Goal: Task Accomplishment & Management: Complete application form

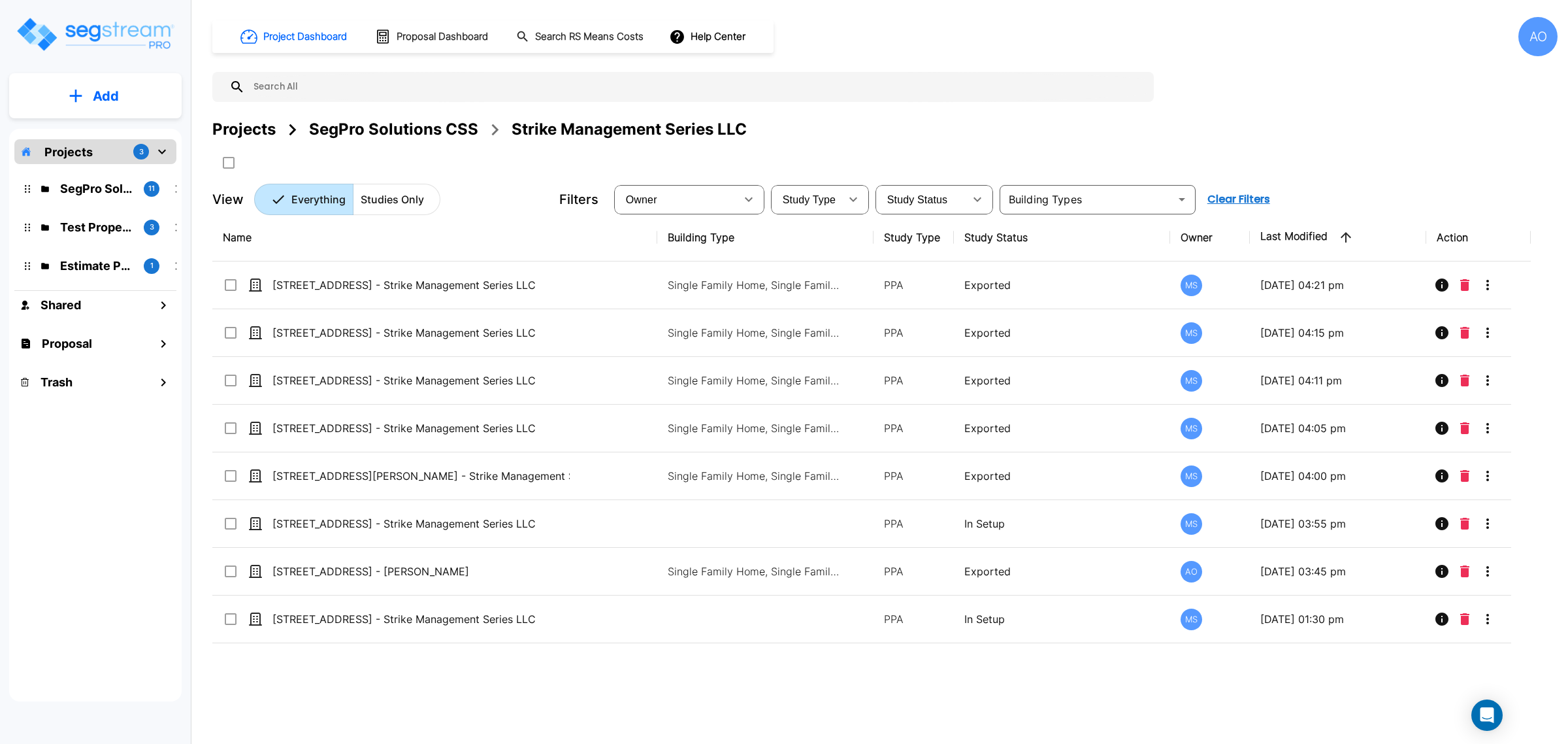
click at [363, 129] on div "SegPro Solutions CSS" at bounding box center [394, 129] width 169 height 24
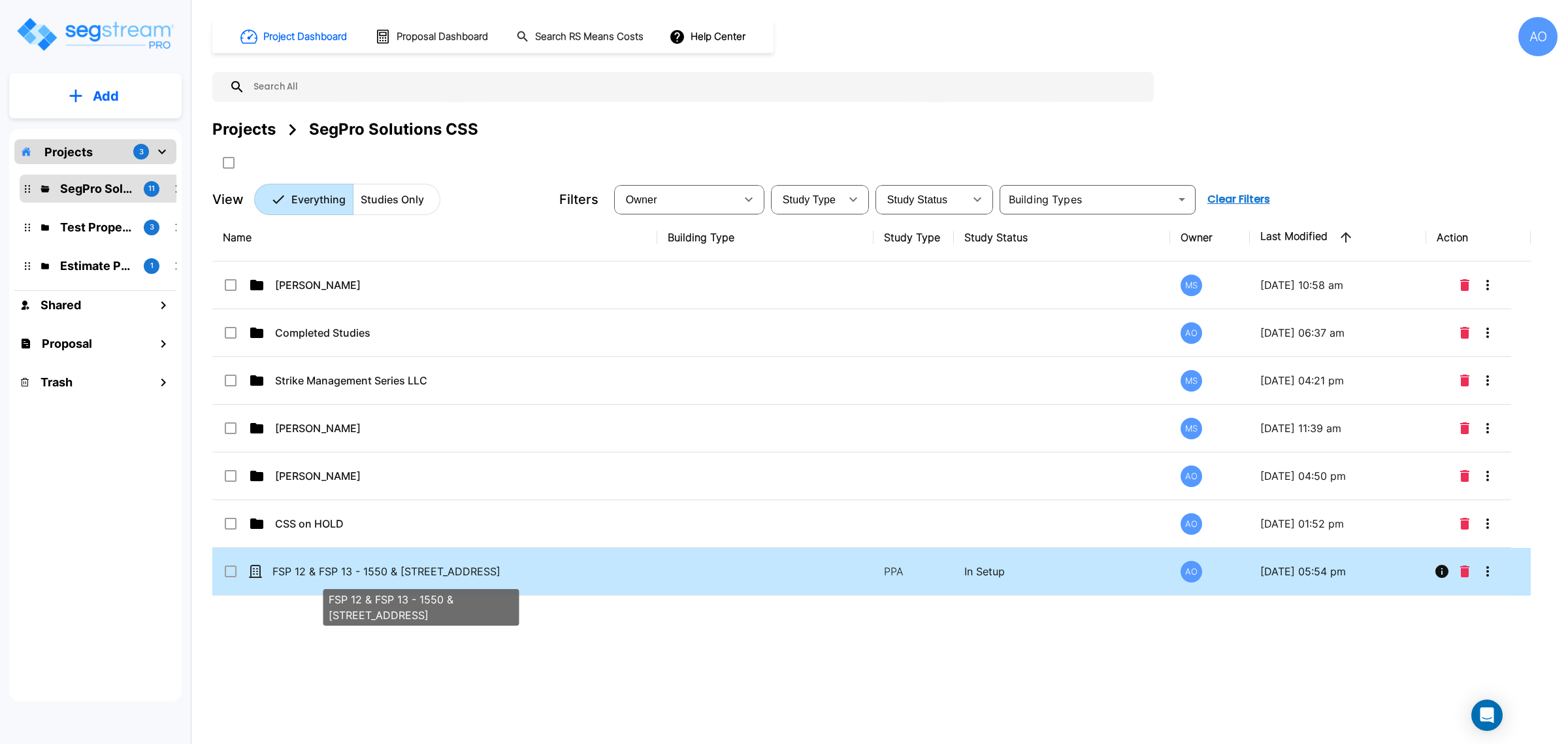
click at [465, 577] on p "FSP 12 & FSP 13 - 1550 & [STREET_ADDRESS]" at bounding box center [421, 571] width 298 height 16
checkbox input "true"
click at [465, 577] on p "FSP 12 & FSP 13 - 1550 & [STREET_ADDRESS]" at bounding box center [421, 571] width 298 height 16
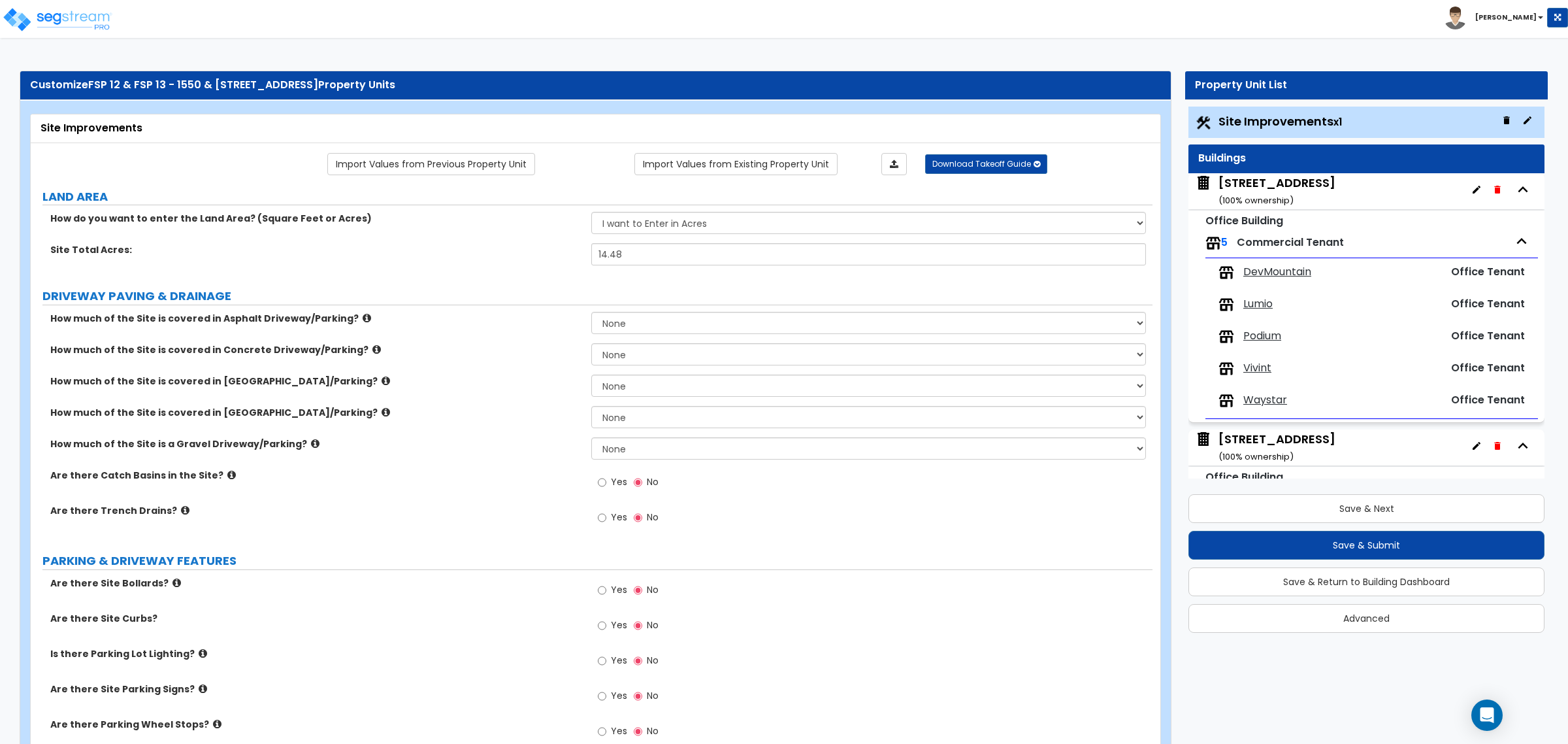
click at [1288, 194] on small "( 100 % ownership)" at bounding box center [1256, 201] width 75 height 13
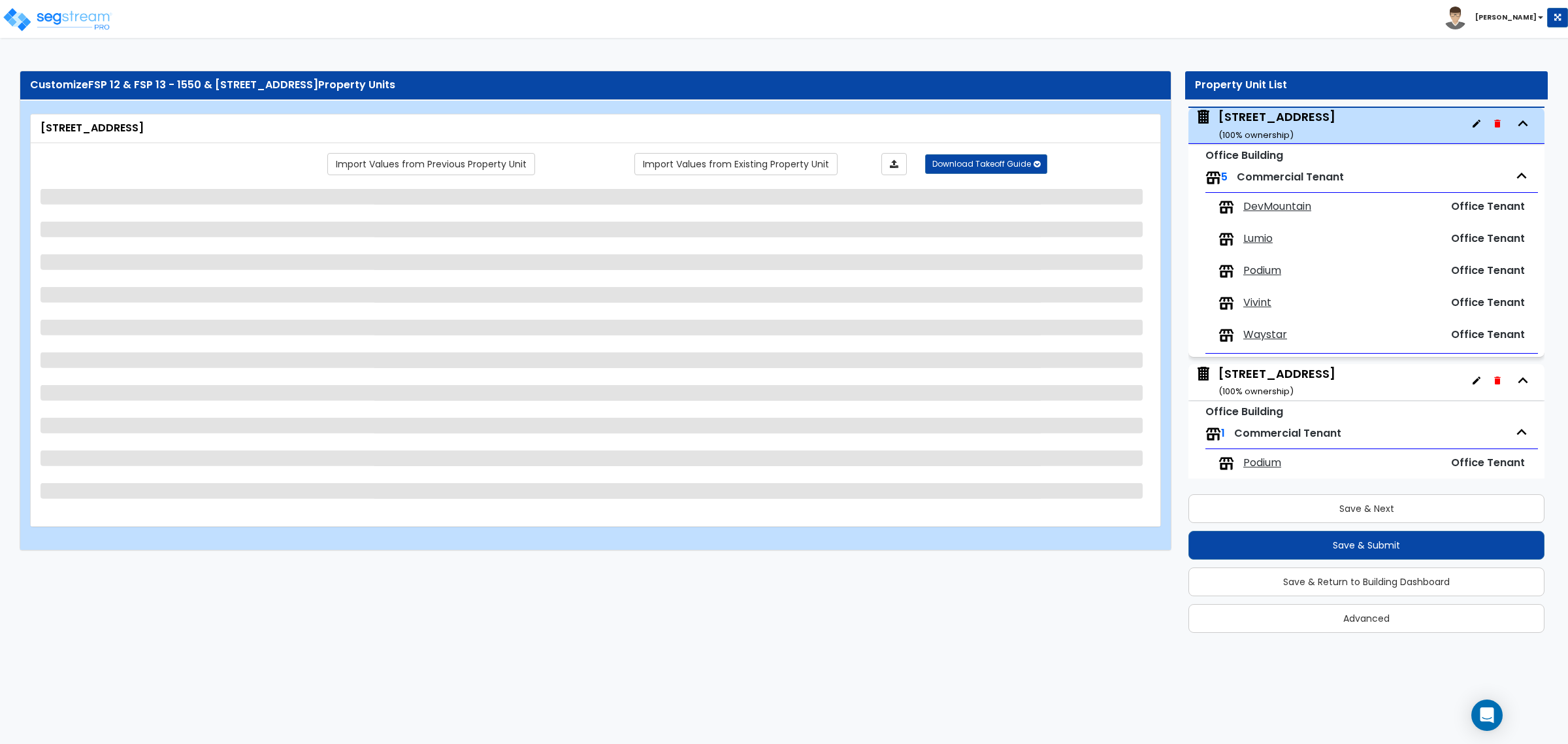
scroll to position [67, 0]
select select "4"
select select "2"
select select "3"
select select "13"
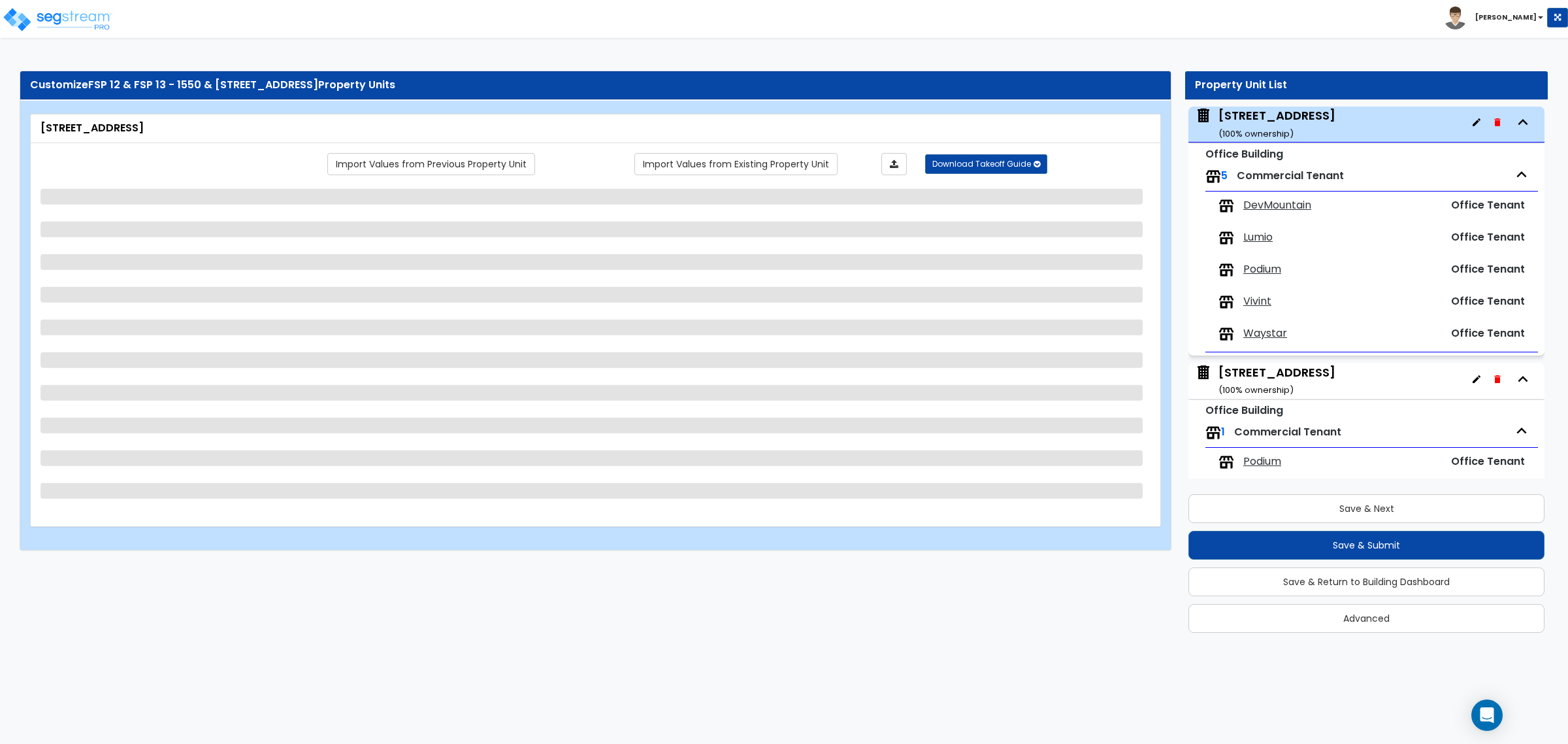
select select "8"
select select "6"
select select "2"
select select "3"
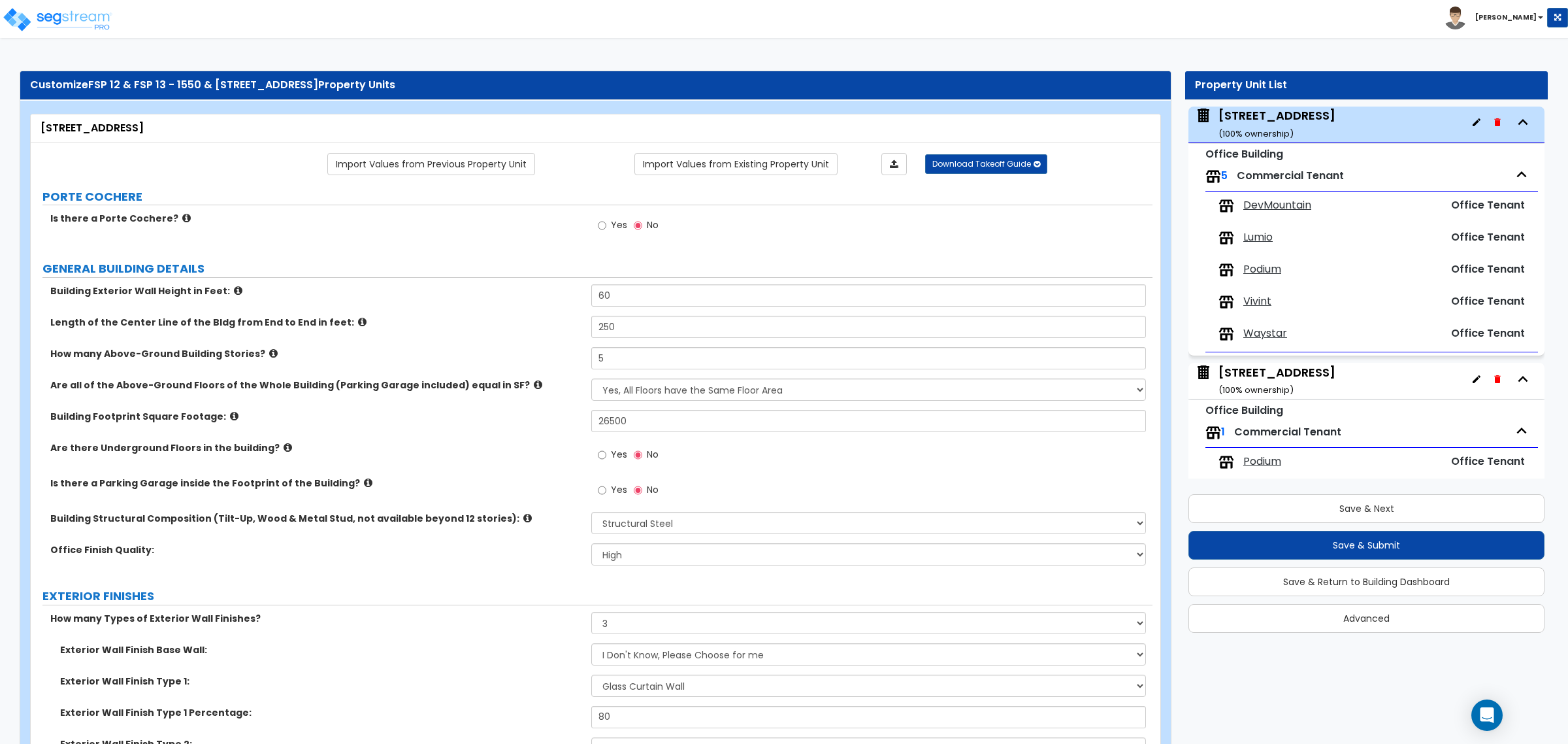
click at [536, 462] on div "Are there Underground Floors in the building? Yes No" at bounding box center [591, 458] width 1122 height 35
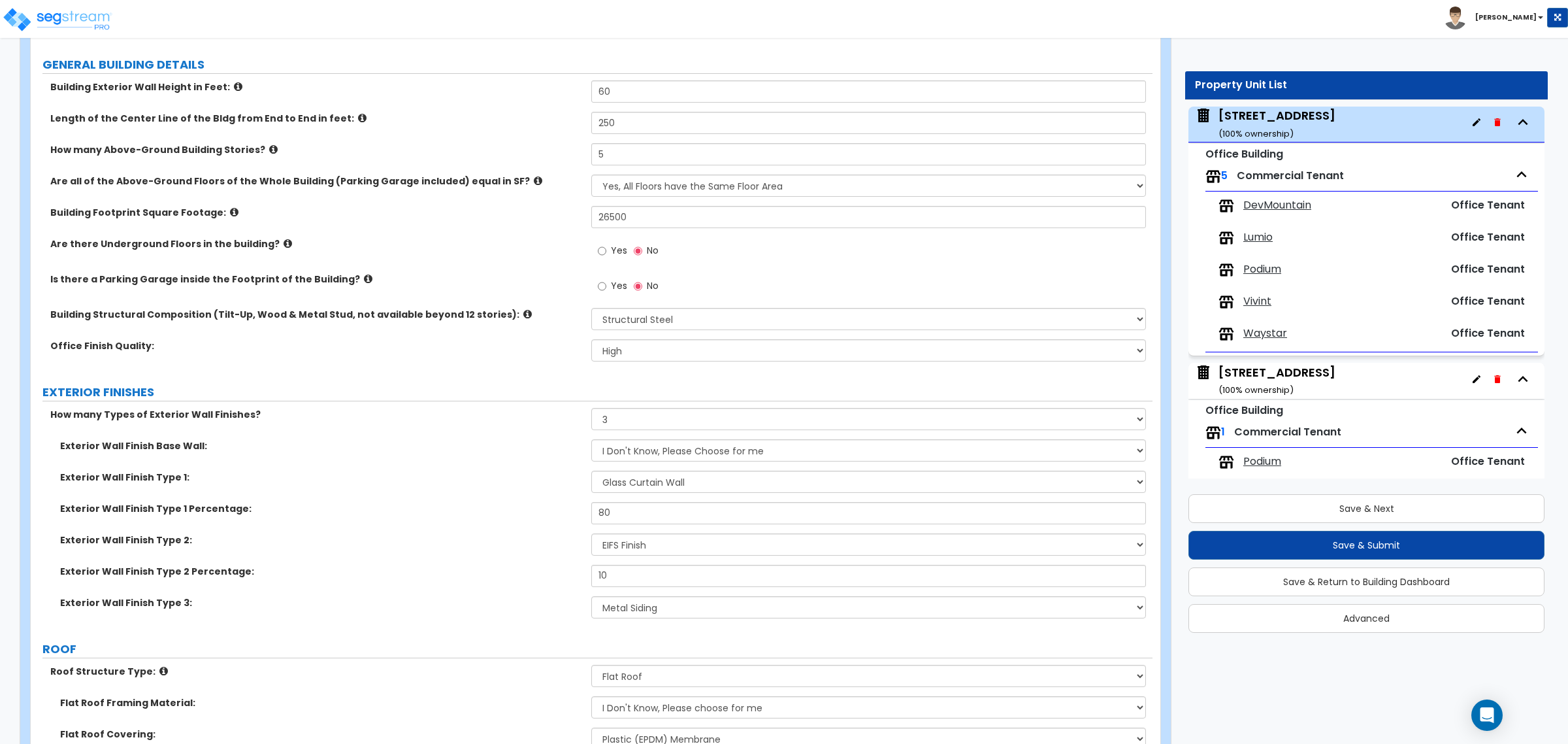
scroll to position [327, 0]
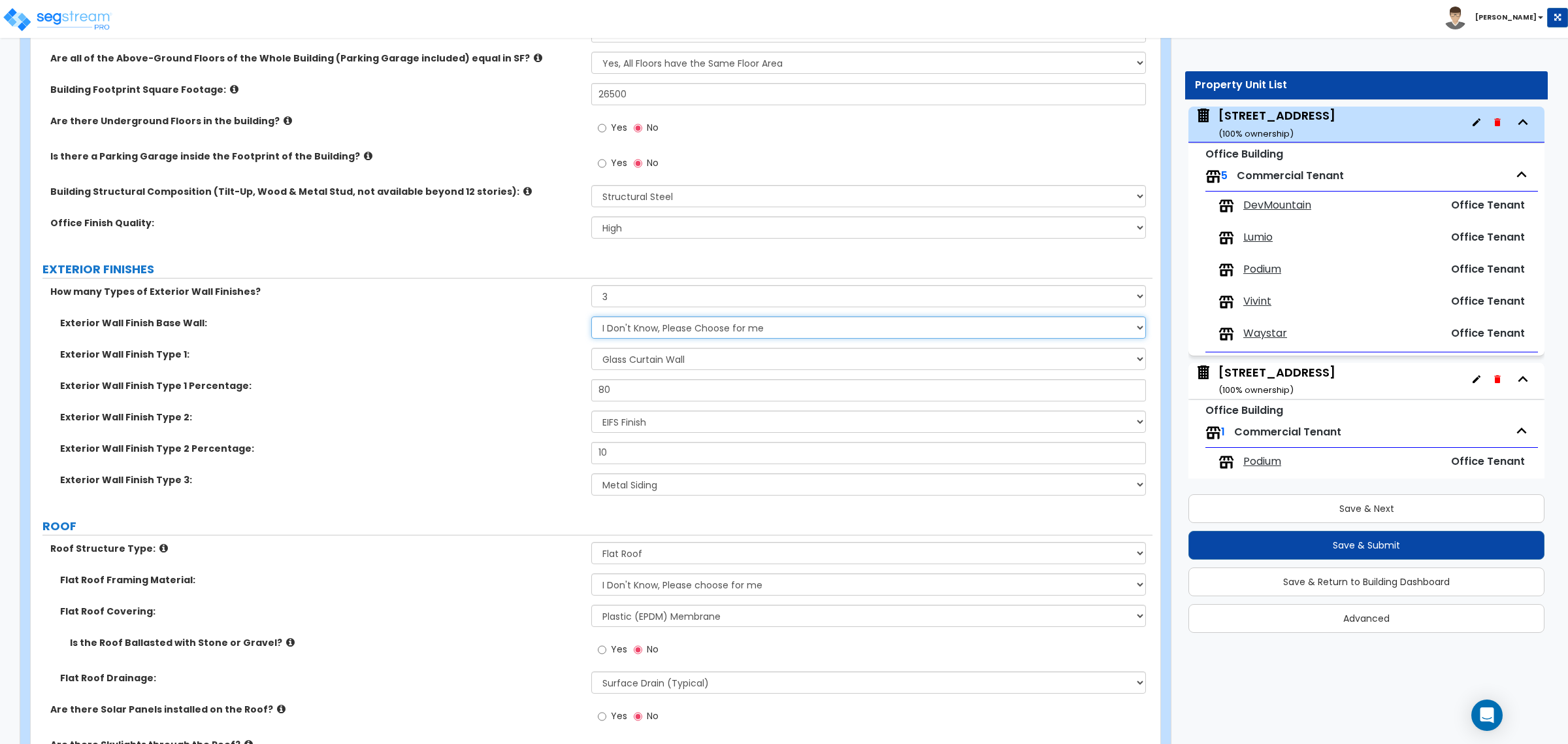
click at [645, 324] on select "I Don't Know, Please Choose for me Concrete Masonry Units (CMU) Cast-in-Place C…" at bounding box center [868, 328] width 554 height 22
select select "5"
click at [591, 317] on select "I Don't Know, Please Choose for me Concrete Masonry Units (CMU) Cast-in-Place C…" at bounding box center [868, 328] width 554 height 22
click at [458, 392] on label "Exterior Wall Finish Type 1 Percentage:" at bounding box center [320, 385] width 521 height 13
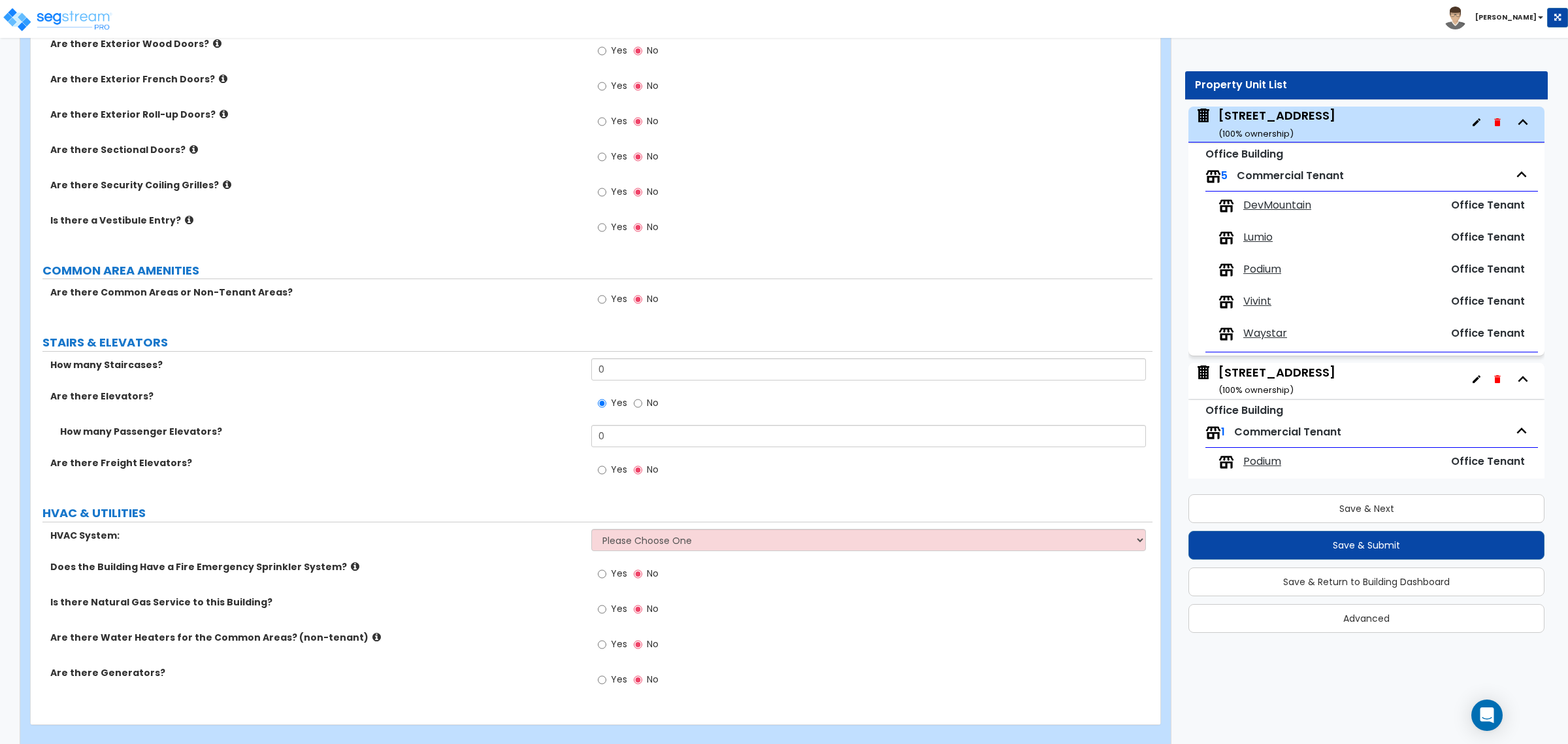
scroll to position [1510, 0]
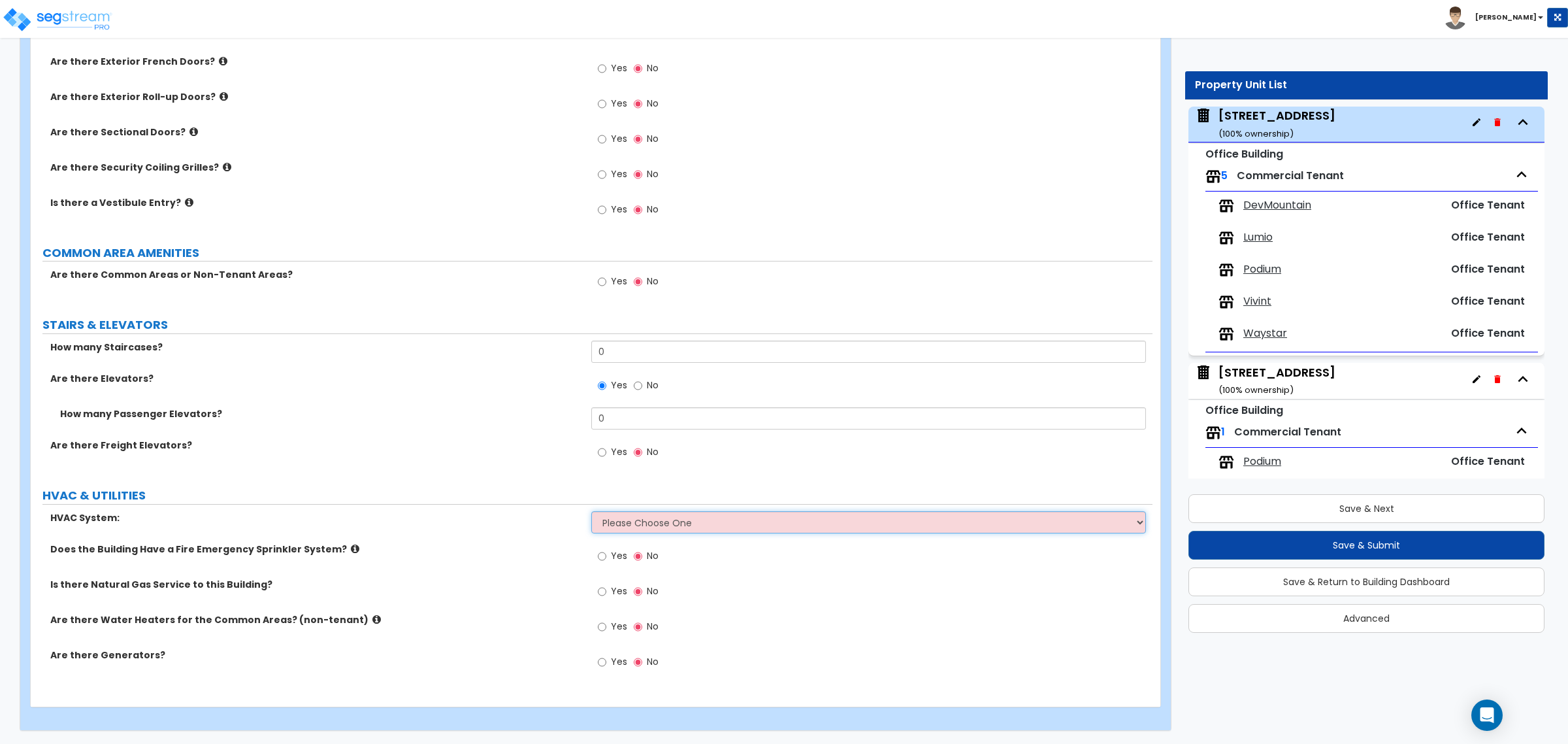
click at [622, 521] on select "Please Choose One Rooftop Unit Furnace-Condenser Forced Air Split Heating/Cooli…" at bounding box center [868, 522] width 554 height 22
select select "1"
click at [591, 511] on select "Please Choose One Rooftop Unit Furnace-Condenser Forced Air Split Heating/Cooli…" at bounding box center [868, 522] width 554 height 22
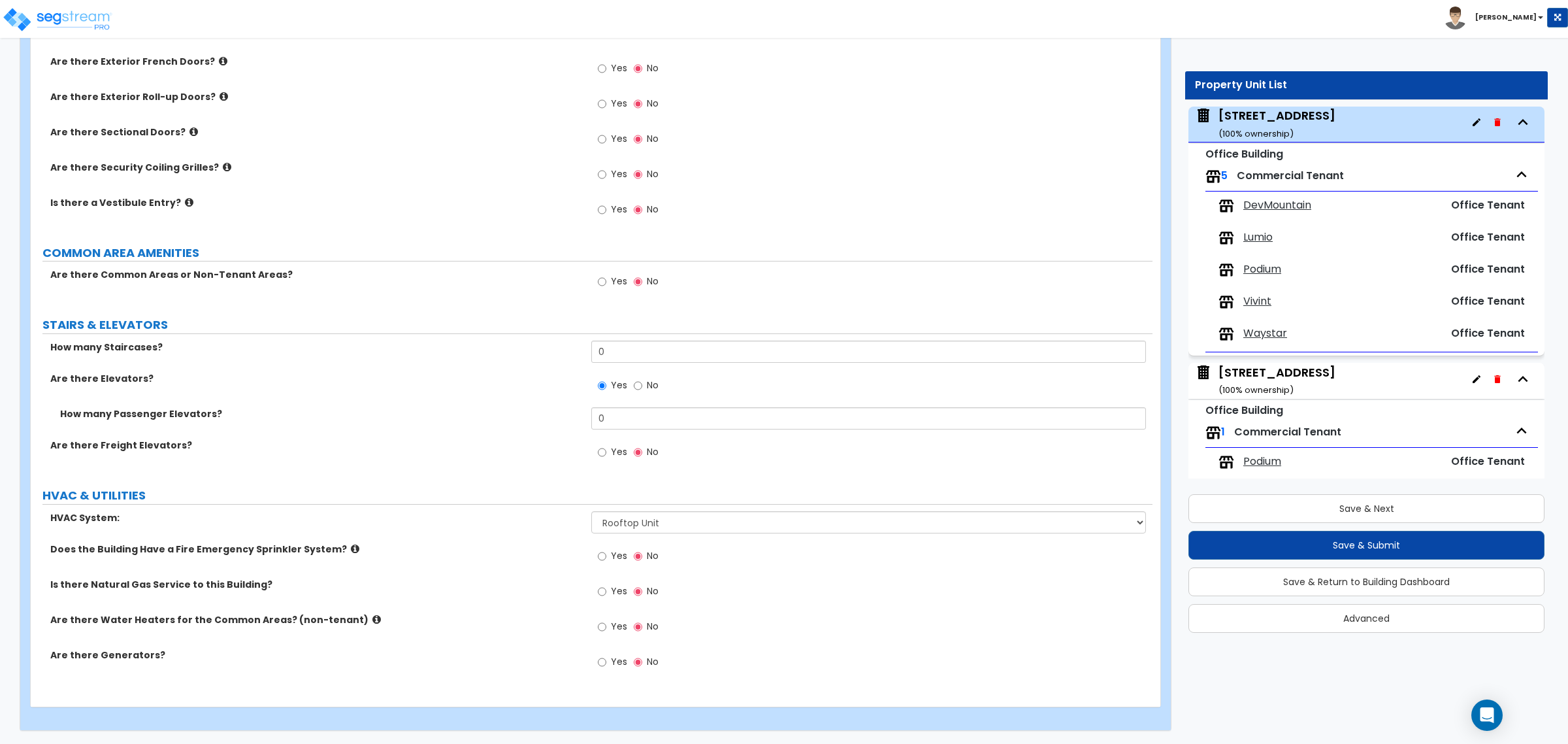
click at [508, 549] on label "Does the Building Have a Fire Emergency Sprinkler System?" at bounding box center [316, 549] width 531 height 13
click at [600, 557] on input "Yes" at bounding box center [601, 556] width 9 height 14
radio input "true"
click at [602, 593] on input "Yes" at bounding box center [601, 591] width 9 height 14
radio input "true"
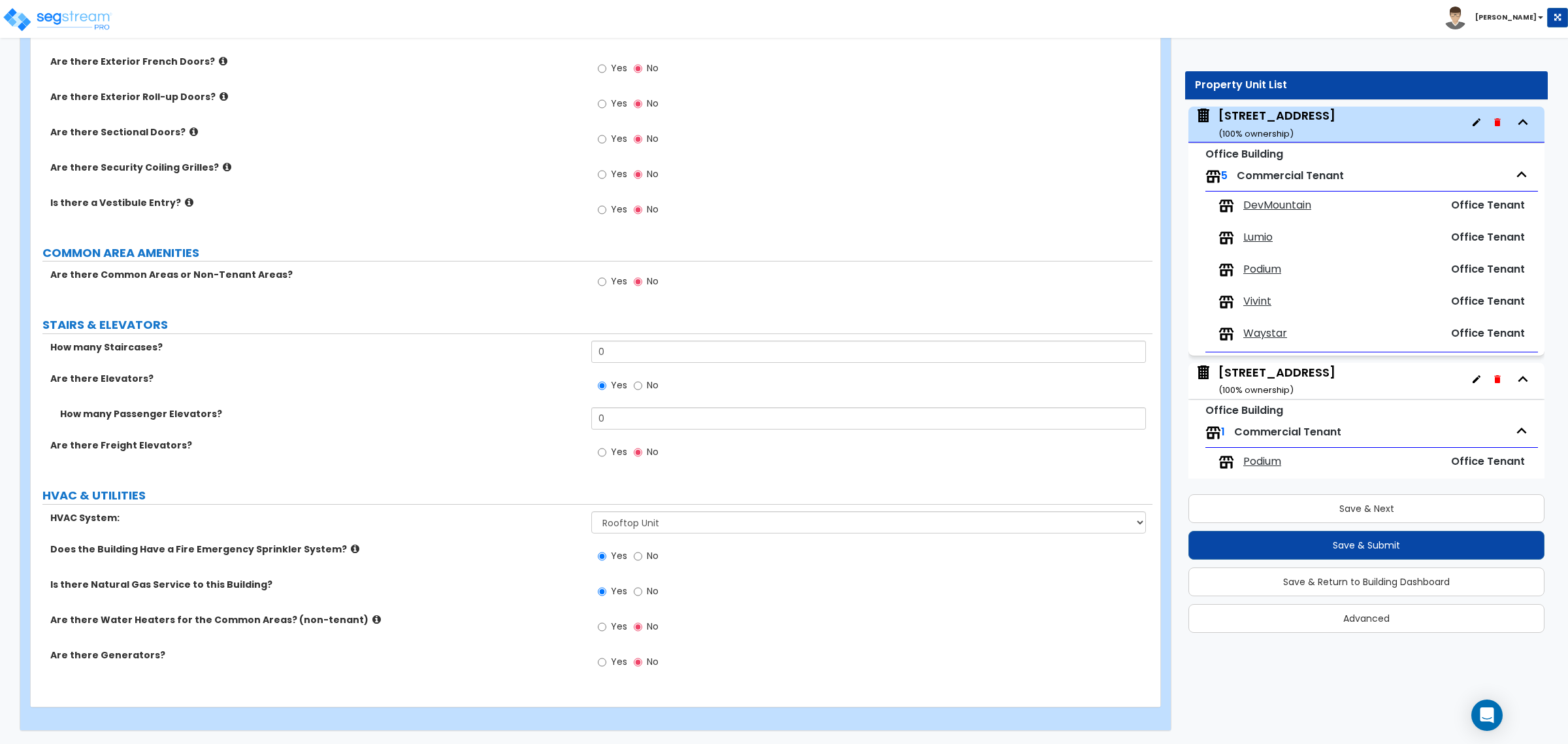
click at [372, 619] on icon at bounding box center [376, 619] width 9 height 9
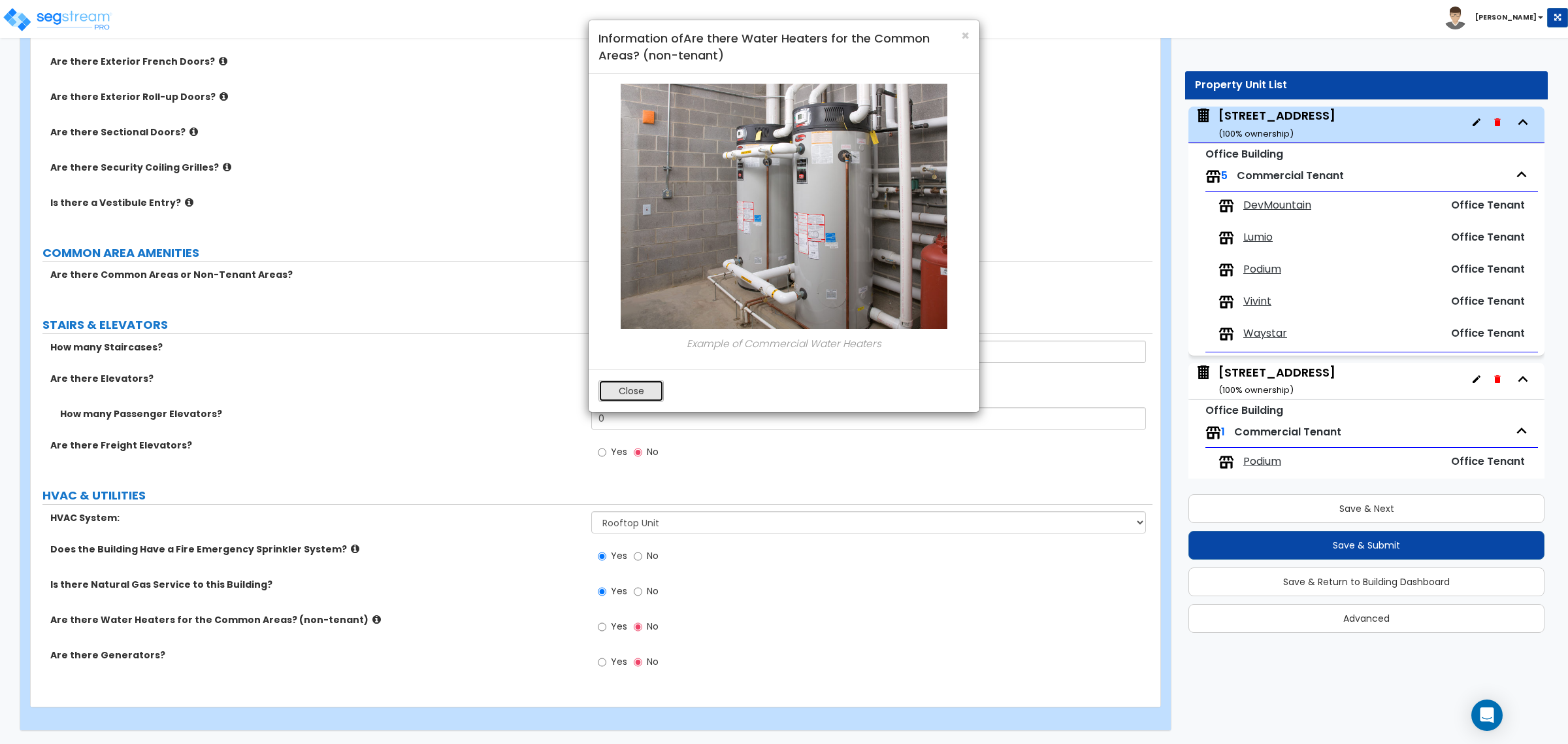
click at [640, 390] on button "Close" at bounding box center [631, 391] width 65 height 22
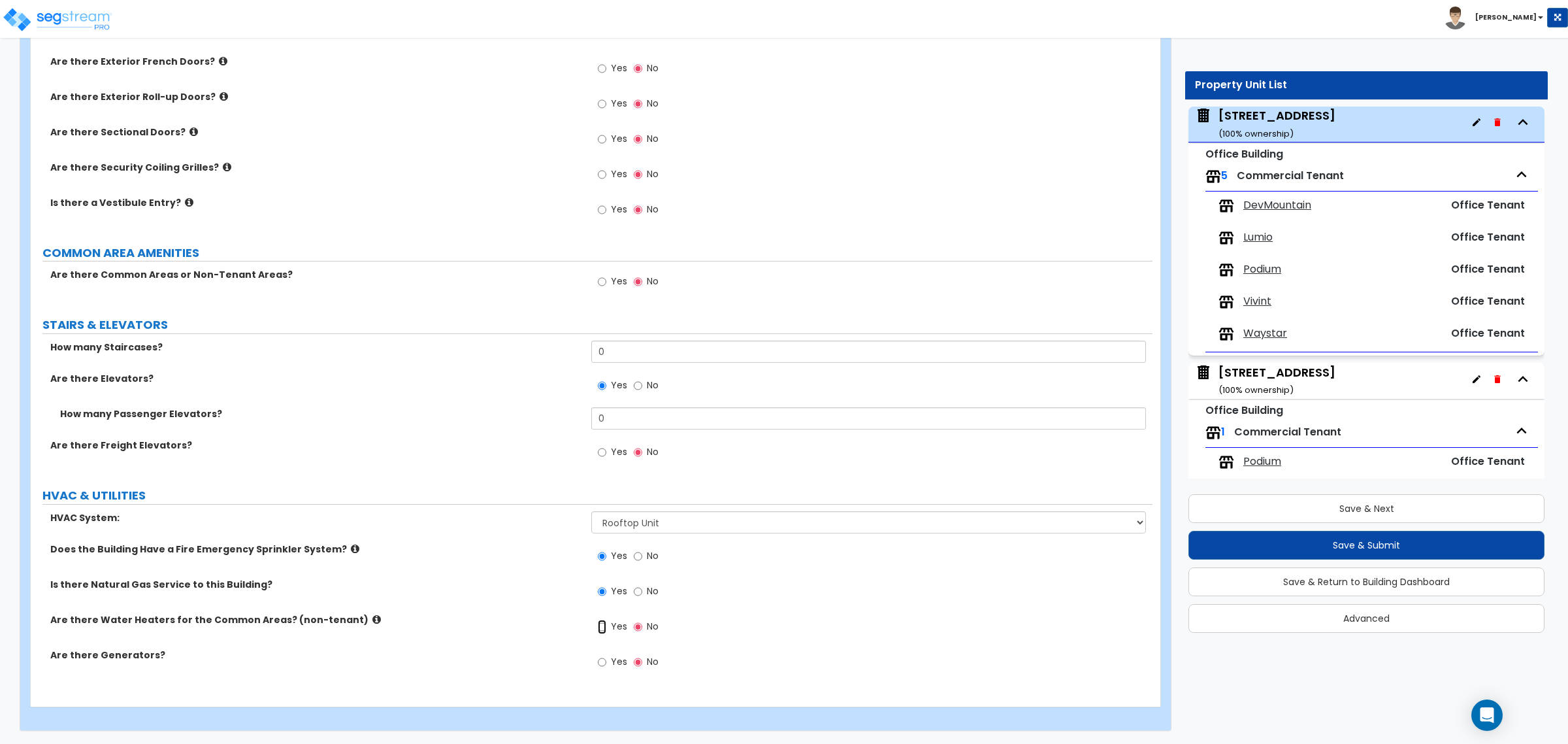
click at [601, 624] on input "Yes" at bounding box center [601, 627] width 9 height 14
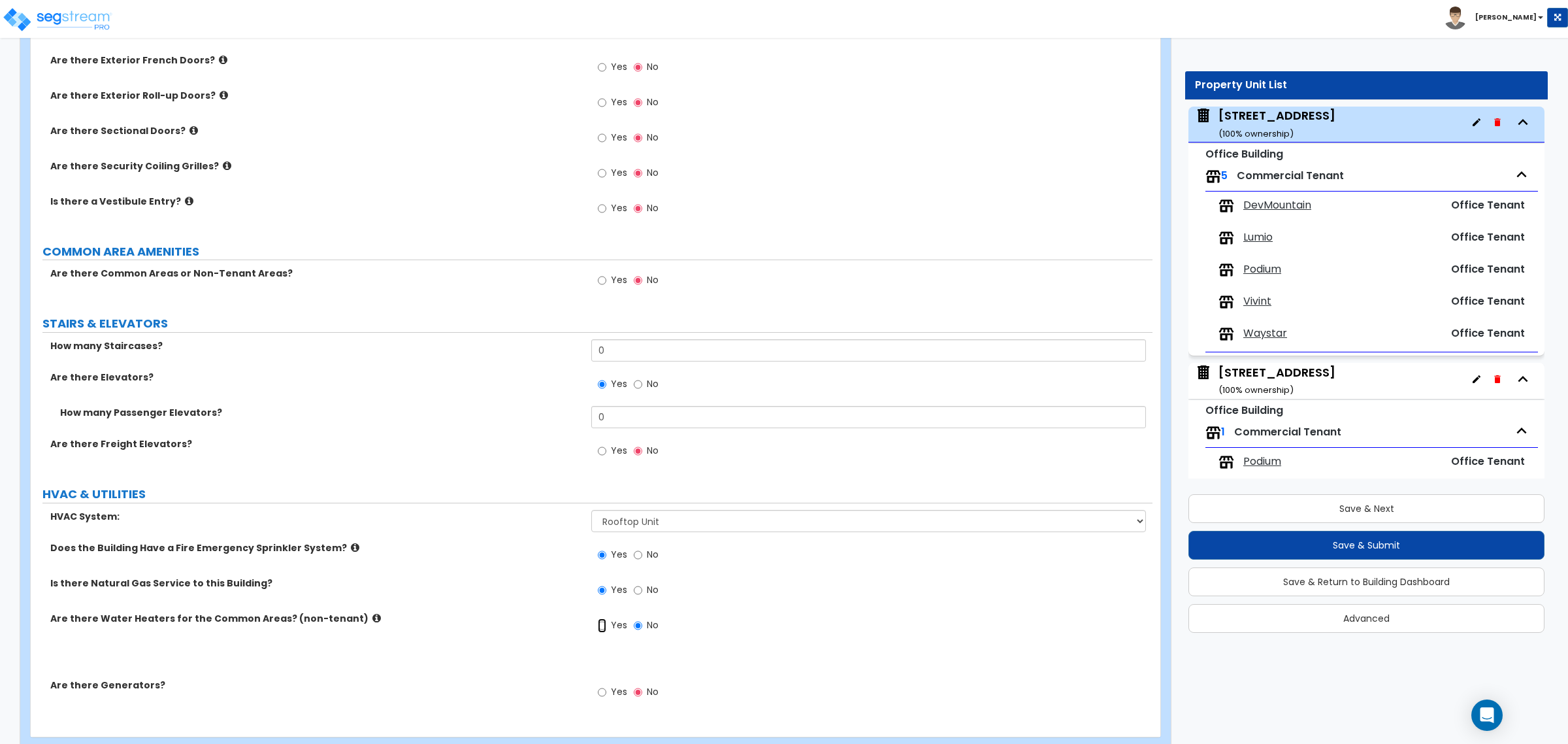
radio input "true"
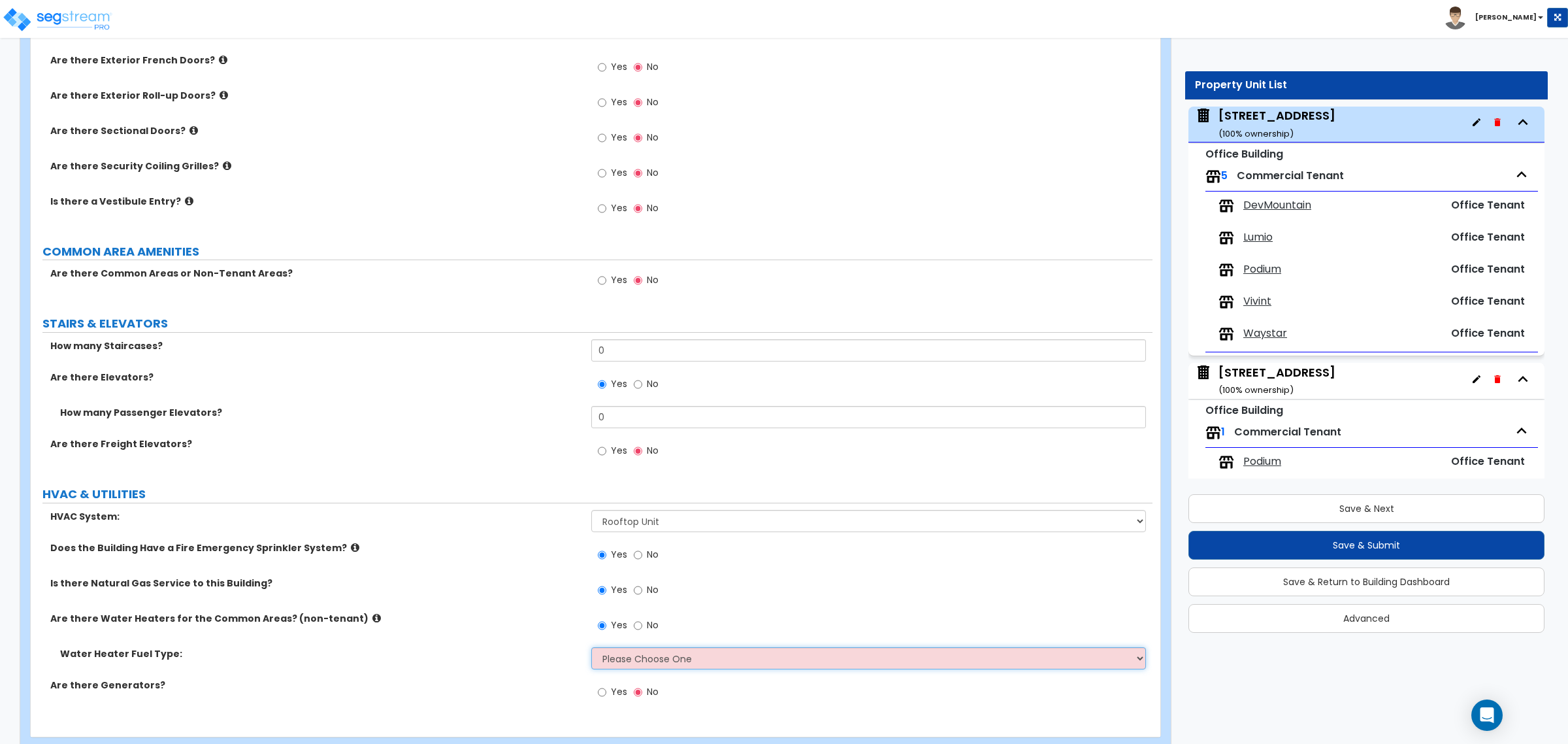
click at [623, 663] on select "Please Choose One Gas Electric" at bounding box center [868, 658] width 554 height 22
select select "1"
click at [591, 648] on select "Please Choose One Gas Electric" at bounding box center [868, 658] width 554 height 22
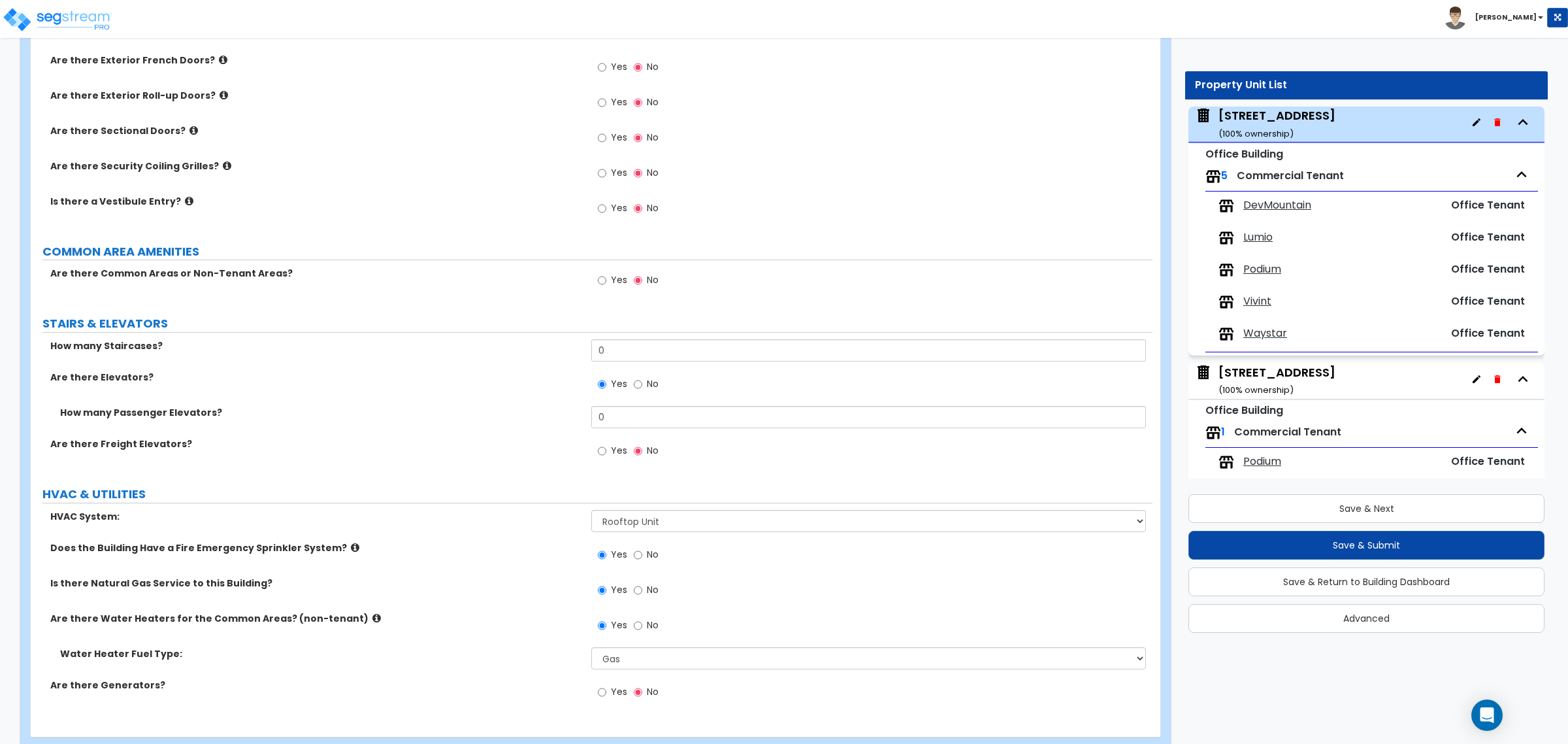
click at [501, 677] on div "Water Heater Fuel Type: Please Choose One Gas Electric" at bounding box center [591, 663] width 1122 height 31
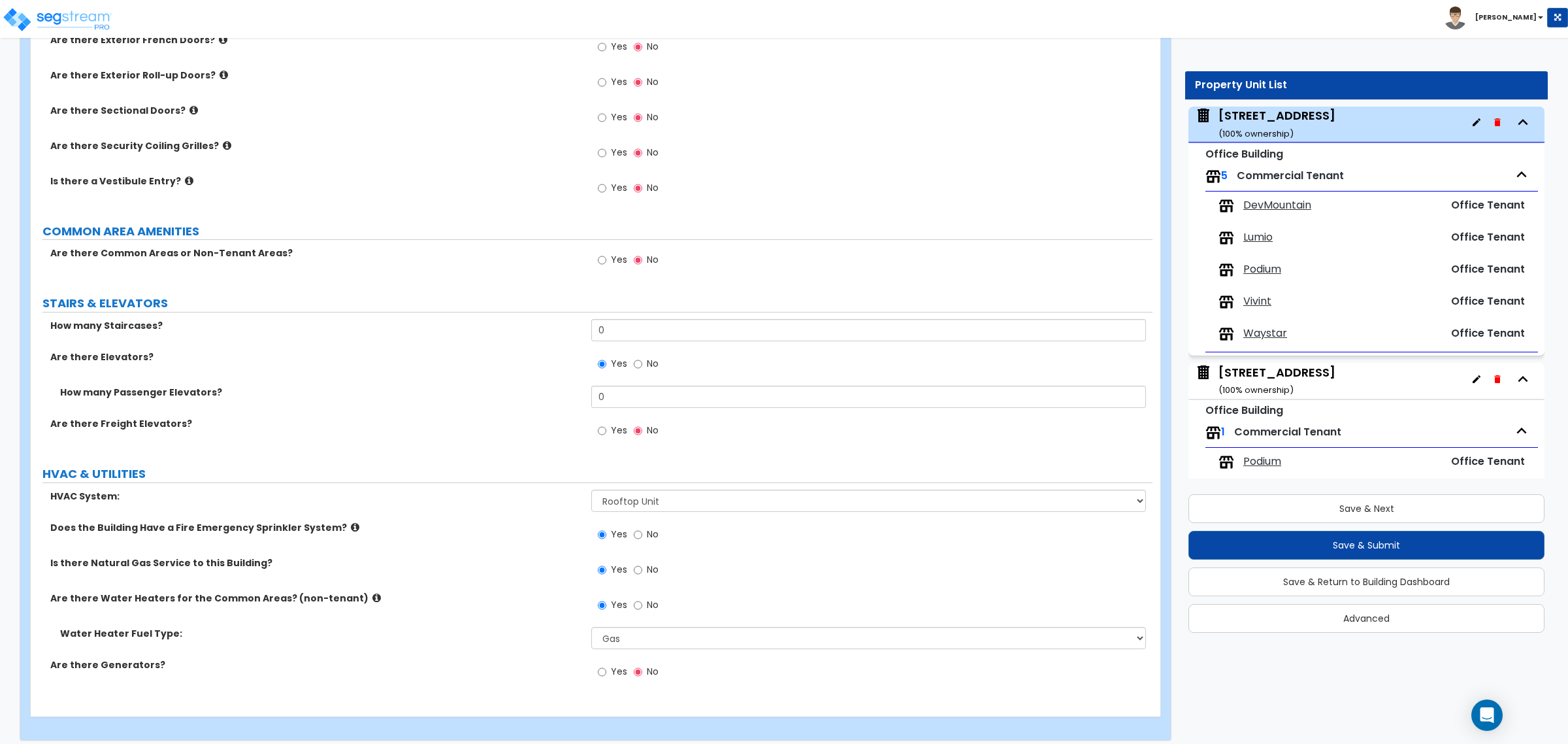
scroll to position [1542, 0]
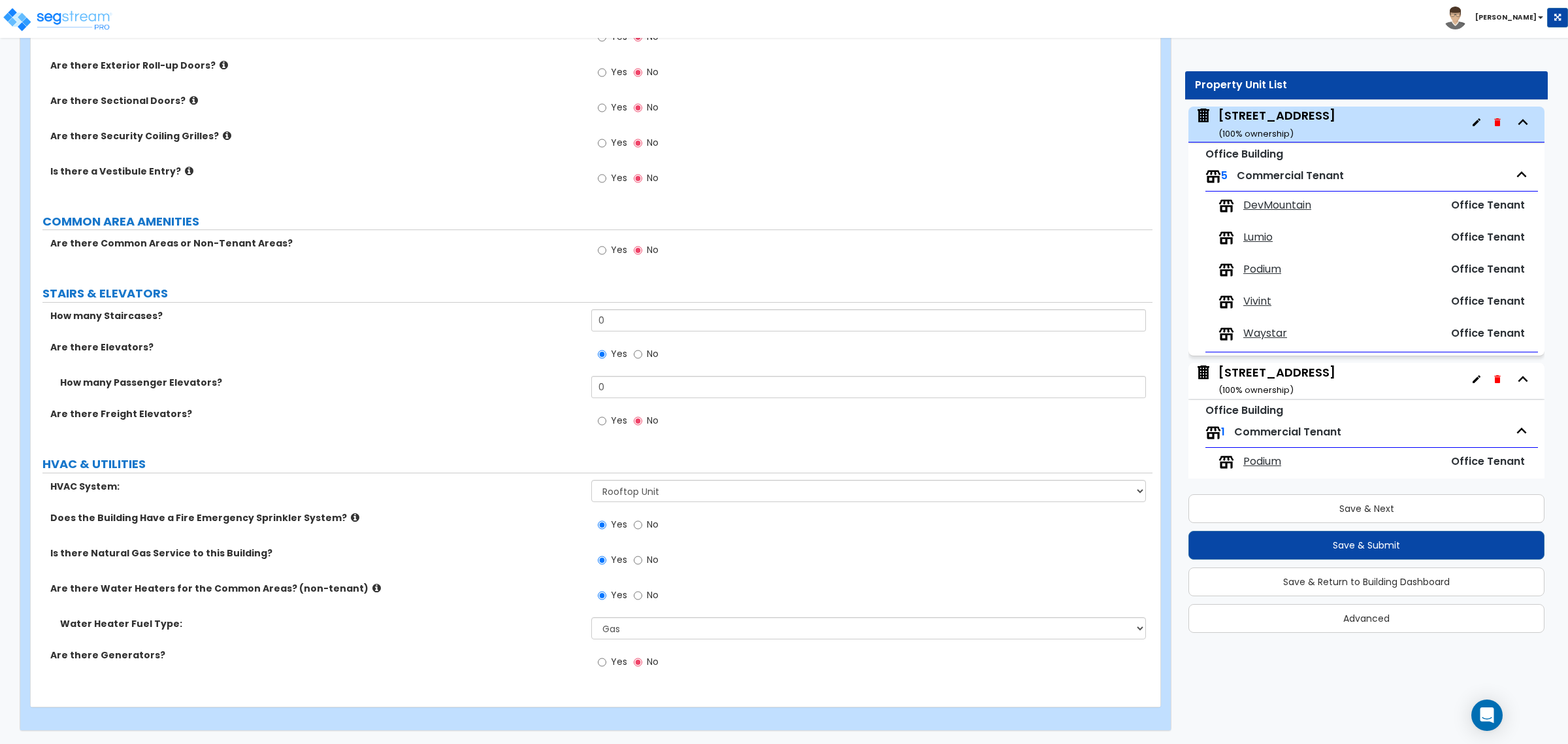
click at [595, 660] on div "Yes No" at bounding box center [628, 663] width 74 height 30
click at [601, 663] on input "Yes" at bounding box center [601, 662] width 9 height 14
radio input "true"
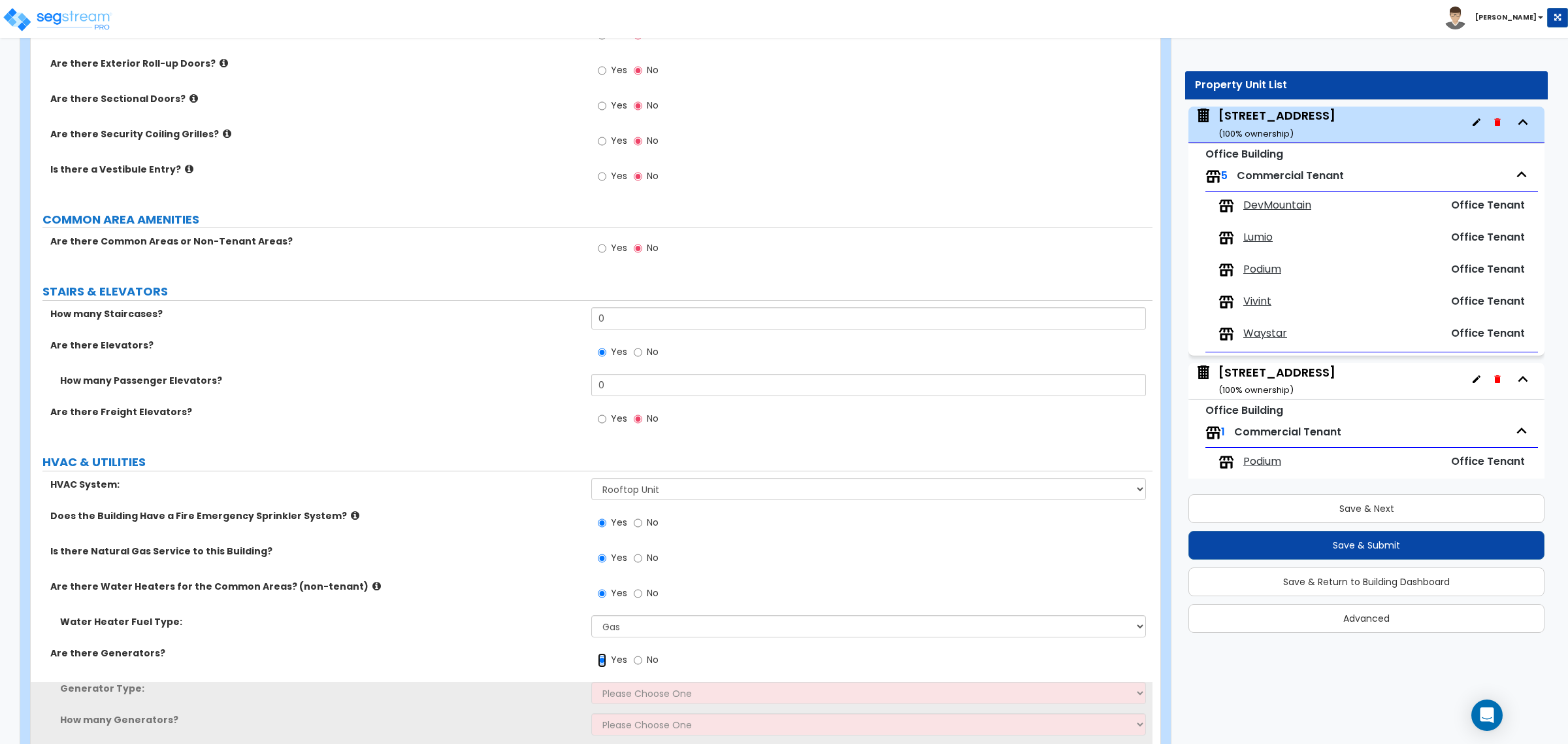
scroll to position [1605, 0]
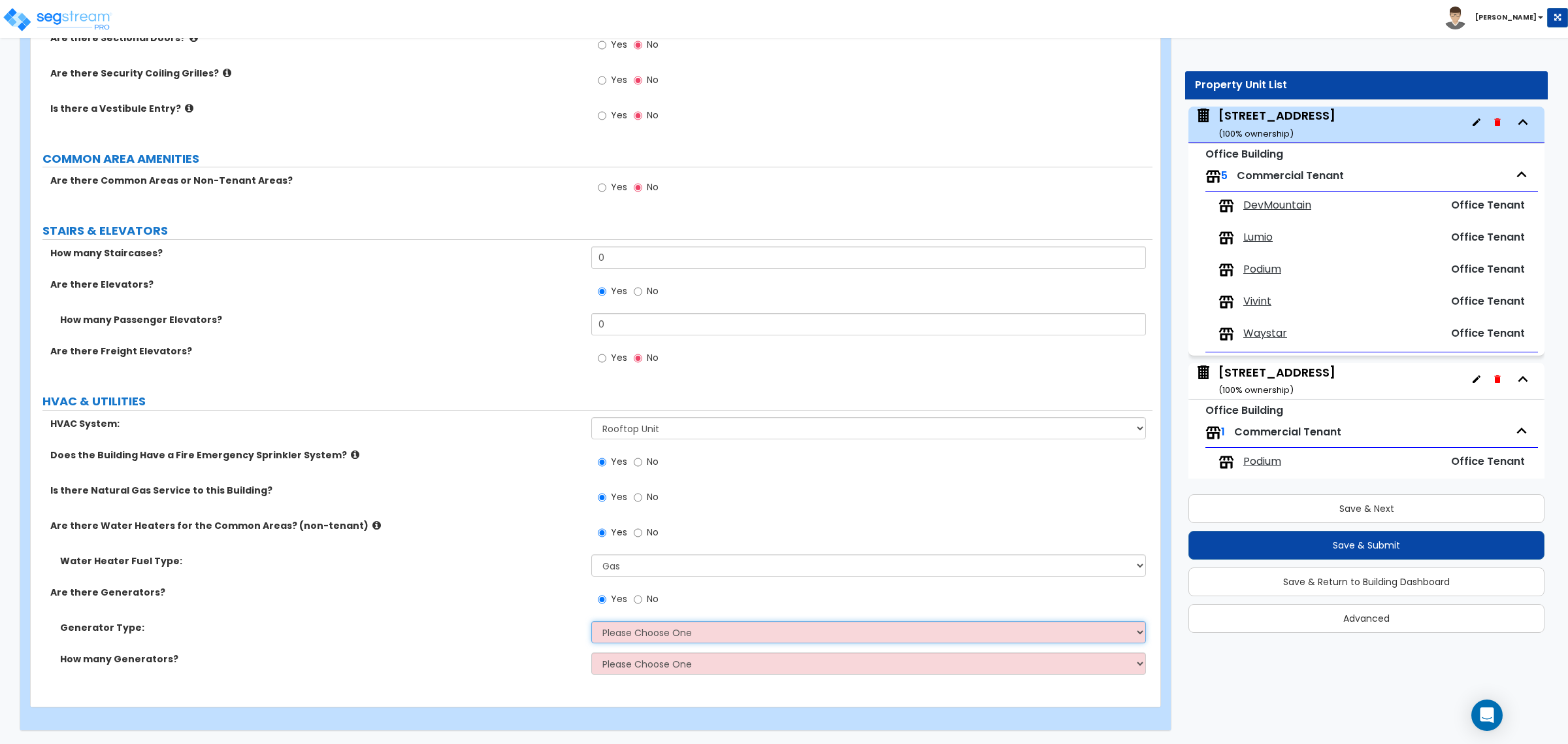
click at [671, 636] on select "Please Choose One Gas Diesel" at bounding box center [868, 631] width 554 height 22
select select "2"
click at [591, 620] on select "Please Choose One Gas Diesel" at bounding box center [868, 631] width 554 height 22
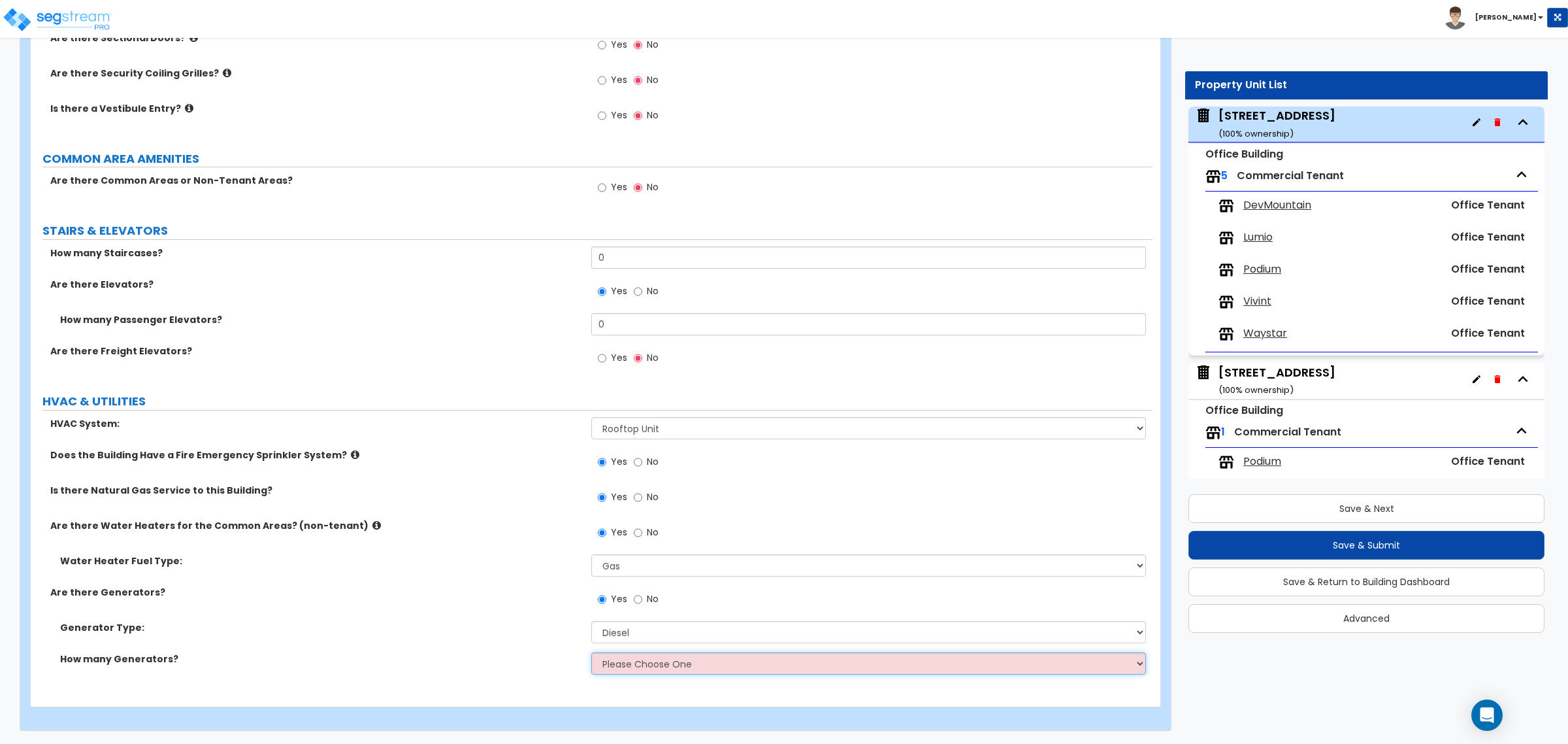
click at [661, 664] on select "Please Choose One 1 2 3" at bounding box center [868, 663] width 554 height 22
click at [690, 430] on select "Please Choose One Rooftop Unit Furnace-Condenser Forced Air Split Heating/Cooli…" at bounding box center [868, 428] width 554 height 22
click at [351, 453] on icon at bounding box center [355, 454] width 9 height 9
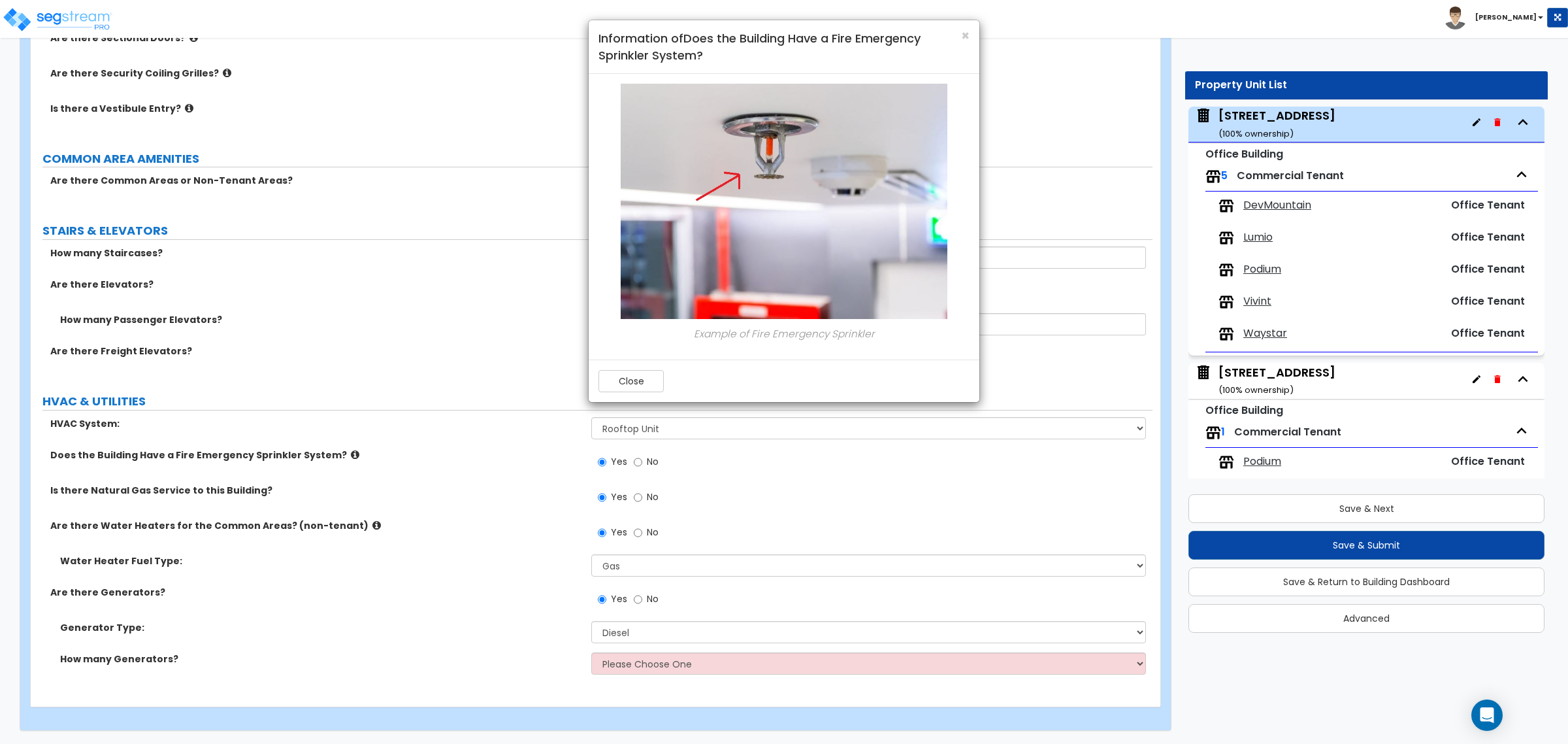
click at [959, 36] on h4 "Information of Does the Building Have a Fire Emergency Sprinkler System?" at bounding box center [783, 46] width 371 height 33
click at [962, 37] on span "×" at bounding box center [965, 35] width 9 height 19
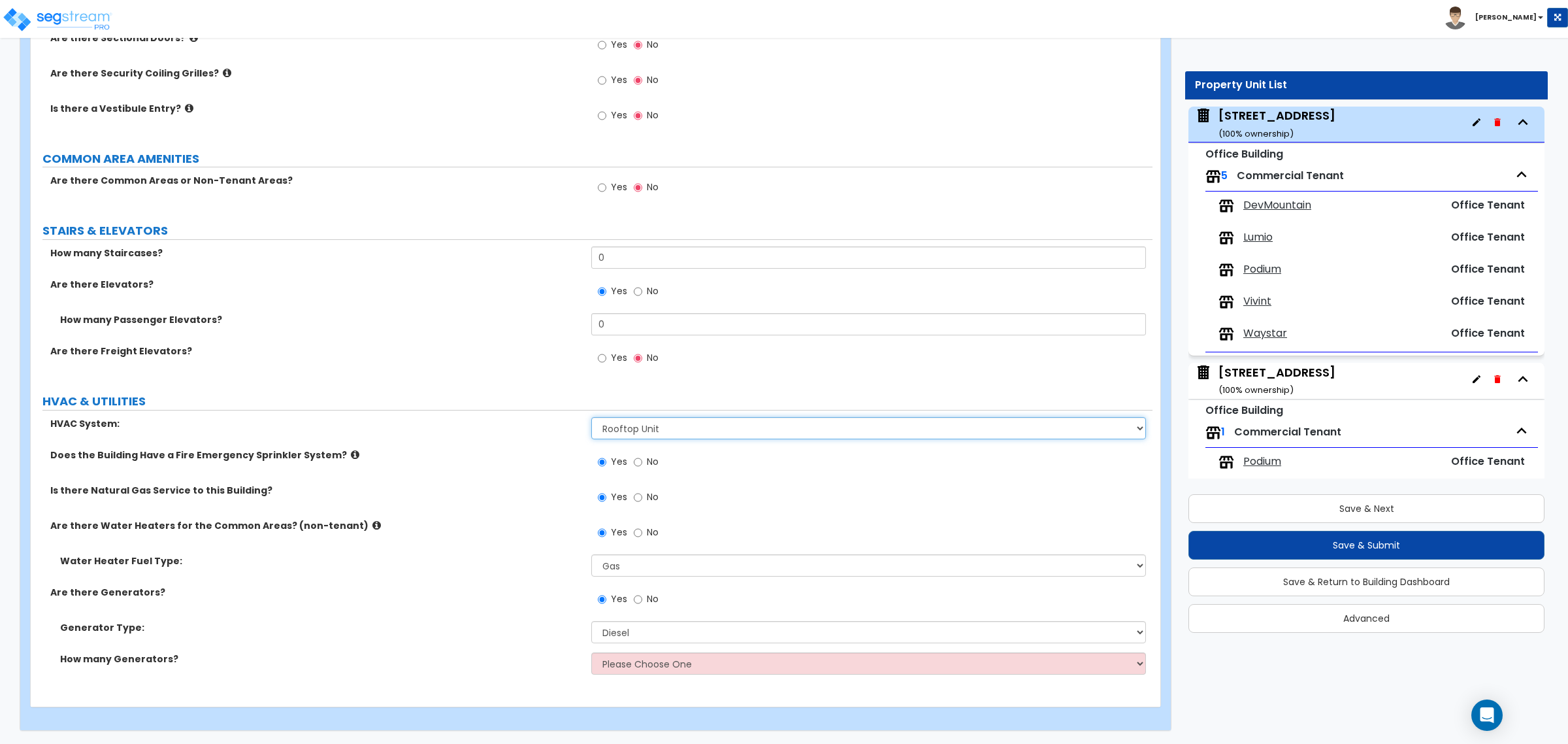
click at [680, 428] on select "Please Choose One Rooftop Unit Furnace-Condenser Forced Air Split Heating/Cooli…" at bounding box center [868, 428] width 554 height 22
click at [591, 417] on select "Please Choose One Rooftop Unit Furnace-Condenser Forced Air Split Heating/Cooli…" at bounding box center [868, 428] width 554 height 22
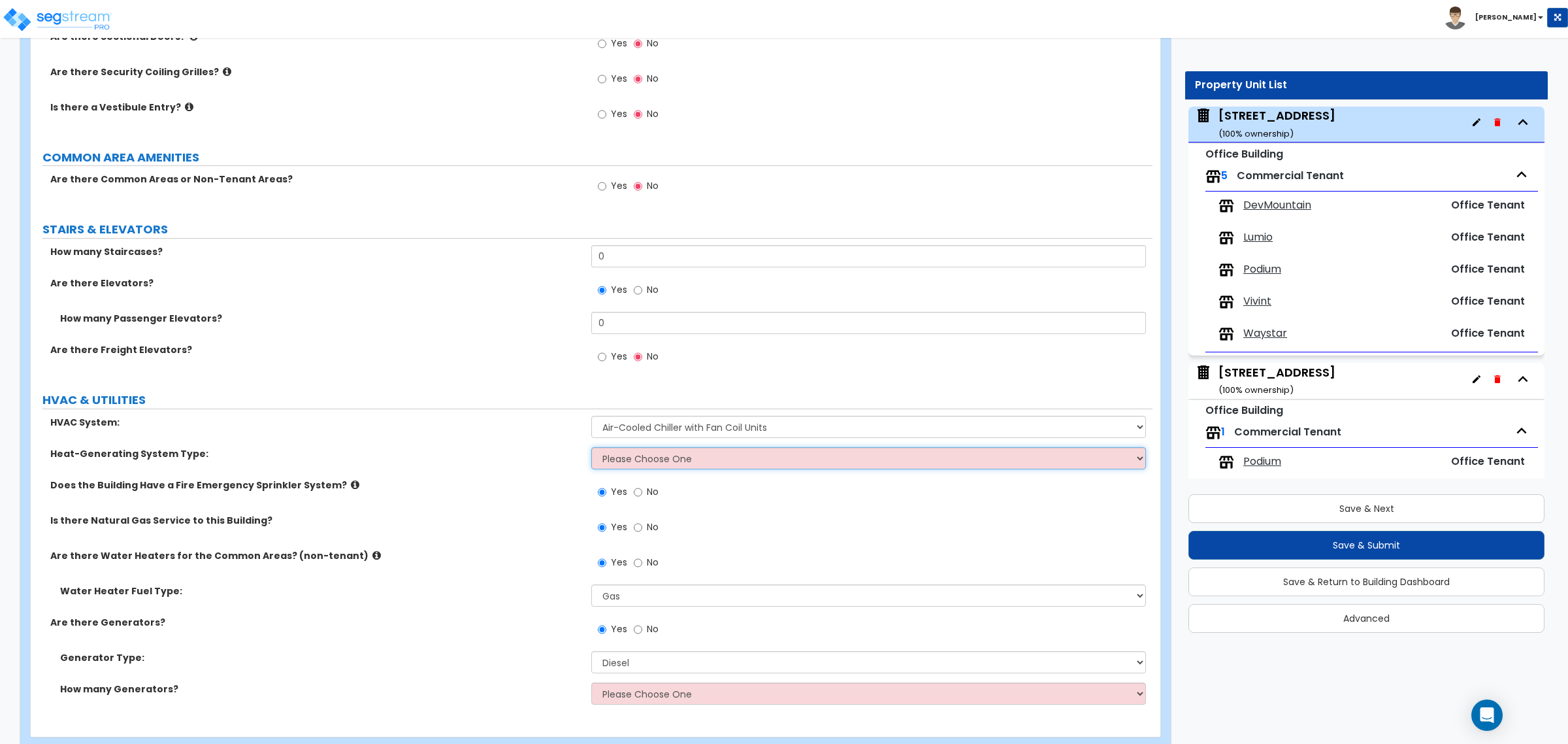
click at [664, 464] on select "Please Choose One Electric Boiler Heating System Gas Terminal Unit Heating Syst…" at bounding box center [868, 458] width 554 height 22
click at [655, 429] on select "Please Choose One Rooftop Unit Furnace-Condenser Forced Air Split Heating/Cooli…" at bounding box center [868, 427] width 554 height 22
click at [591, 417] on select "Please Choose One Rooftop Unit Furnace-Condenser Forced Air Split Heating/Cooli…" at bounding box center [868, 427] width 554 height 22
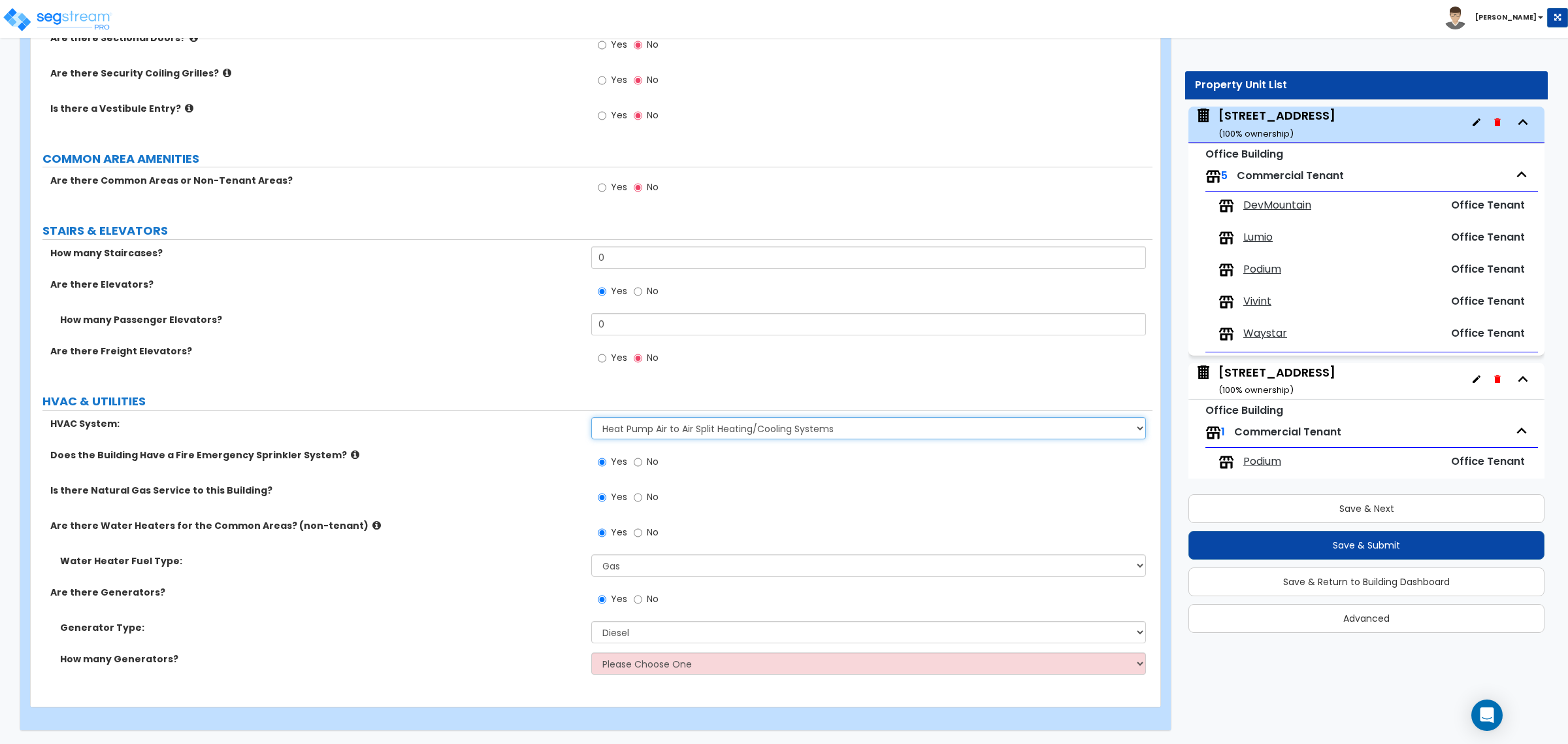
click at [674, 428] on select "Please Choose One Rooftop Unit Furnace-Condenser Forced Air Split Heating/Cooli…" at bounding box center [868, 428] width 554 height 22
click at [591, 417] on select "Please Choose One Rooftop Unit Furnace-Condenser Forced Air Split Heating/Cooli…" at bounding box center [868, 428] width 554 height 22
click at [675, 432] on select "Please Choose One Rooftop Unit Furnace-Condenser Forced Air Split Heating/Cooli…" at bounding box center [868, 428] width 554 height 22
select select "1"
click at [591, 417] on select "Please Choose One Rooftop Unit Furnace-Condenser Forced Air Split Heating/Cooli…" at bounding box center [868, 428] width 554 height 22
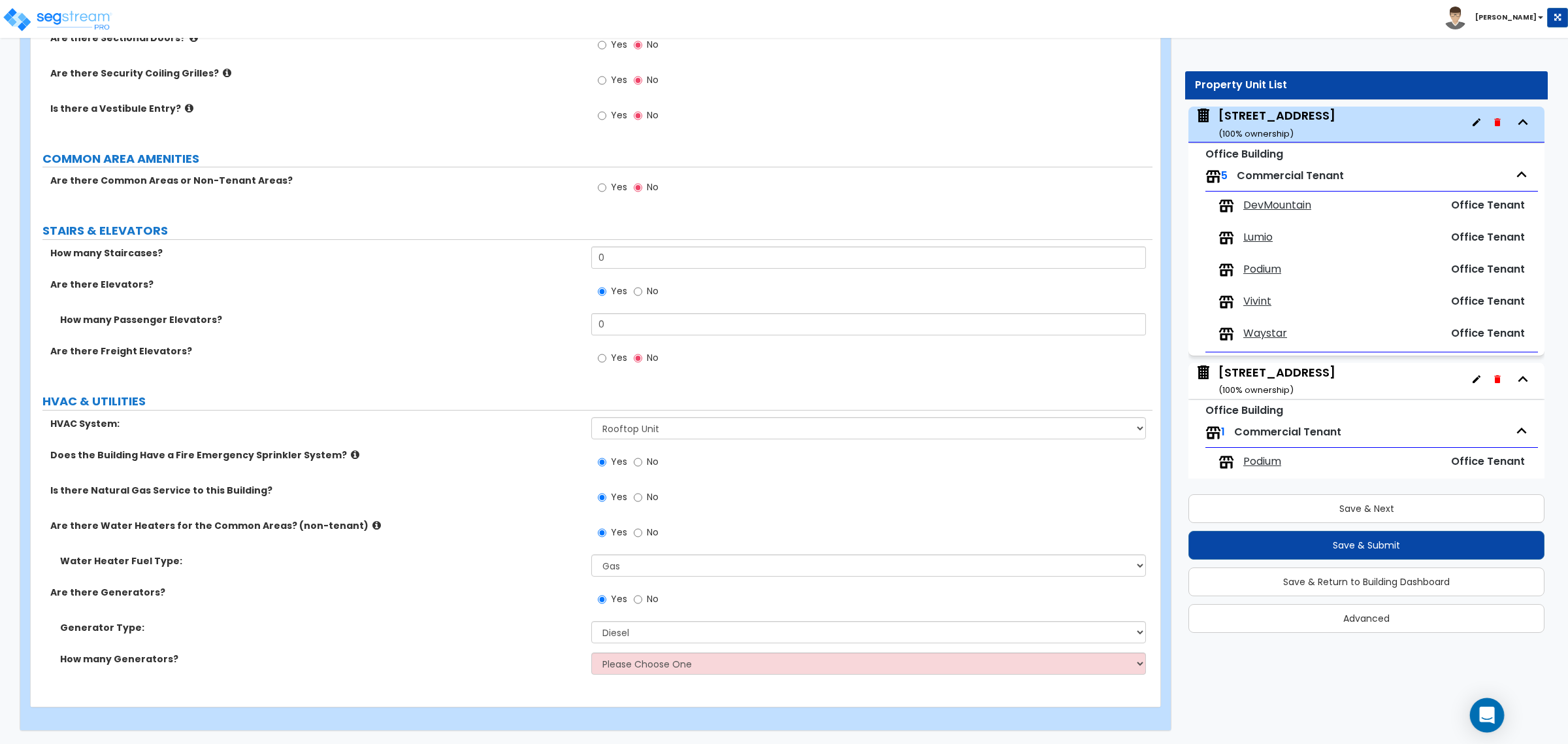
click at [1494, 724] on div "Open Intercom Messenger" at bounding box center [1487, 715] width 35 height 35
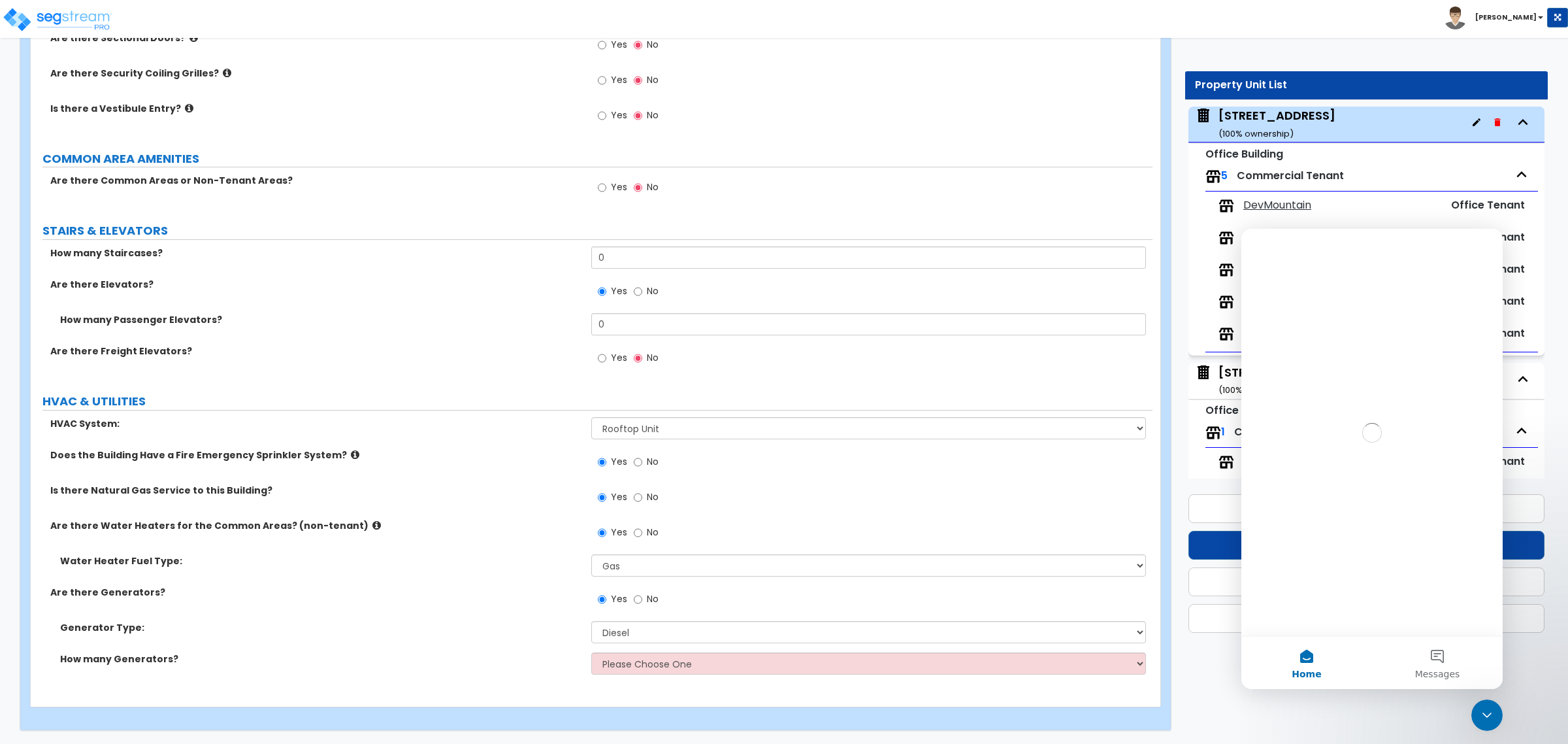
scroll to position [0, 0]
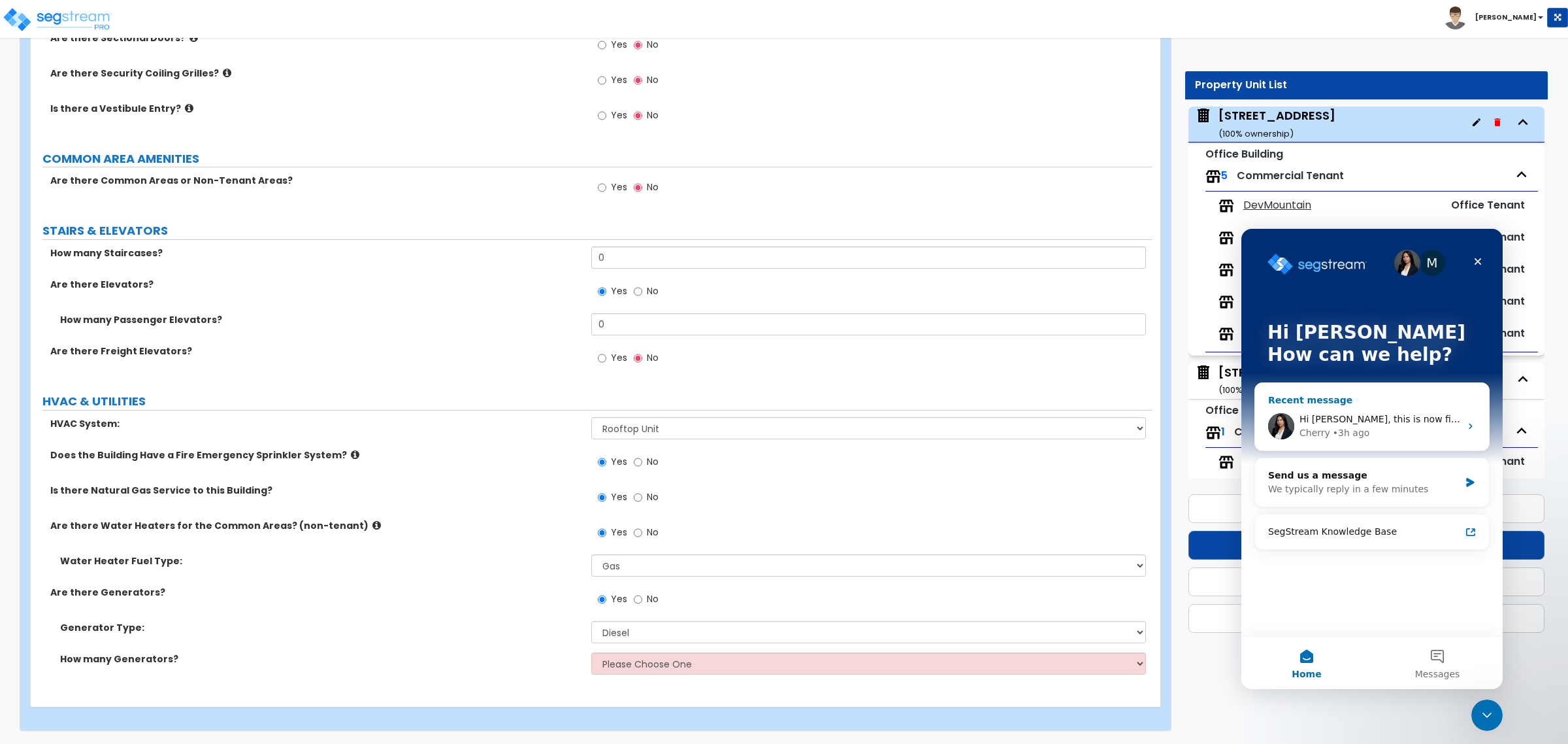
click at [1385, 424] on div "Hi Andrew, this is now fixed. Please let us know if it's now working on your en…" at bounding box center [1380, 419] width 161 height 13
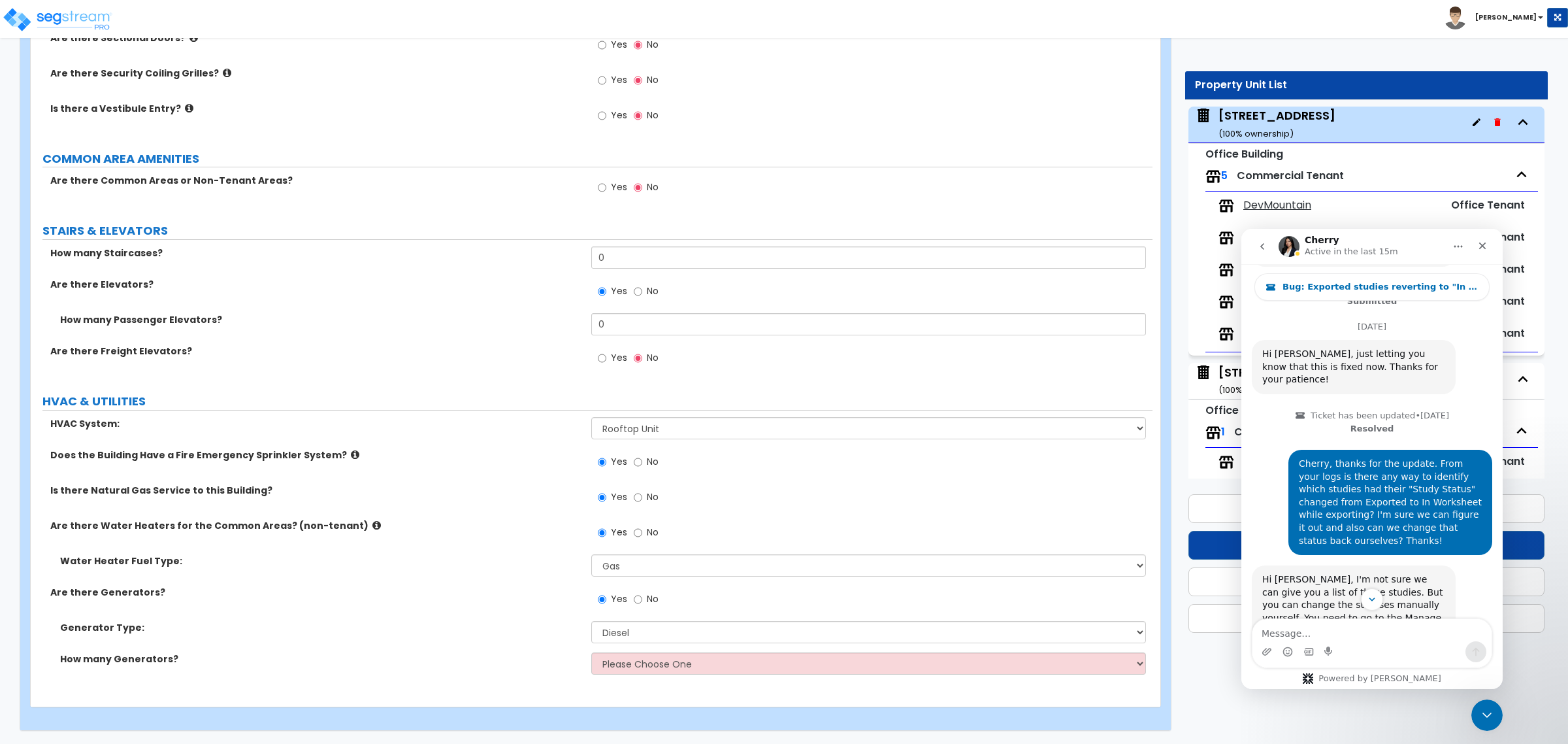
scroll to position [1536, 0]
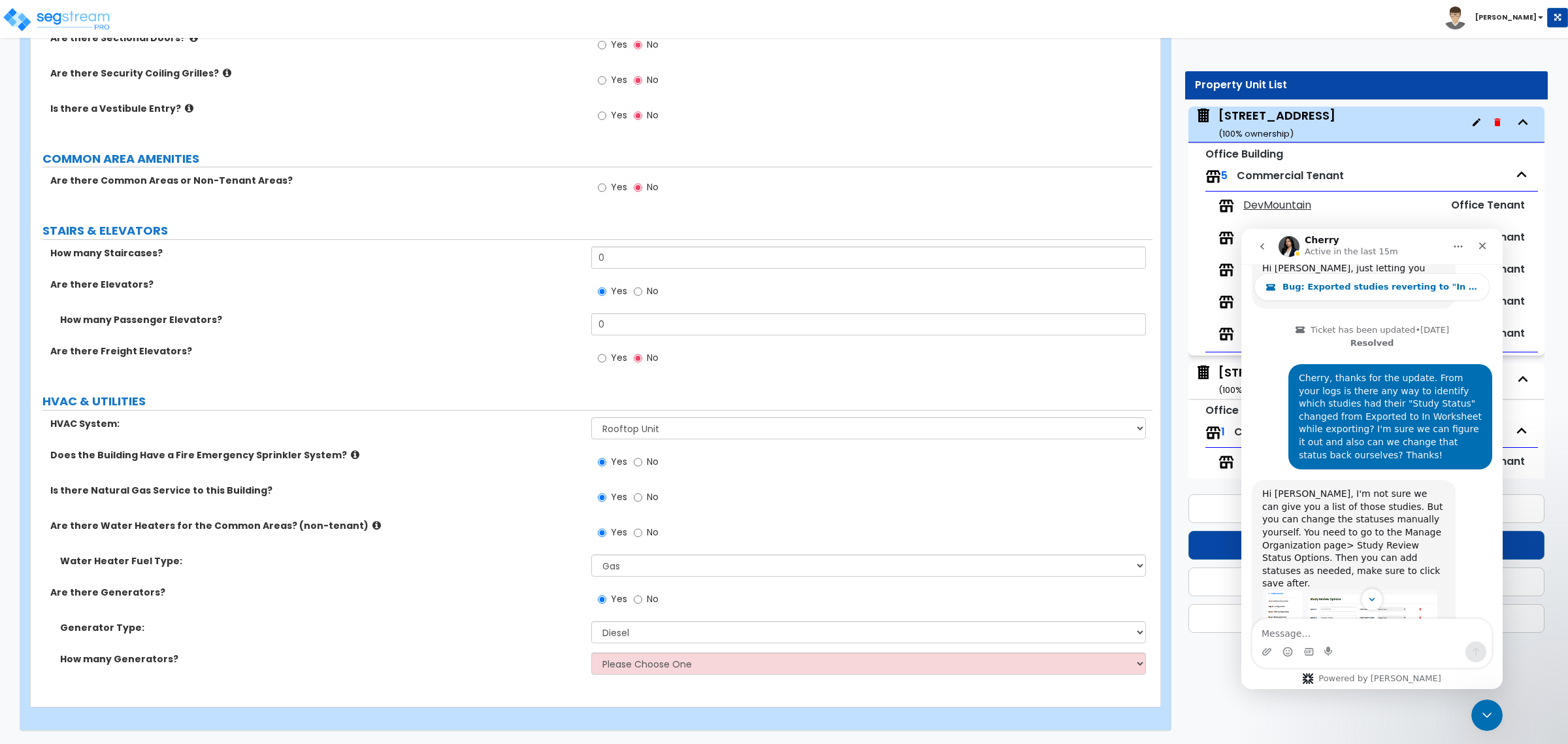
click at [1363, 590] on img "Cherry says…" at bounding box center [1350, 635] width 175 height 91
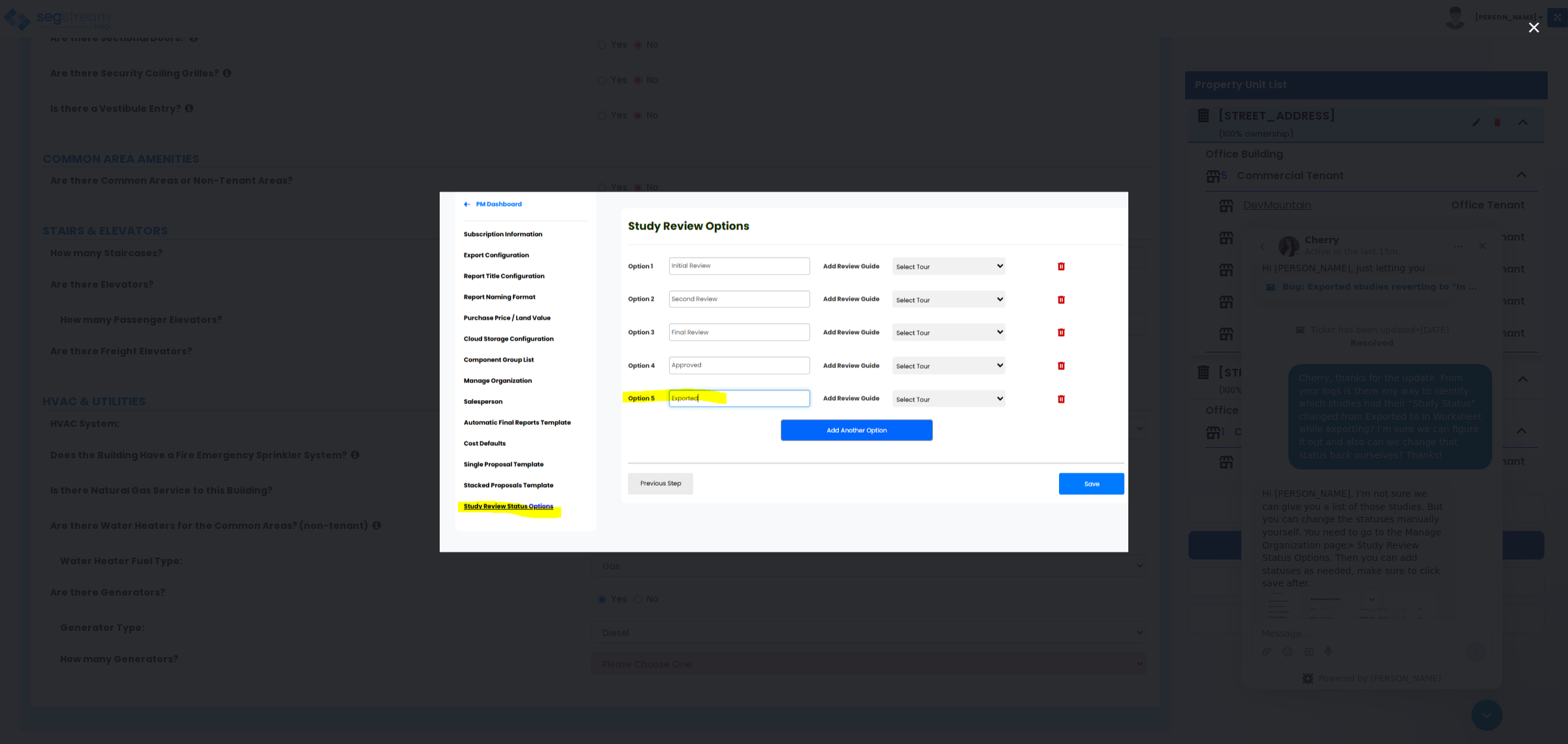
click at [945, 136] on div "Intercom messenger" at bounding box center [784, 372] width 1568 height 744
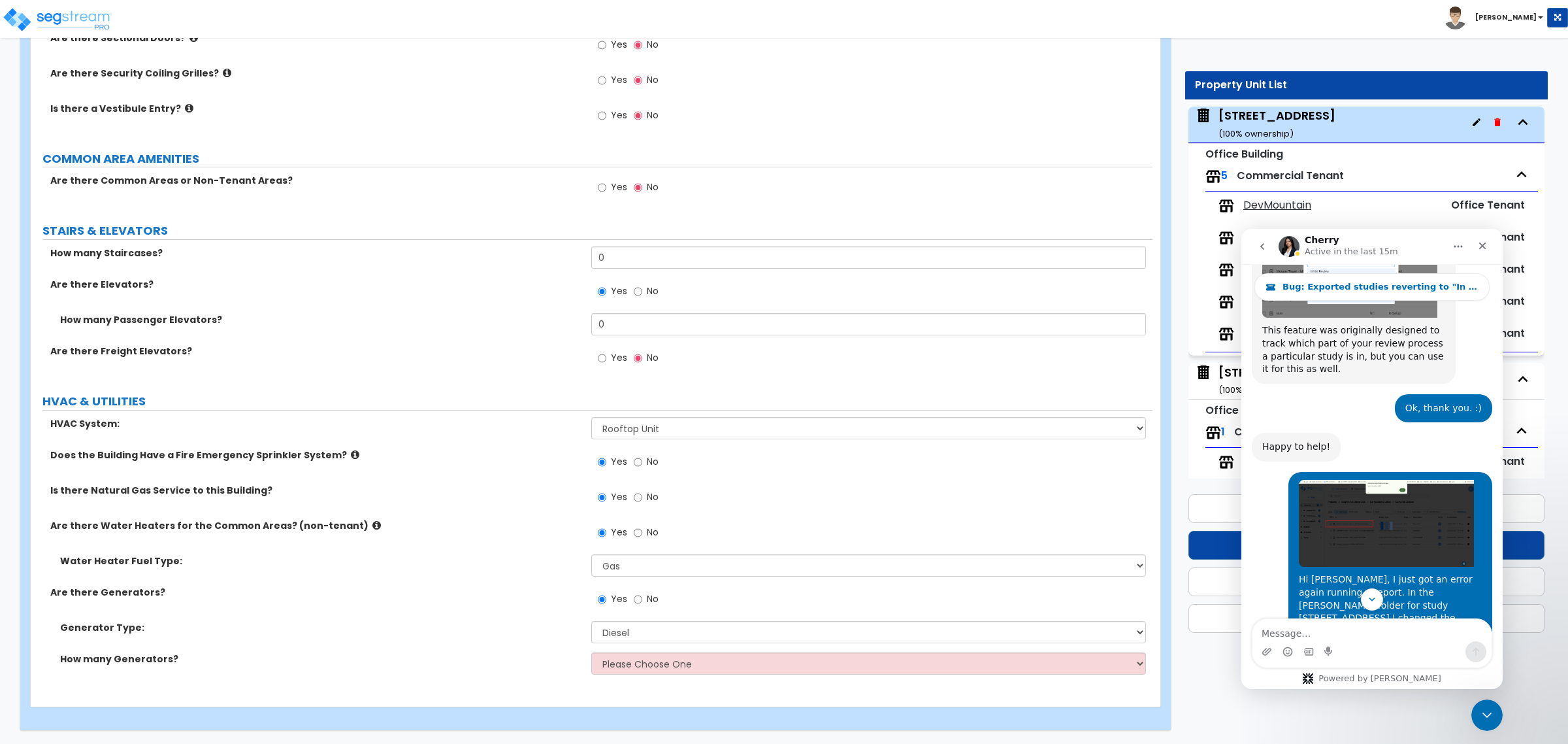
scroll to position [2271, 0]
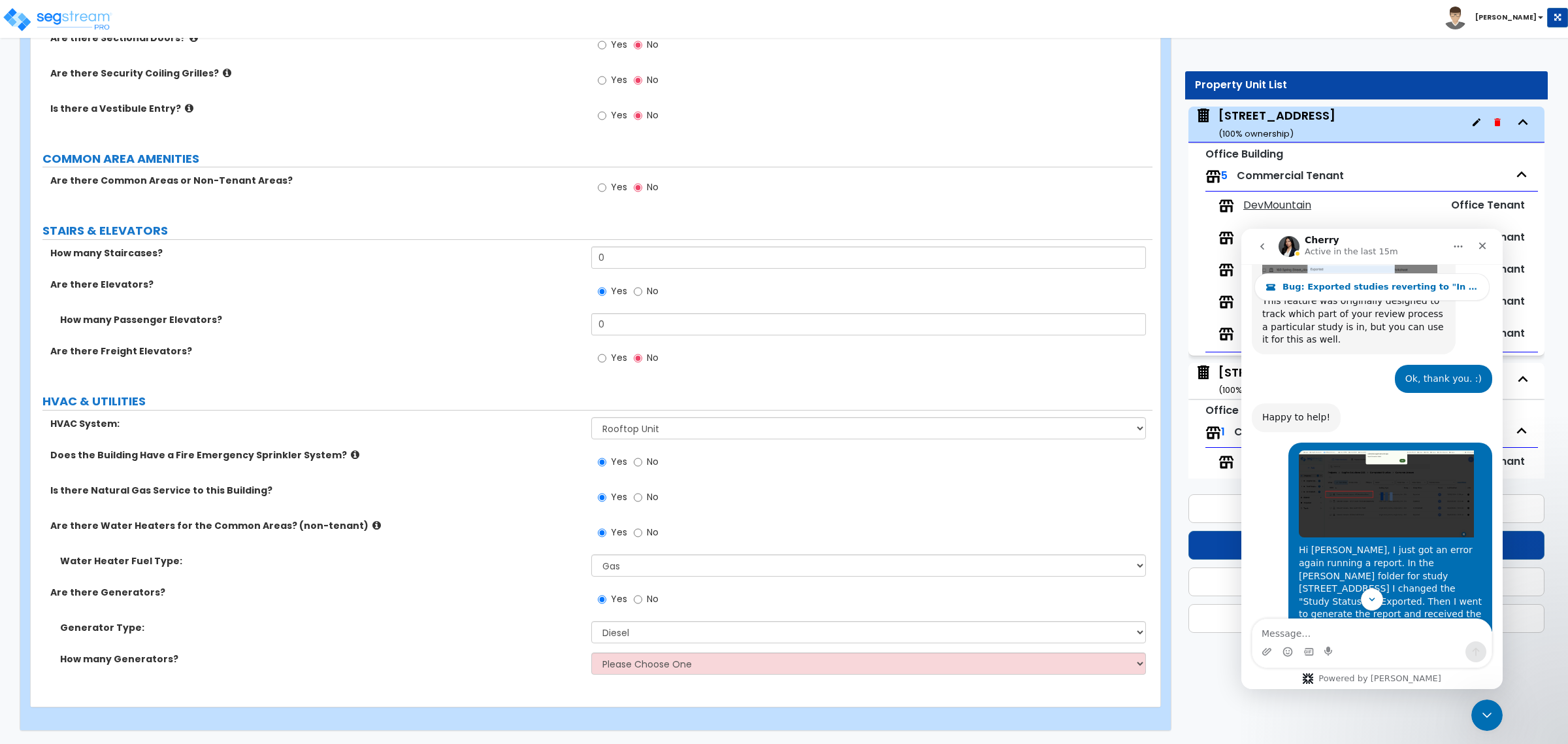
click at [1390, 450] on img "Andrew says…" at bounding box center [1386, 494] width 175 height 87
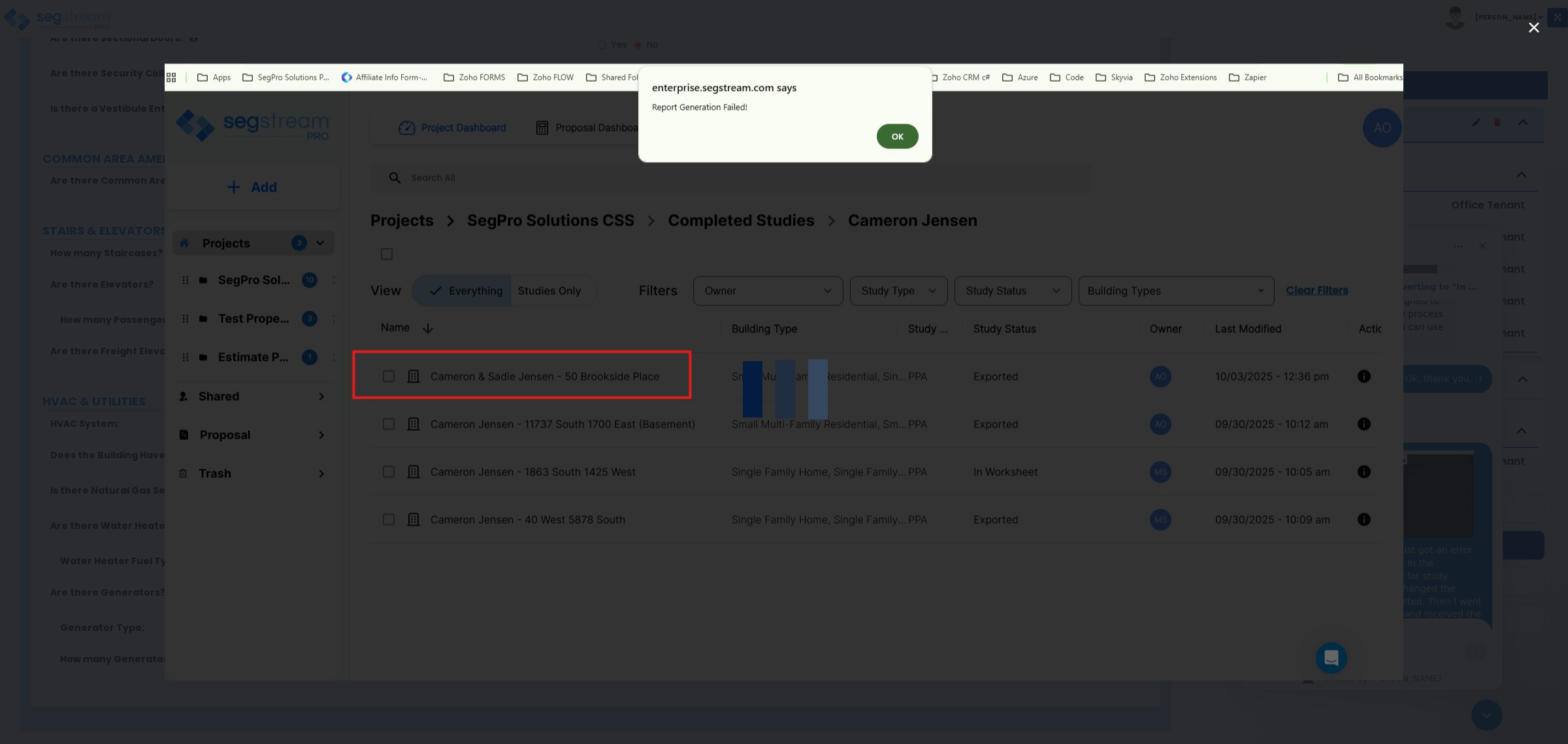
click at [1458, 100] on div "Intercom messenger" at bounding box center [784, 372] width 1568 height 744
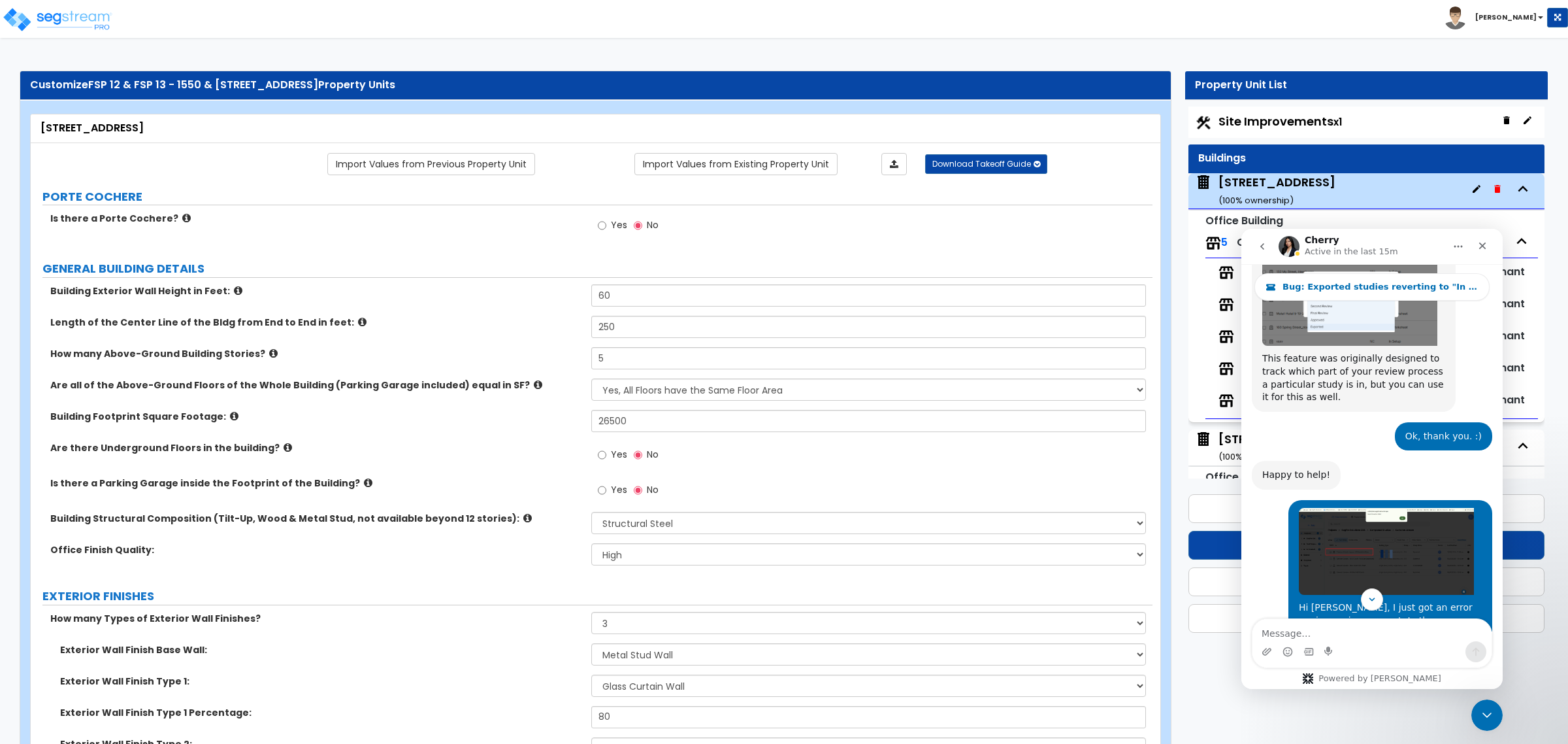
scroll to position [2189, 0]
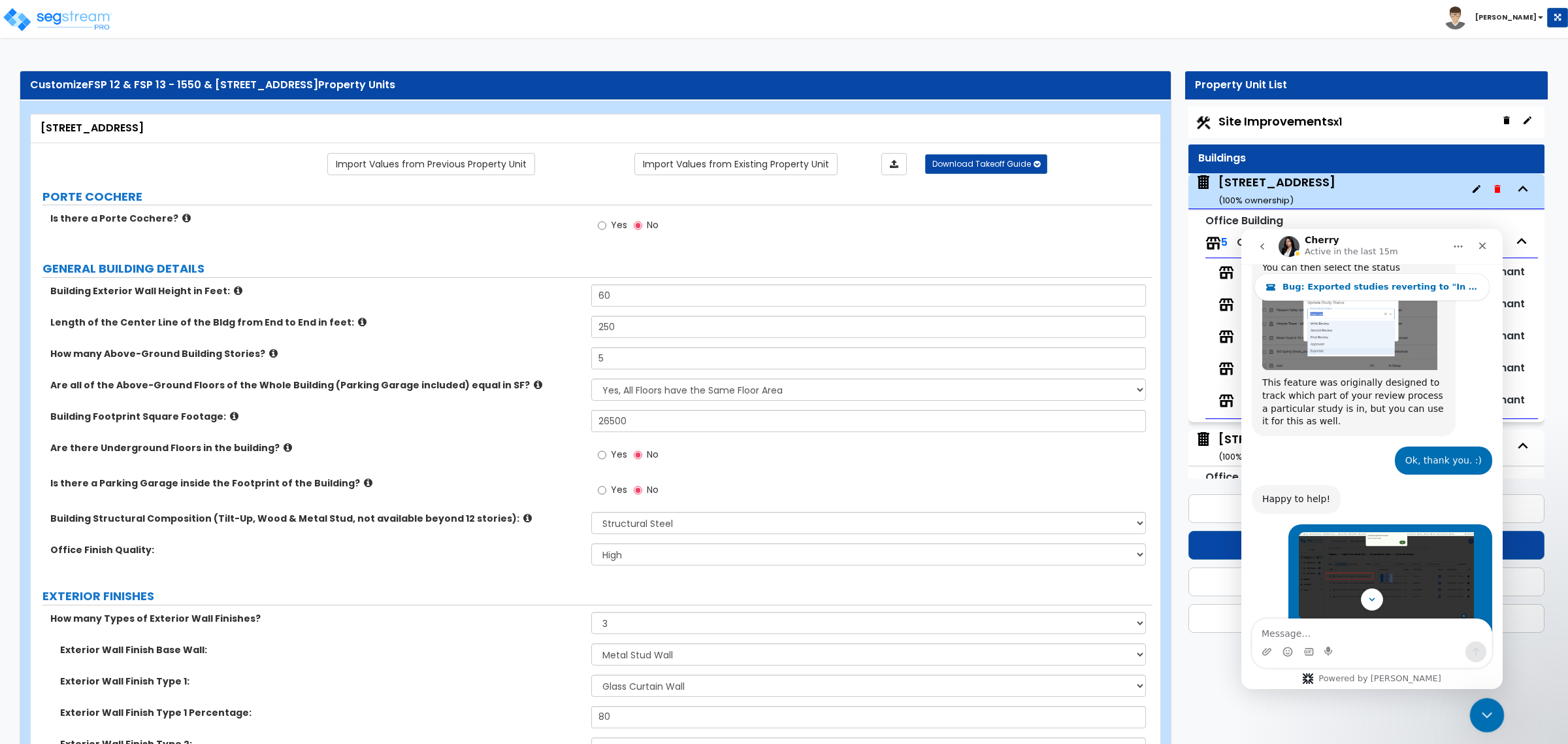
click at [1489, 709] on icon "Close Intercom Messenger" at bounding box center [1485, 713] width 16 height 16
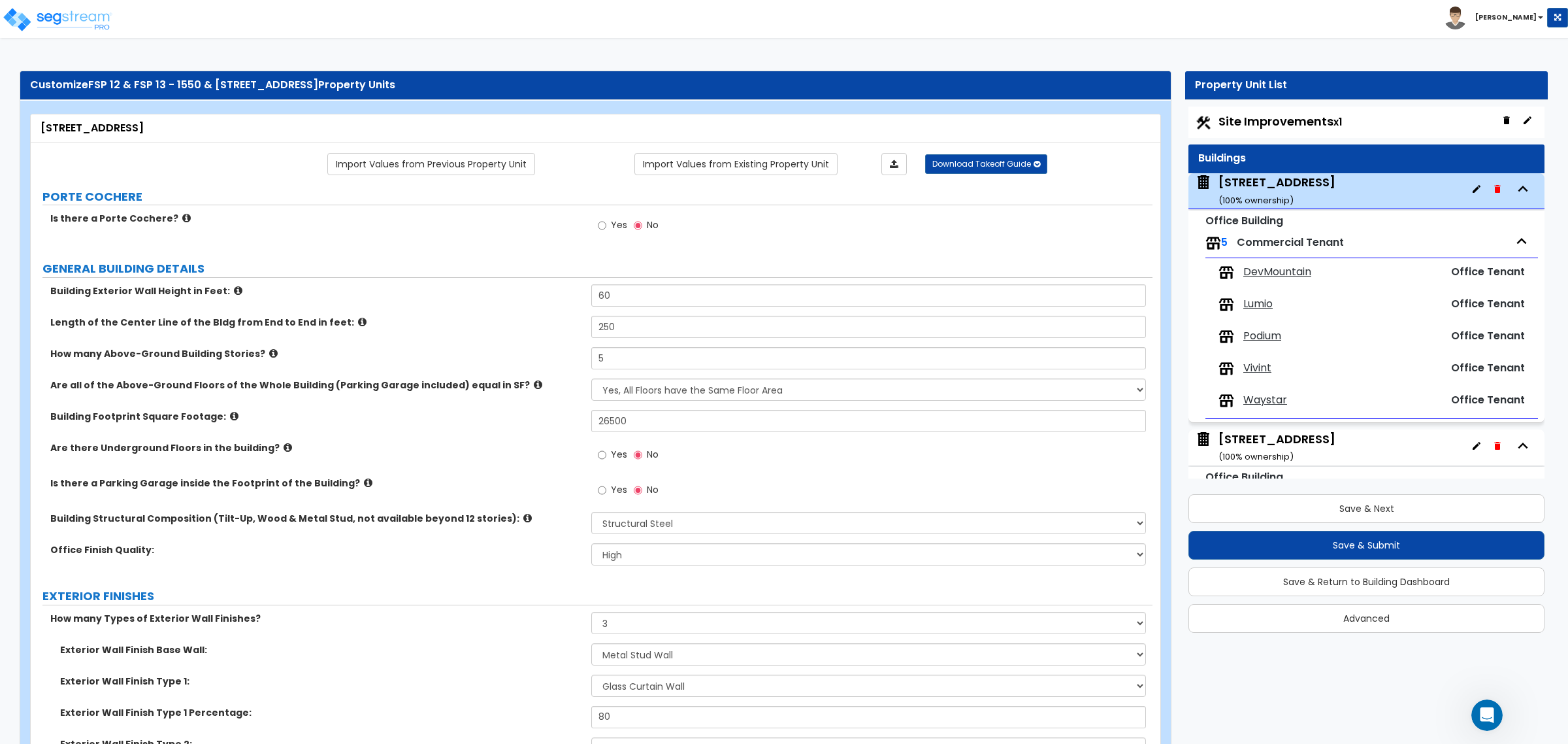
scroll to position [2434, 0]
click at [1376, 508] on button "Save & Next" at bounding box center [1366, 508] width 356 height 29
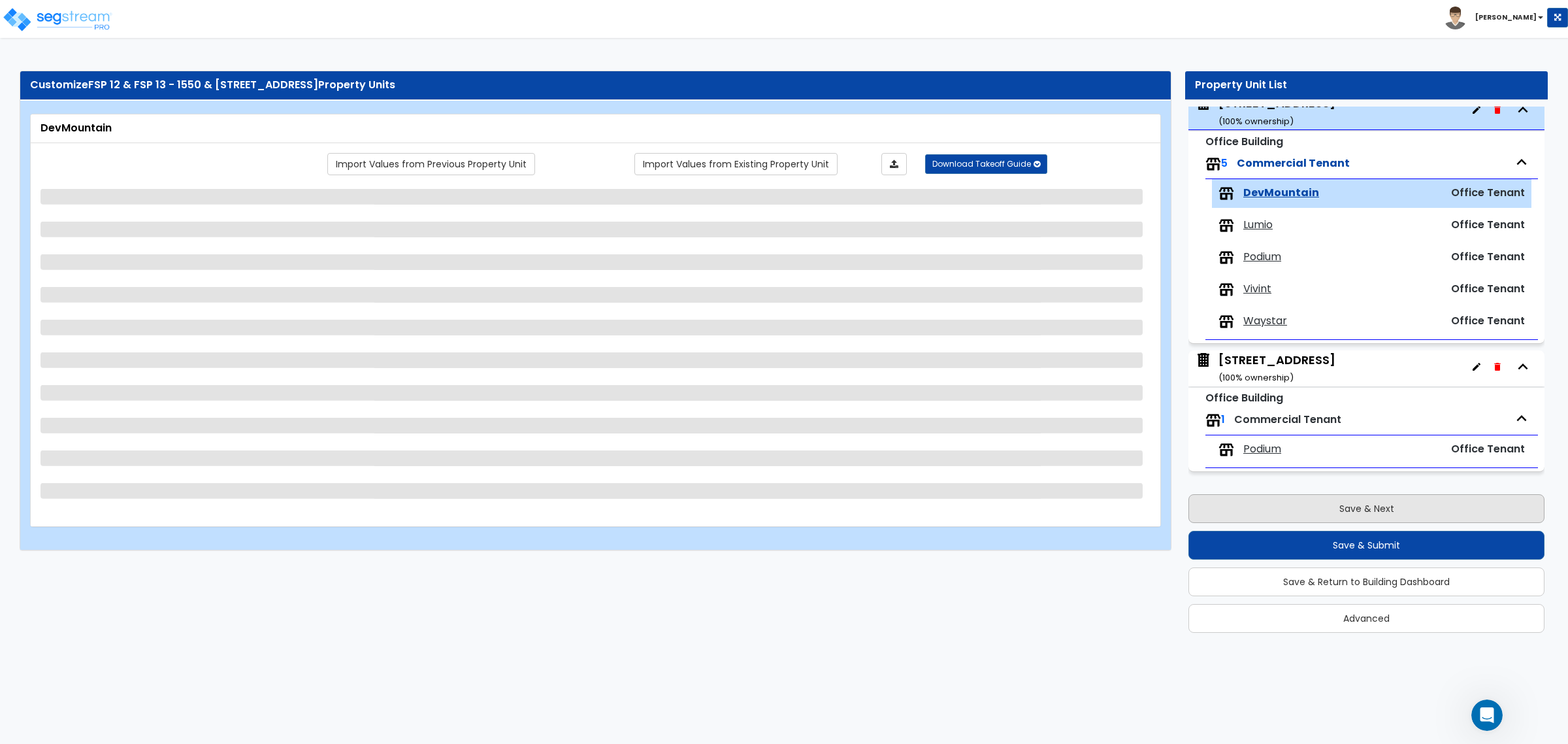
scroll to position [80, 0]
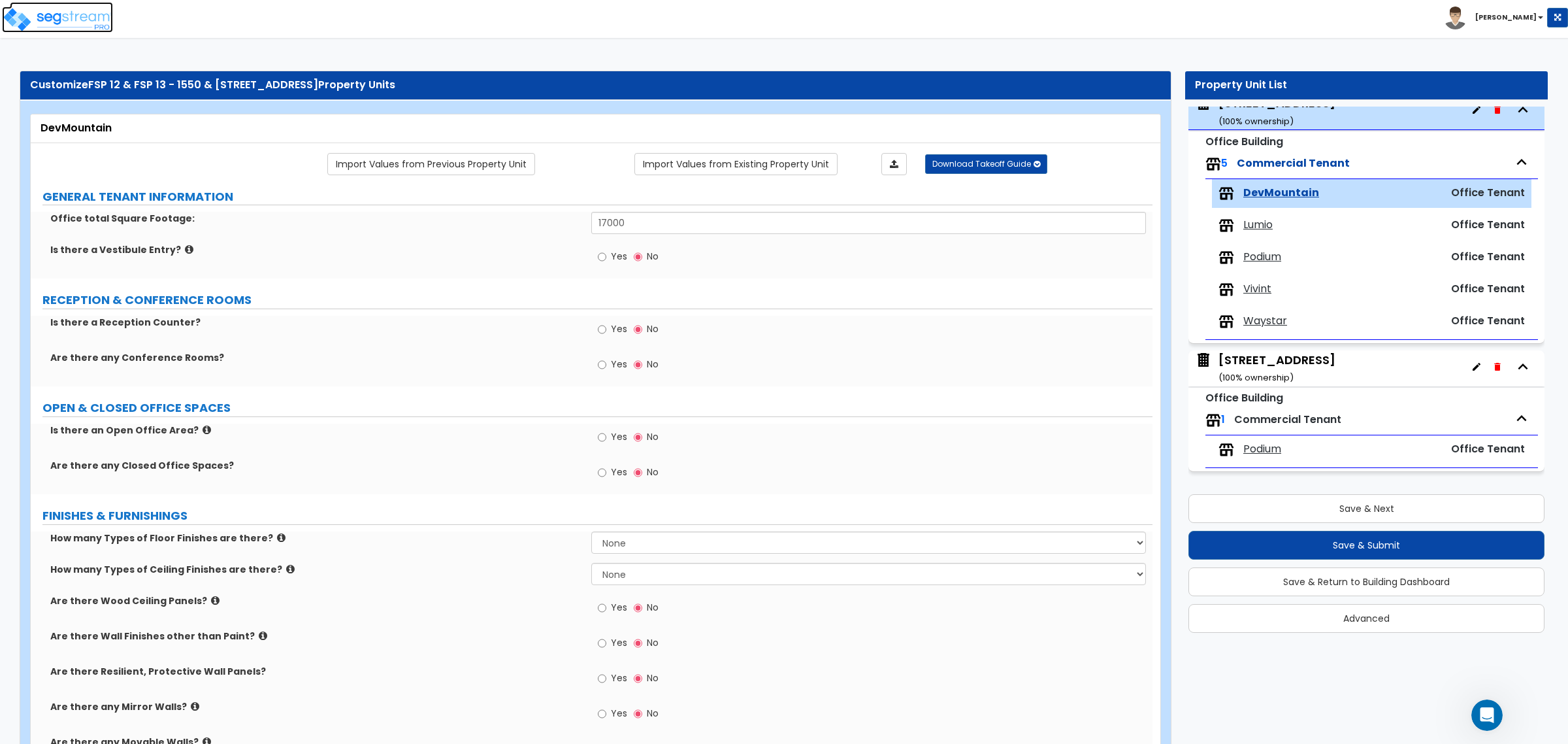
click at [68, 18] on img at bounding box center [57, 19] width 111 height 26
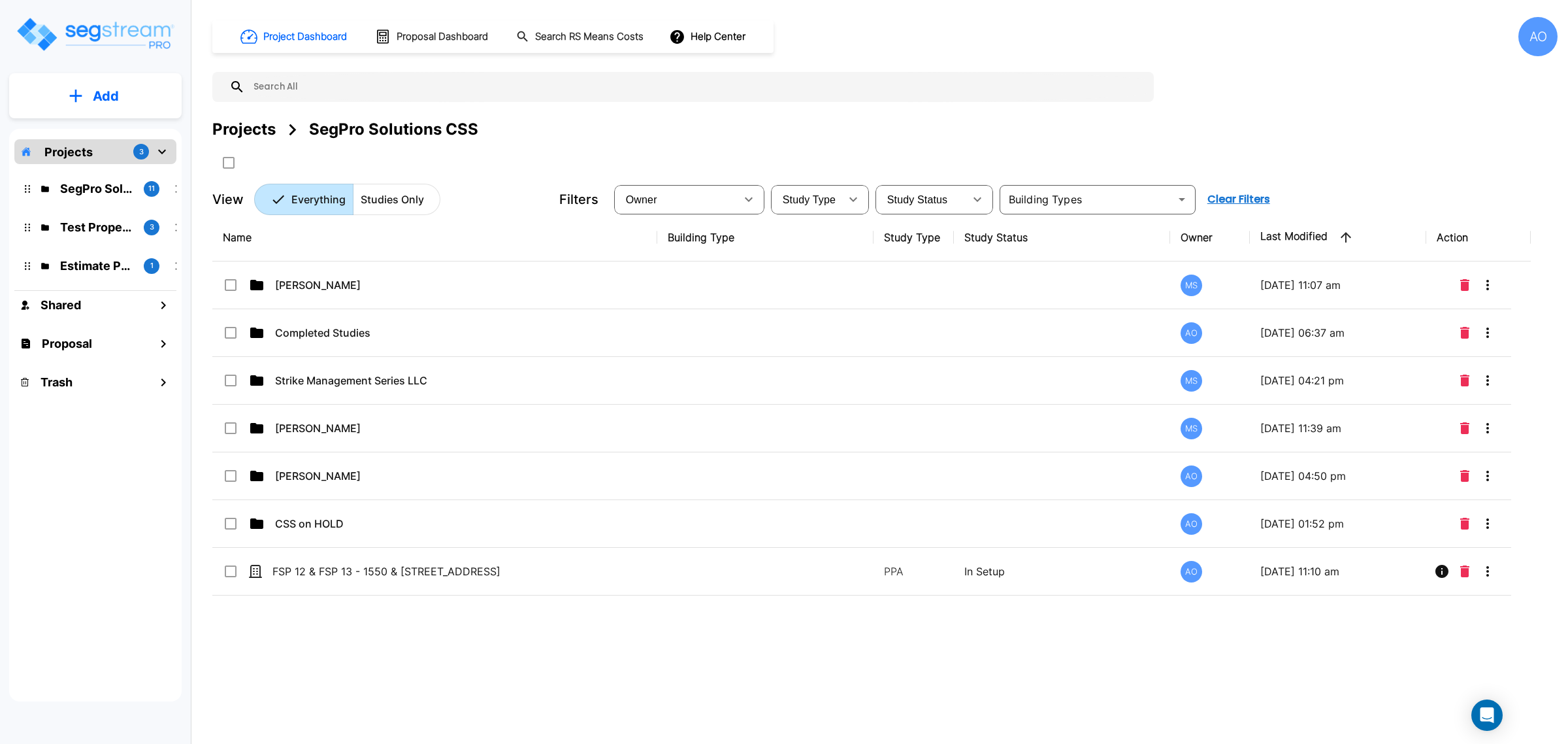
click at [1520, 40] on div "AO" at bounding box center [1538, 37] width 39 height 39
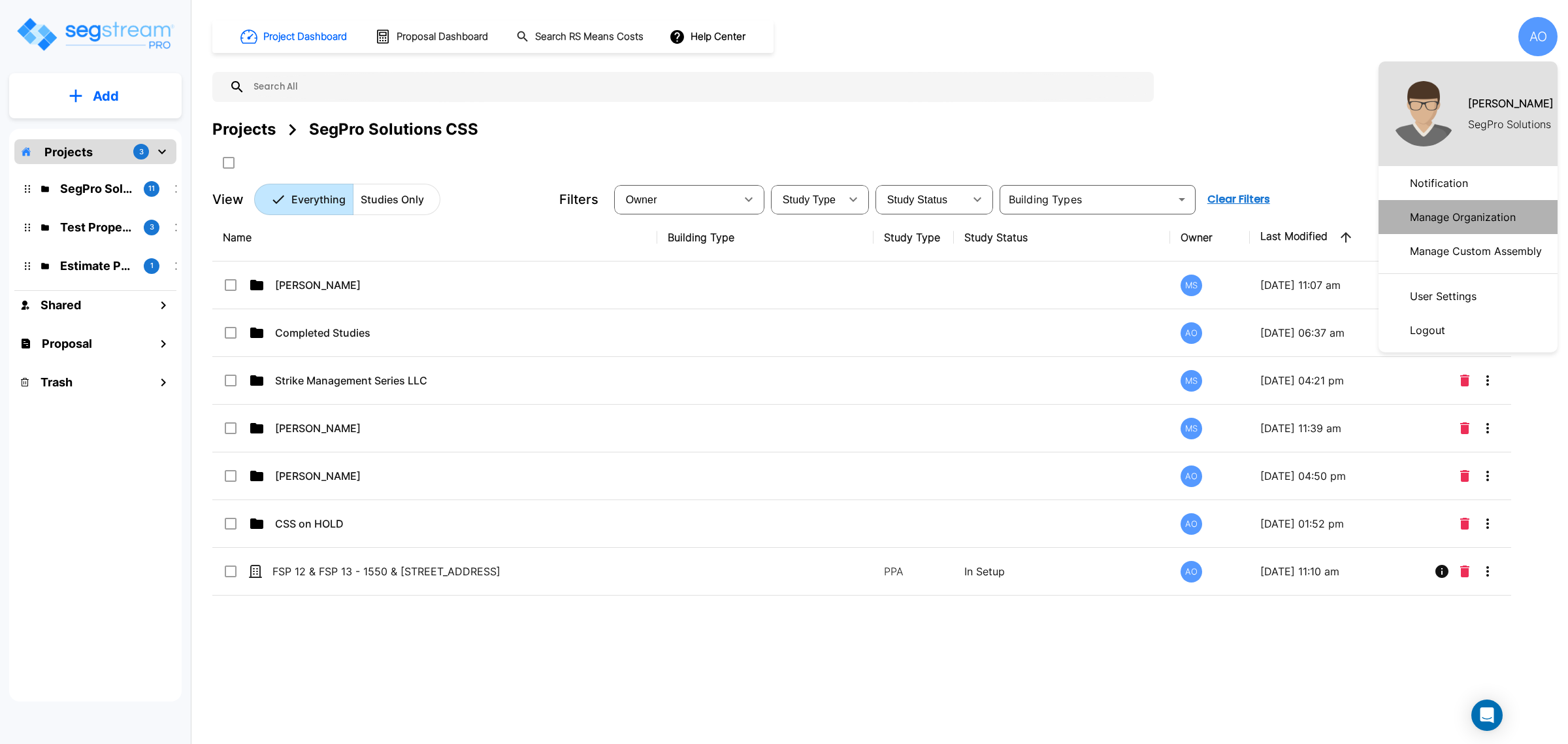
click at [1501, 217] on p "Manage Organization" at bounding box center [1463, 217] width 116 height 26
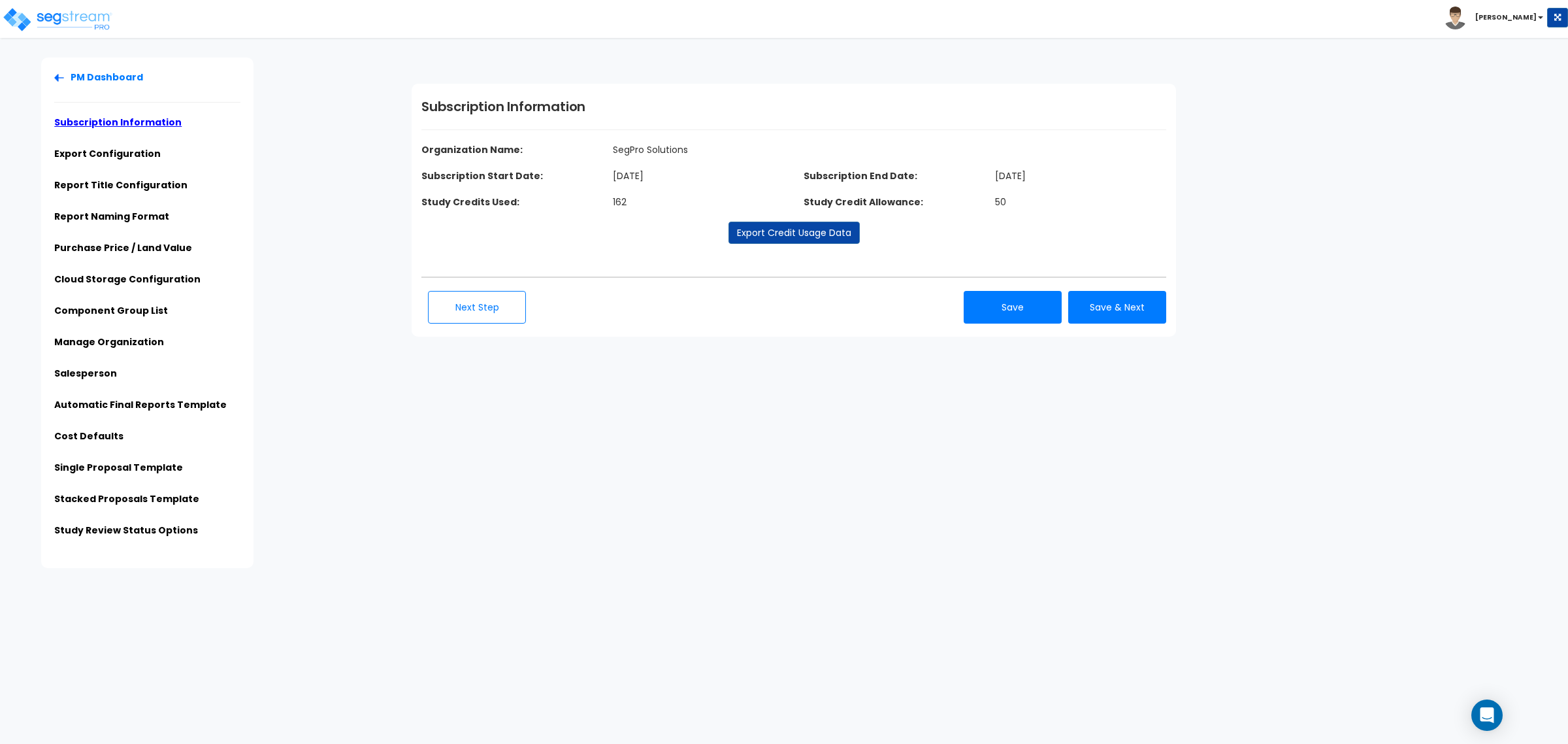
click at [746, 292] on div "Subscription Information Organization Name: SegPro Solutions Subscription Start…" at bounding box center [793, 209] width 764 height 253
click at [805, 234] on link "Export Credit Usage Data" at bounding box center [793, 232] width 131 height 22
drag, startPoint x: 73, startPoint y: 20, endPoint x: 111, endPoint y: 24, distance: 38.2
click at [72, 20] on img at bounding box center [57, 19] width 111 height 26
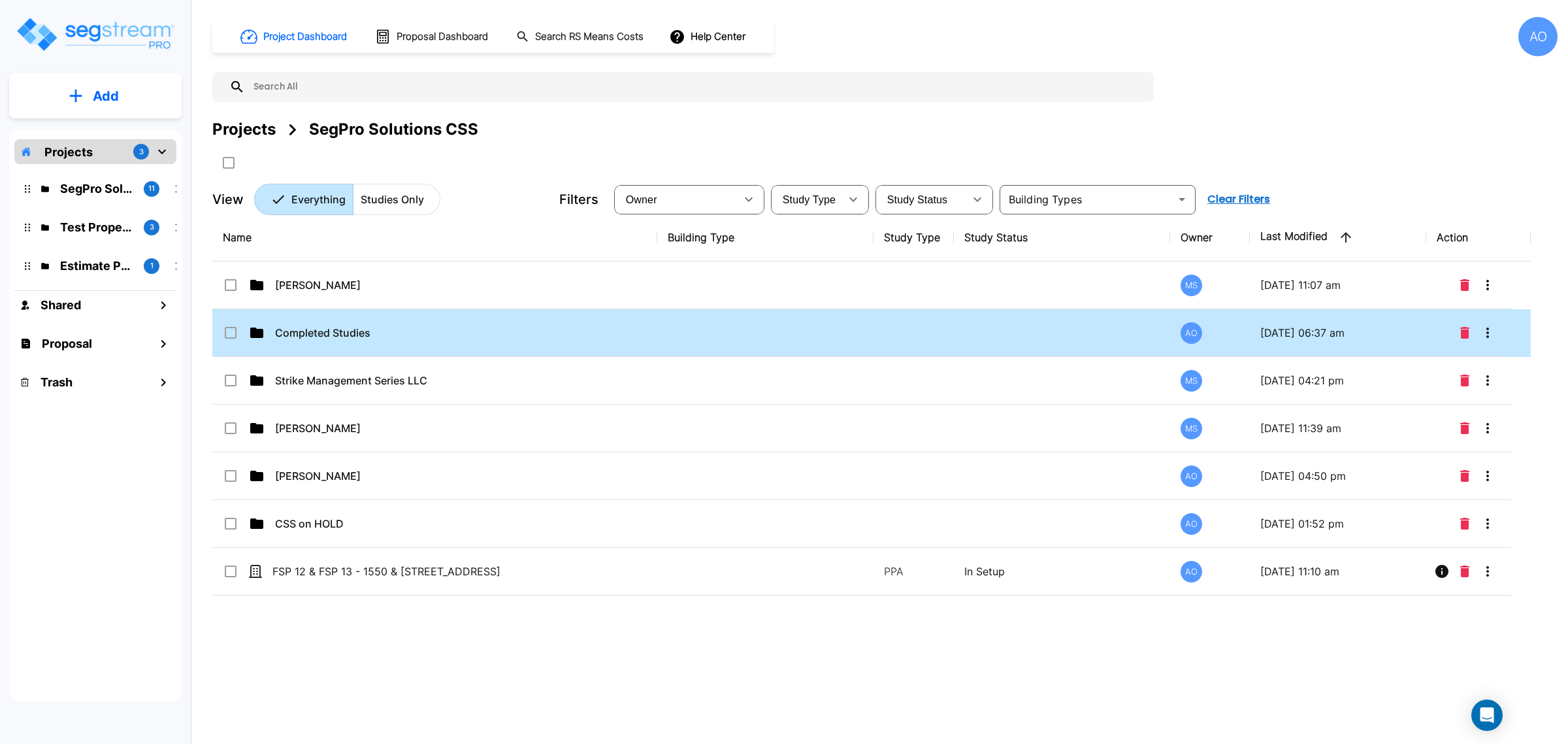
click at [308, 331] on p "Completed Studies" at bounding box center [423, 332] width 298 height 16
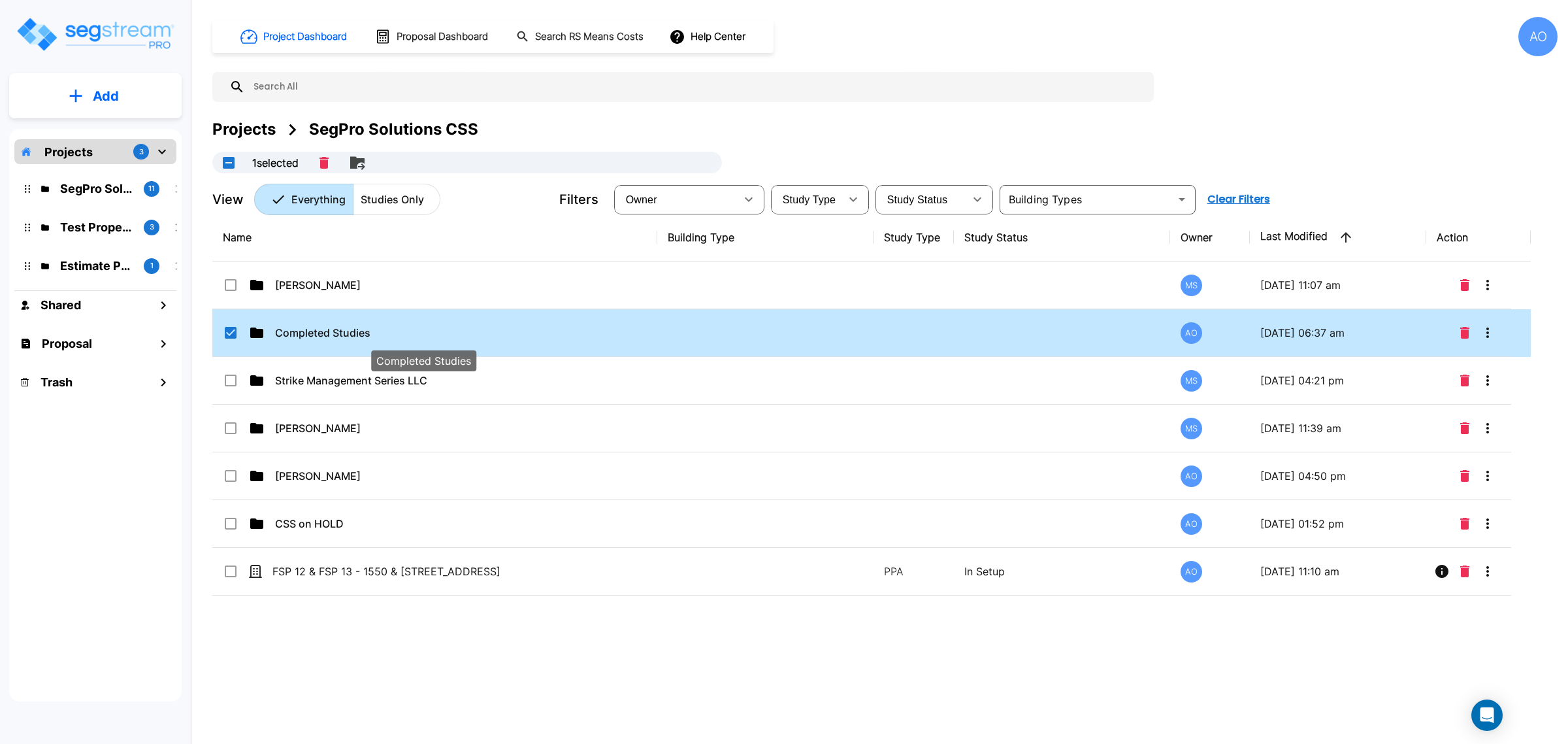
checkbox input "true"
click at [308, 331] on p "Completed Studies" at bounding box center [423, 332] width 298 height 16
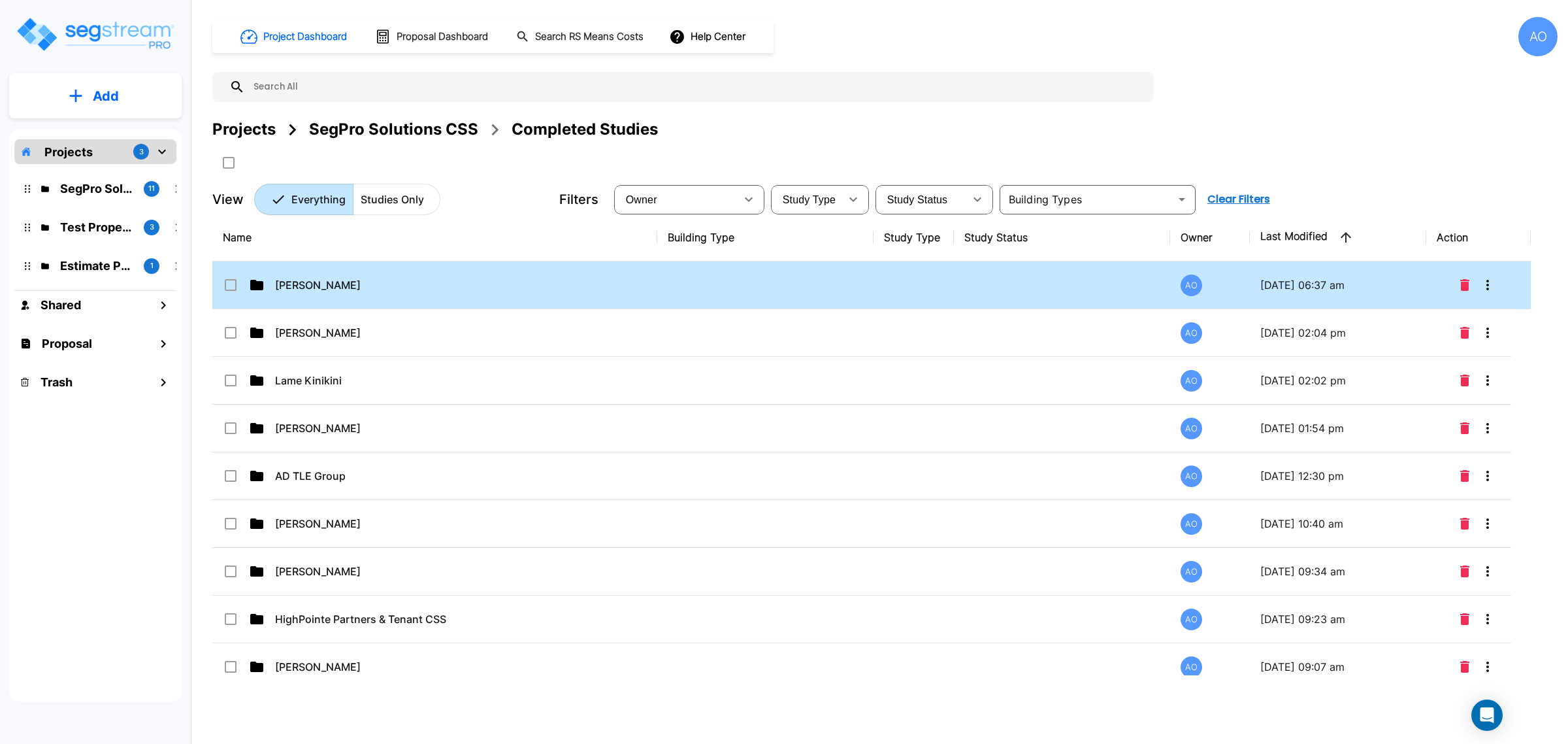
click at [322, 276] on td "[PERSON_NAME]" at bounding box center [435, 285] width 445 height 48
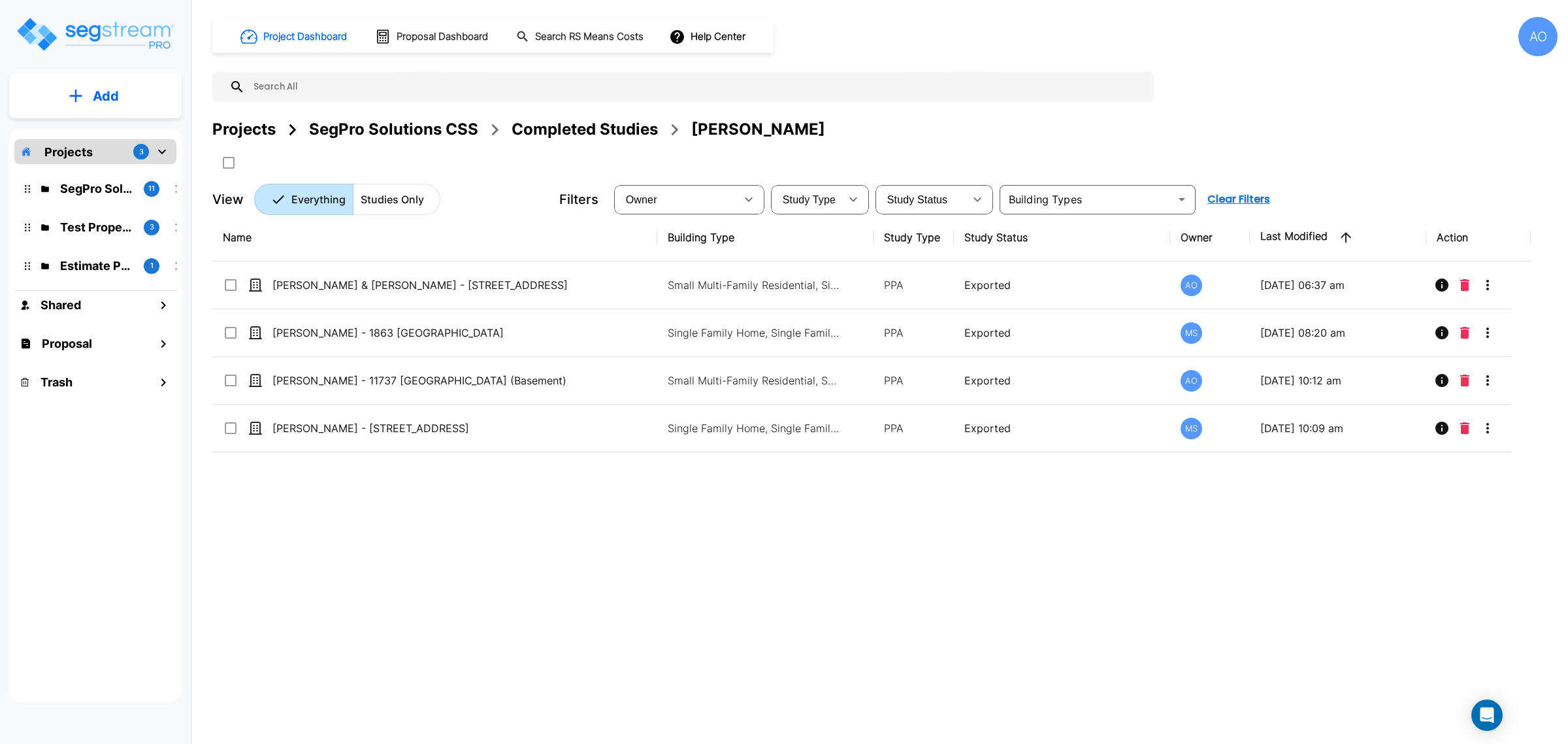
click at [745, 605] on div "Name Building Type Study Type Study Status Owner Last Modified Action [PERSON_N…" at bounding box center [871, 444] width 1318 height 461
click at [694, 625] on div "Name Building Type Study Type Study Status Owner Last Modified Action [PERSON_N…" at bounding box center [871, 444] width 1318 height 461
click at [603, 126] on div "Completed Studies" at bounding box center [585, 129] width 146 height 24
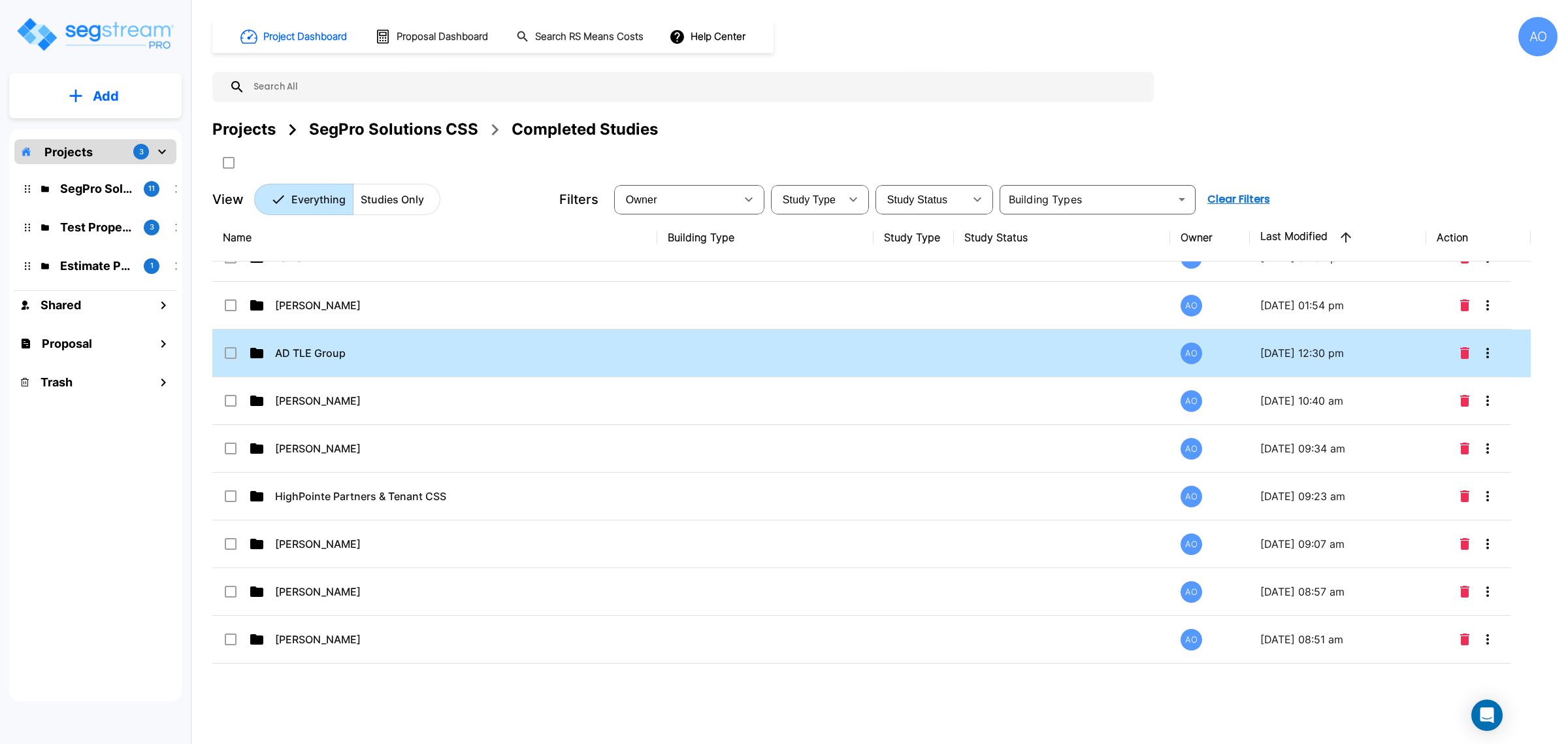
scroll to position [163, 0]
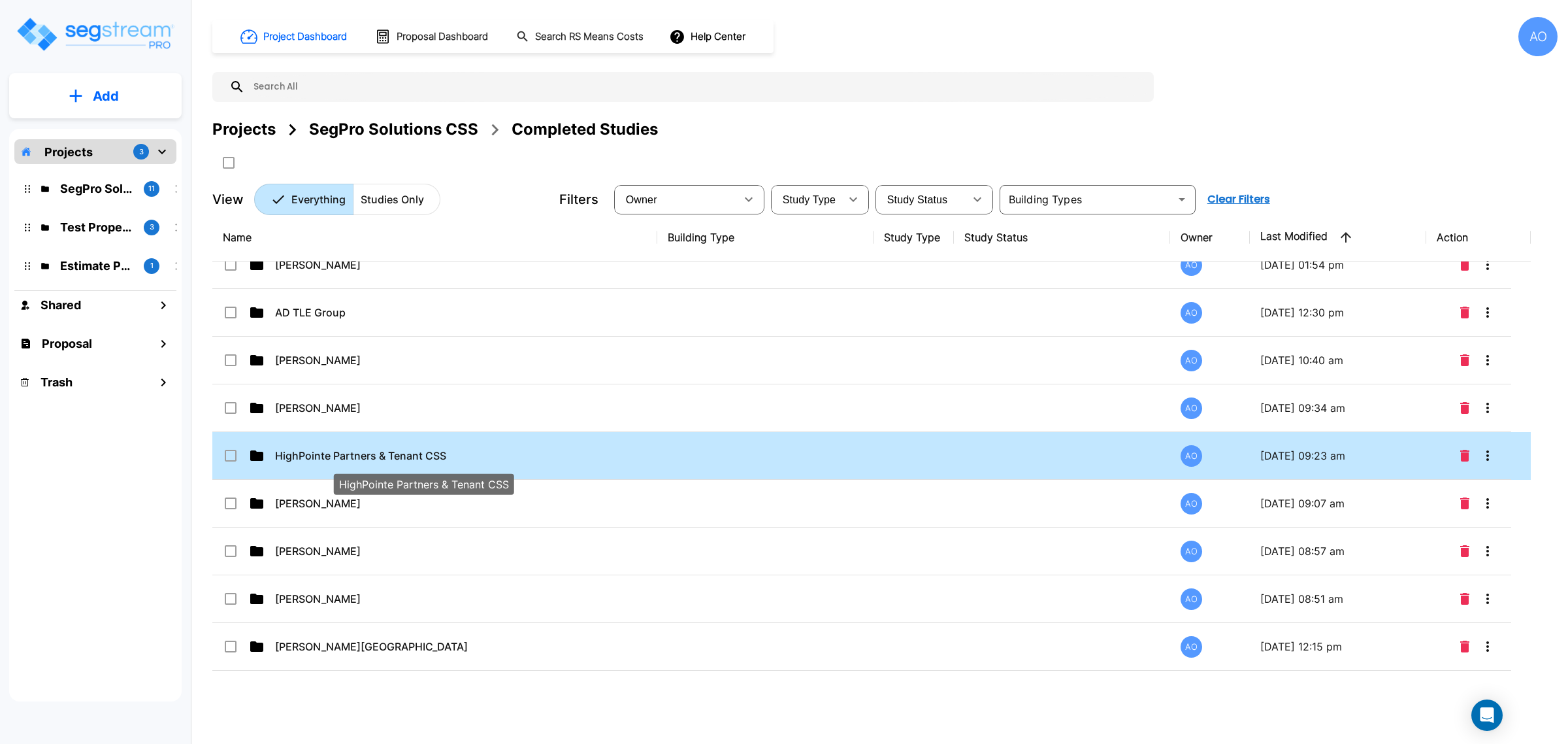
click at [420, 454] on p "HighPointe Partners & Tenant CSS" at bounding box center [423, 456] width 298 height 16
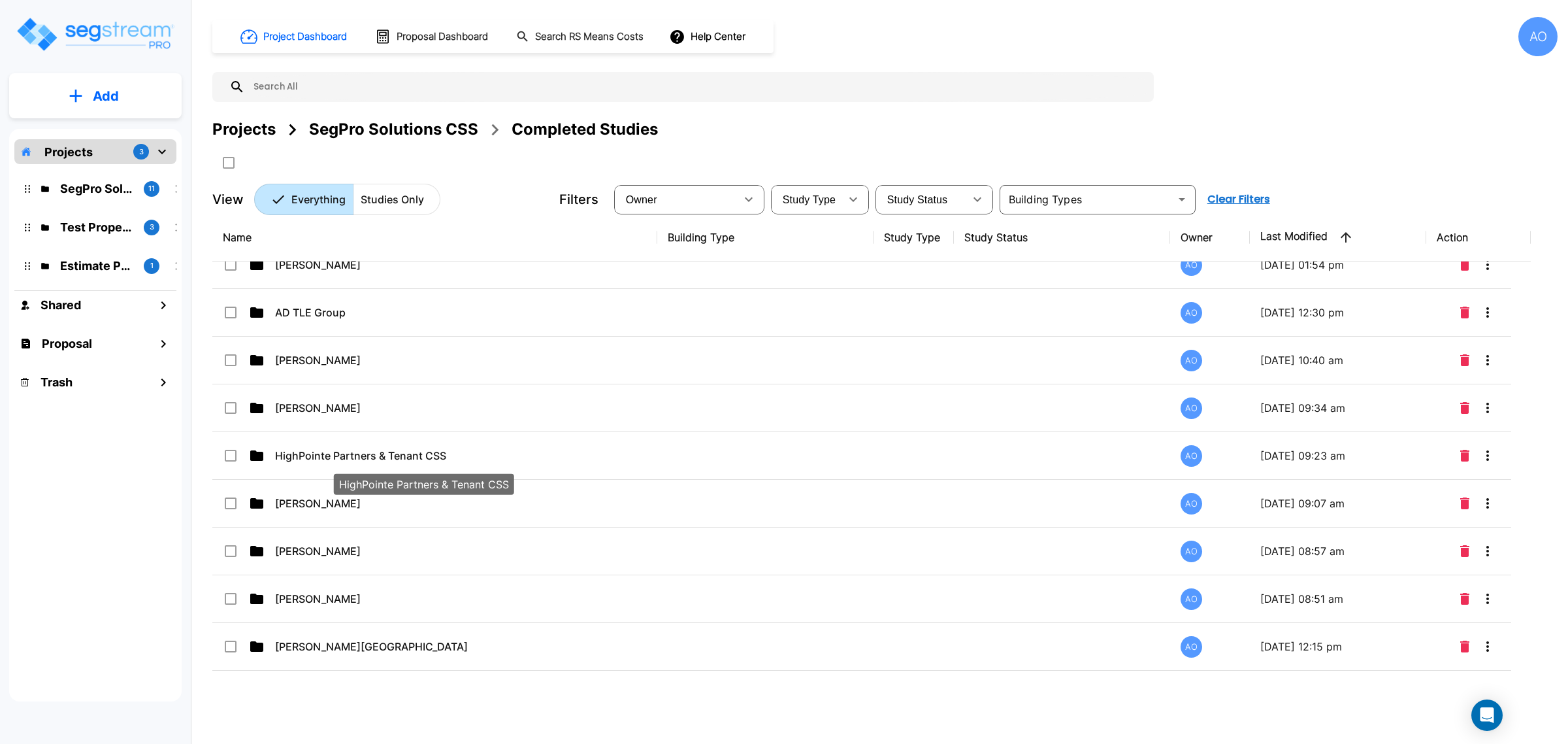
click at [418, 454] on p "HighPointe Partners & Tenant CSS" at bounding box center [423, 456] width 298 height 16
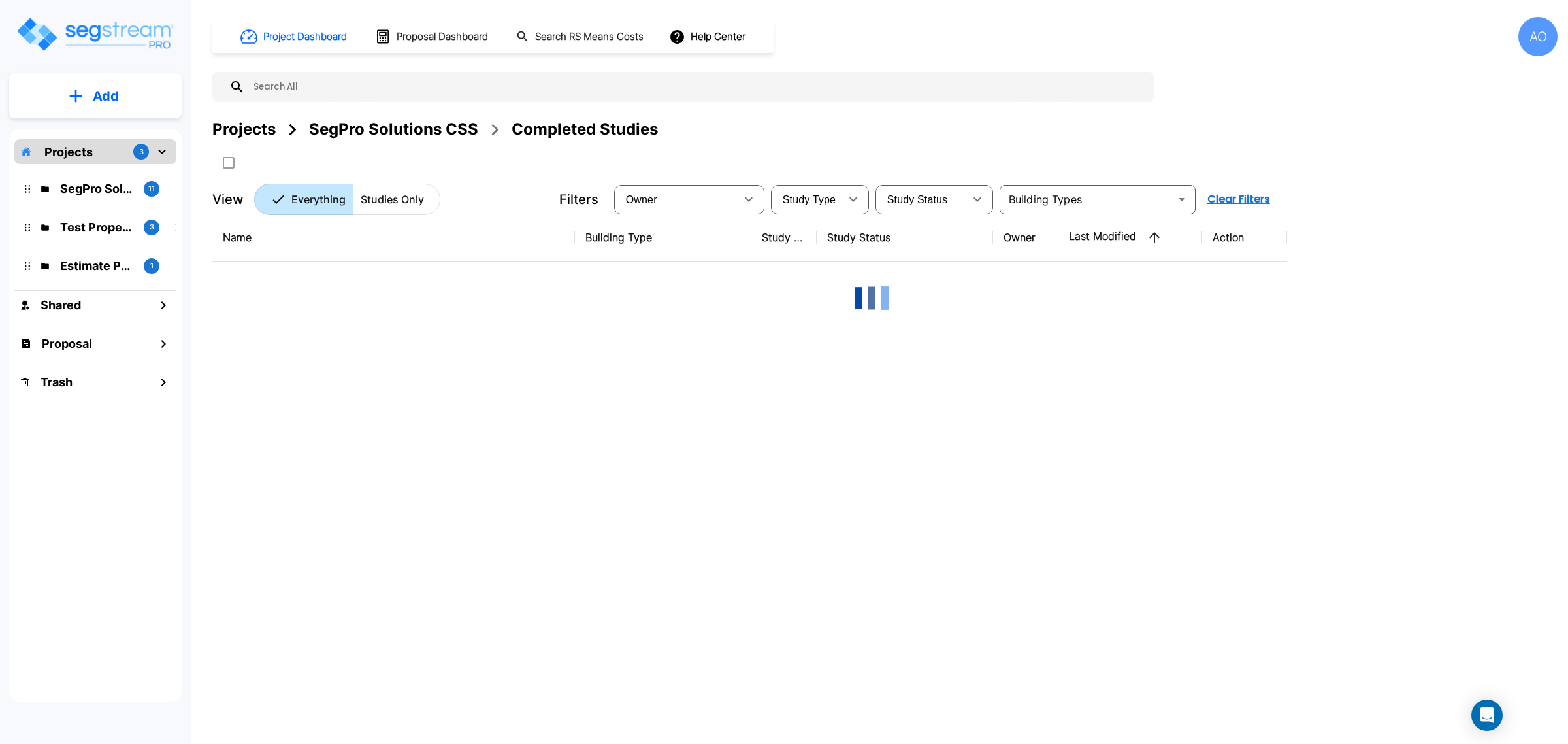
scroll to position [0, 0]
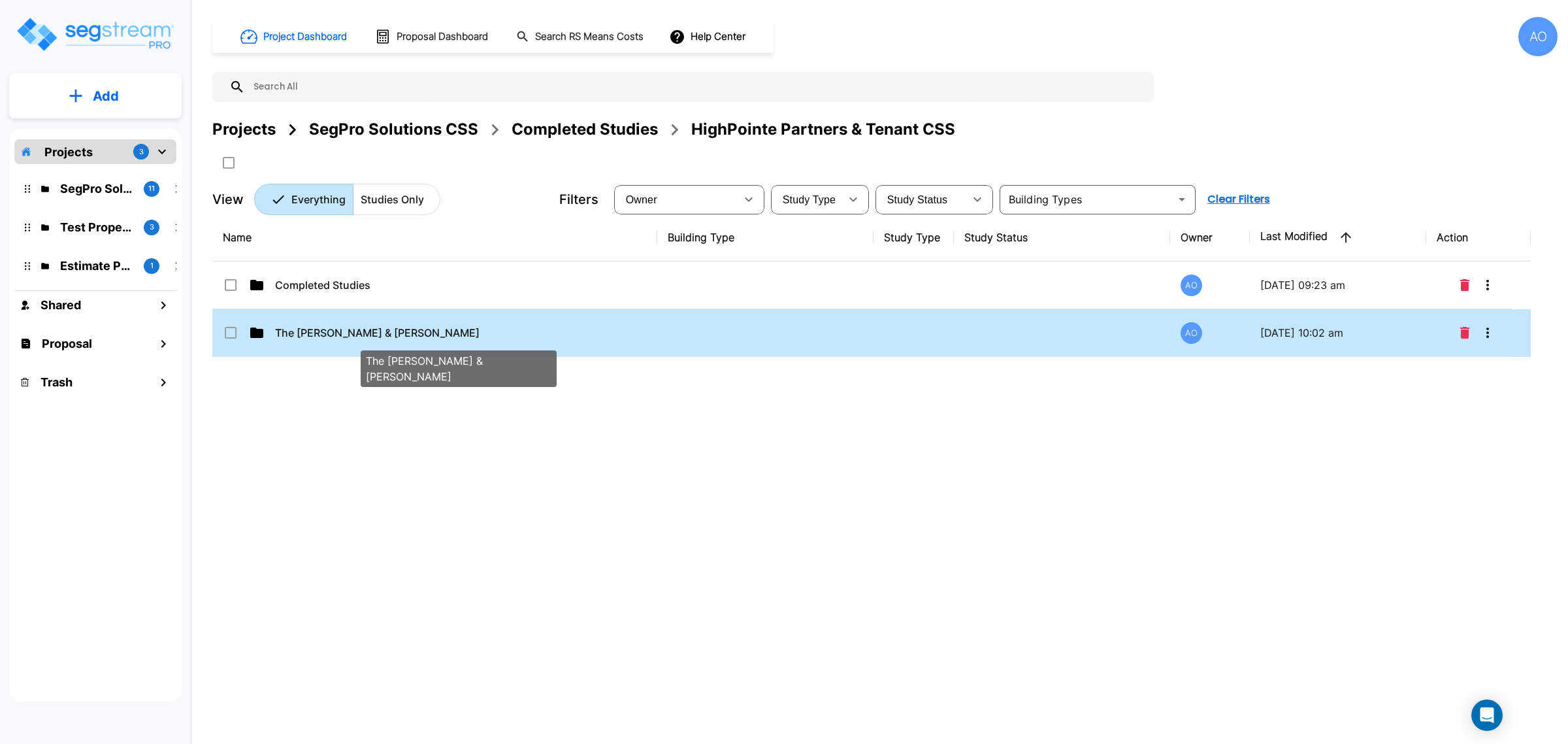
click at [352, 332] on p "The Ballard & Sorenson" at bounding box center [423, 332] width 298 height 16
checkbox input "true"
click at [352, 332] on p "The Ballard & Sorenson" at bounding box center [423, 332] width 298 height 16
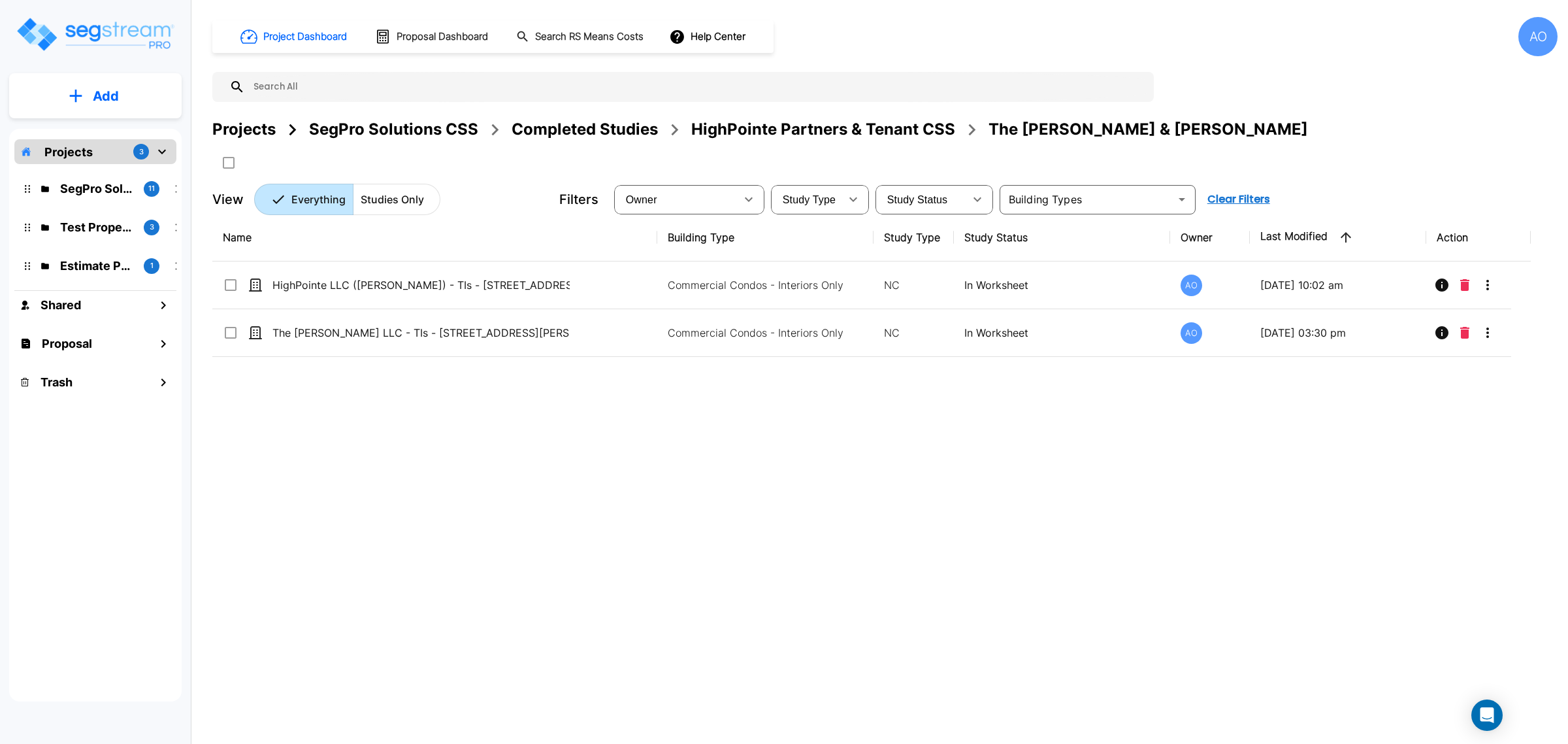
click at [861, 404] on div "Name Building Type Study Type Study Status Owner Last Modified Action HighPoint…" at bounding box center [871, 444] width 1318 height 461
click at [845, 476] on div "Name Building Type Study Type Study Status Owner Last Modified Action HighPoint…" at bounding box center [871, 444] width 1318 height 461
click at [840, 128] on div "HighPointe Partners & Tenant CSS" at bounding box center [823, 129] width 264 height 24
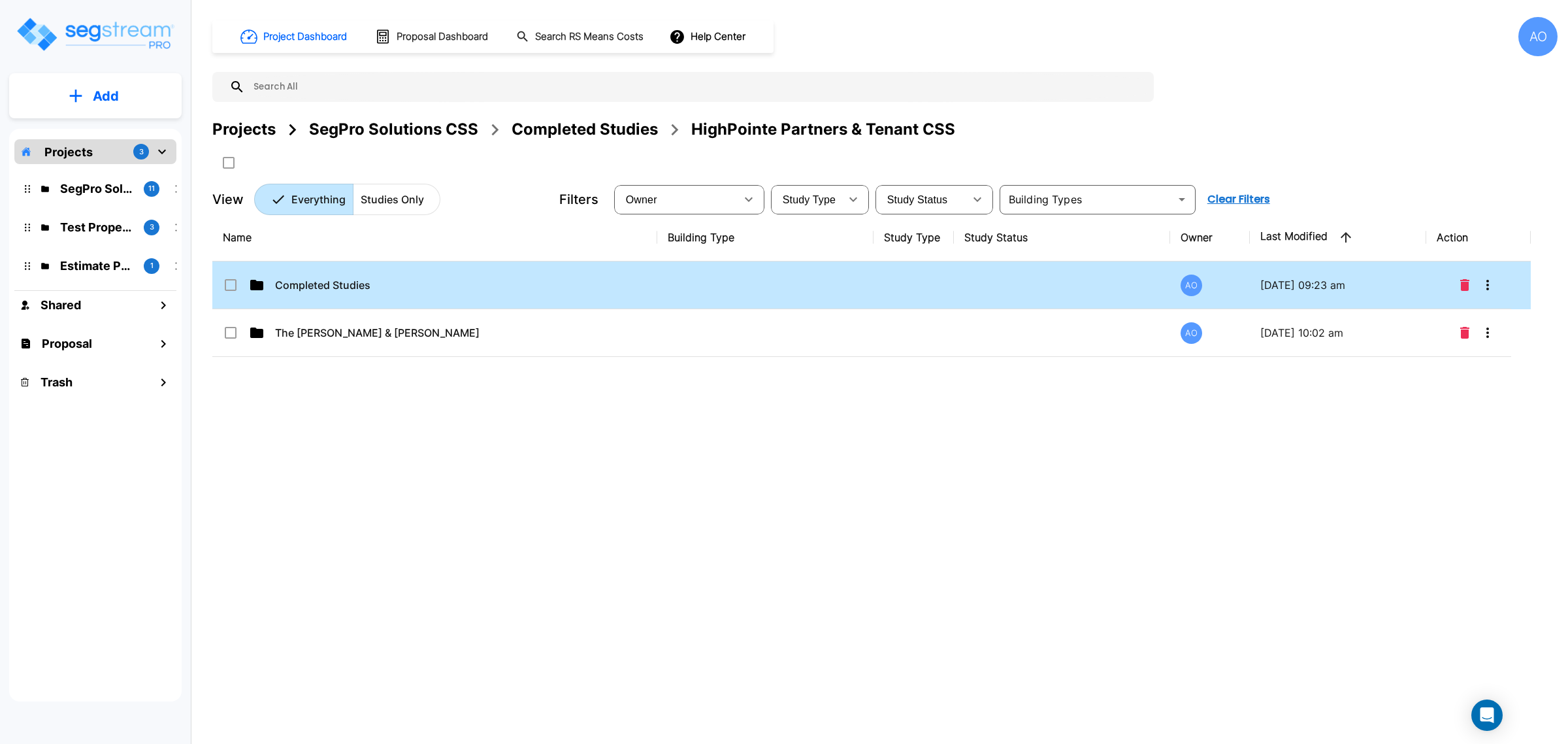
click at [309, 279] on p "Completed Studies" at bounding box center [423, 285] width 298 height 16
checkbox input "true"
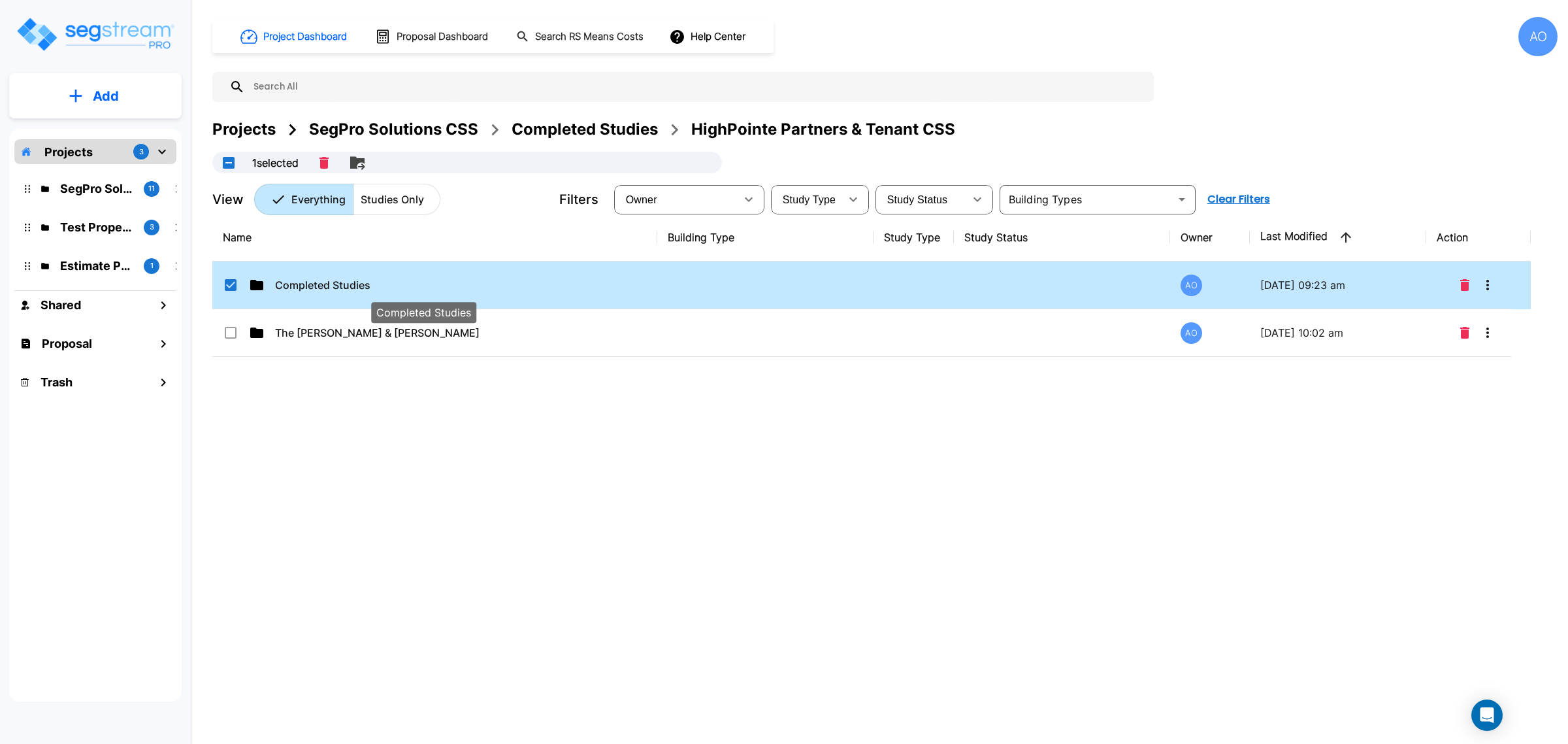
click at [309, 279] on p "Completed Studies" at bounding box center [423, 285] width 298 height 16
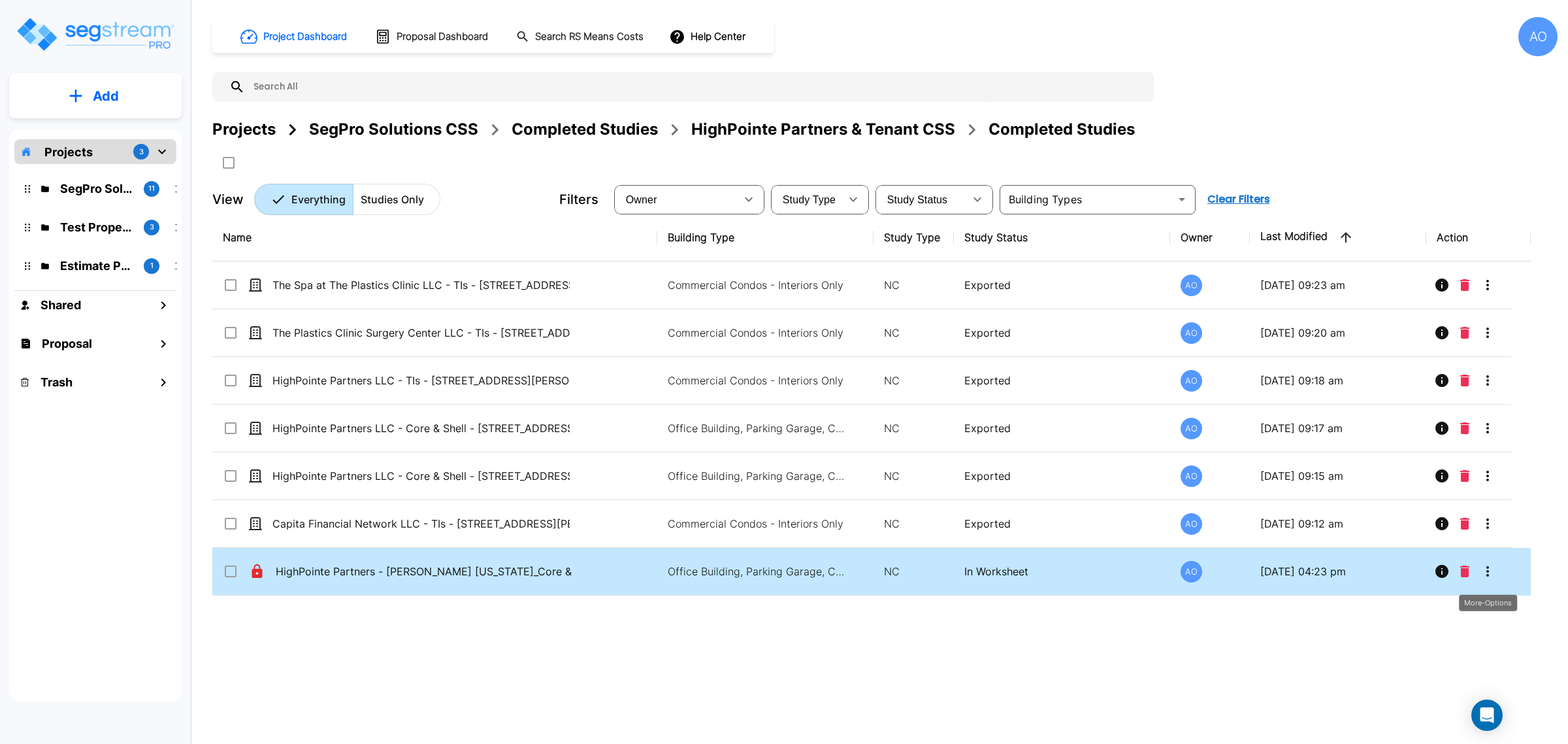
click at [1484, 569] on icon "More-Options" at bounding box center [1488, 571] width 16 height 16
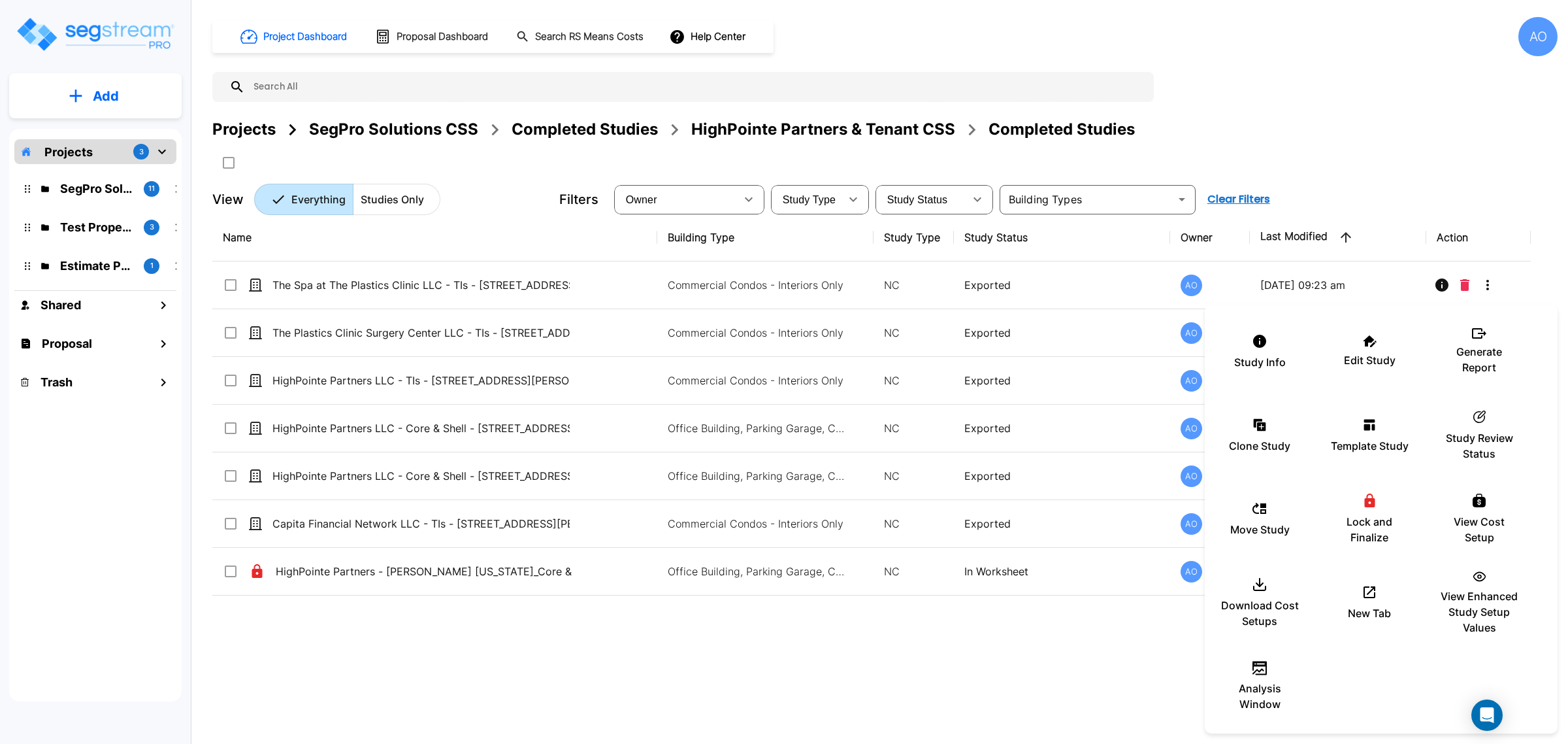
click at [1033, 687] on div at bounding box center [784, 372] width 1568 height 744
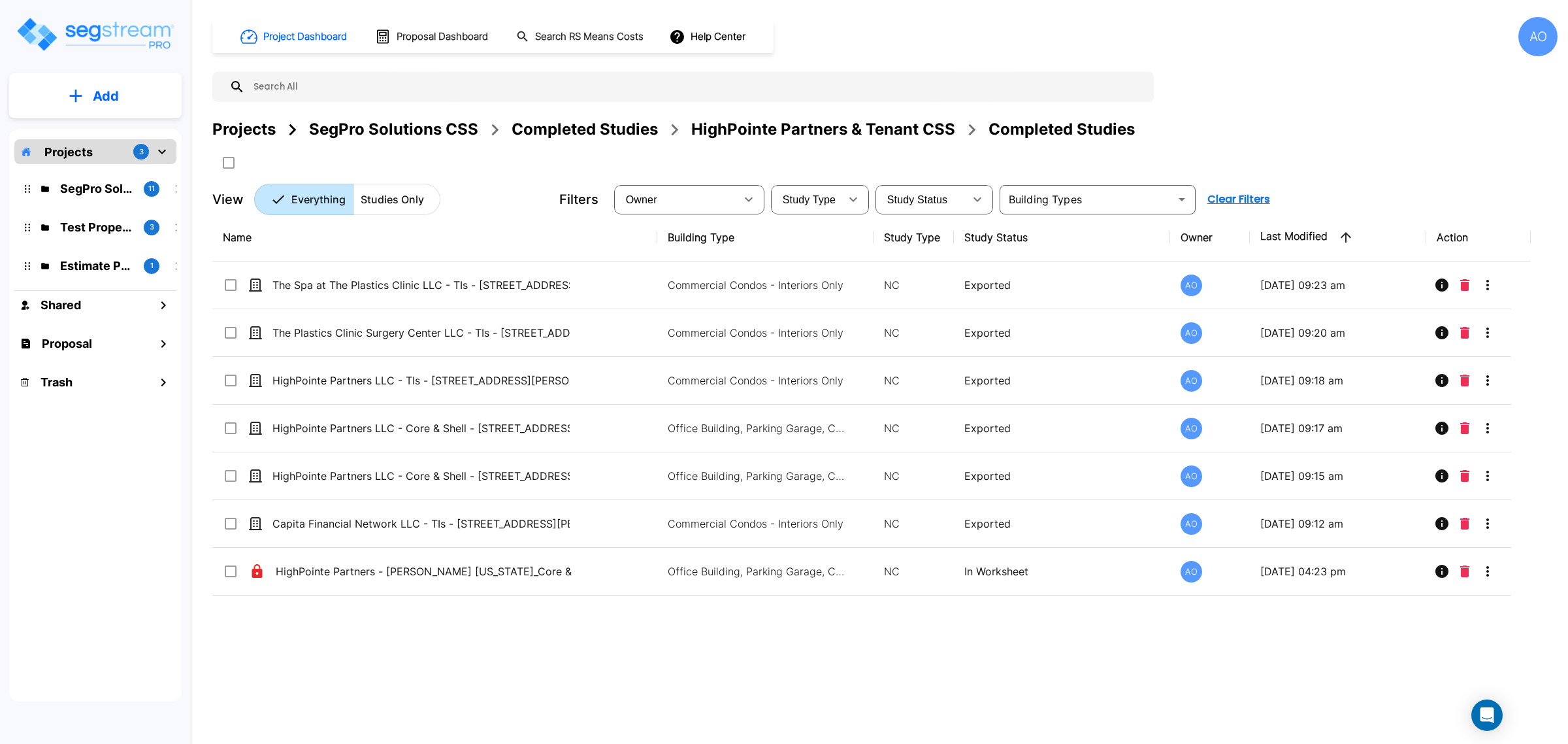
click at [555, 129] on div "Completed Studies" at bounding box center [585, 129] width 146 height 24
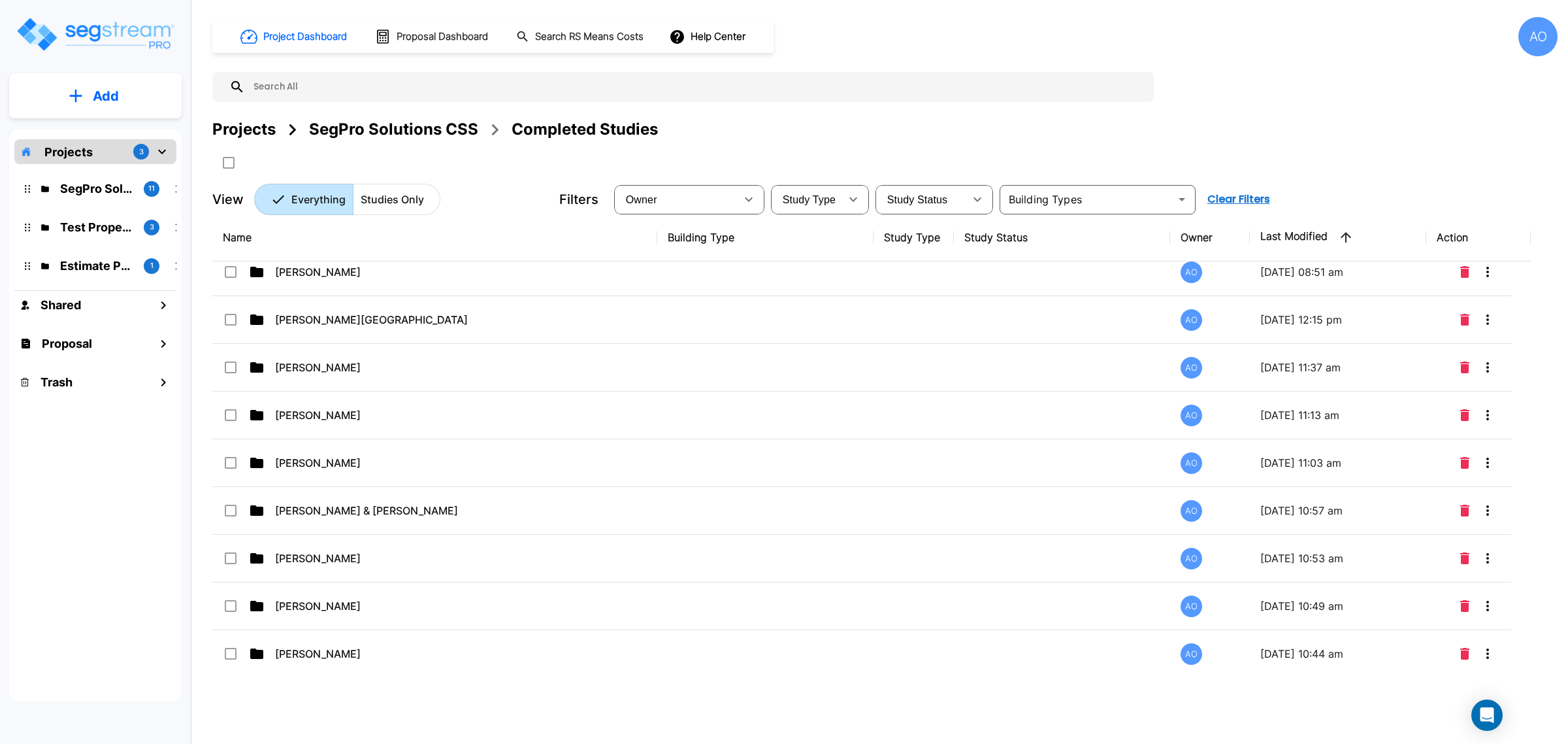
scroll to position [409, 0]
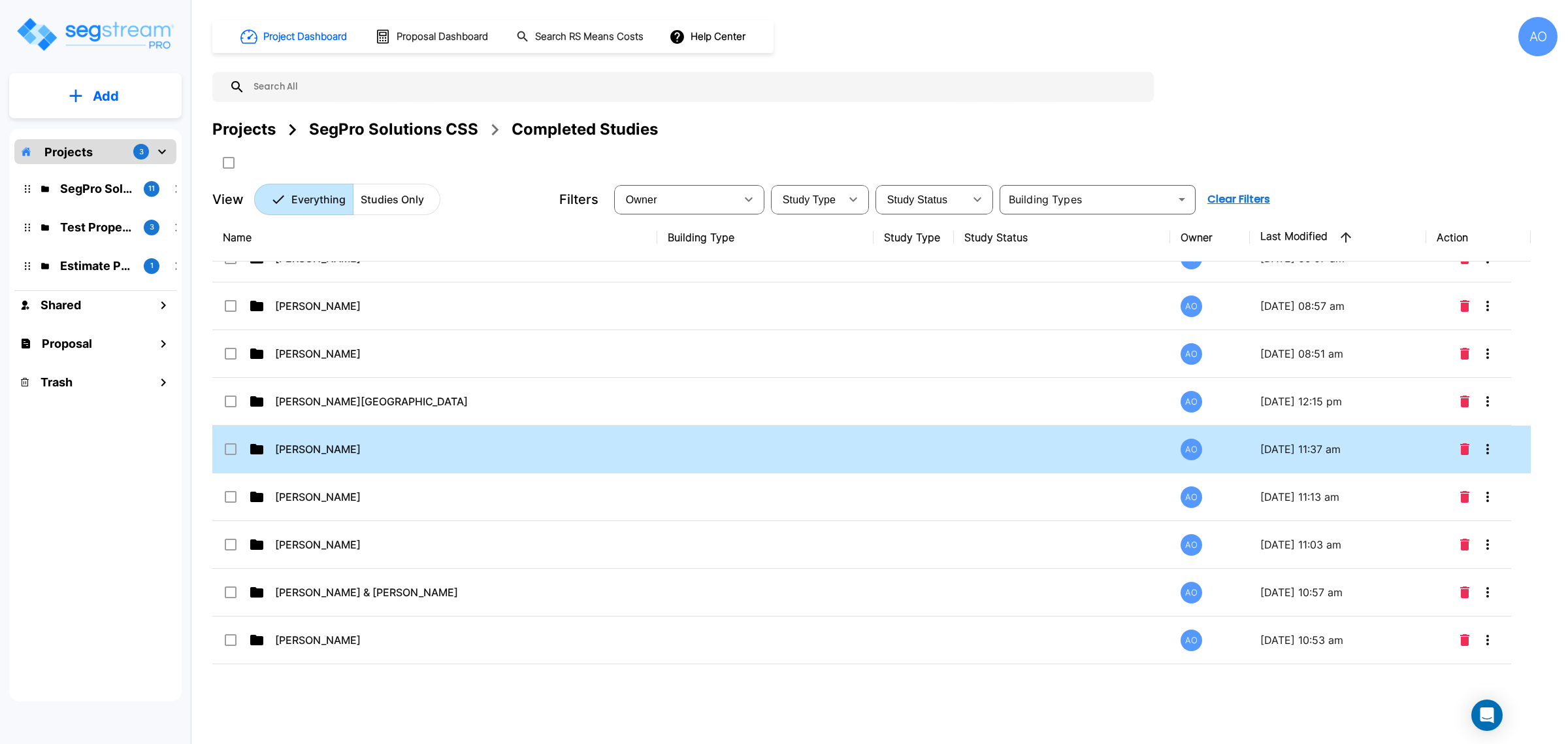
click at [298, 461] on td "Dan Spinello" at bounding box center [435, 449] width 445 height 48
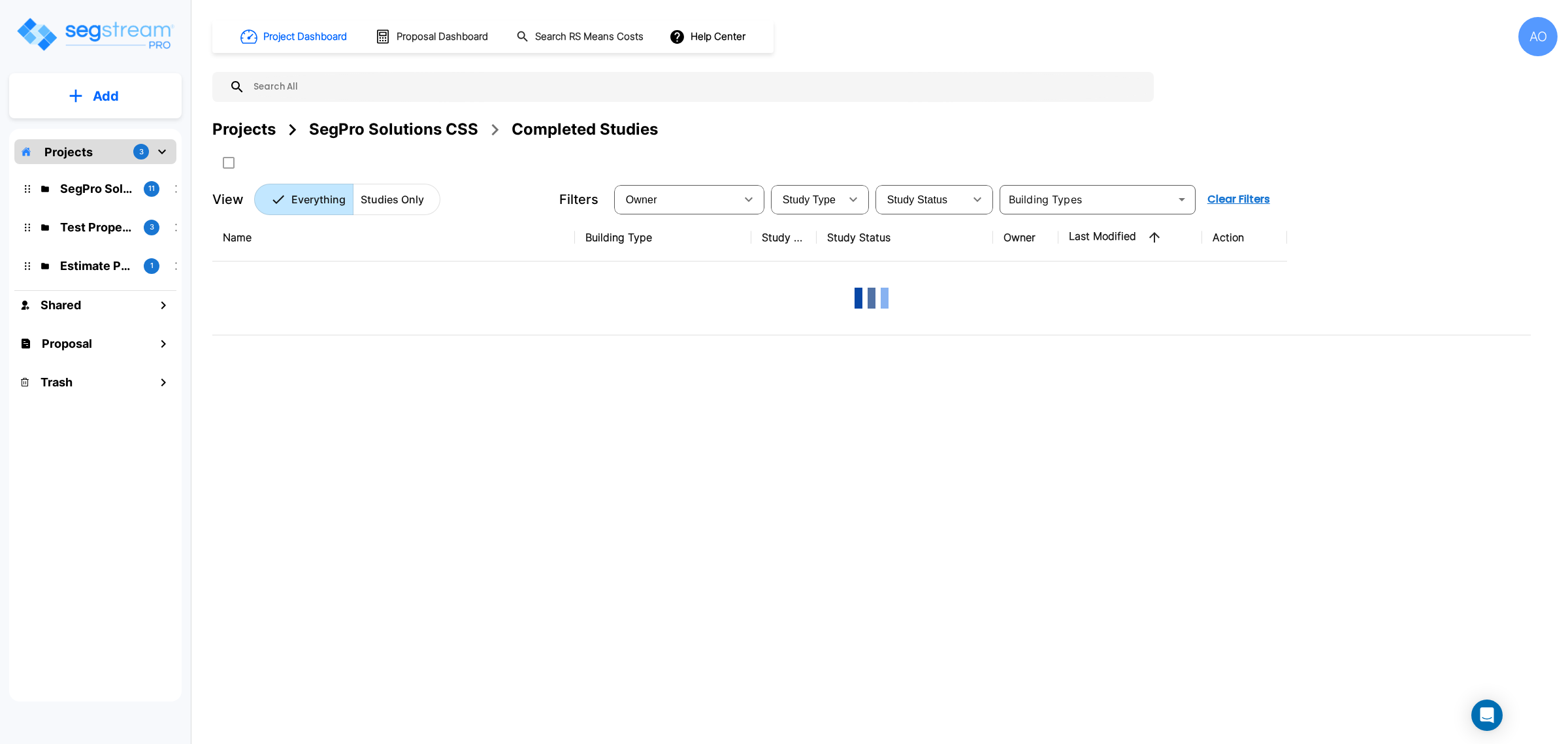
scroll to position [0, 0]
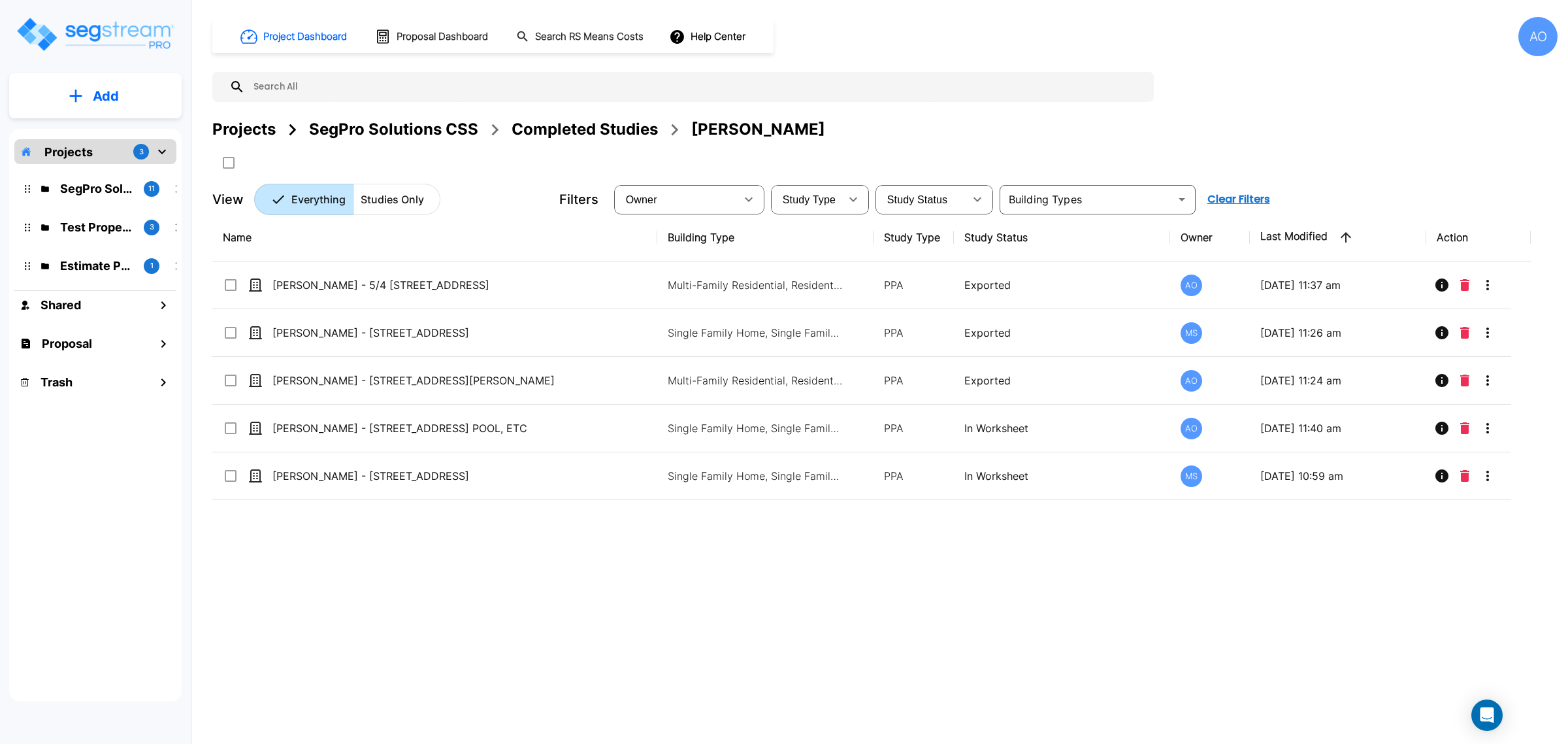
click at [544, 129] on div "Completed Studies" at bounding box center [585, 129] width 146 height 24
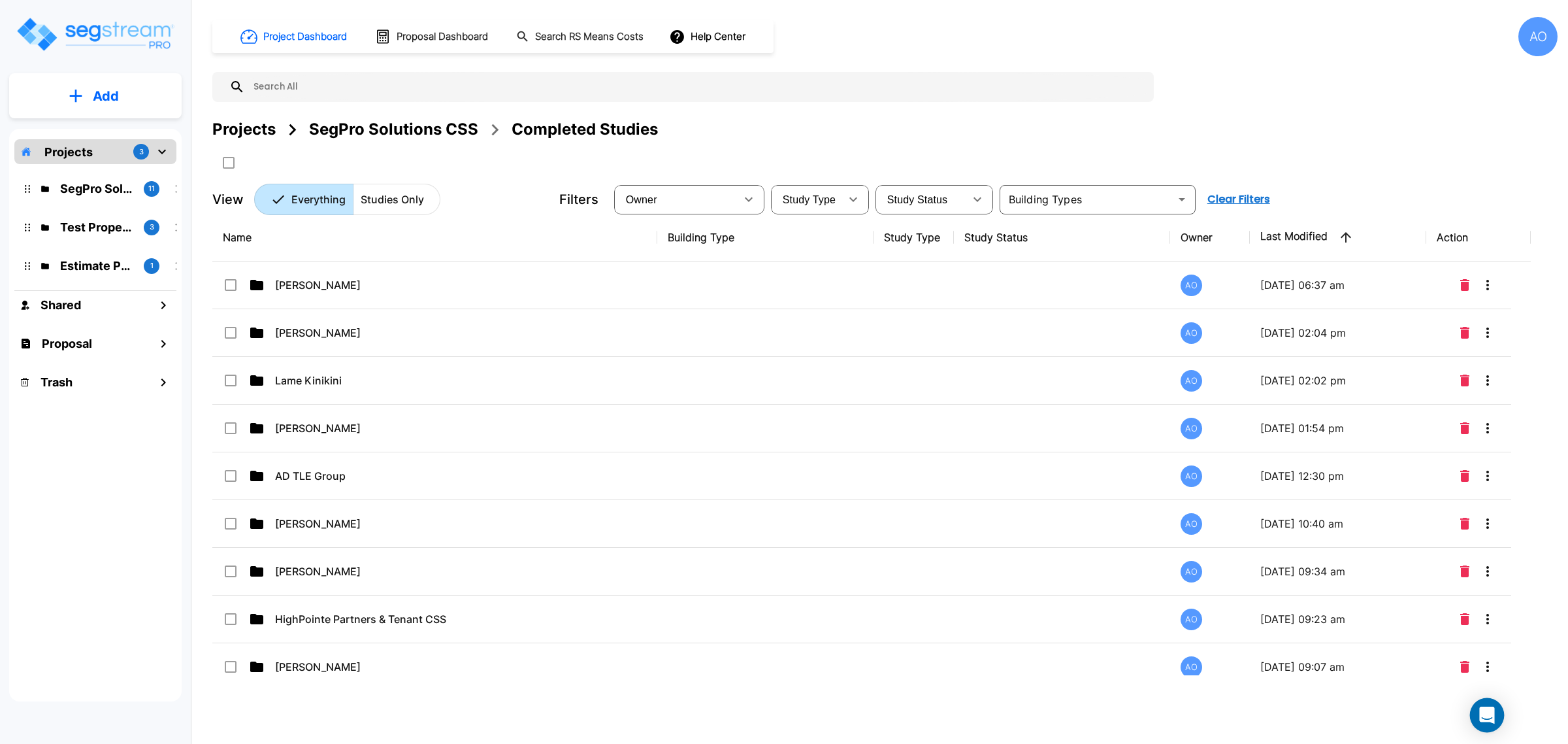
click at [1489, 713] on icon "Open Intercom Messenger" at bounding box center [1486, 715] width 15 height 17
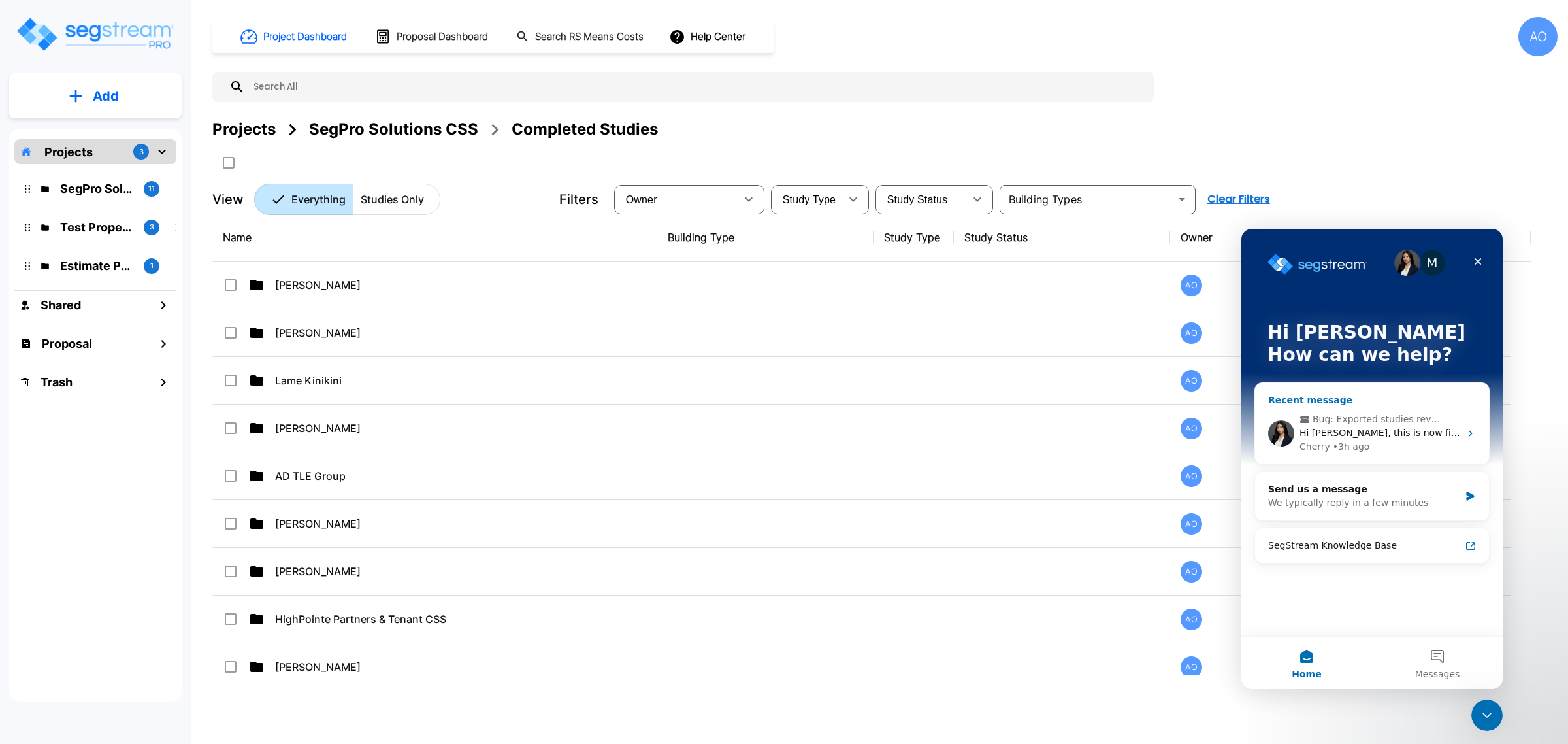
click at [1364, 416] on span "Bug: Exported studies reverting to "In Worksheet"" at bounding box center [1378, 419] width 132 height 13
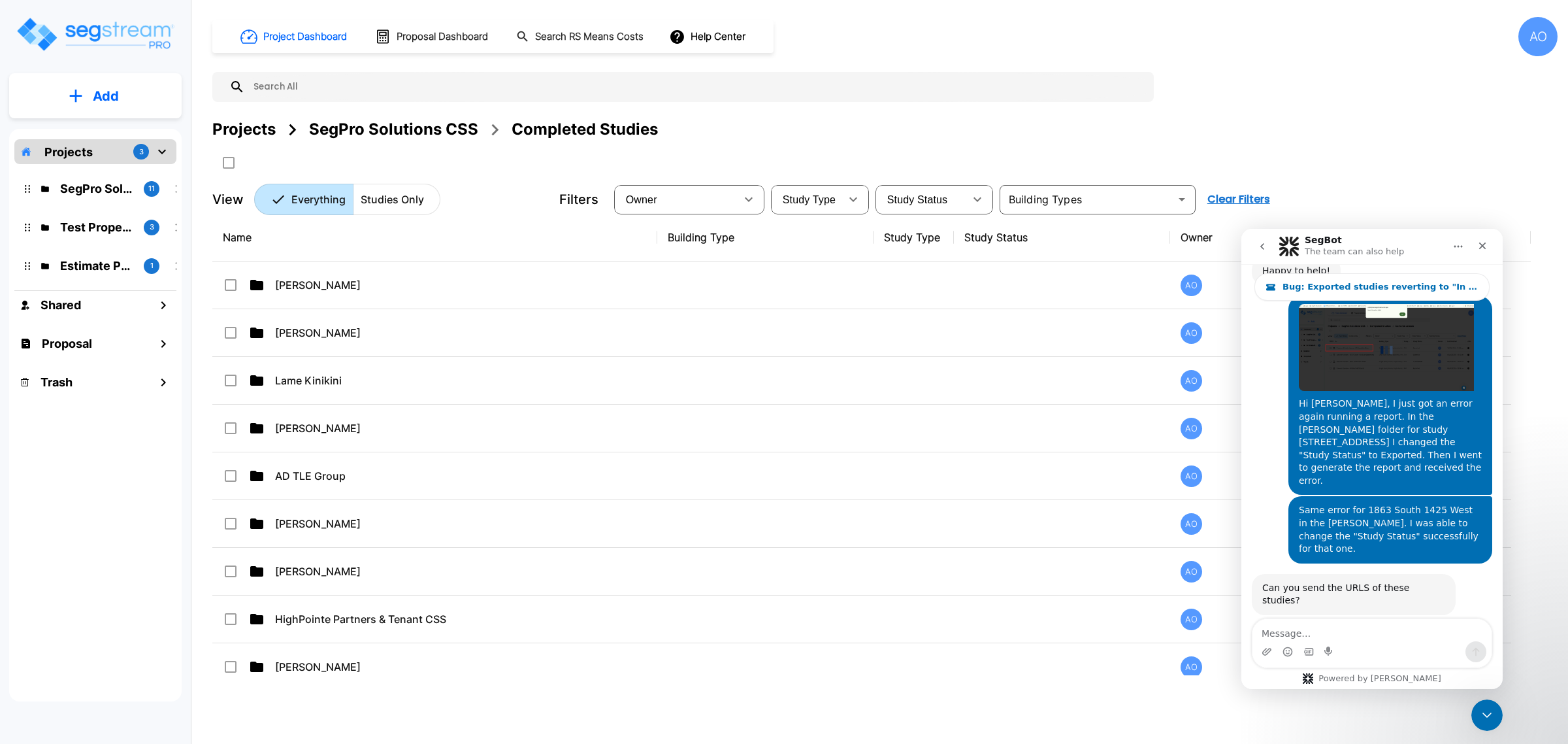
scroll to position [2434, 0]
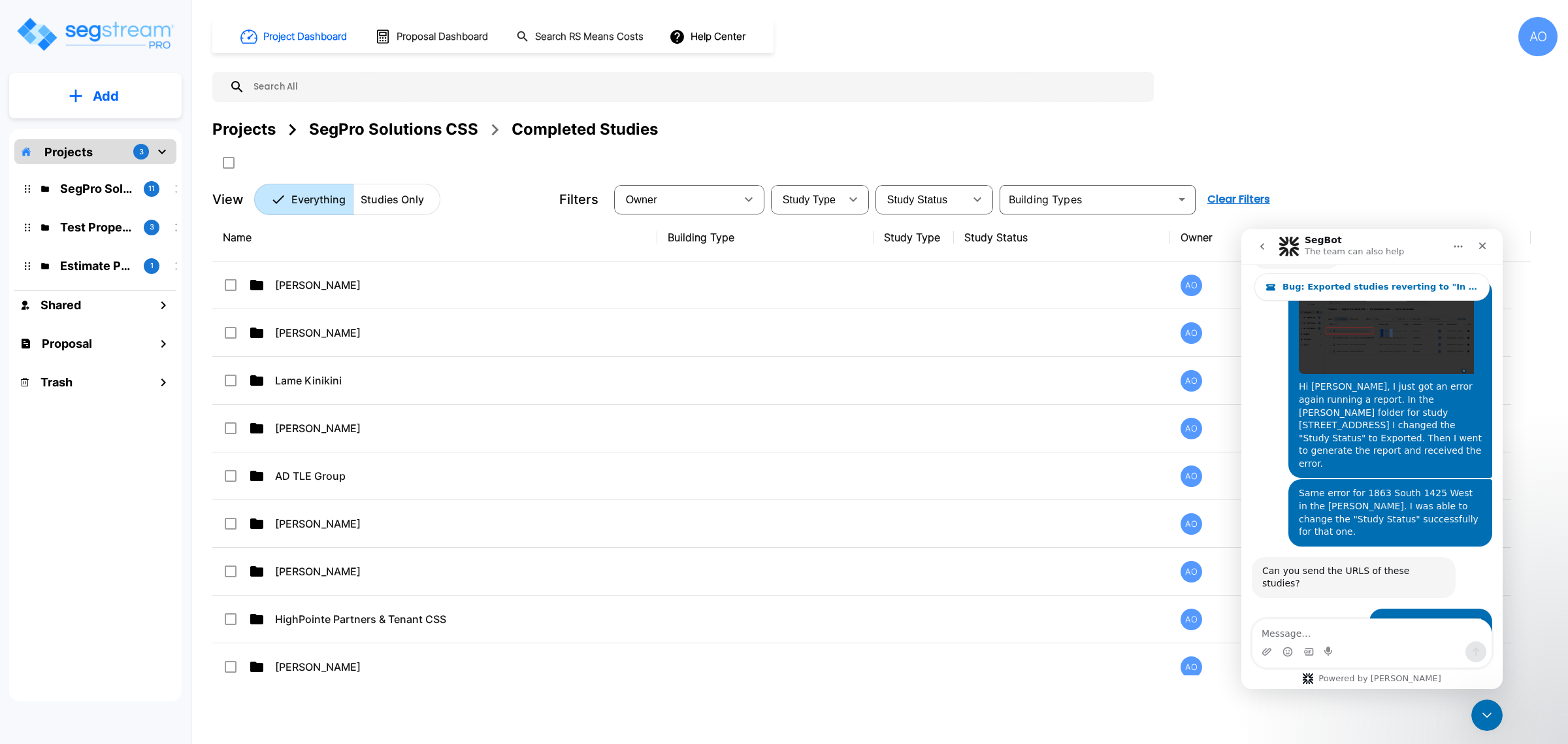
click at [1263, 248] on icon "go back" at bounding box center [1262, 246] width 10 height 10
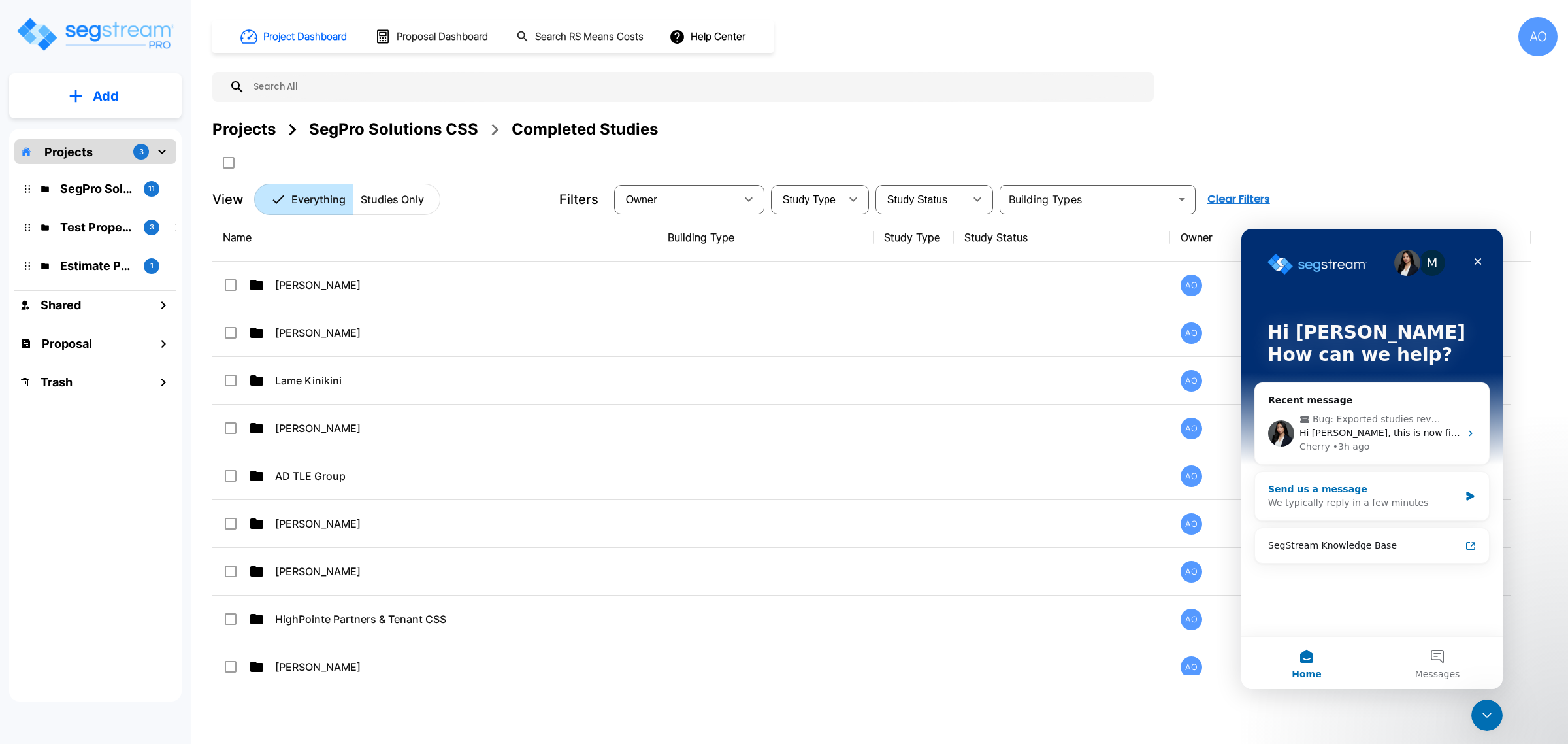
click at [1335, 490] on div "Send us a message" at bounding box center [1363, 489] width 191 height 13
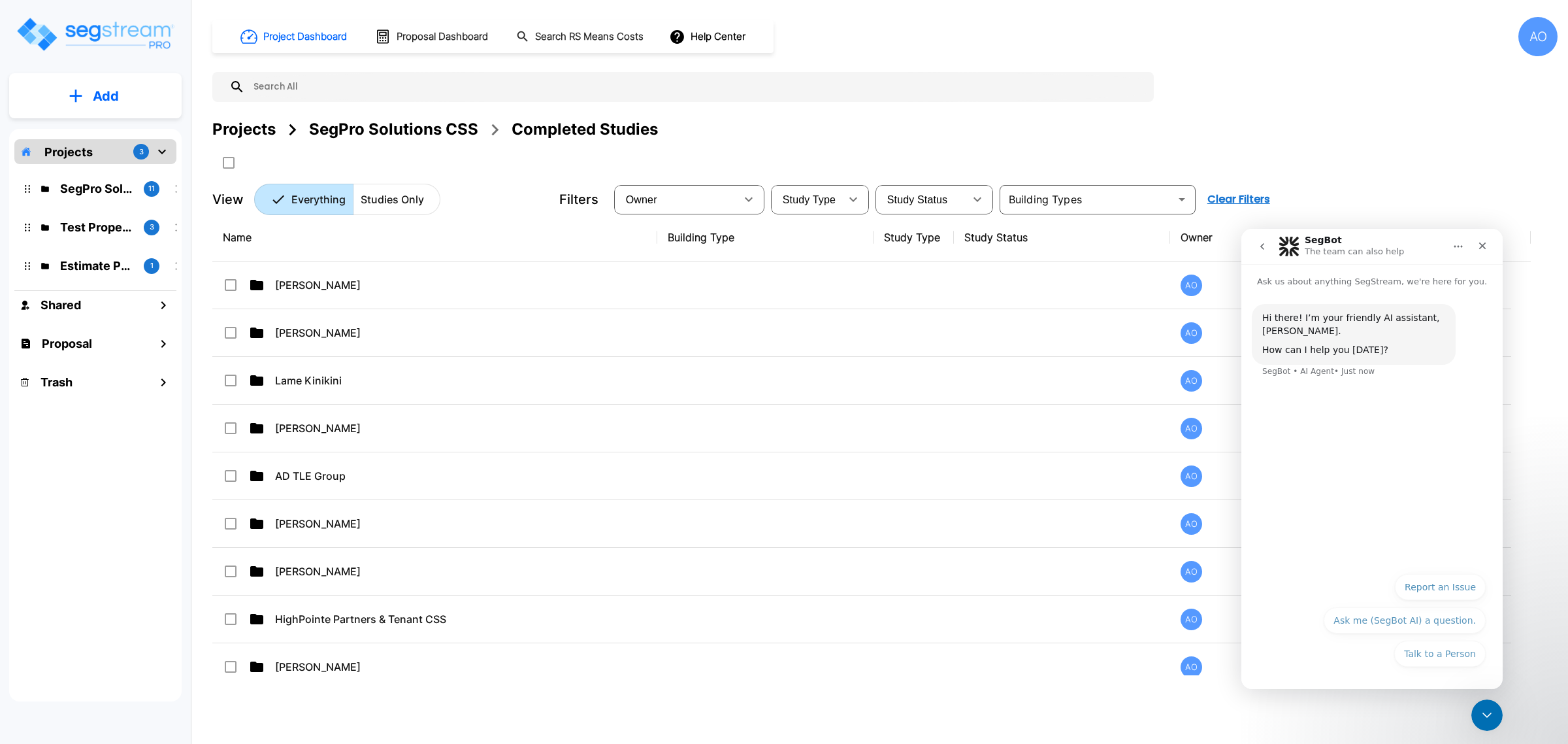
click at [1434, 661] on button "Talk to a Person" at bounding box center [1440, 653] width 91 height 26
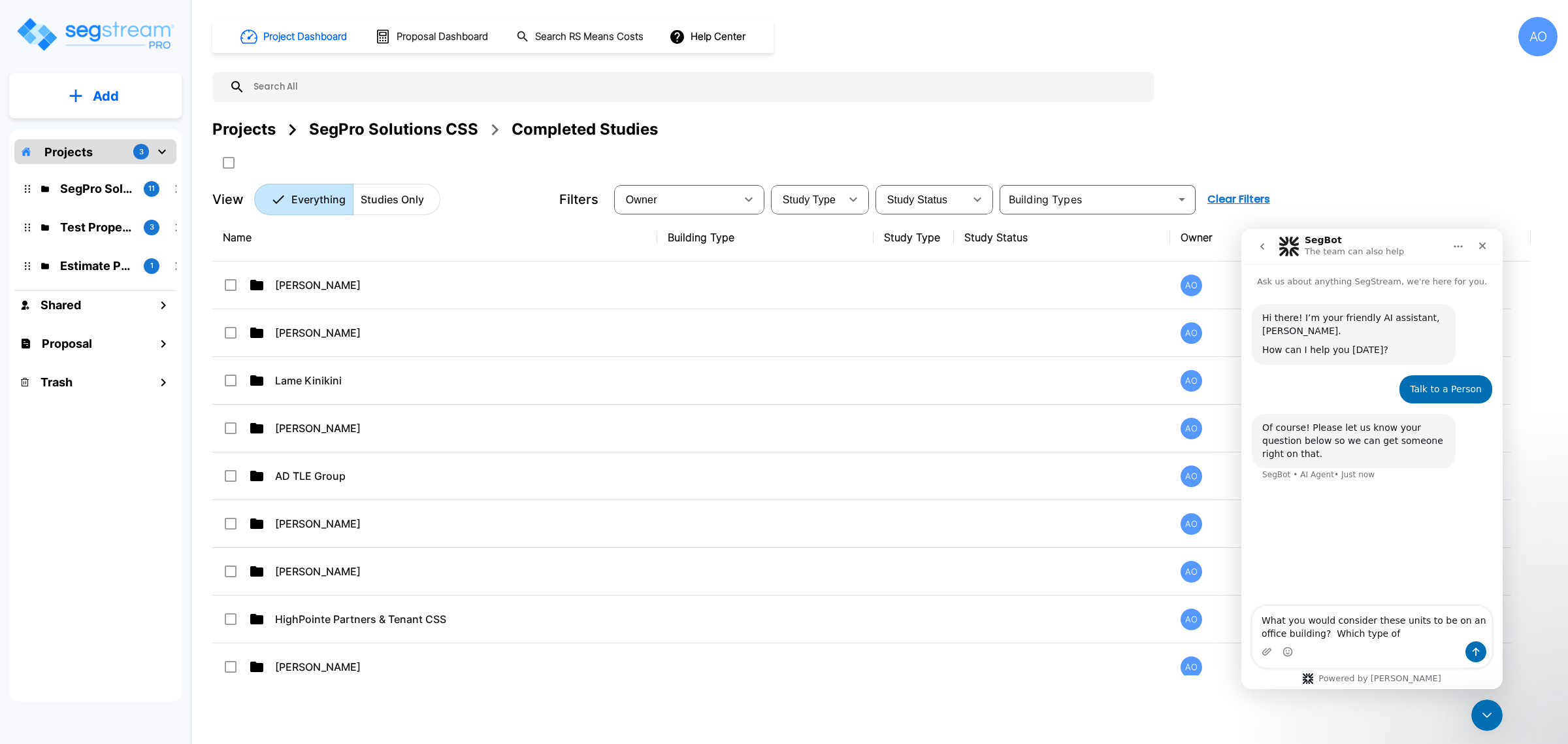
type textarea "What you would consider these units to be on an office building? Which type of"
drag, startPoint x: 1326, startPoint y: 640, endPoint x: 2438, endPoint y: 838, distance: 1129.5
click at [1241, 609] on html "SegBot The team can also help Ask us about anything SegStream, we're here for y…" at bounding box center [1372, 458] width 261 height 460
click at [370, 128] on div "SegPro Solutions CSS" at bounding box center [394, 129] width 169 height 24
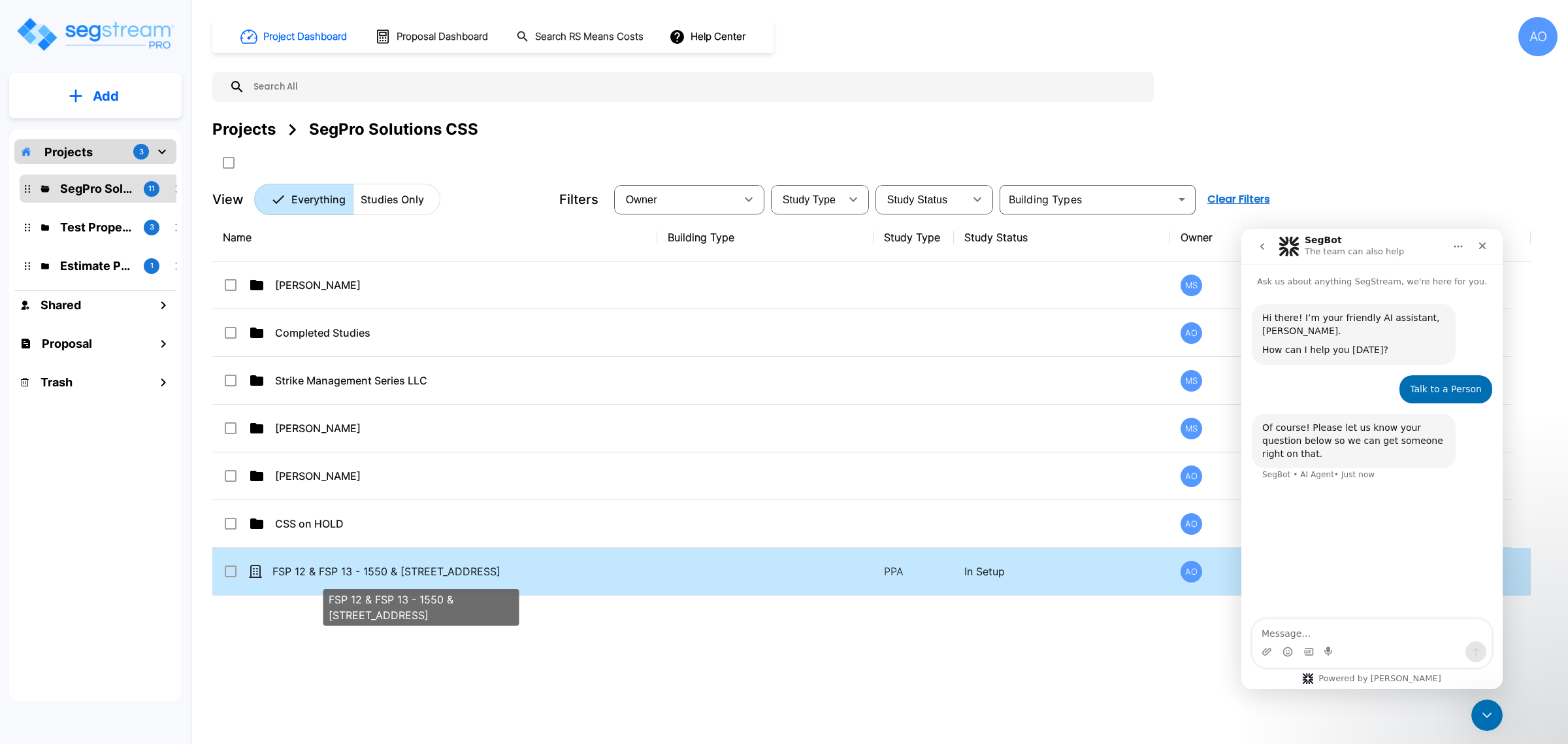
click at [407, 576] on p "FSP 12 & FSP 13 - 1550 & [STREET_ADDRESS]" at bounding box center [421, 571] width 298 height 16
checkbox input "true"
click at [407, 576] on p "FSP 12 & FSP 13 - 1550 & [STREET_ADDRESS]" at bounding box center [421, 571] width 298 height 16
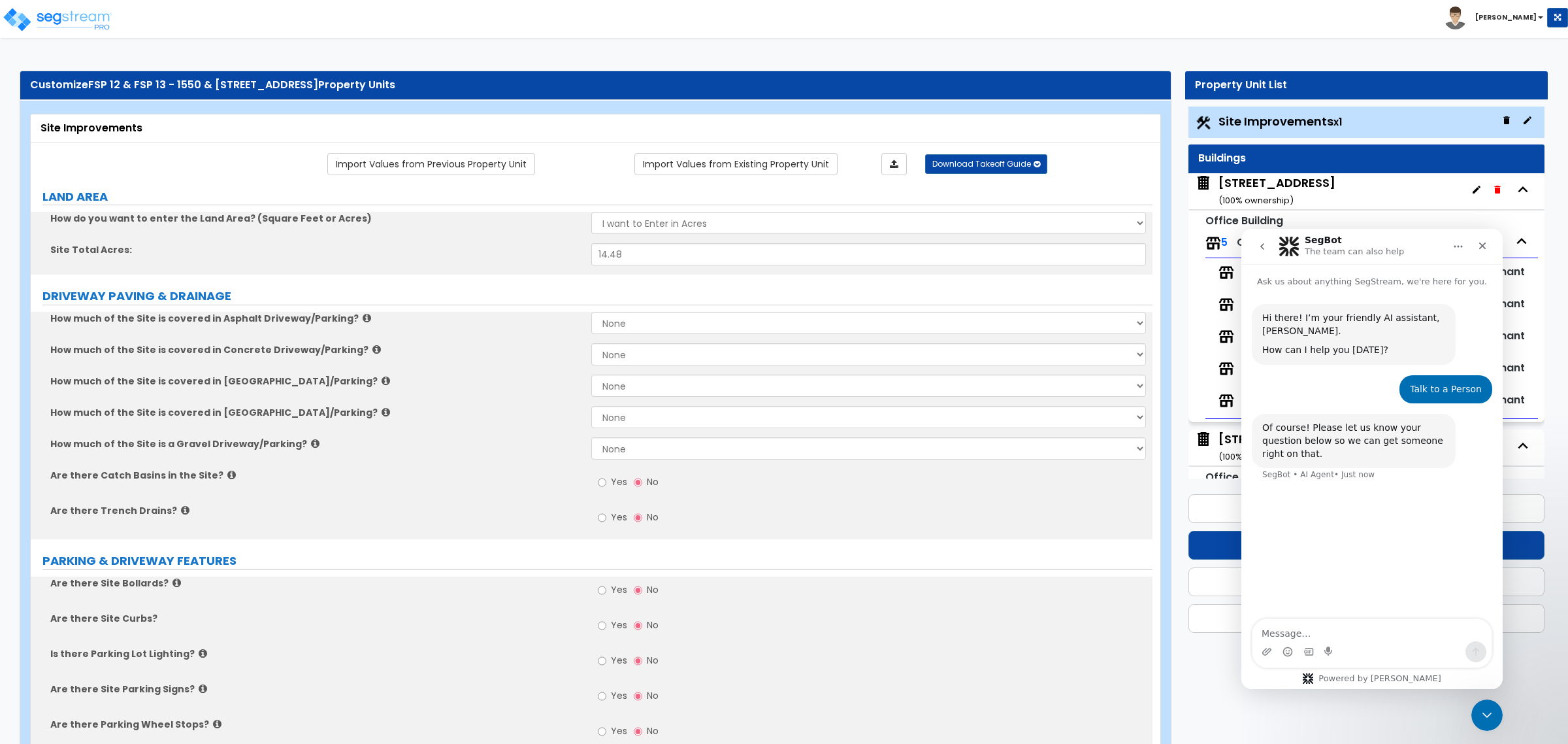
click at [1267, 183] on div "[STREET_ADDRESS] ( 100 % ownership)" at bounding box center [1277, 191] width 117 height 33
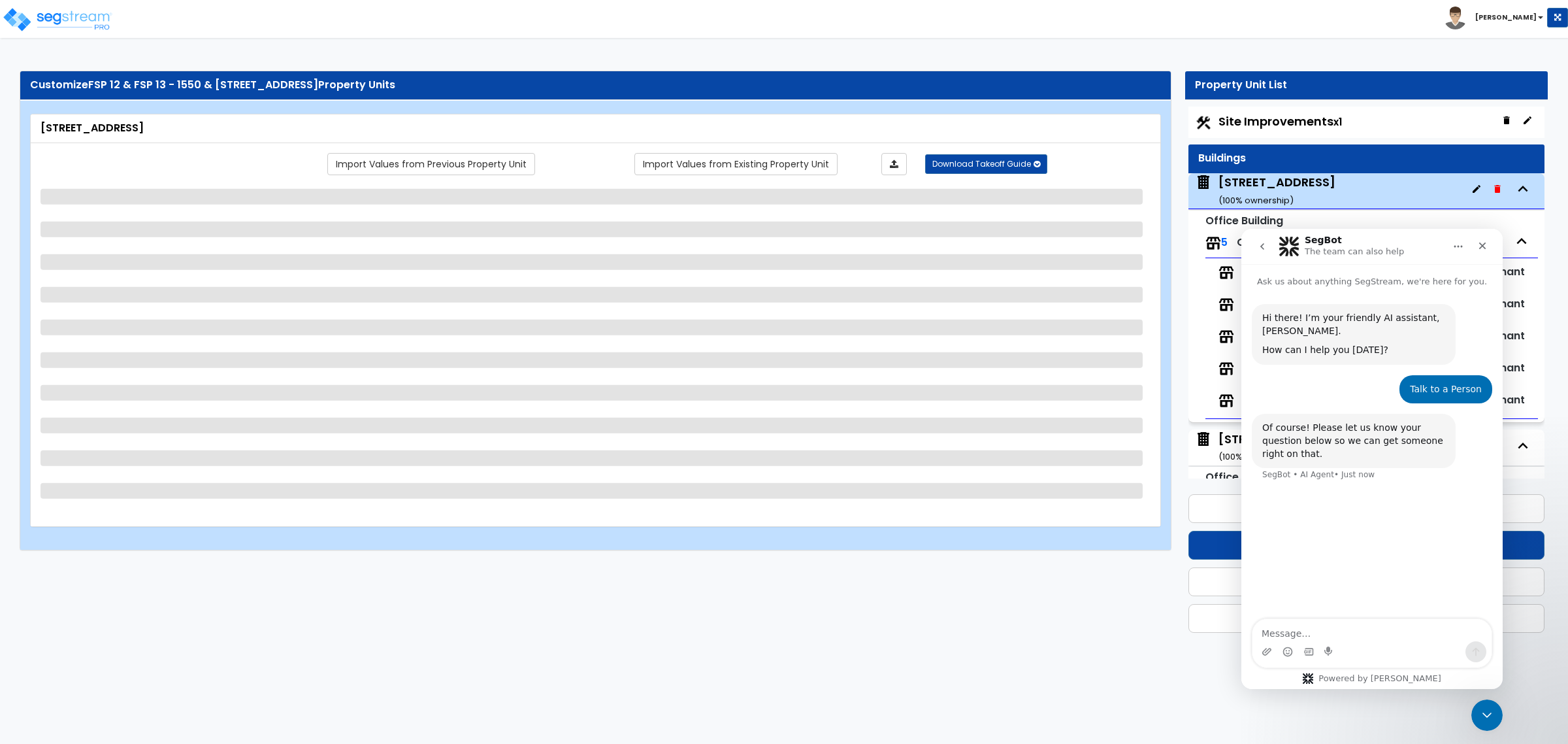
scroll to position [67, 0]
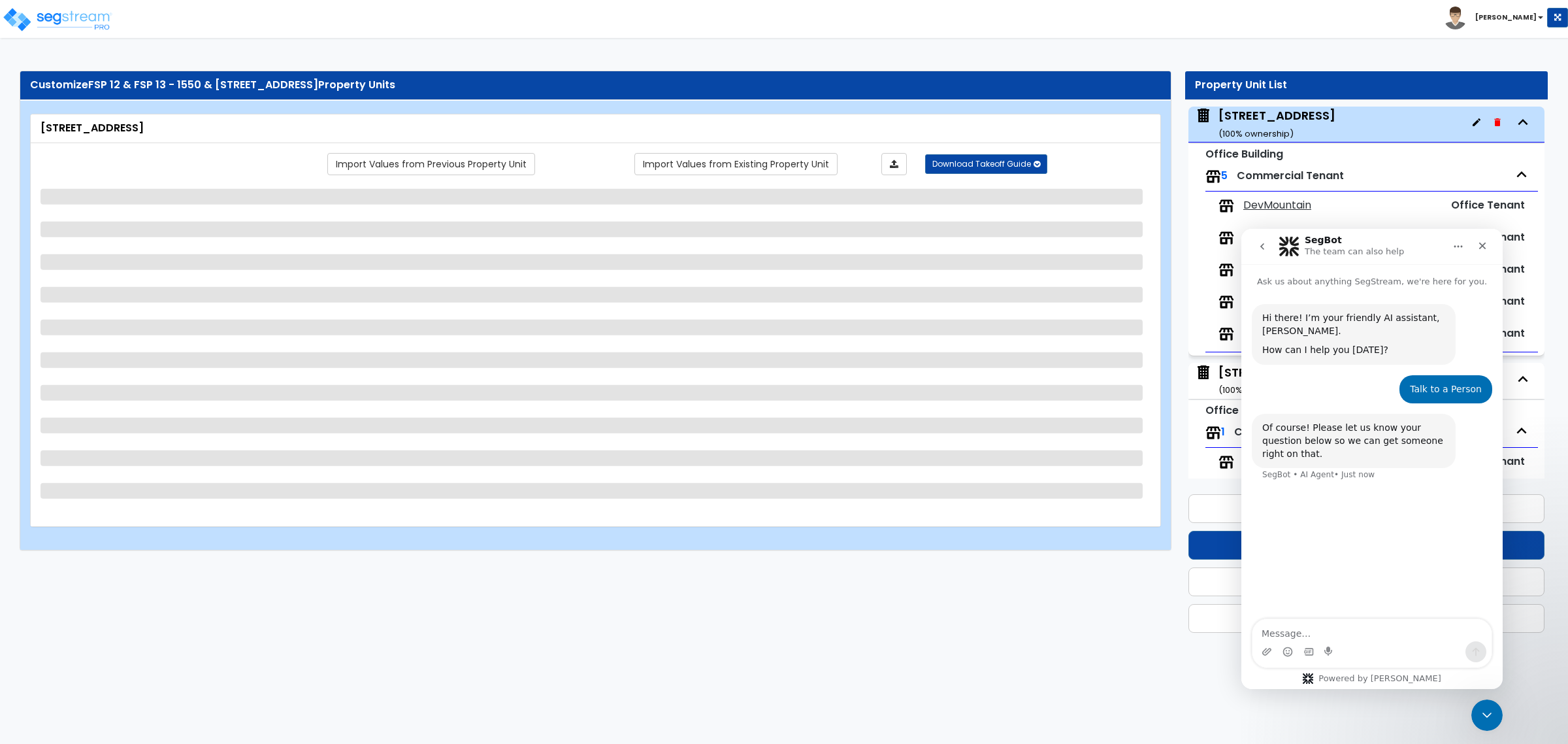
select select "4"
select select "2"
select select "3"
select select "5"
select select "13"
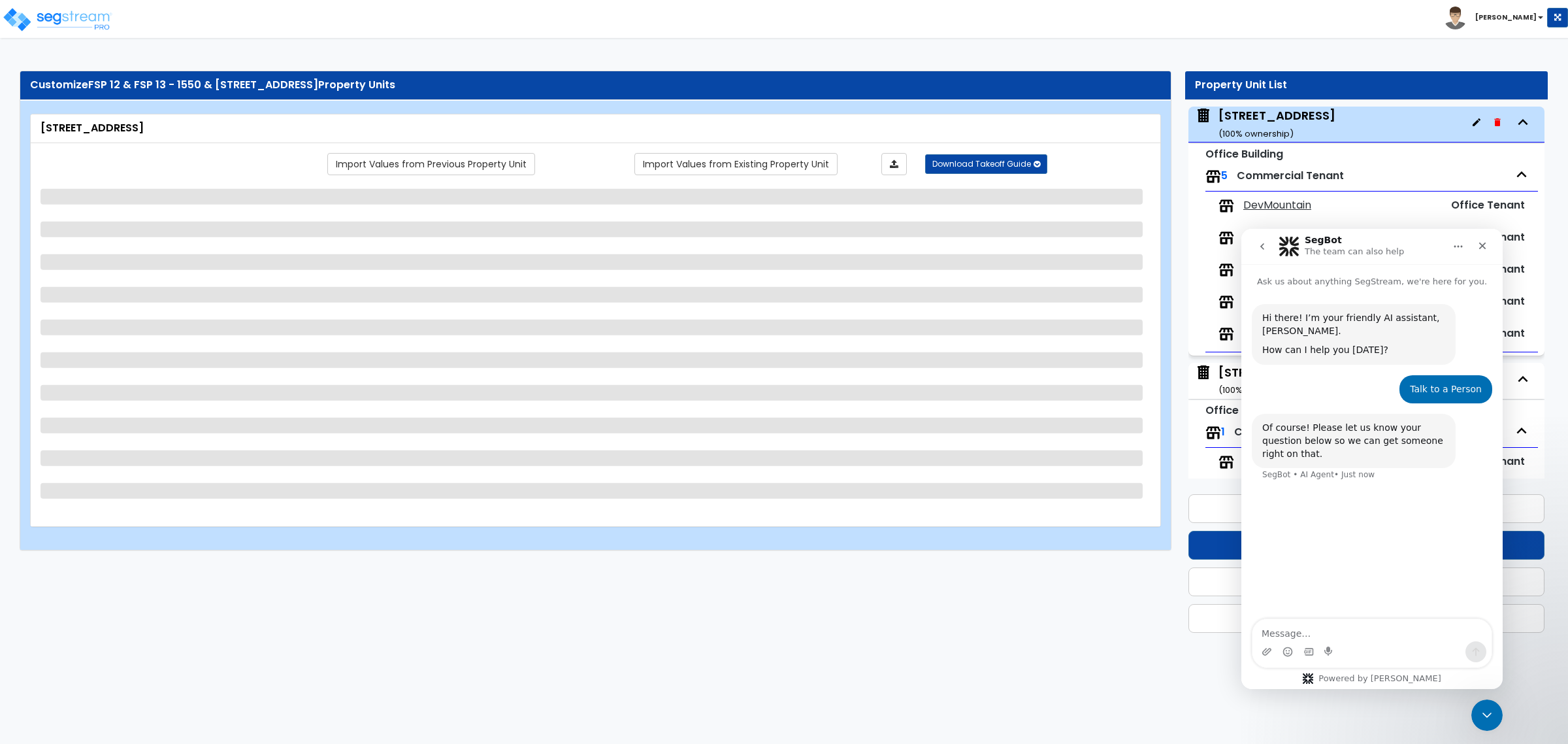
select select "8"
select select "6"
select select "2"
select select "3"
select select "1"
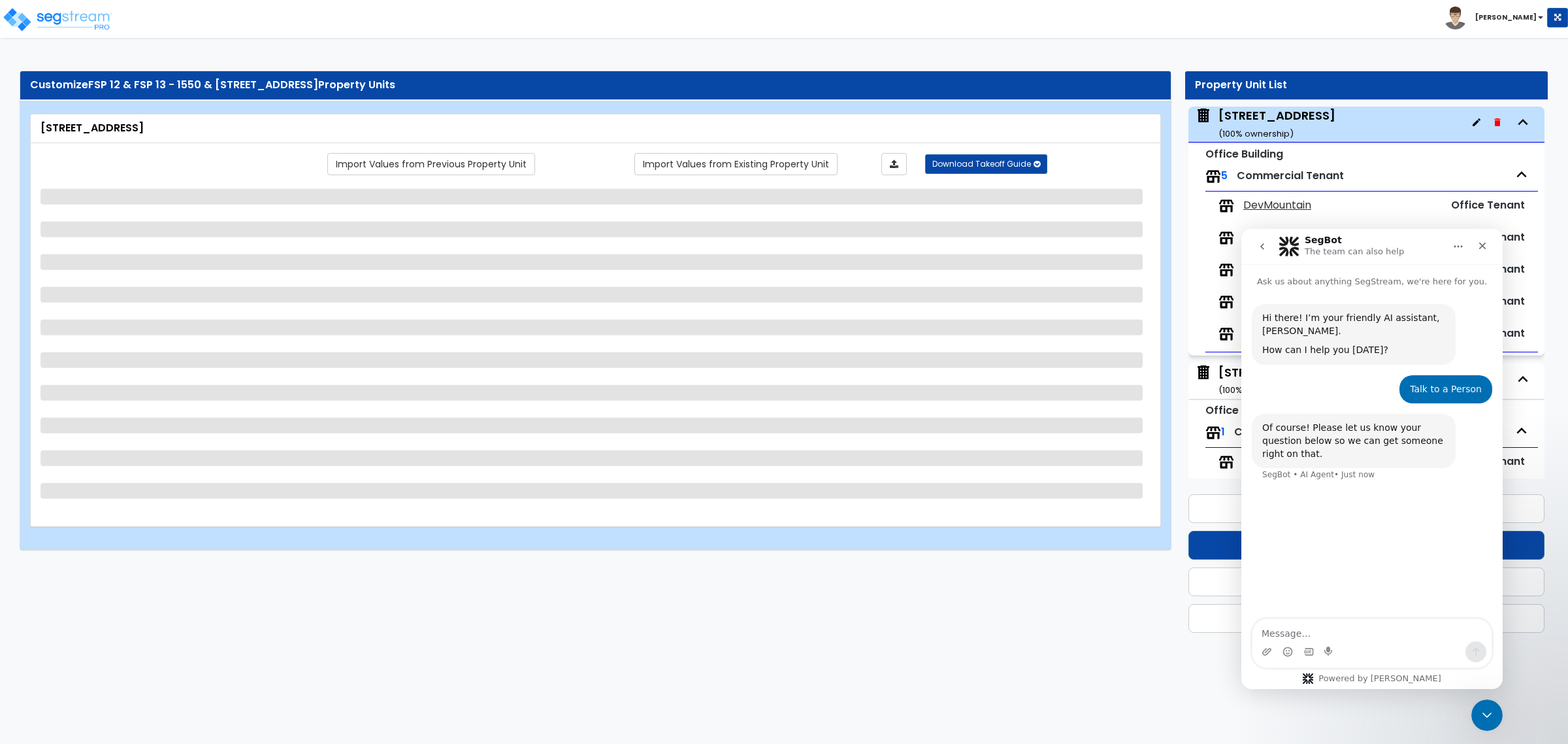
select select "1"
select select "2"
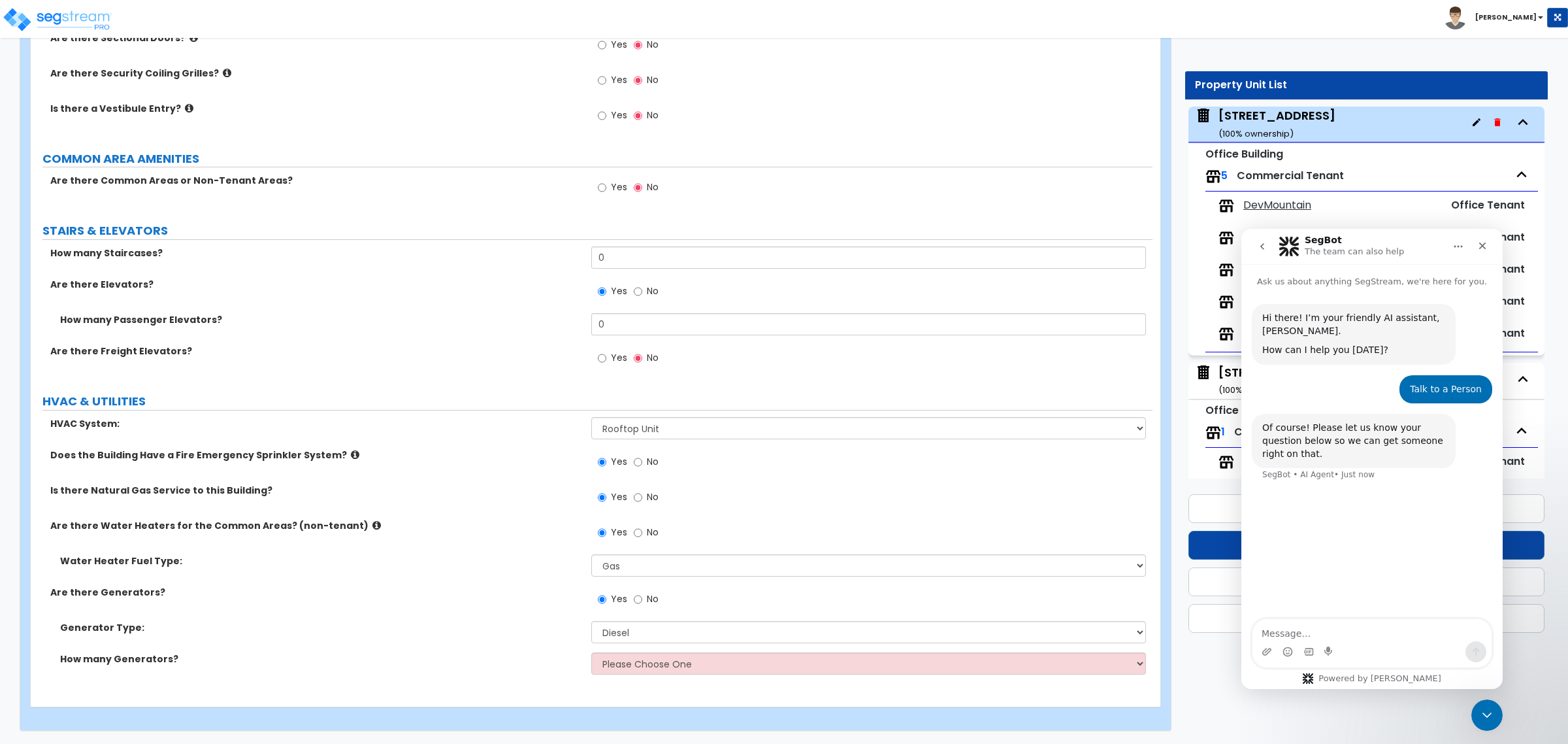
scroll to position [1605, 0]
click at [1312, 635] on textarea "Message…" at bounding box center [1372, 630] width 239 height 22
click at [1474, 648] on icon "Send a message…" at bounding box center [1475, 651] width 10 height 10
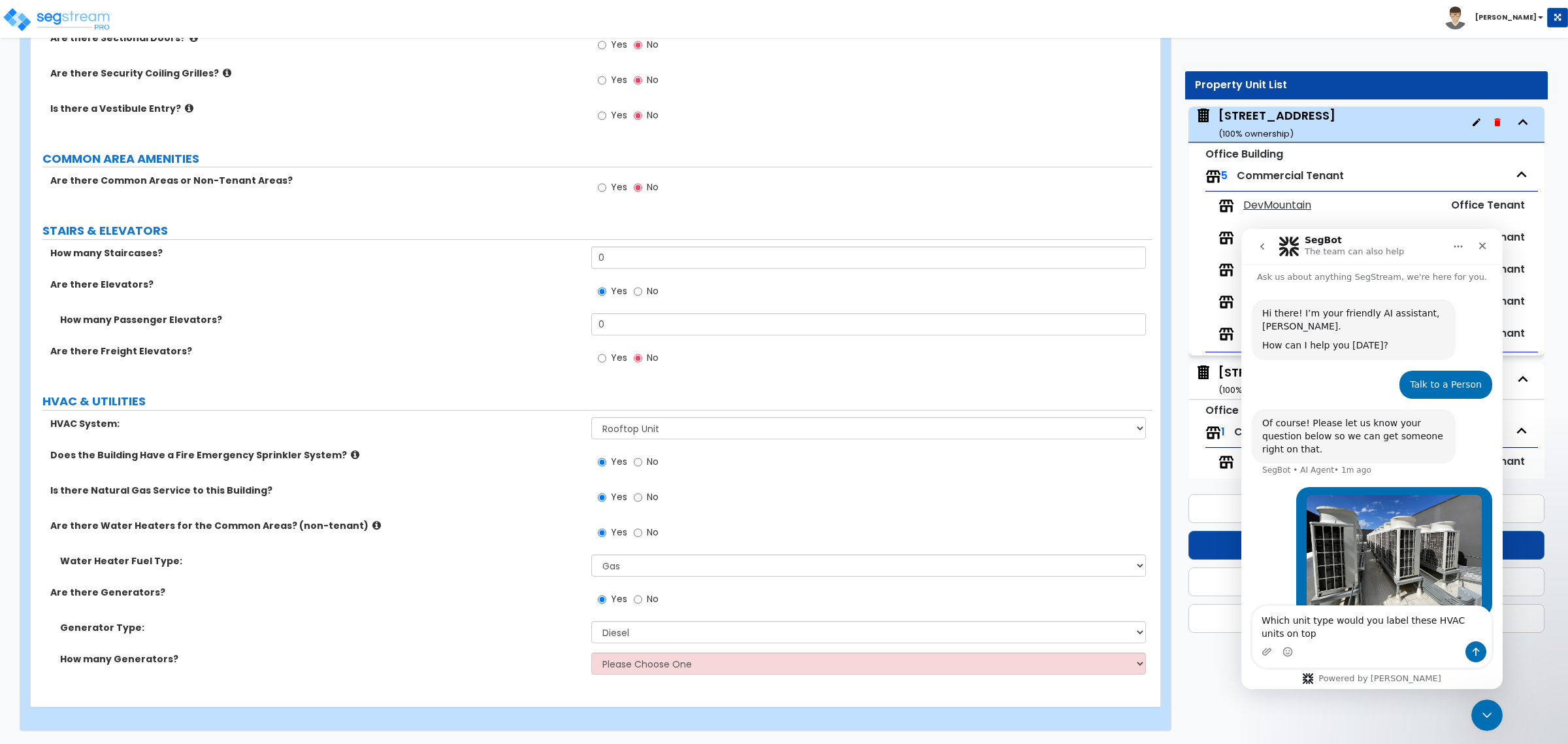
scroll to position [17, 0]
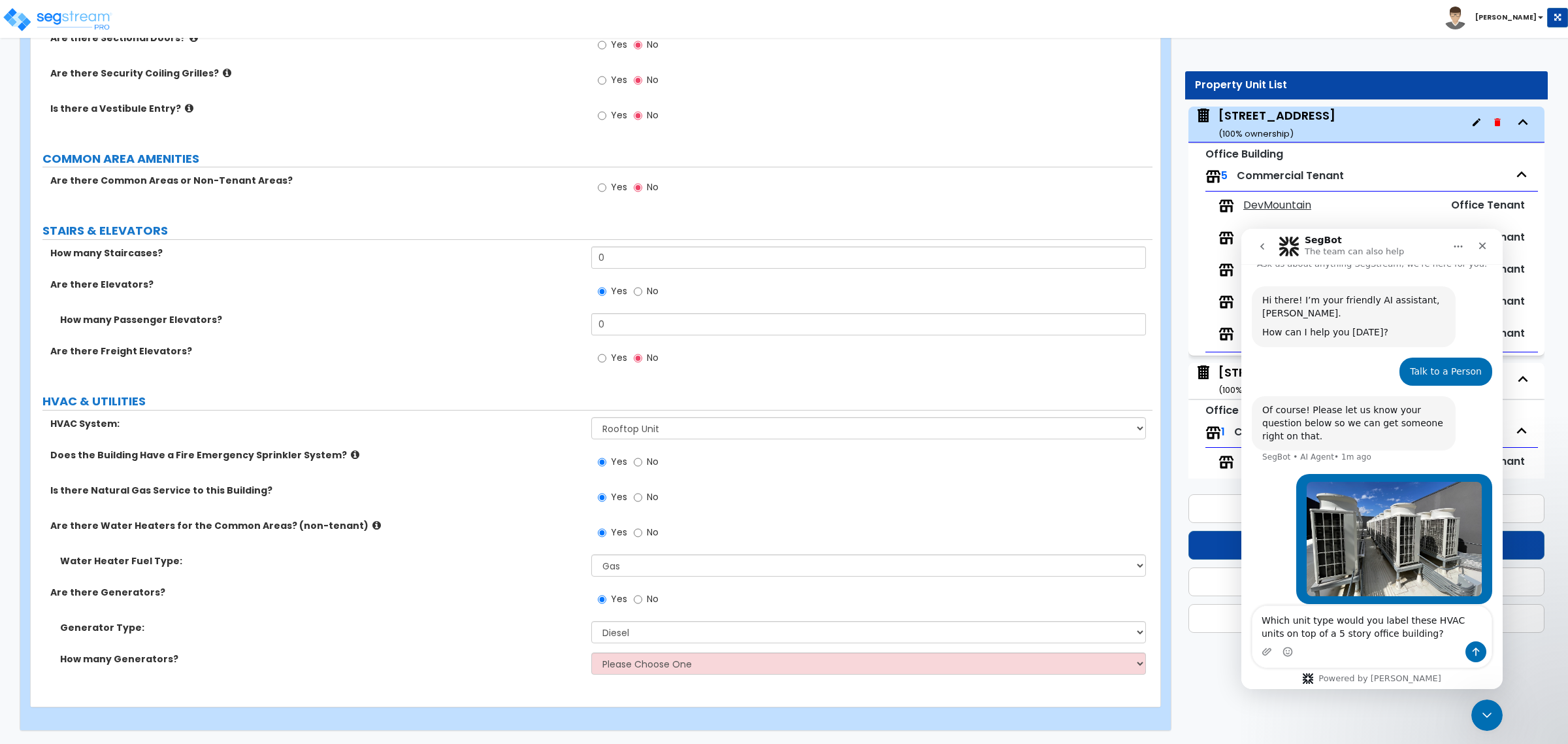
type textarea "Which unit type would you label these HVAC units on top of a 5 story office bui…"
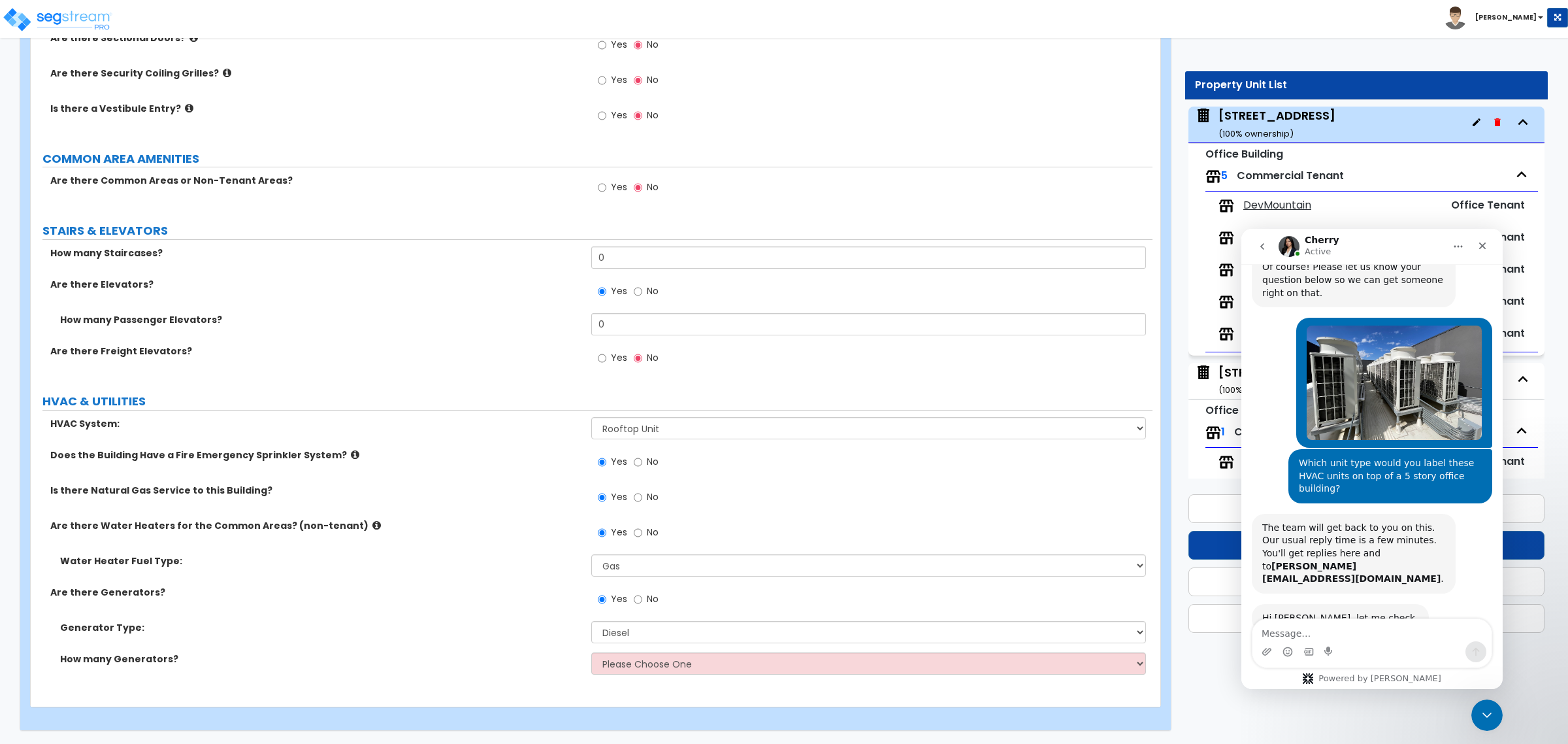
scroll to position [163, 0]
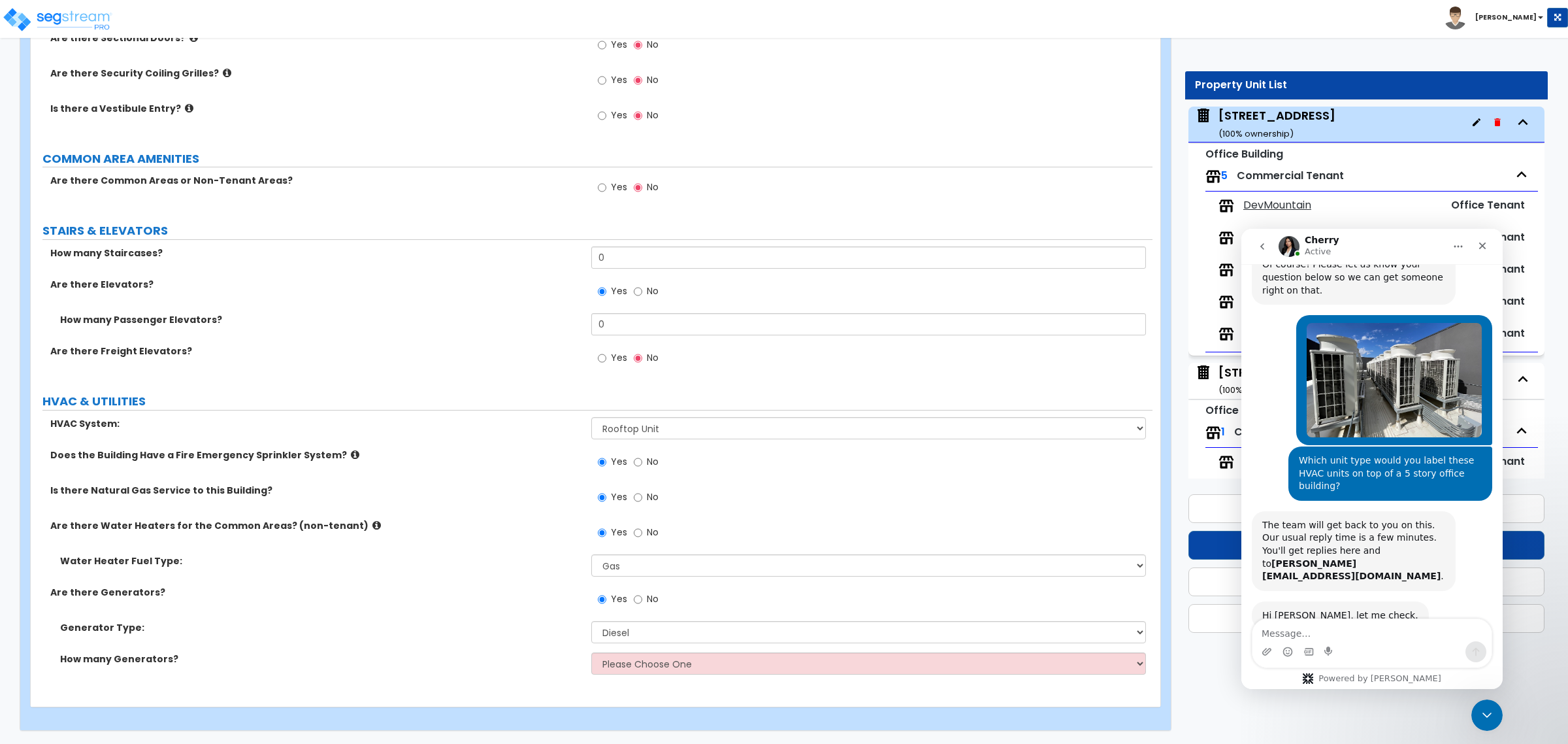
click at [1300, 635] on textarea "Message…" at bounding box center [1372, 630] width 239 height 22
paste textarea "mitsubishi PURY-P168YLMU-A"
type textarea "Units: mitsubishi PURY-P168YLMU-A"
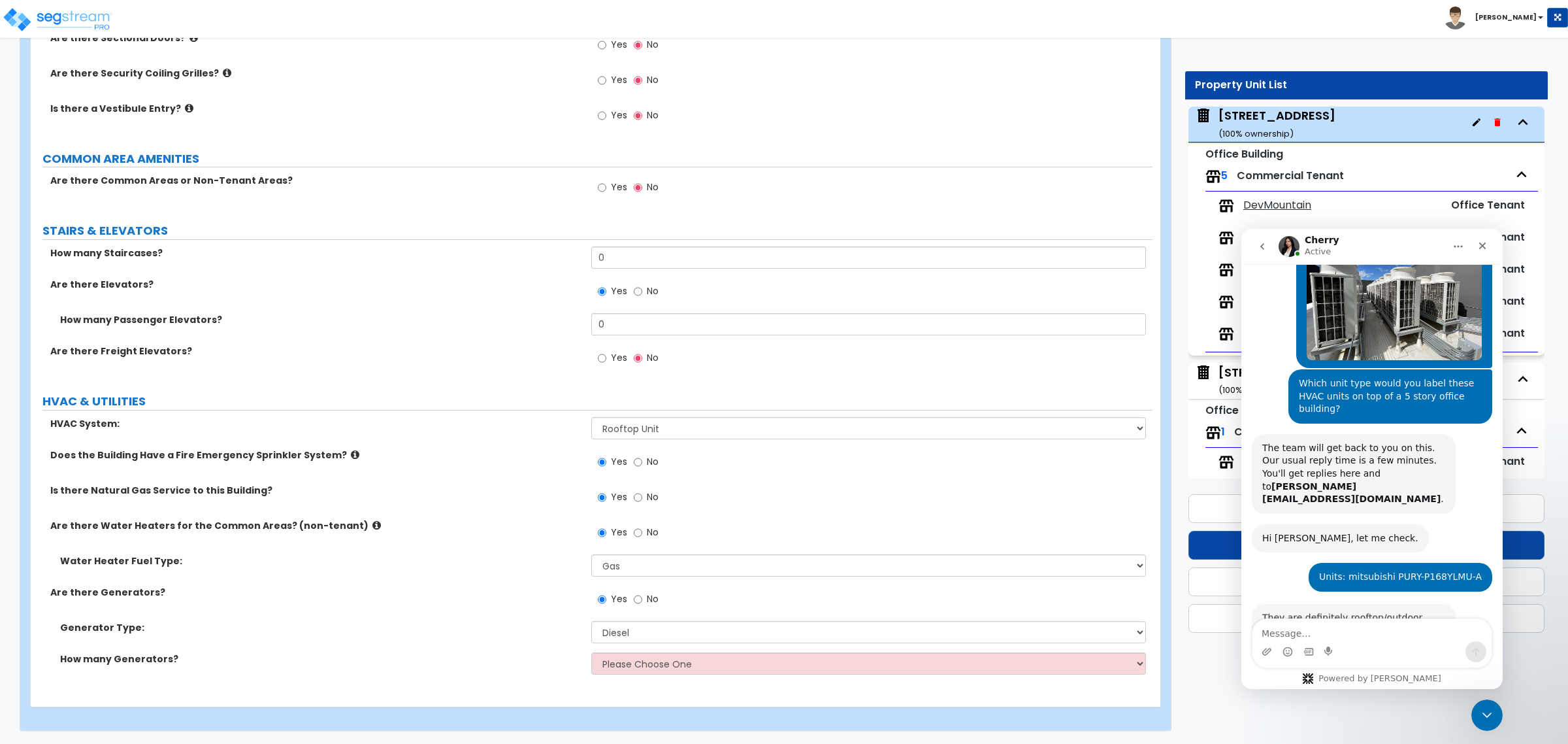
scroll to position [240, 0]
click at [1284, 627] on textarea "Message…" at bounding box center [1372, 630] width 239 height 22
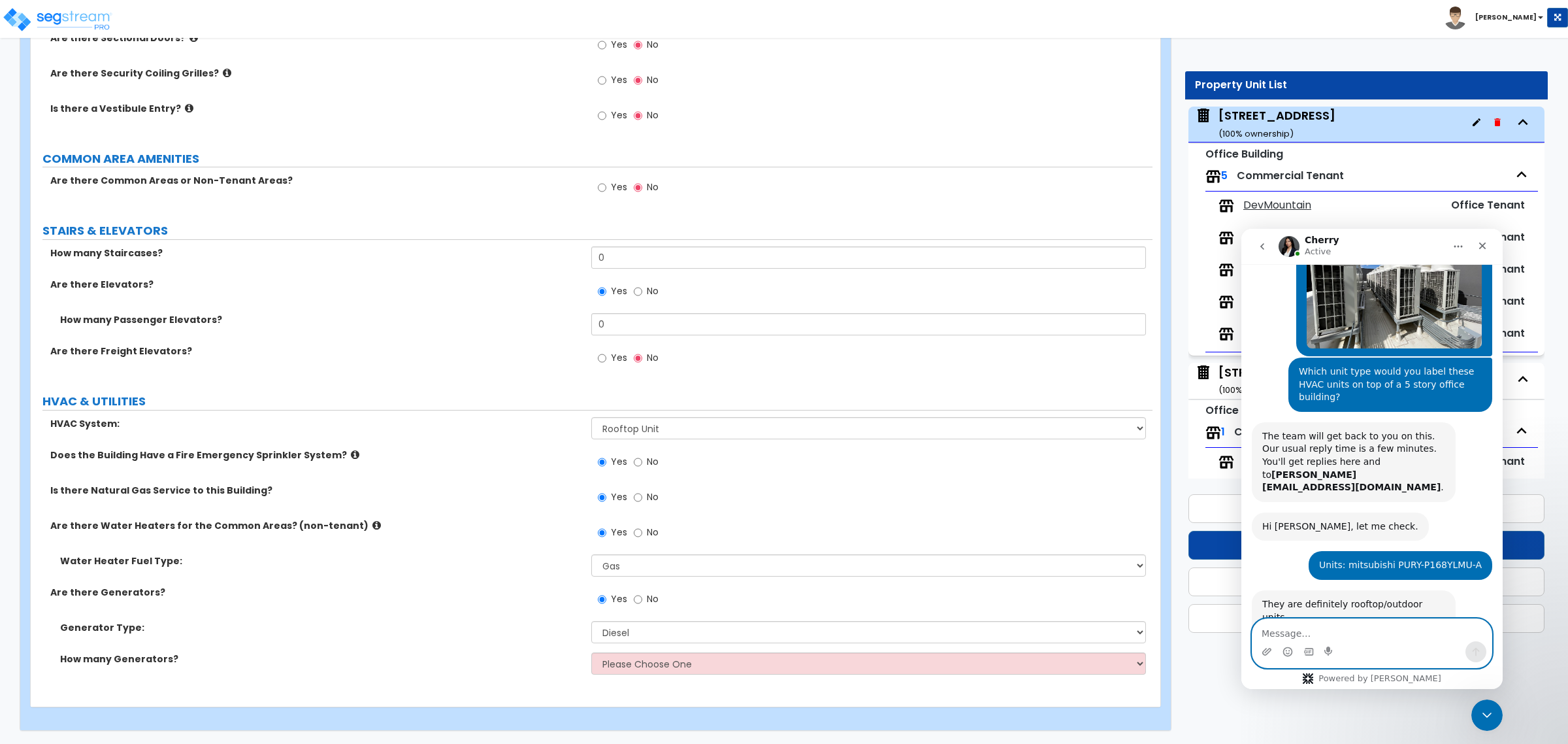
scroll to position [271, 0]
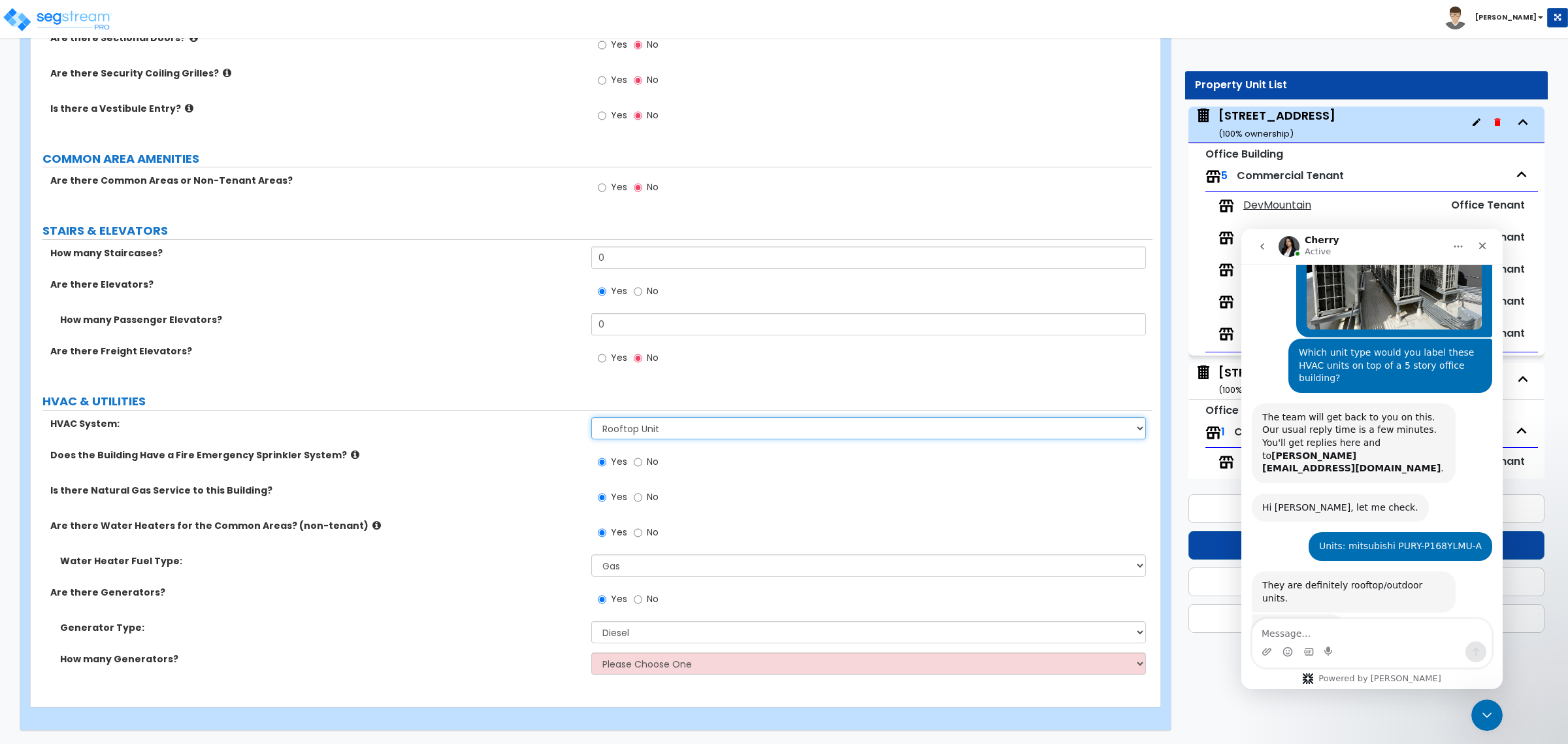
click at [650, 427] on select "Please Choose One Rooftop Unit Furnace-Condenser Forced Air Split Heating/Cooli…" at bounding box center [868, 428] width 554 height 22
click at [591, 417] on select "Please Choose One Rooftop Unit Furnace-Condenser Forced Air Split Heating/Cooli…" at bounding box center [868, 428] width 554 height 22
click at [682, 432] on select "Please Choose One Rooftop Unit Furnace-Condenser Forced Air Split Heating/Cooli…" at bounding box center [868, 428] width 554 height 22
click at [591, 417] on select "Please Choose One Rooftop Unit Furnace-Condenser Forced Air Split Heating/Cooli…" at bounding box center [868, 428] width 554 height 22
click at [688, 425] on select "Please Choose One Rooftop Unit Furnace-Condenser Forced Air Split Heating/Cooli…" at bounding box center [868, 428] width 554 height 22
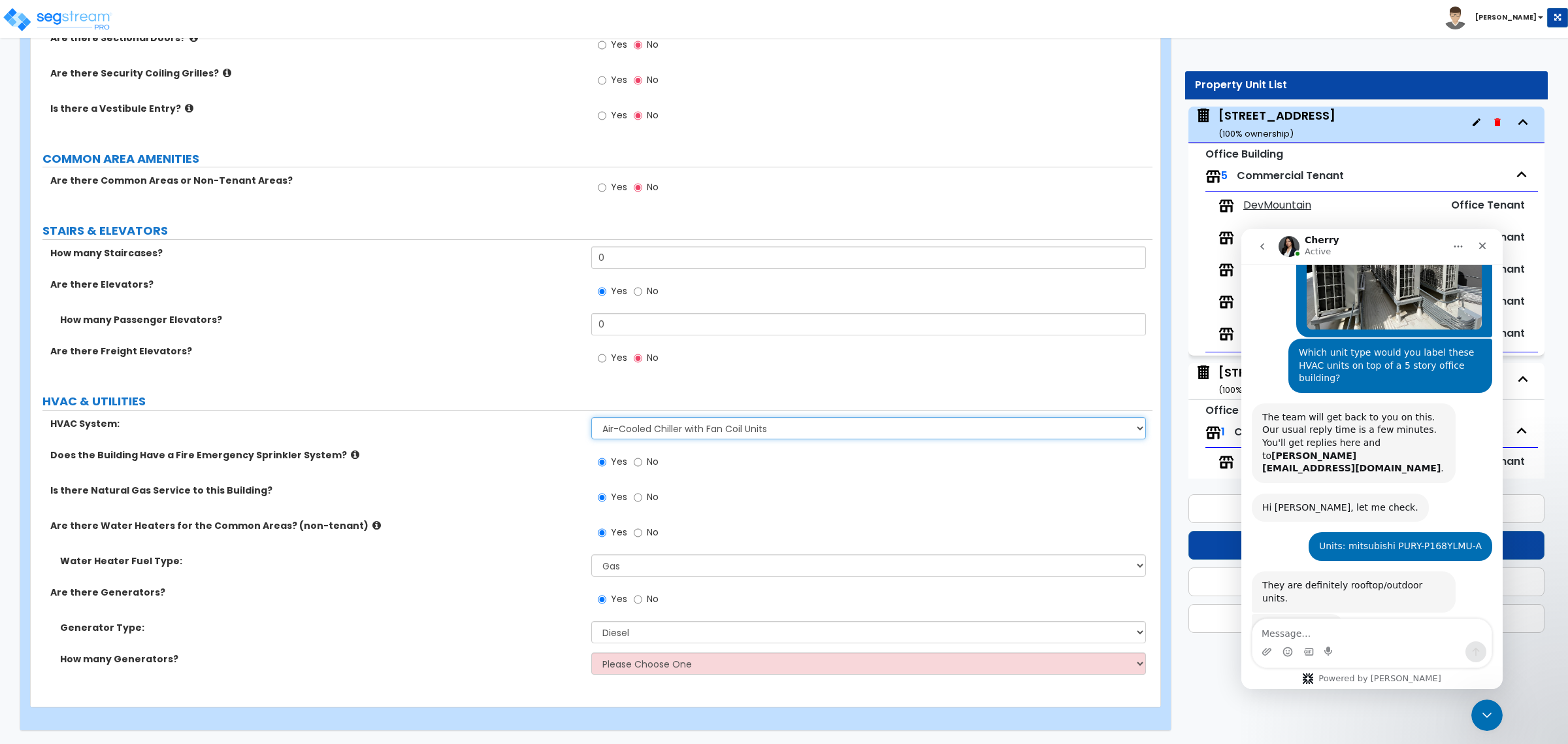
click at [591, 417] on select "Please Choose One Rooftop Unit Furnace-Condenser Forced Air Split Heating/Cooli…" at bounding box center [868, 428] width 554 height 22
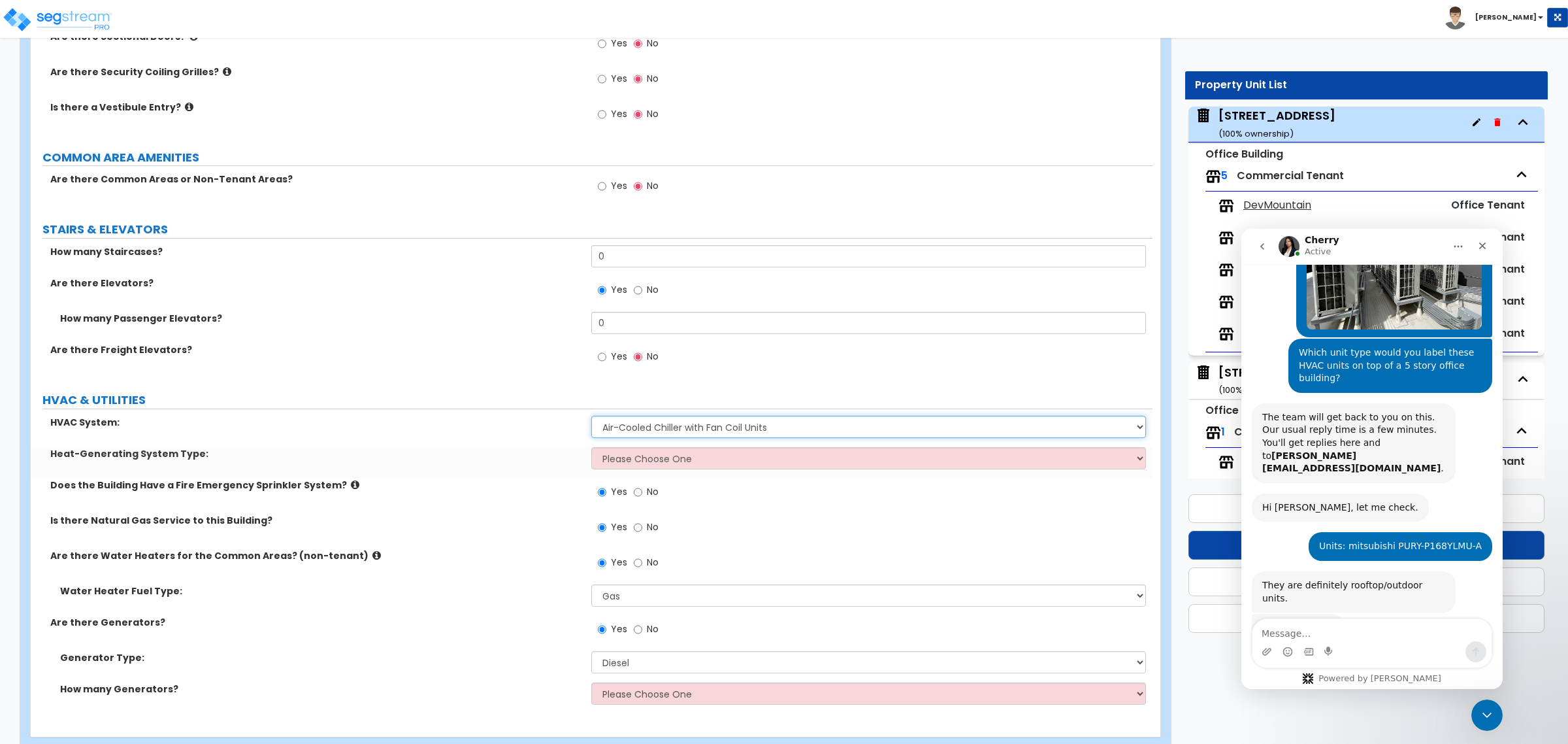
click at [673, 425] on select "Please Choose One Rooftop Unit Furnace-Condenser Forced Air Split Heating/Cooli…" at bounding box center [868, 427] width 554 height 22
click at [591, 417] on select "Please Choose One Rooftop Unit Furnace-Condenser Forced Air Split Heating/Cooli…" at bounding box center [868, 427] width 554 height 22
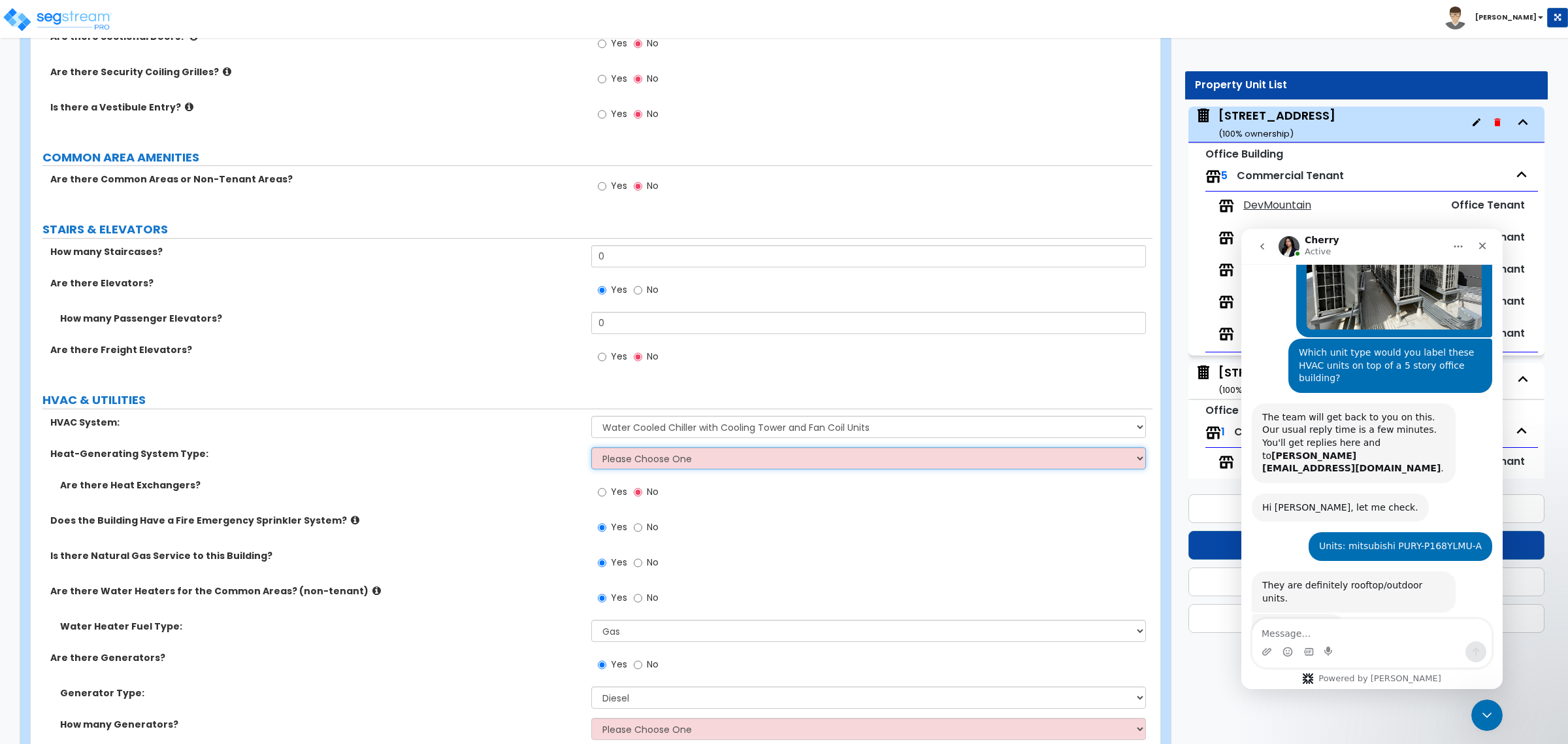
click at [680, 457] on select "Please Choose One Electric Boiler Heating System Gas Terminal Unit Heating Syst…" at bounding box center [868, 458] width 554 height 22
click at [679, 428] on select "Please Choose One Rooftop Unit Furnace-Condenser Forced Air Split Heating/Cooli…" at bounding box center [868, 427] width 554 height 22
click at [591, 417] on select "Please Choose One Rooftop Unit Furnace-Condenser Forced Air Split Heating/Cooli…" at bounding box center [868, 427] width 554 height 22
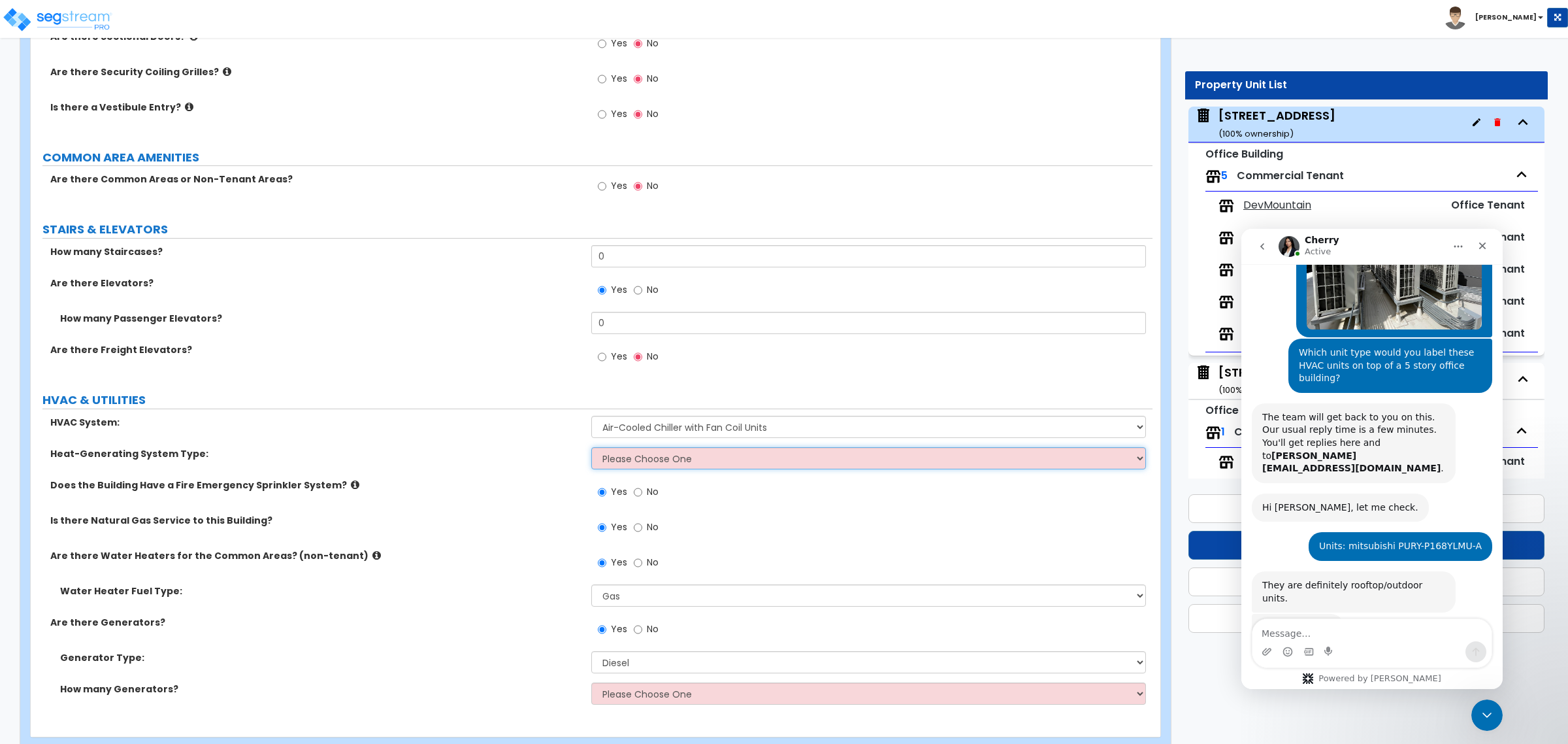
click at [676, 464] on select "Please Choose One Electric Boiler Heating System Gas Terminal Unit Heating Syst…" at bounding box center [868, 458] width 554 height 22
click at [671, 426] on select "Please Choose One Rooftop Unit Furnace-Condenser Forced Air Split Heating/Cooli…" at bounding box center [868, 427] width 554 height 22
select select "1"
click at [591, 417] on select "Please Choose One Rooftop Unit Furnace-Condenser Forced Air Split Heating/Cooli…" at bounding box center [868, 427] width 554 height 22
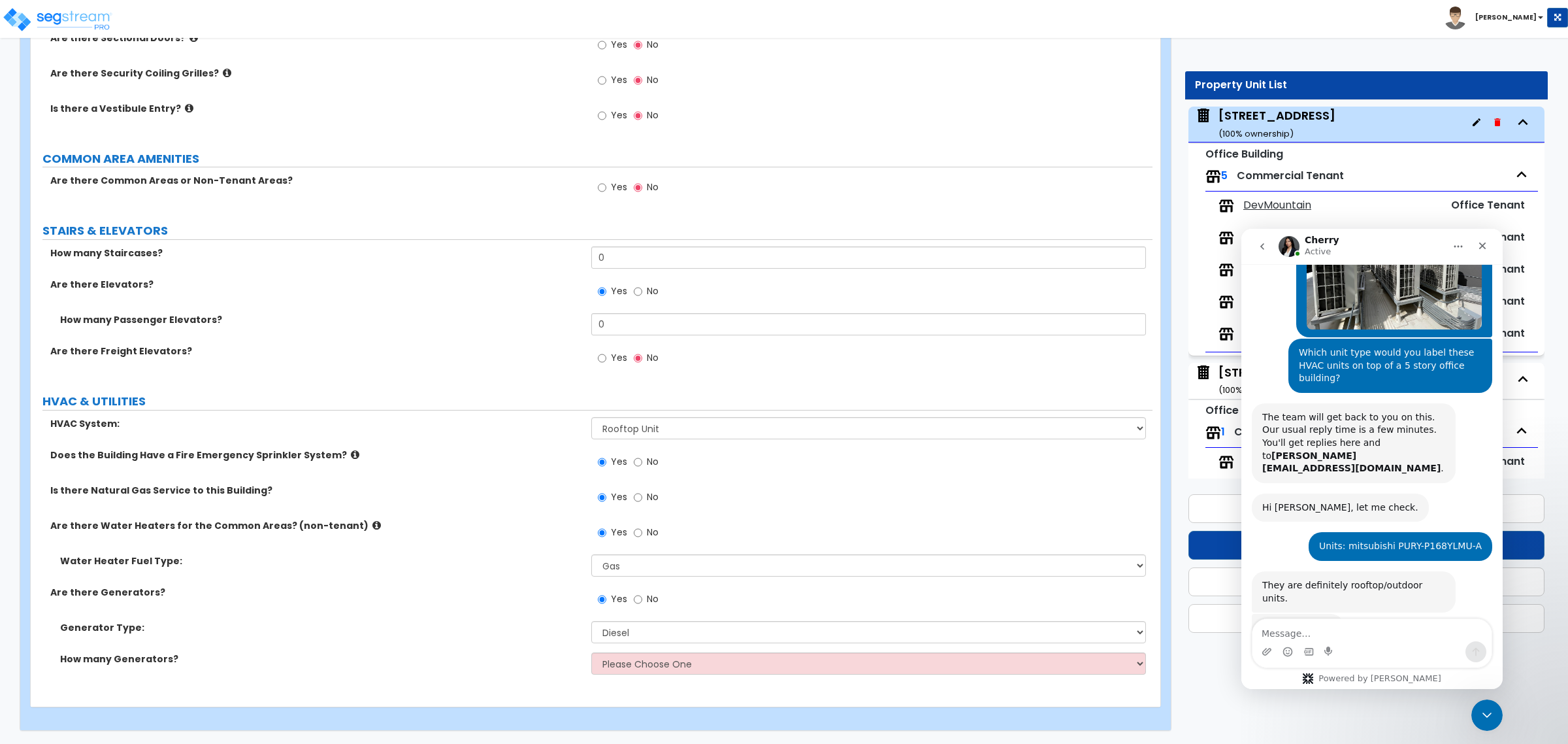
click at [363, 346] on label "Are there Freight Elevators?" at bounding box center [316, 350] width 531 height 13
click at [1477, 708] on icon "Close Intercom Messenger" at bounding box center [1485, 713] width 16 height 16
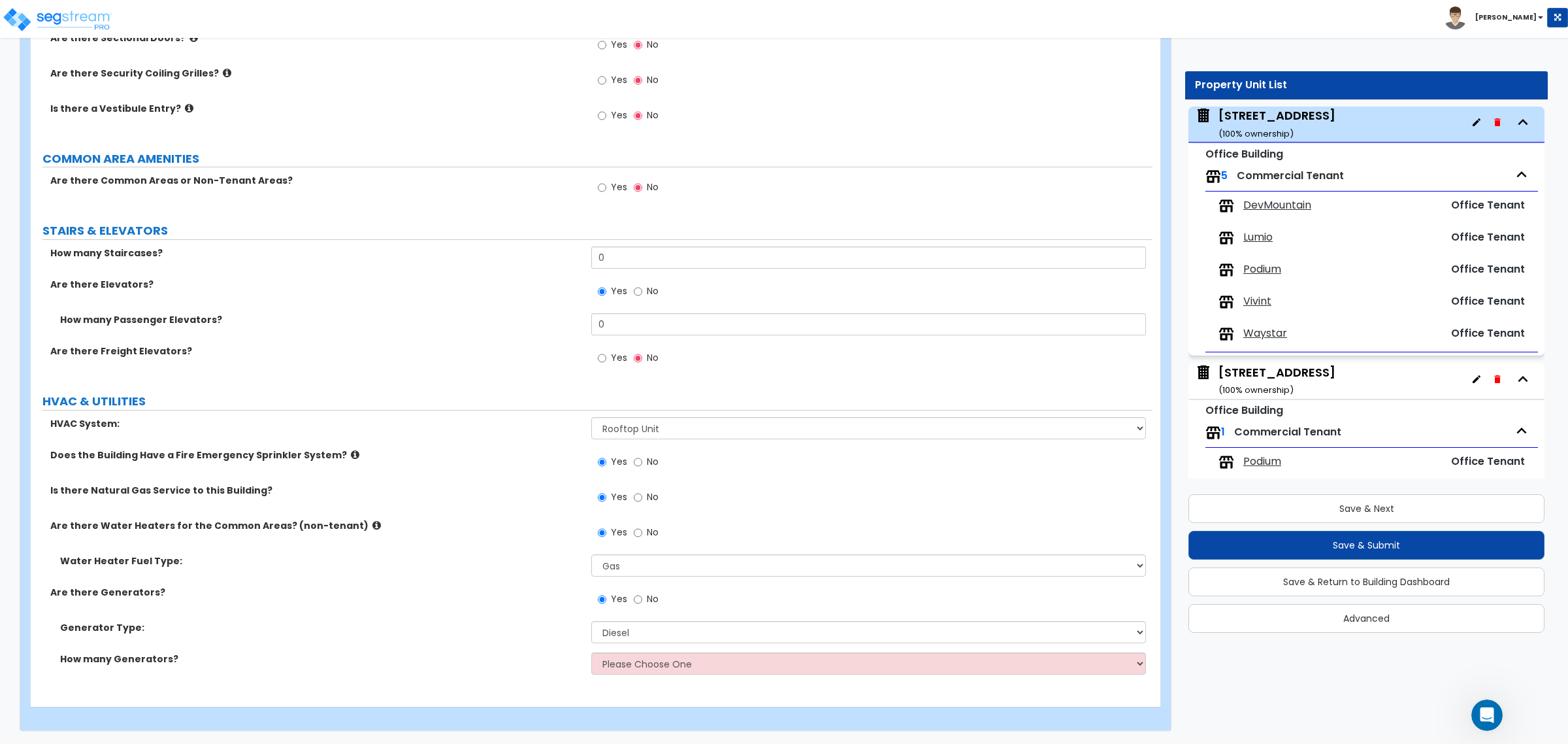
click at [492, 546] on div "Are there Water Heaters for the Common Areas? (non-tenant) Yes No" at bounding box center [591, 536] width 1122 height 35
click at [489, 540] on div "Are there Water Heaters for the Common Areas? (non-tenant) Yes No" at bounding box center [591, 536] width 1122 height 35
click at [635, 667] on select "Please Choose One 1 2 3" at bounding box center [868, 663] width 554 height 22
select select "1"
click at [591, 652] on select "Please Choose One 1 2 3" at bounding box center [868, 663] width 554 height 22
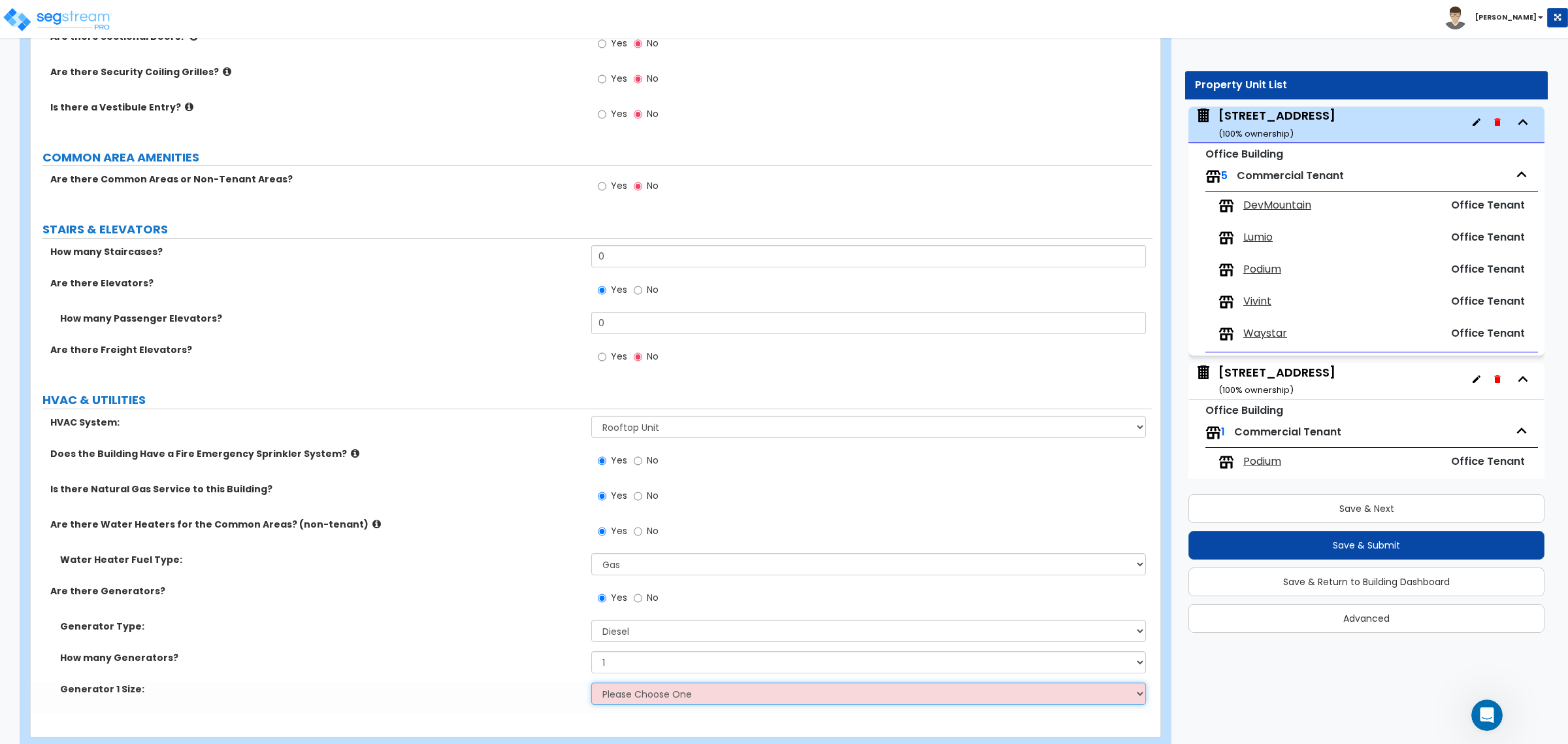
click at [620, 698] on select "Please Choose One 30kW 50kW 75kW 100kW 125kW 150kW 175kW 200kW 250kW 300kW 350k…" at bounding box center [868, 693] width 554 height 22
click at [671, 688] on select "Please Choose One 30kW 50kW 75kW 100kW 125kW 150kW 175kW 200kW 250kW 300kW 350k…" at bounding box center [868, 693] width 554 height 22
select select "6"
click at [591, 683] on select "Please Choose One 30kW 50kW 75kW 100kW 125kW 150kW 175kW 200kW 250kW 300kW 350k…" at bounding box center [868, 693] width 554 height 22
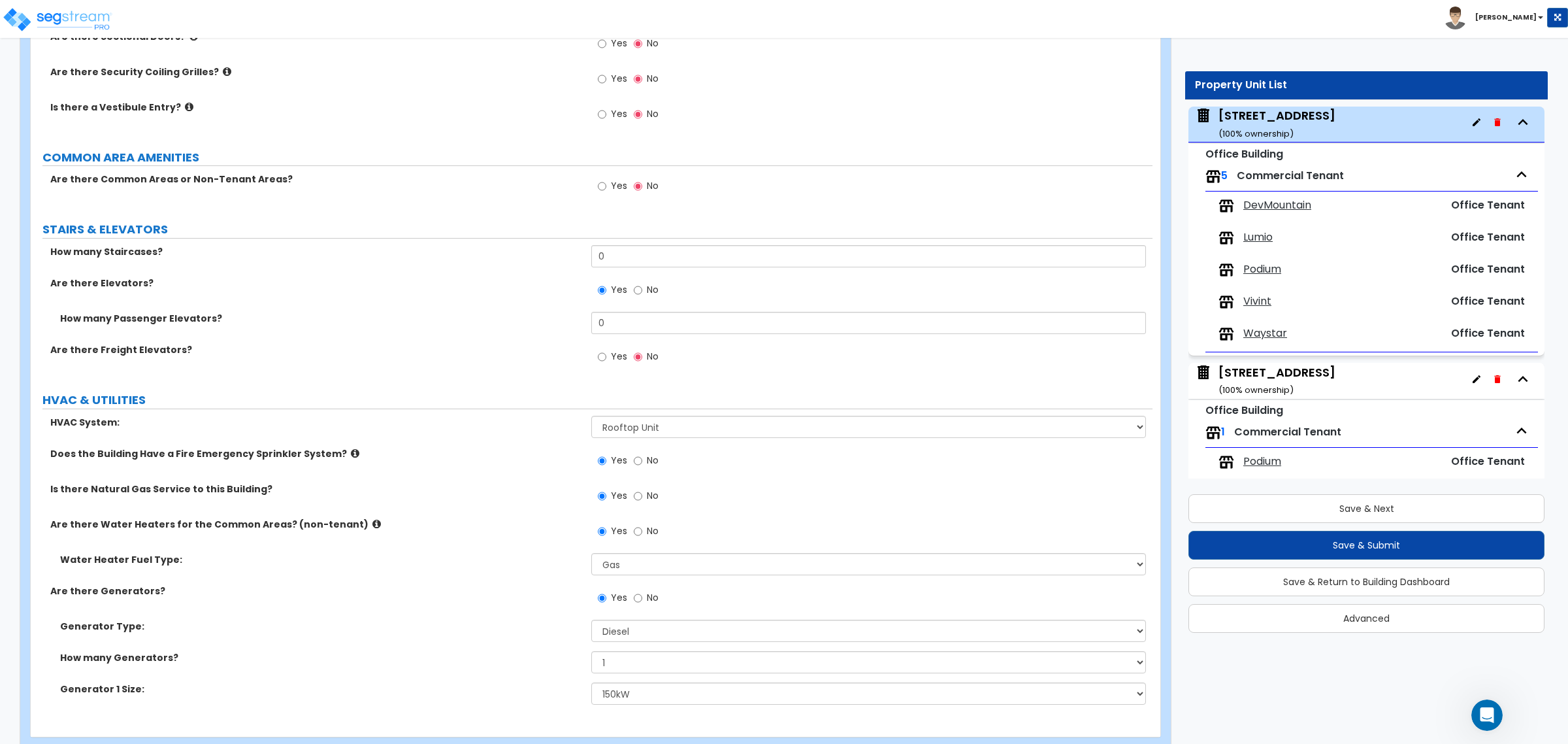
drag, startPoint x: 449, startPoint y: 673, endPoint x: 455, endPoint y: 679, distance: 8.5
click at [449, 676] on div "How many Generators? Please Choose One 1 2 3" at bounding box center [591, 667] width 1122 height 31
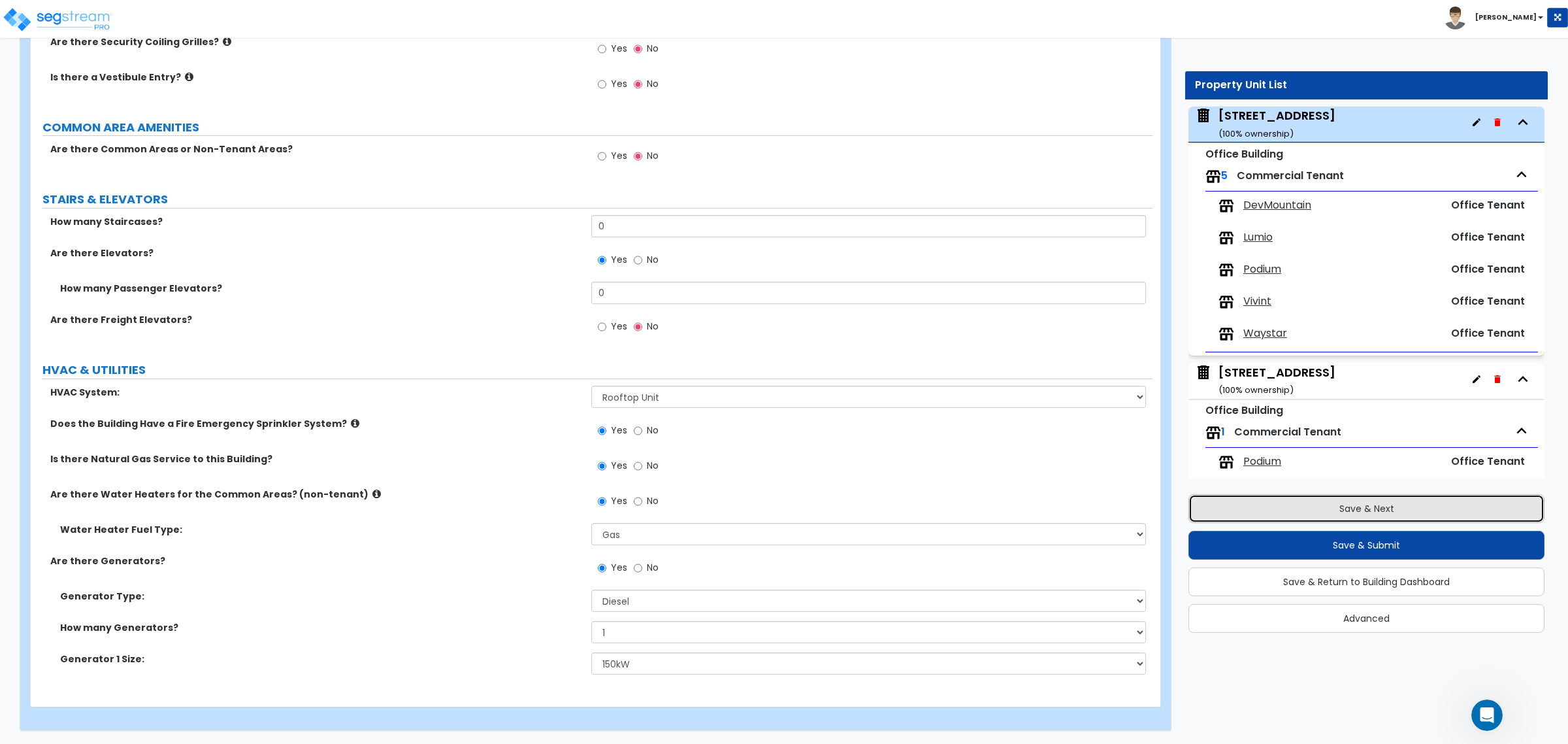
click at [1362, 509] on button "Save & Next" at bounding box center [1366, 508] width 356 height 29
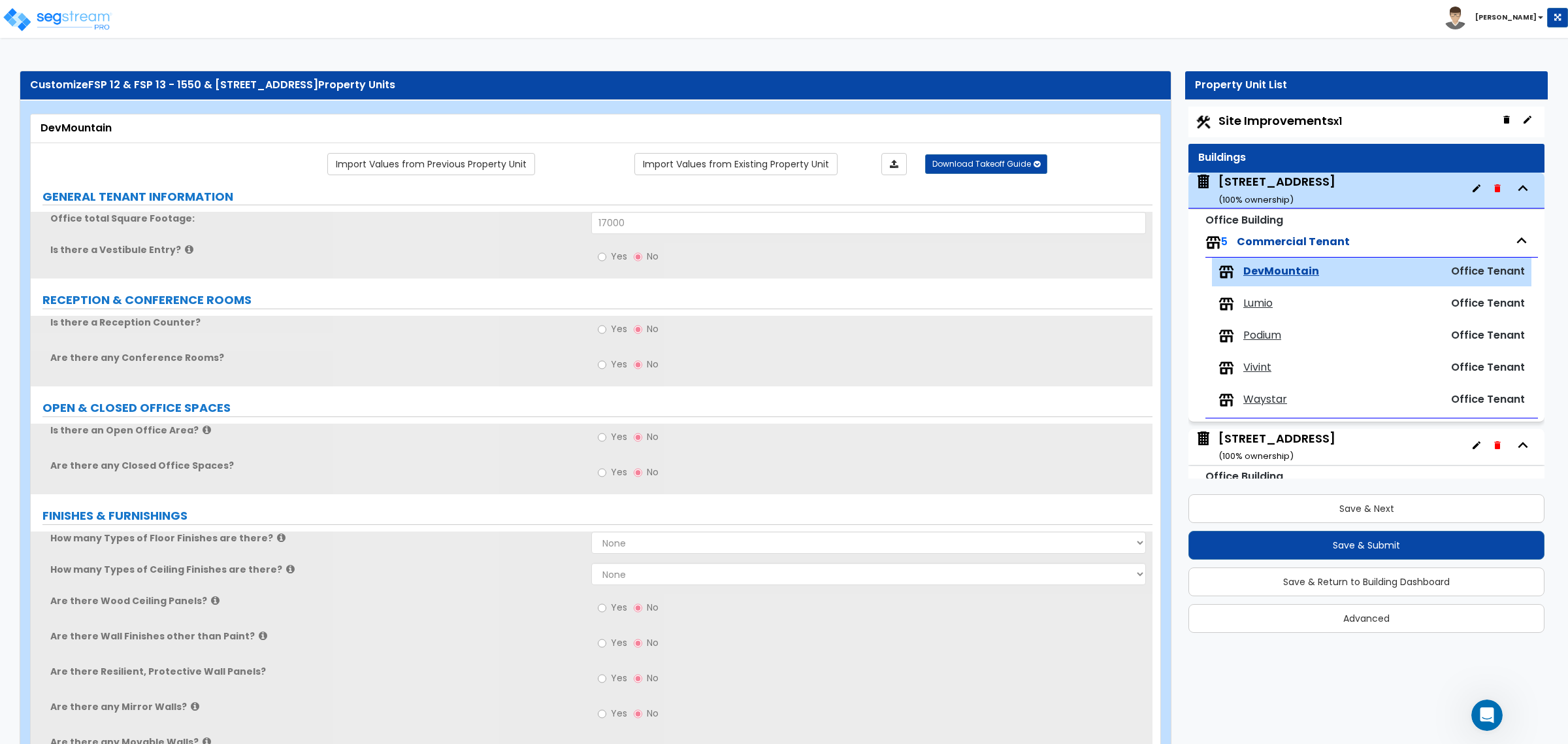
scroll to position [0, 0]
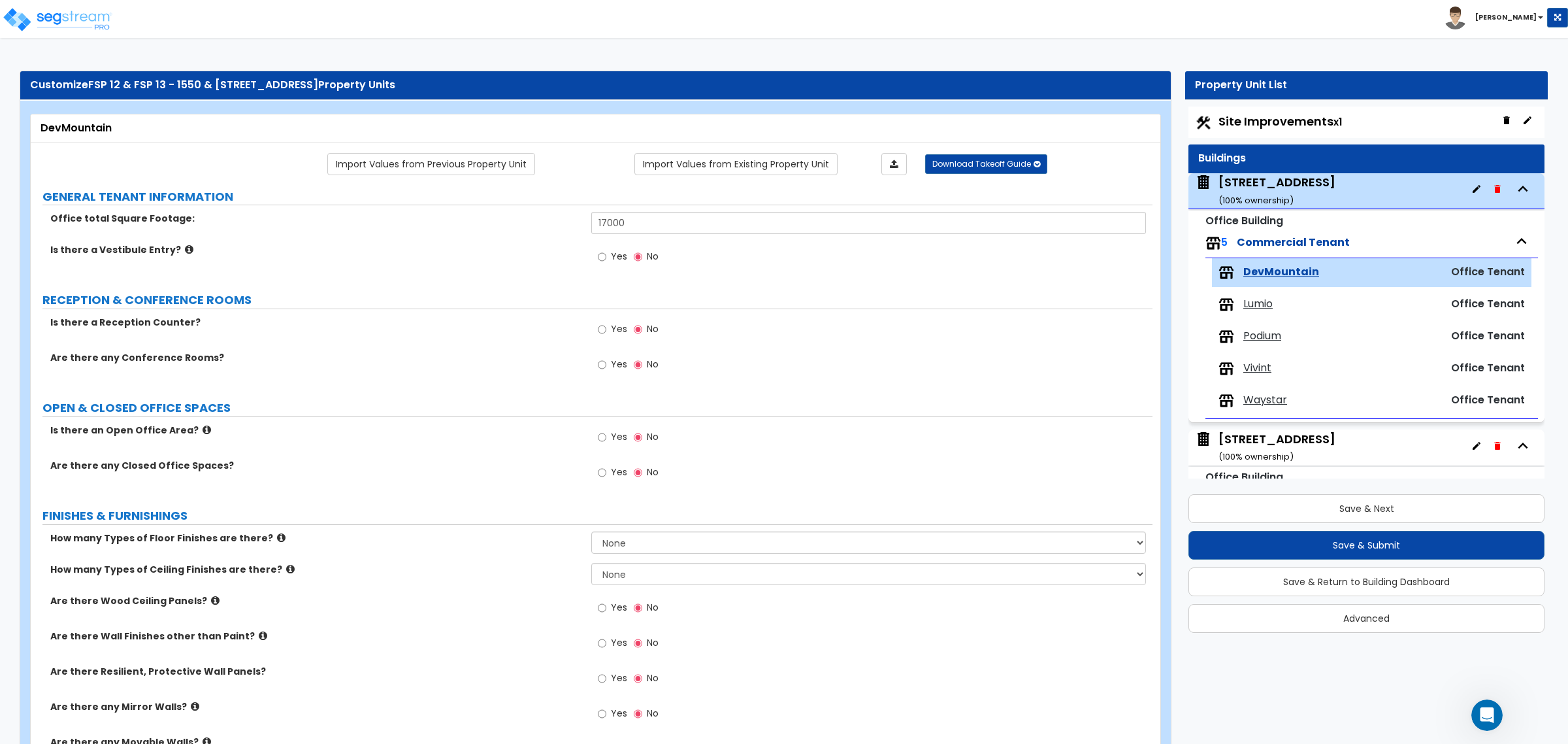
click at [1282, 185] on div "[STREET_ADDRESS] ( 100 % ownership)" at bounding box center [1277, 191] width 117 height 33
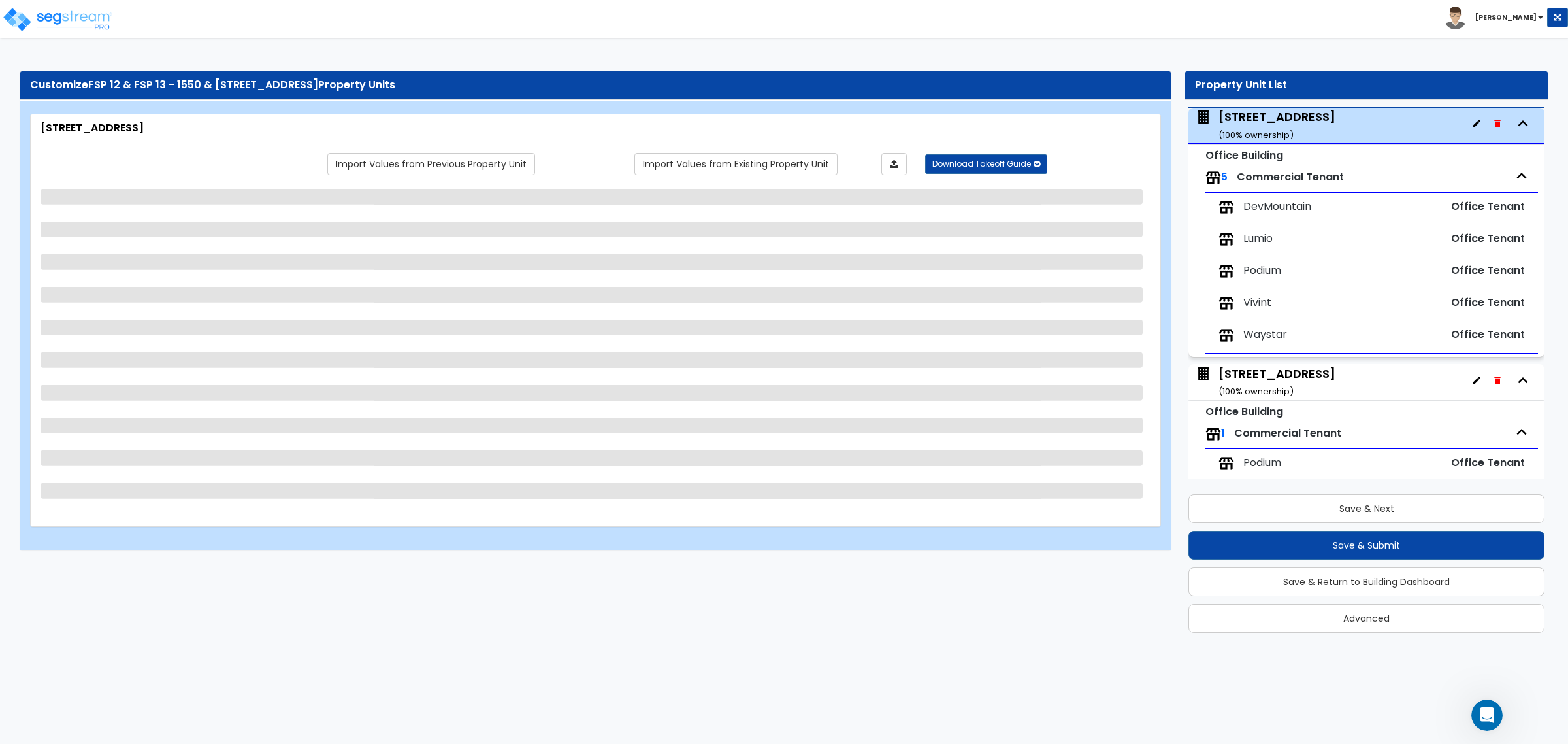
scroll to position [67, 0]
select select "4"
select select "2"
select select "3"
select select "5"
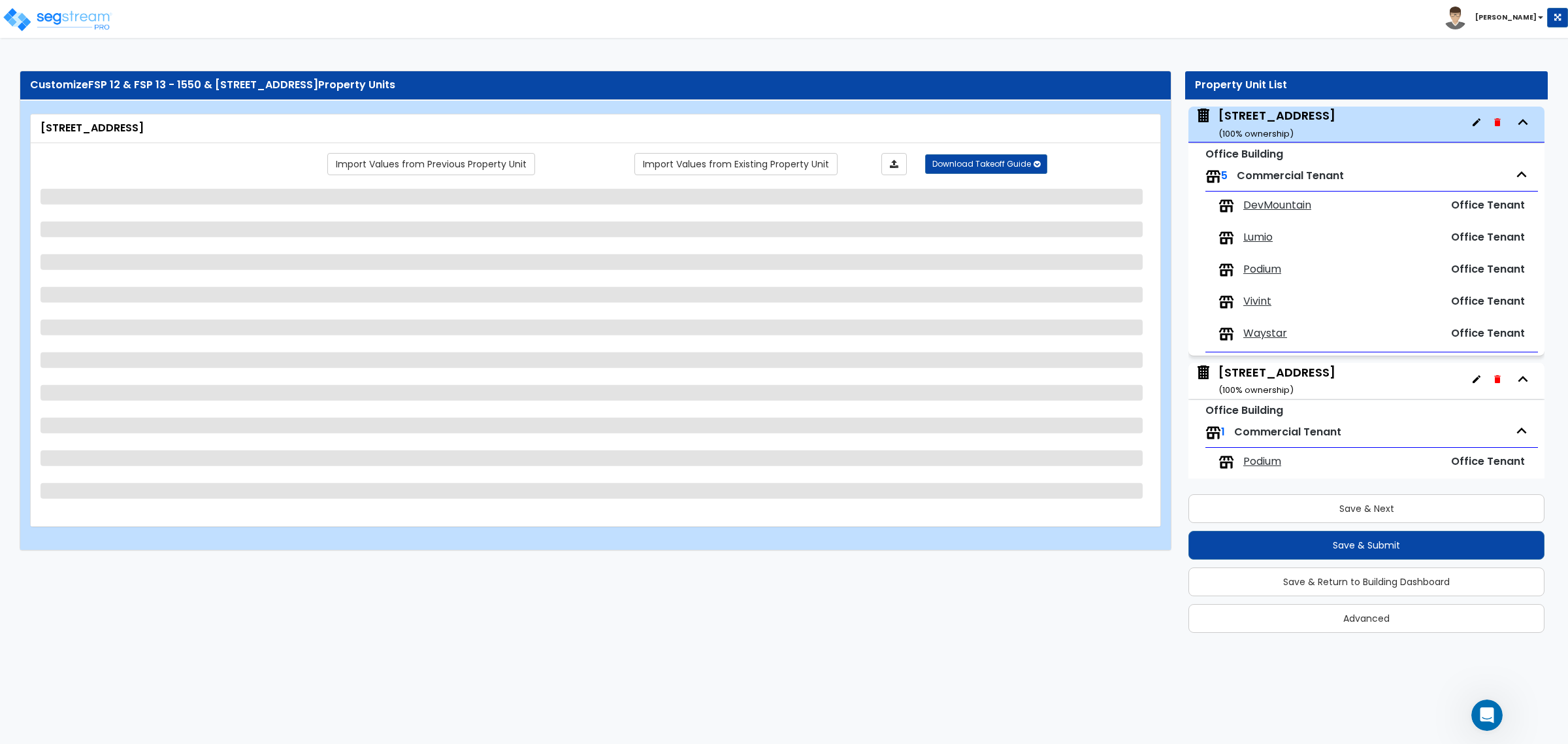
select select "13"
select select "8"
select select "6"
select select "2"
select select "3"
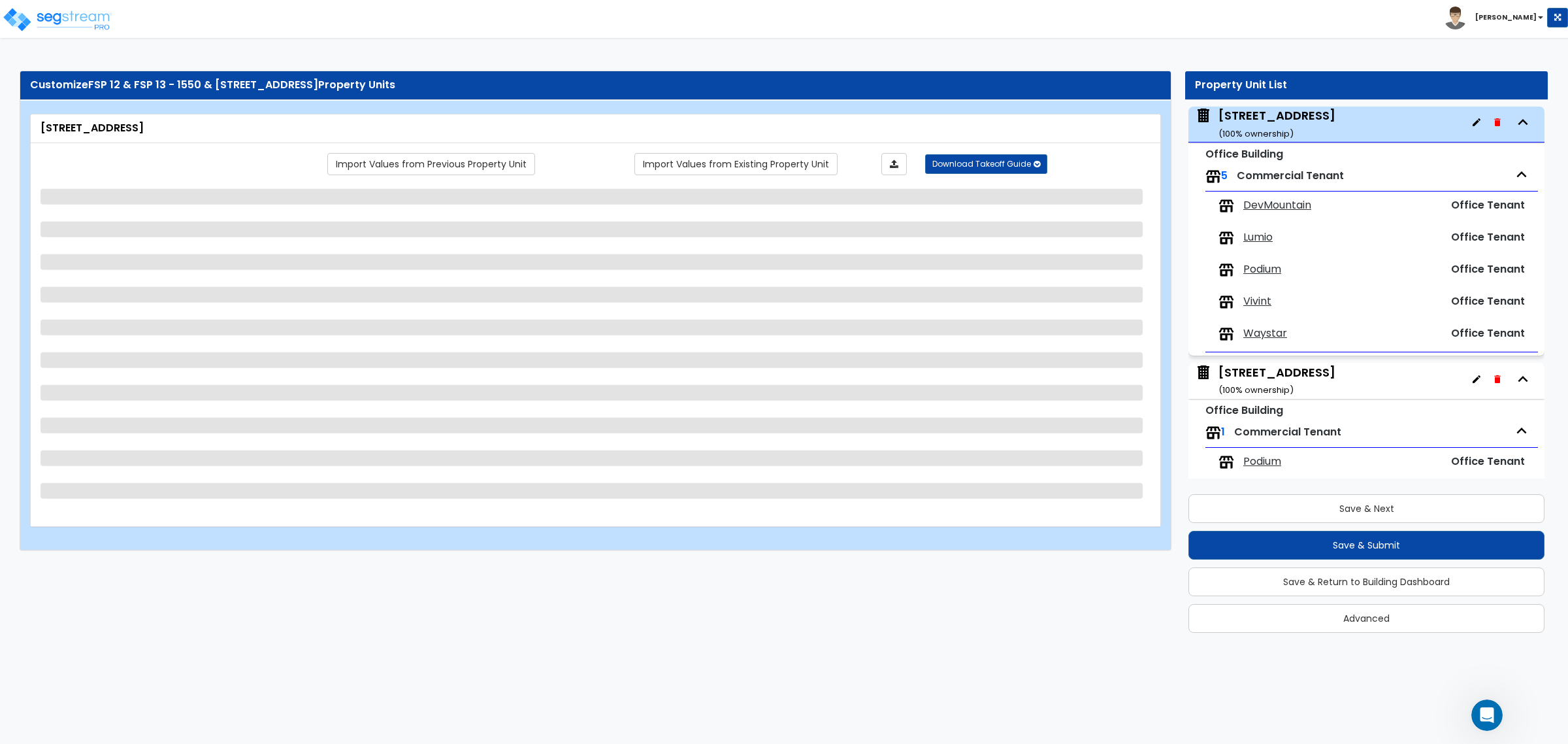
select select "1"
select select "2"
select select "1"
select select "6"
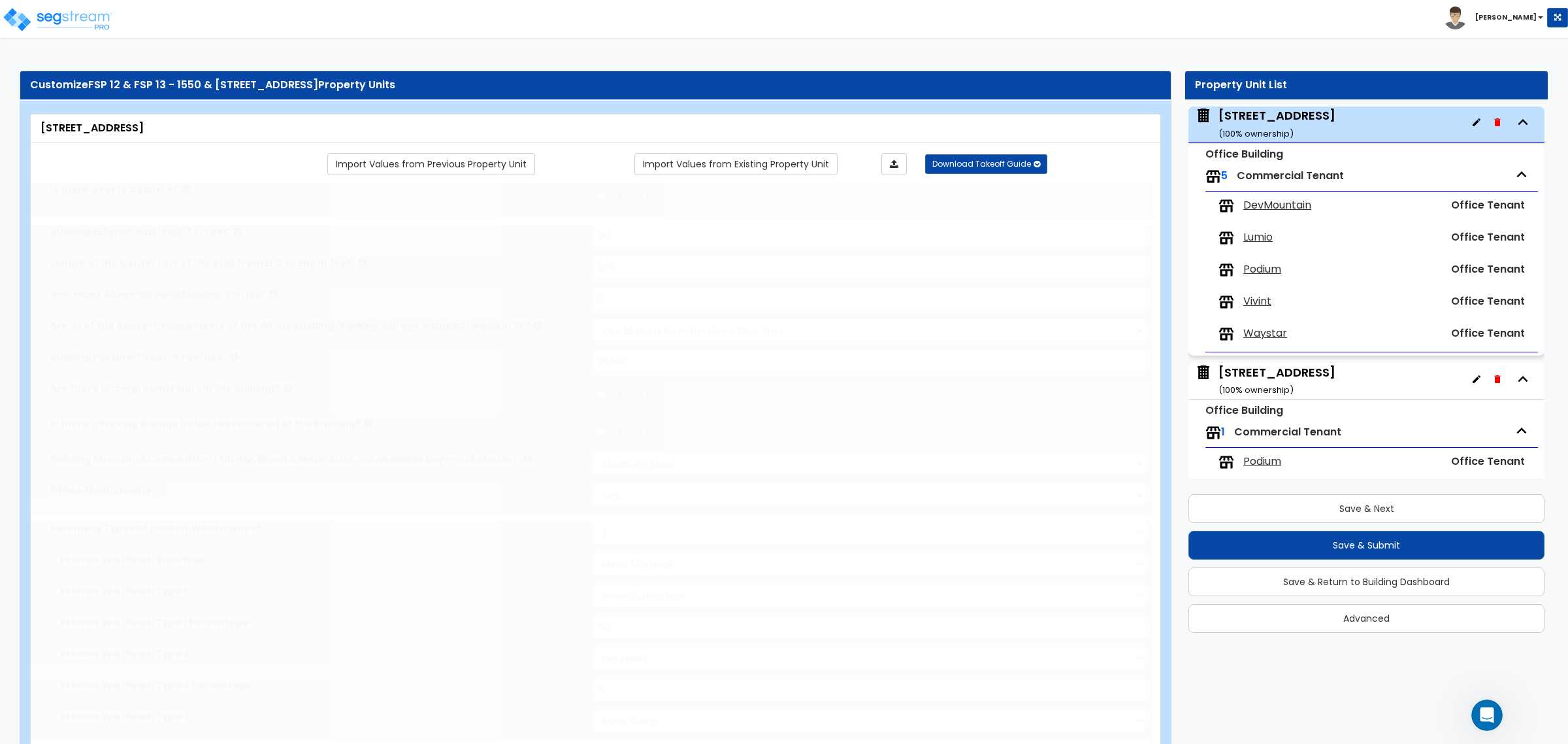
select select "1"
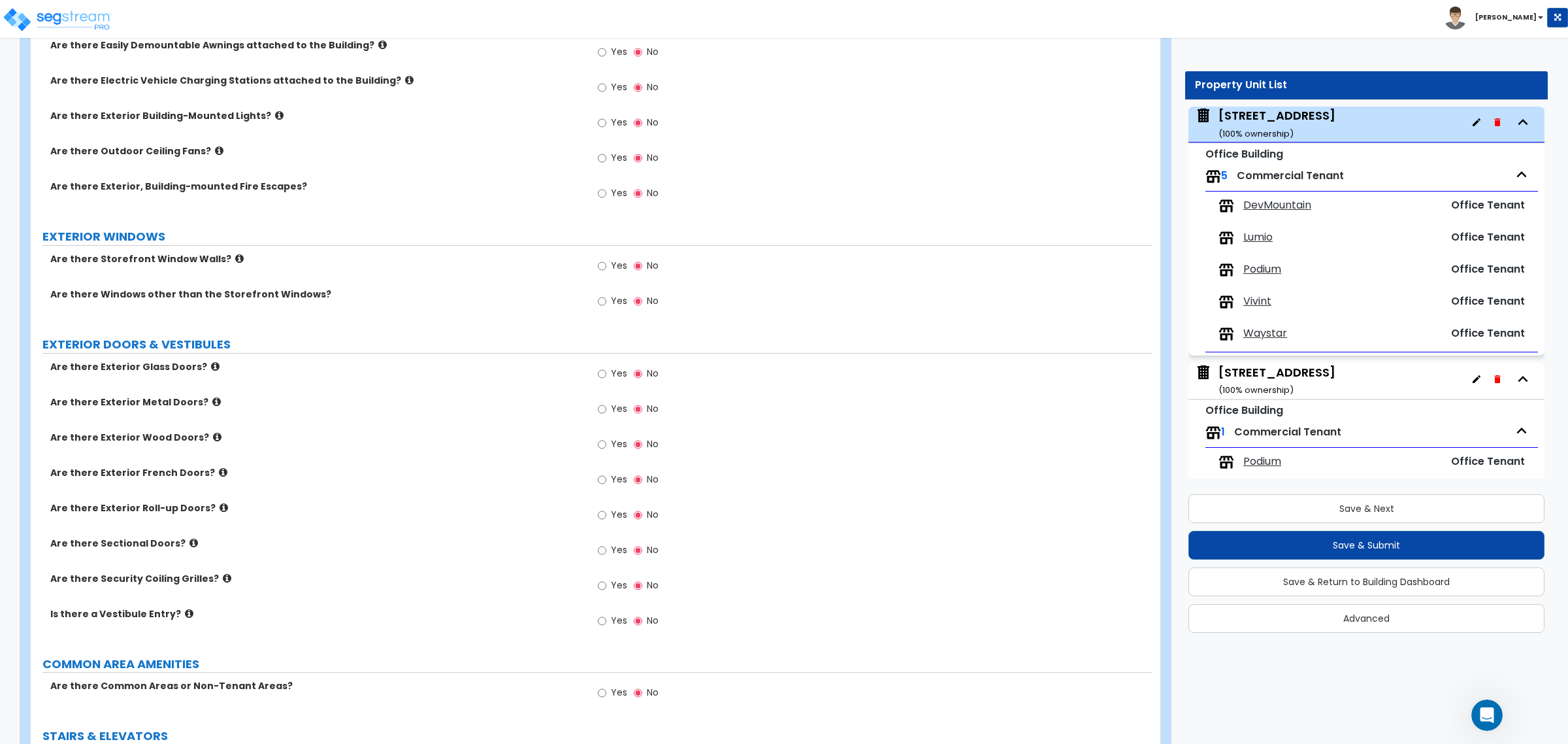
scroll to position [1635, 0]
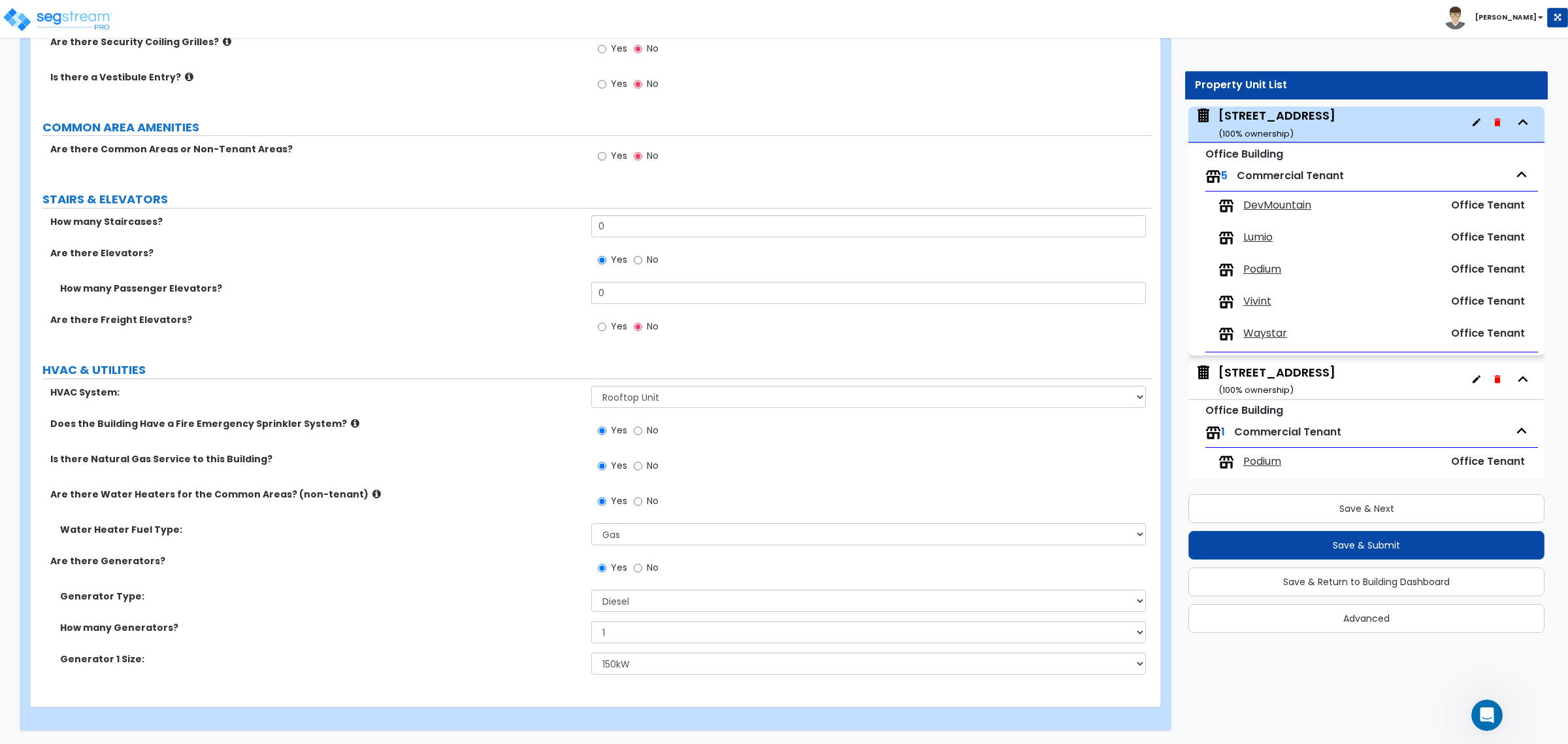
click at [487, 553] on div "Water Heater Fuel Type: Please Choose One Gas Electric" at bounding box center [591, 539] width 1122 height 31
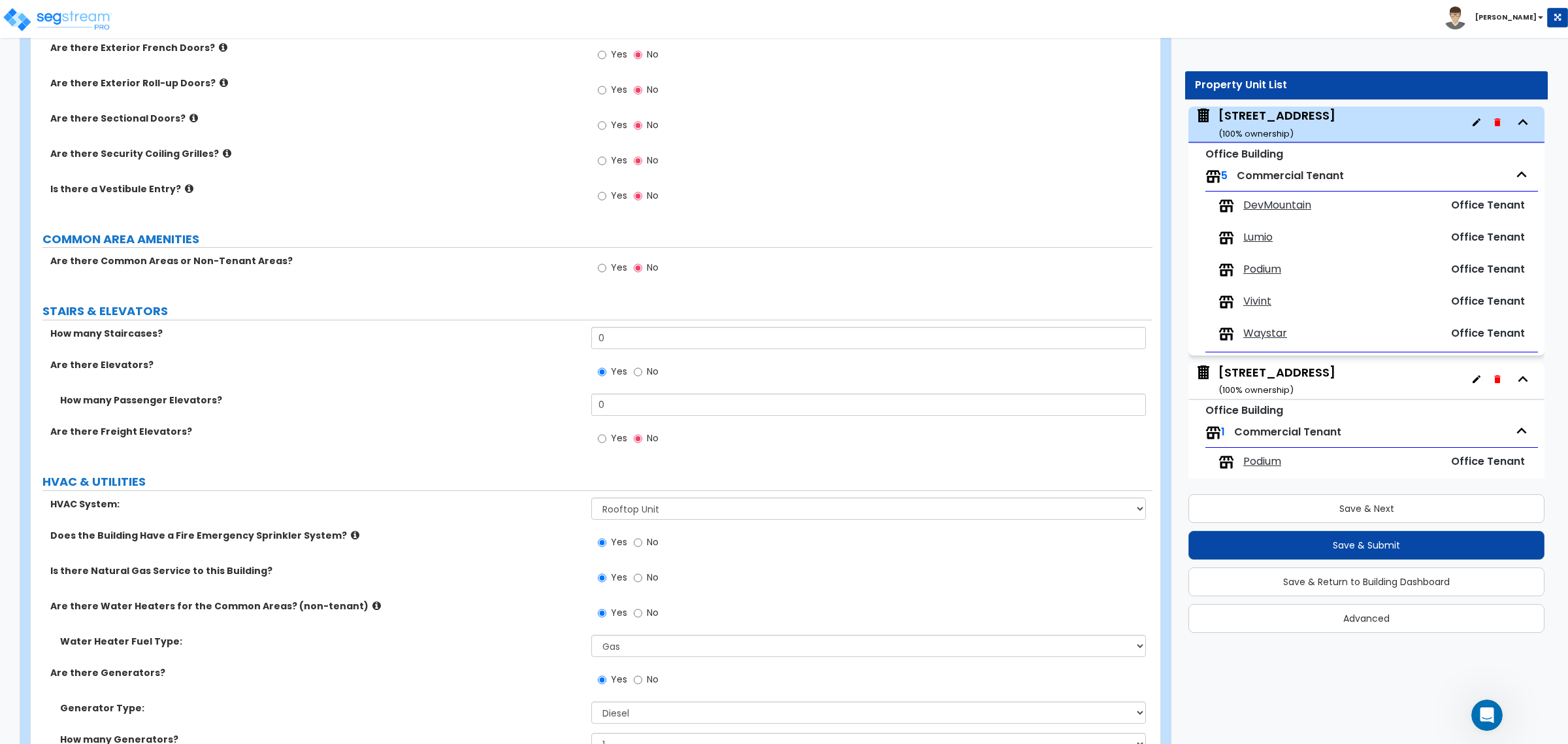
scroll to position [1472, 0]
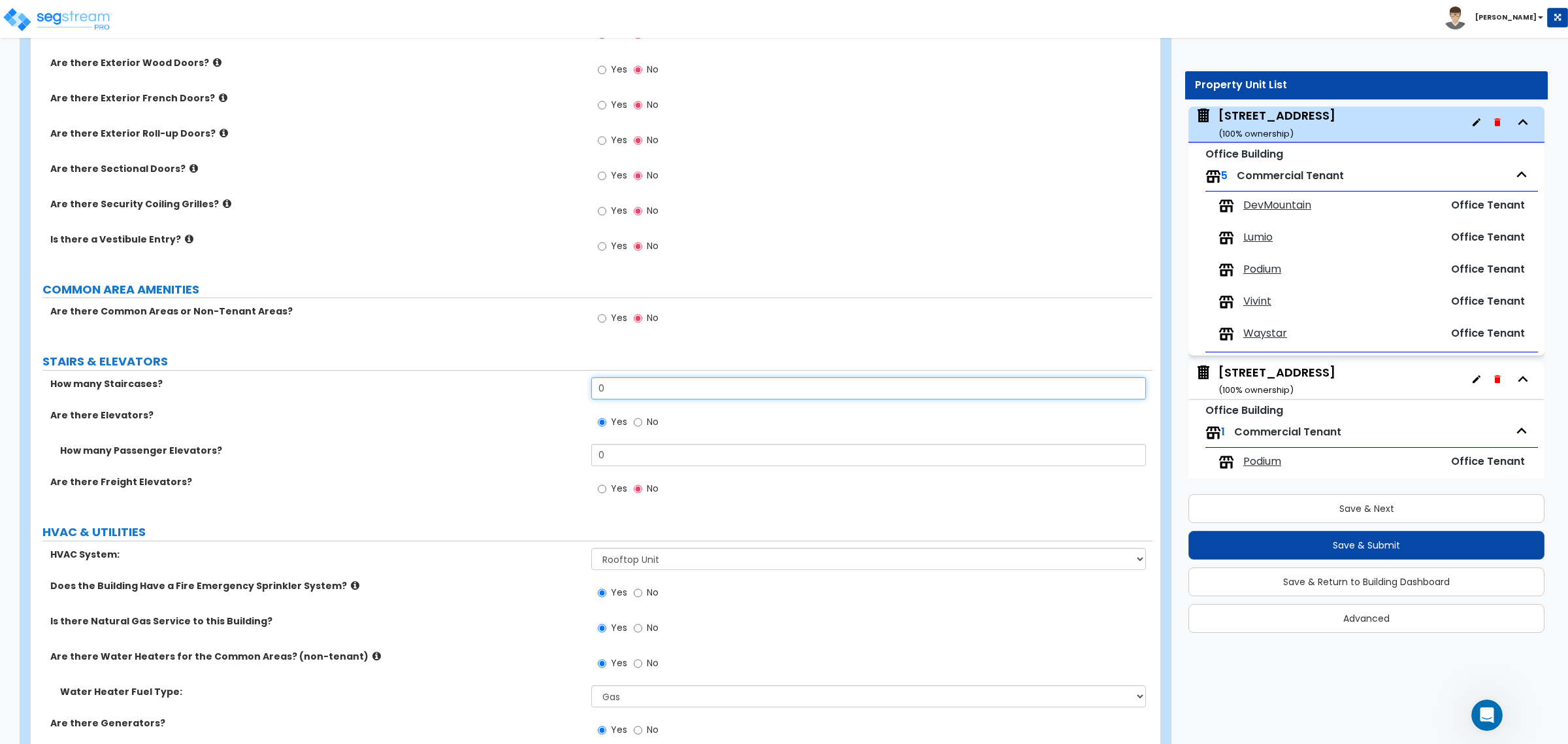
click at [652, 383] on input "0" at bounding box center [868, 388] width 554 height 22
drag, startPoint x: 642, startPoint y: 389, endPoint x: 545, endPoint y: 391, distance: 97.0
click at [545, 391] on div "How many Staircases? 0" at bounding box center [591, 393] width 1122 height 31
click at [627, 386] on input "0" at bounding box center [868, 388] width 554 height 22
drag, startPoint x: 631, startPoint y: 387, endPoint x: 559, endPoint y: 387, distance: 72.0
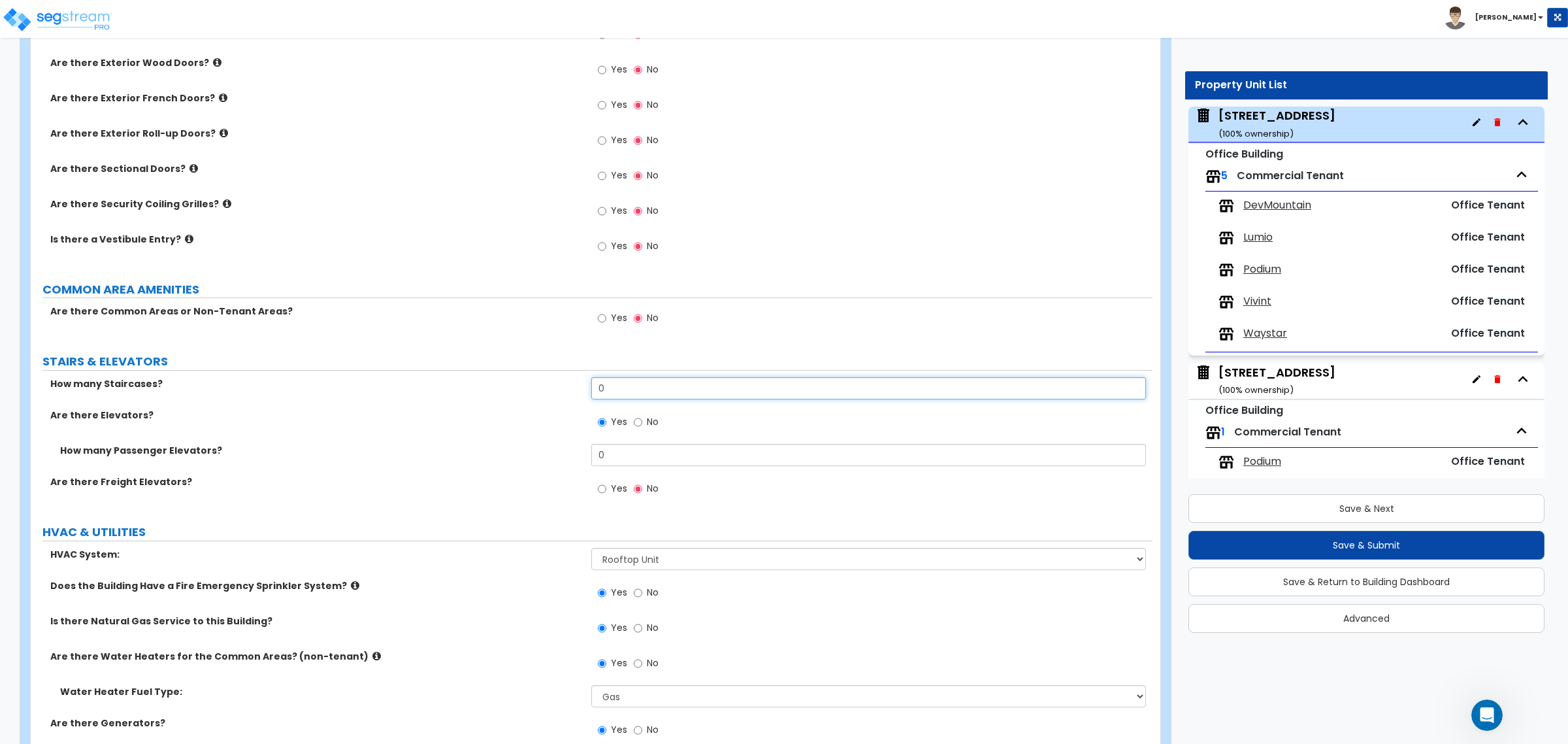
click at [559, 387] on div "How many Staircases? 0" at bounding box center [591, 393] width 1122 height 31
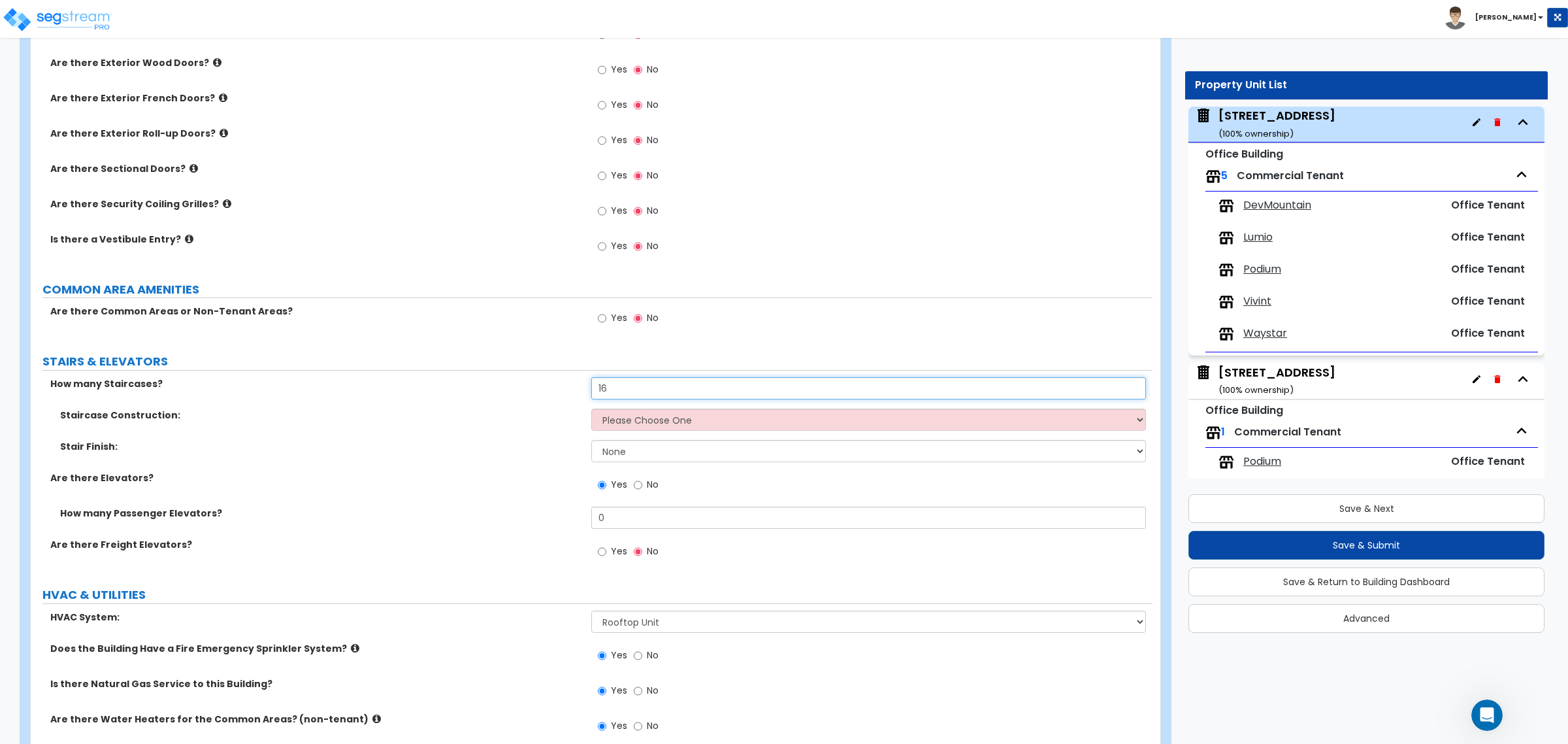
type input "16"
click at [674, 421] on select "Please Choose One Concrete Steel Wood Please Choose For Me" at bounding box center [868, 420] width 554 height 22
select select "2"
click at [591, 409] on select "Please Choose One Concrete Steel Wood Please Choose For Me" at bounding box center [868, 420] width 554 height 22
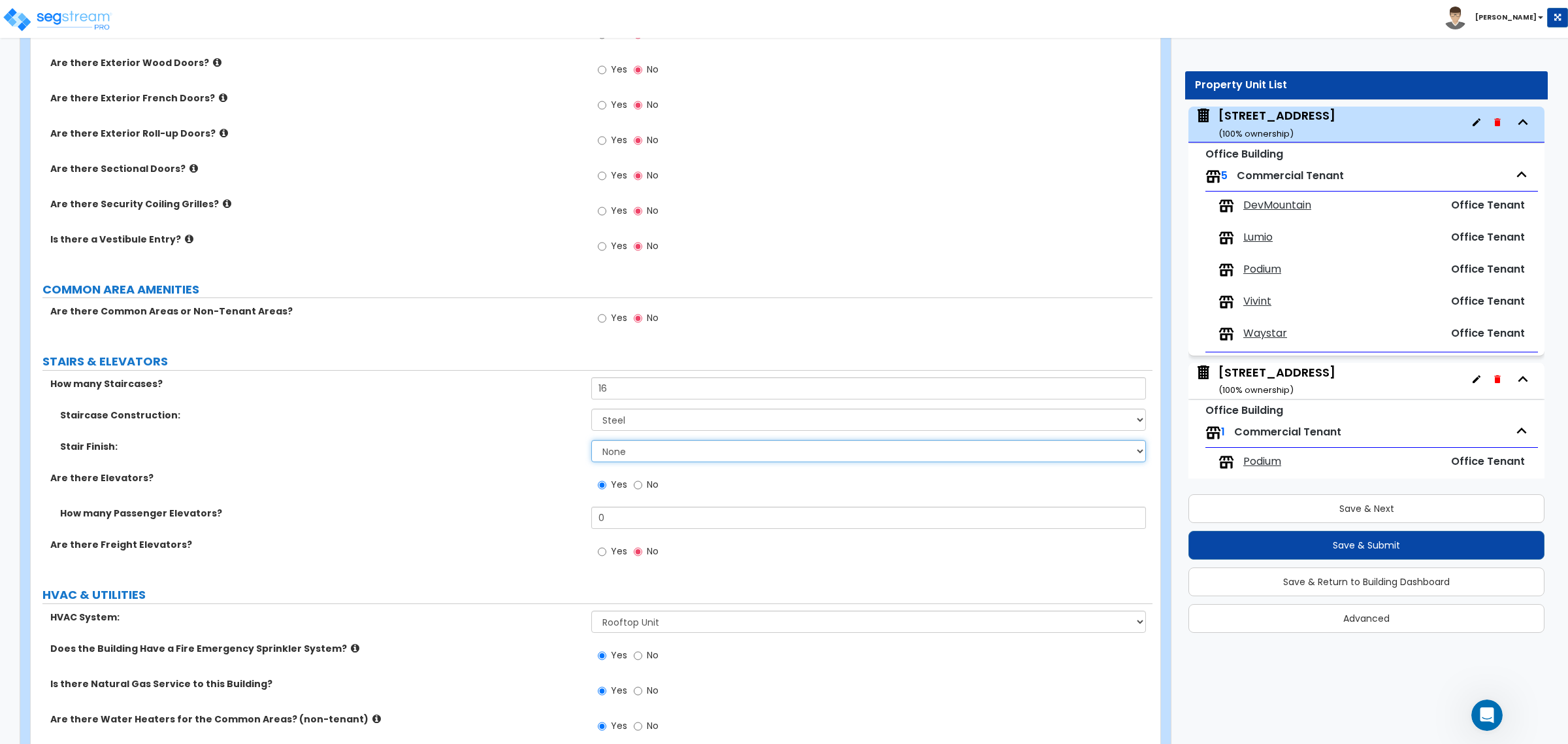
click at [645, 452] on select "None Tile Wood Laminate VCT Sheet Carpet Sheet Vinyl Carpet Tile" at bounding box center [868, 451] width 554 height 22
click at [591, 441] on select "None Tile Wood Laminate VCT Sheet Carpet Sheet Vinyl Carpet Tile" at bounding box center [868, 451] width 554 height 22
click at [618, 520] on input "0" at bounding box center [868, 517] width 554 height 22
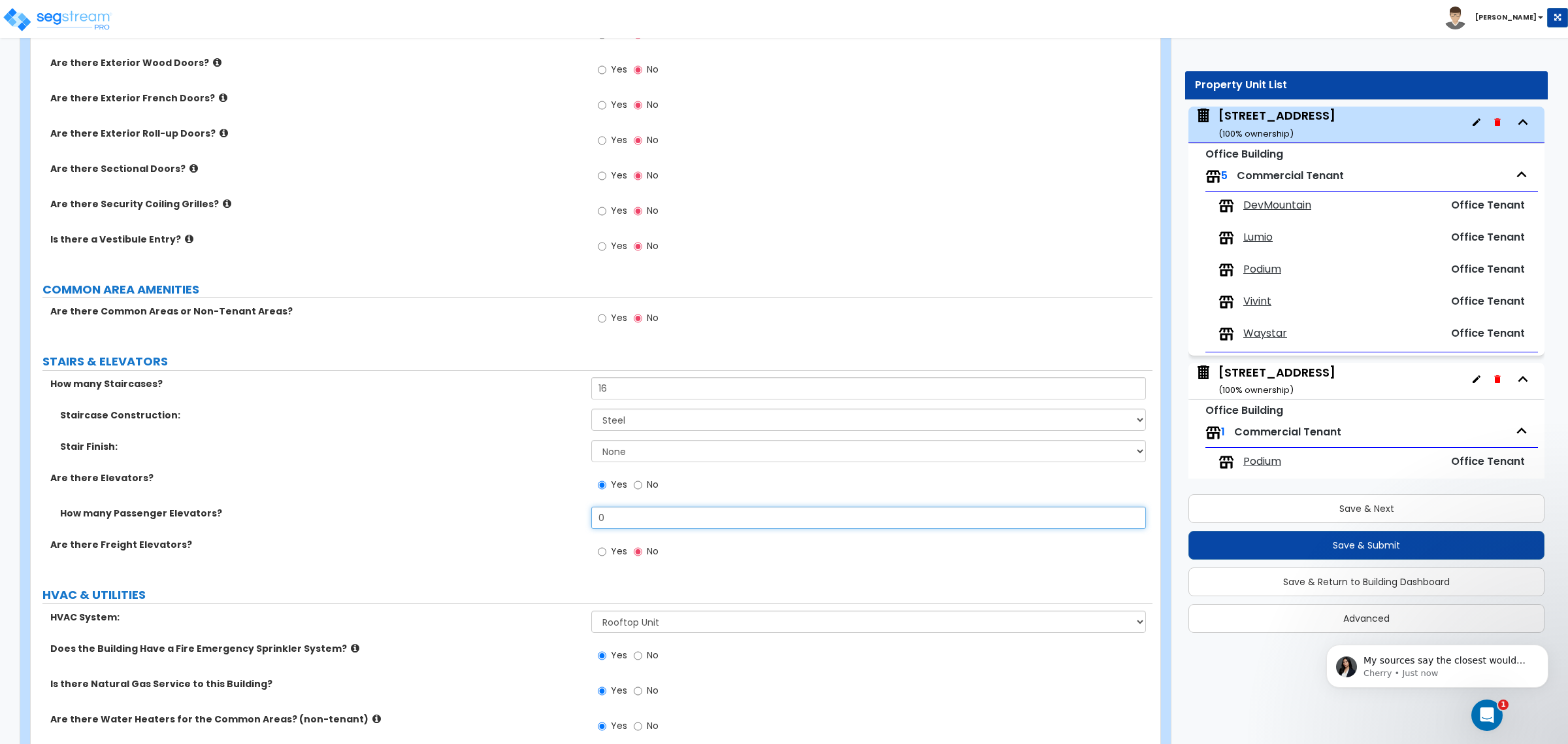
scroll to position [327, 0]
click at [1442, 658] on span "My sources say the closest would be: Furnace-Condenser Forced Air Split Heating…" at bounding box center [1444, 673] width 162 height 36
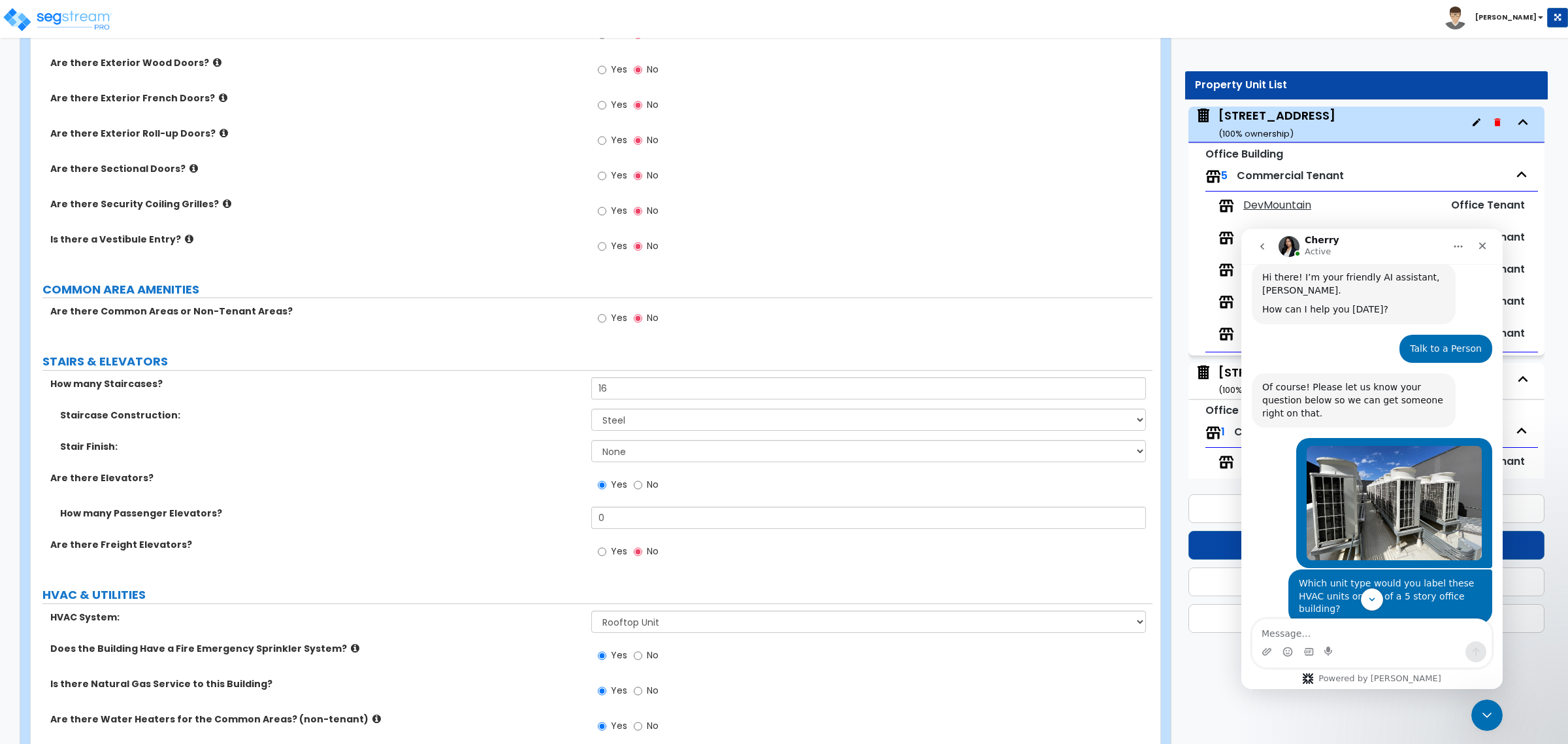
scroll to position [356, 0]
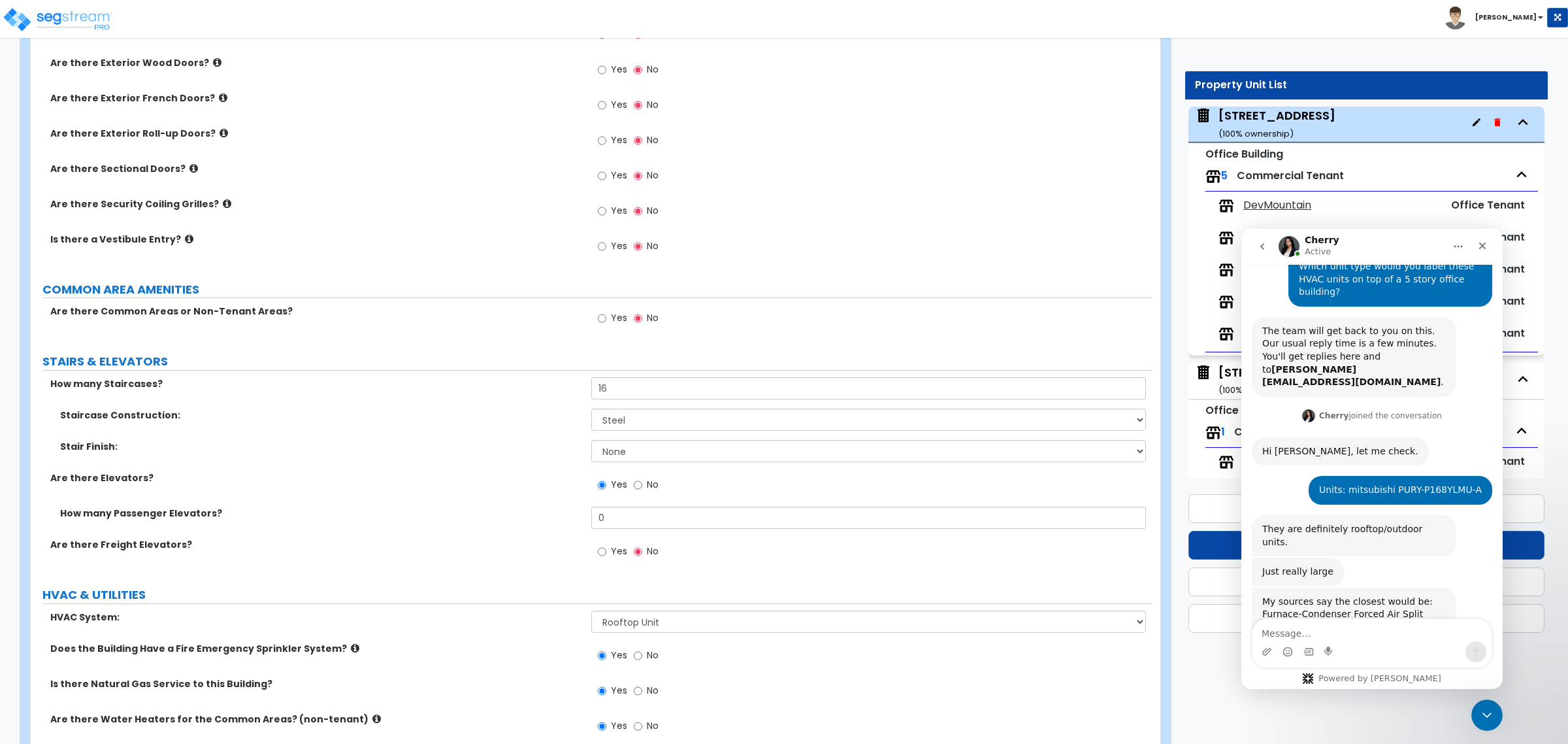
click at [398, 544] on label "Are there Freight Elevators?" at bounding box center [316, 544] width 531 height 13
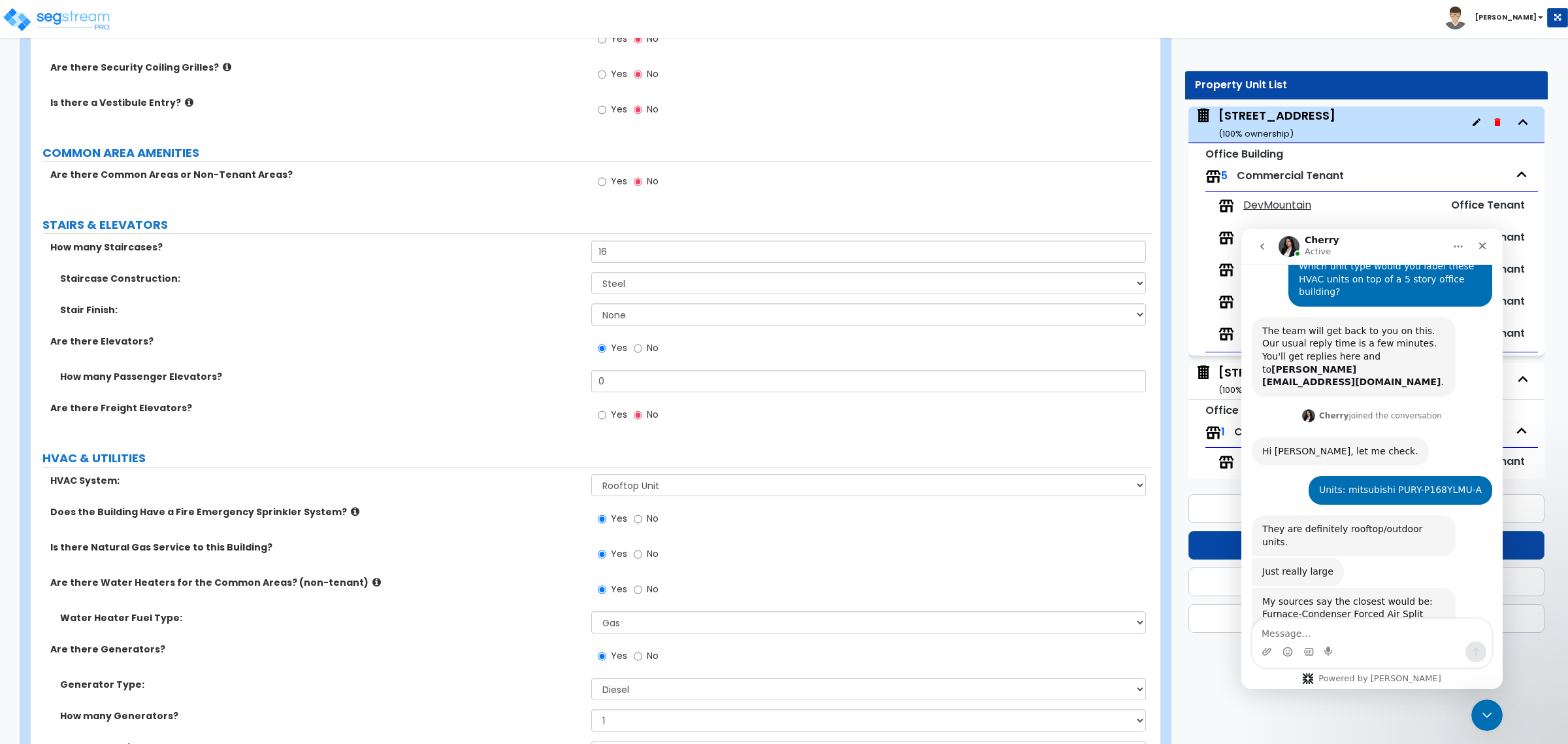
scroll to position [1697, 0]
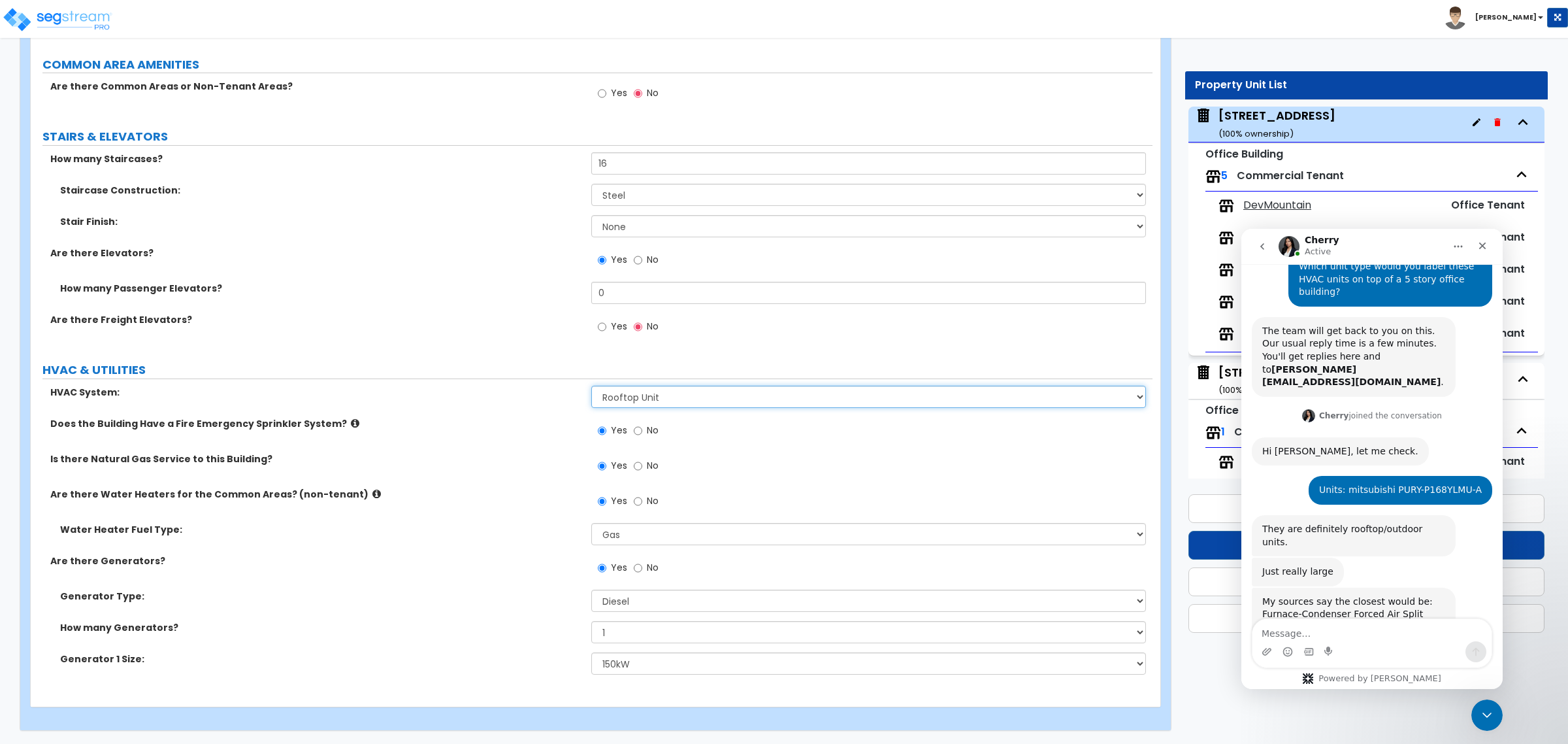
click at [657, 400] on select "Please Choose One Rooftop Unit Furnace-Condenser Forced Air Split Heating/Cooli…" at bounding box center [868, 397] width 554 height 22
click at [658, 400] on select "Please Choose One Rooftop Unit Furnace-Condenser Forced Air Split Heating/Cooli…" at bounding box center [868, 397] width 554 height 22
select select "2"
click at [591, 387] on select "Please Choose One Rooftop Unit Furnace-Condenser Forced Air Split Heating/Cooli…" at bounding box center [868, 397] width 554 height 22
click at [1302, 631] on textarea "Message…" at bounding box center [1372, 630] width 239 height 22
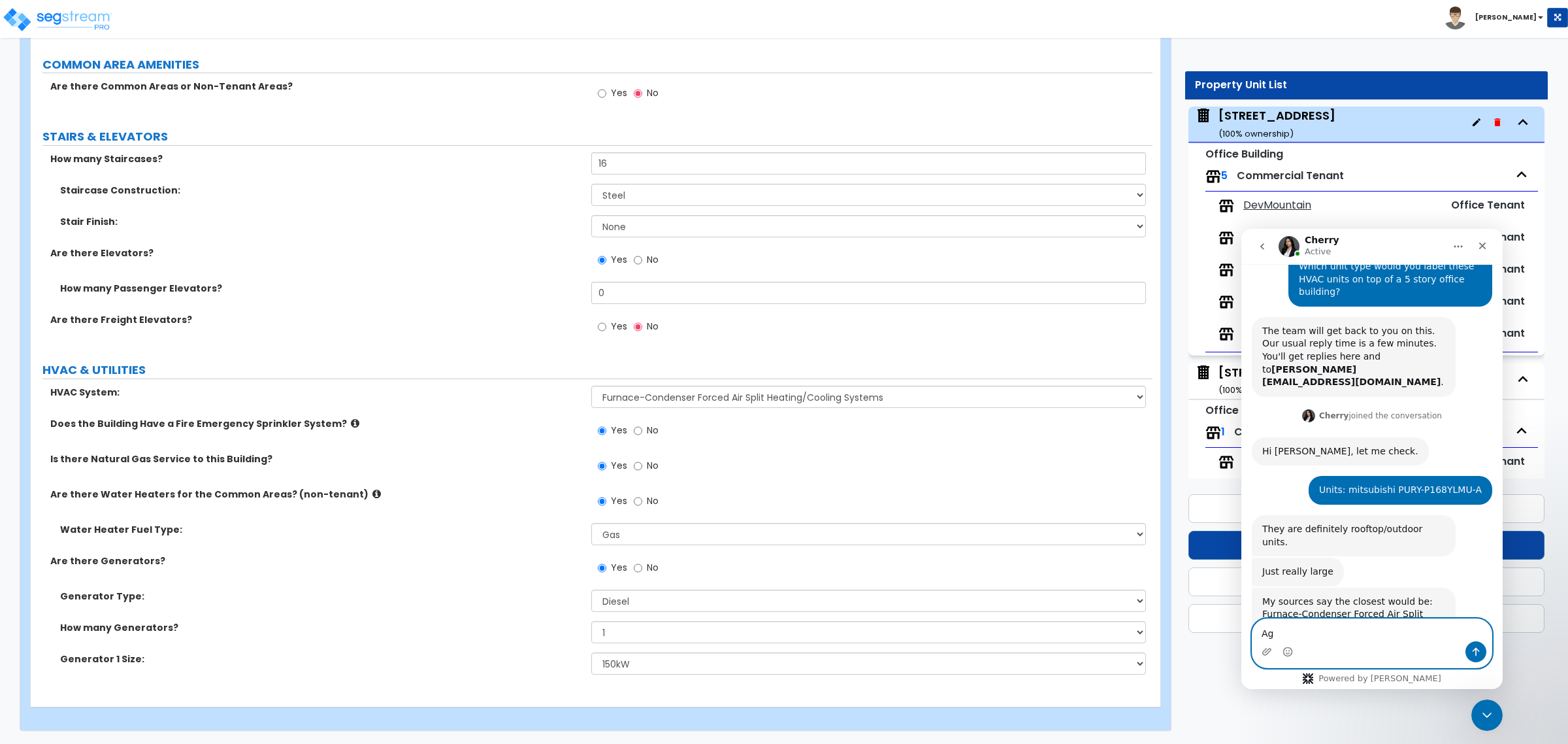
type textarea "A"
drag, startPoint x: 1374, startPoint y: 576, endPoint x: 1264, endPoint y: 562, distance: 110.9
click at [1264, 595] on div "My sources say the closest would be: Furnace-Condenser Forced Air Split Heating…" at bounding box center [1354, 614] width 183 height 39
copy div "Furnace-Condenser Forced Air Split Heating/Cooling Systems"
drag, startPoint x: 1351, startPoint y: 448, endPoint x: 1477, endPoint y: 452, distance: 126.1
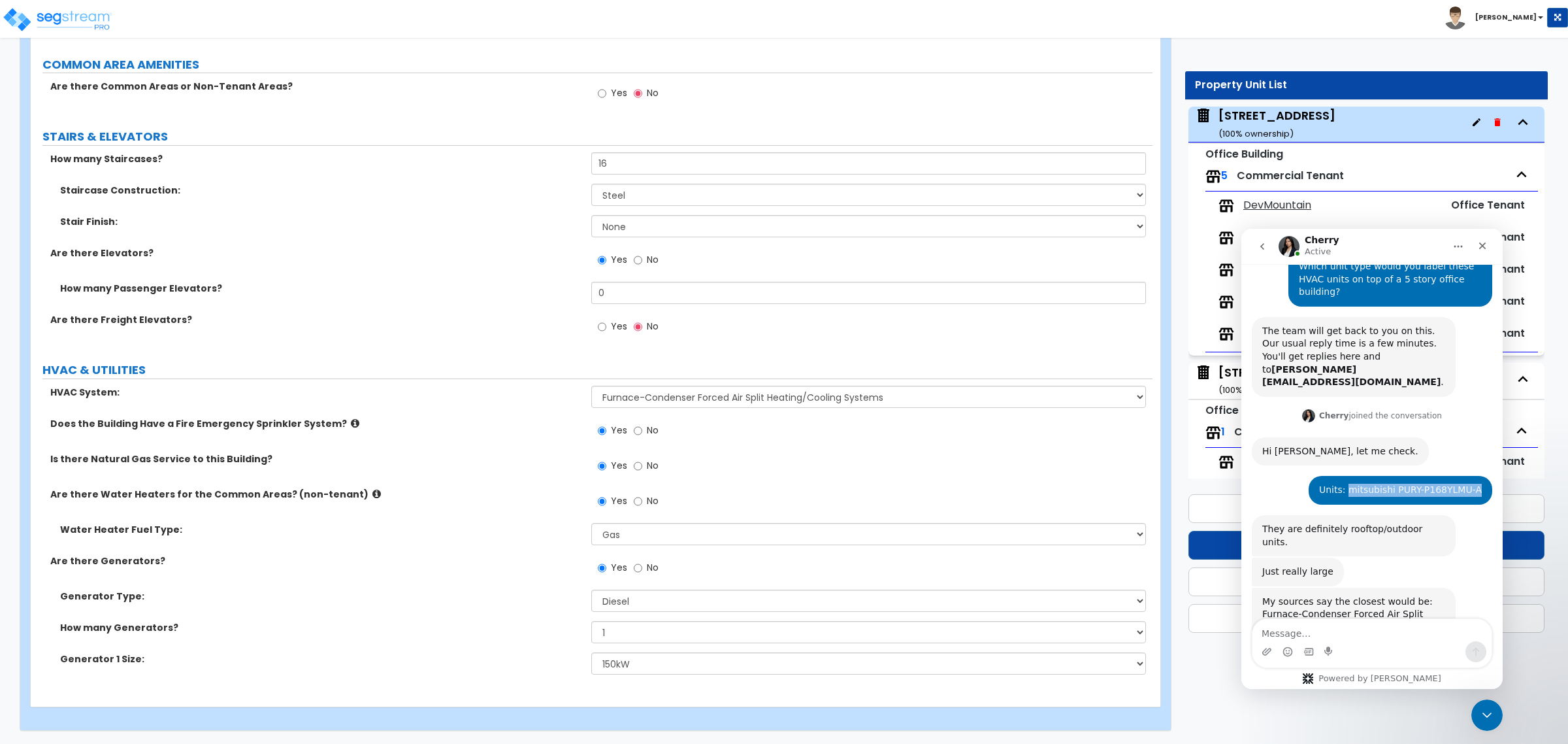
click at [1477, 476] on div "Units: mitsubishi PURY-P168YLMU-A [PERSON_NAME] • 16m ago" at bounding box center [1400, 490] width 183 height 29
copy div "mitsubishi PURY-P168YLMU-A"
click at [690, 398] on select "Please Choose One Rooftop Unit Furnace-Condenser Forced Air Split Heating/Cooli…" at bounding box center [868, 397] width 554 height 22
select select "3"
click at [591, 387] on select "Please Choose One Rooftop Unit Furnace-Condenser Forced Air Split Heating/Cooli…" at bounding box center [868, 397] width 554 height 22
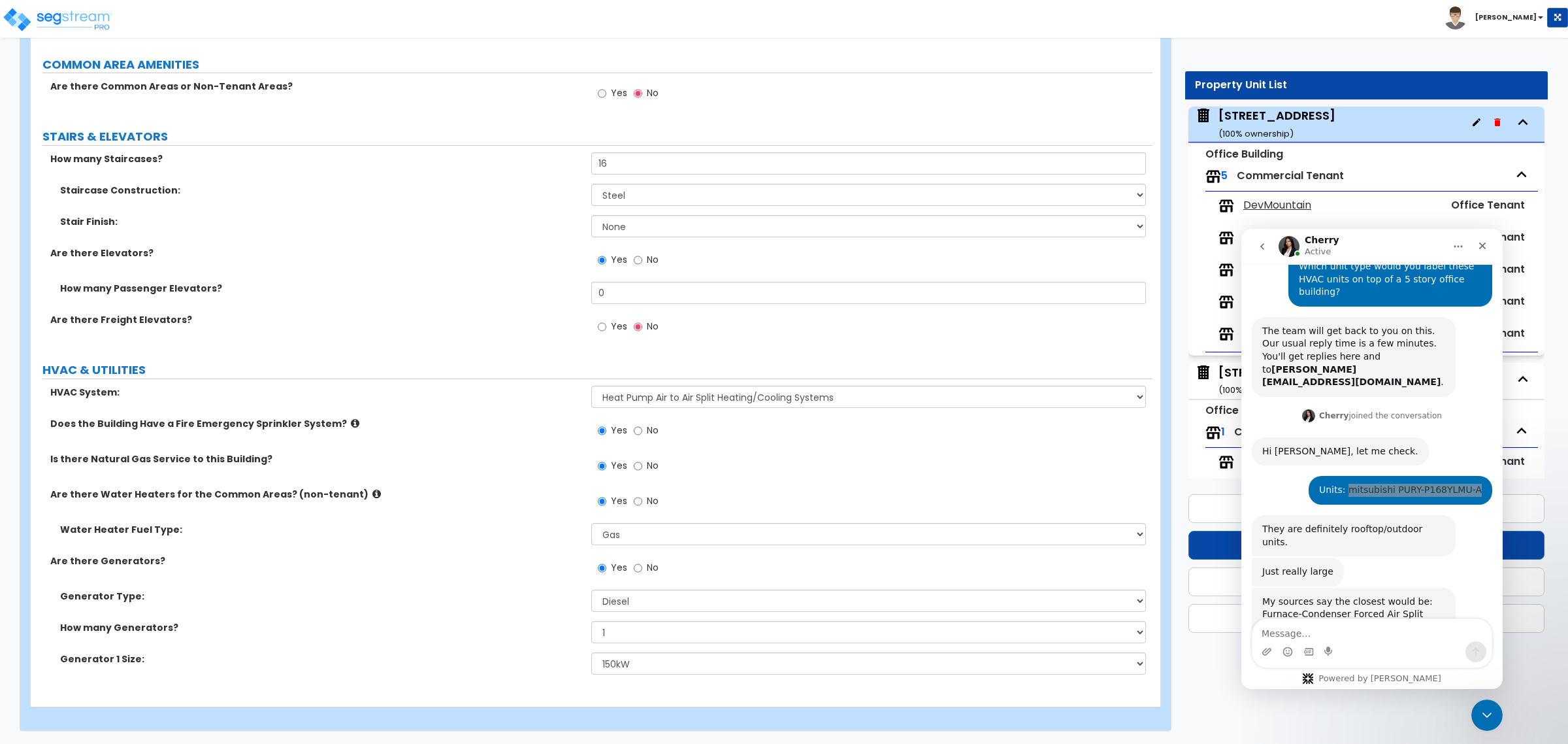
click at [805, 476] on div "Yes No" at bounding box center [871, 469] width 560 height 35
click at [797, 480] on div "Yes No" at bounding box center [871, 469] width 560 height 35
click at [454, 477] on div "Is there Natural Gas Service to this Building? Yes No" at bounding box center [591, 469] width 1122 height 35
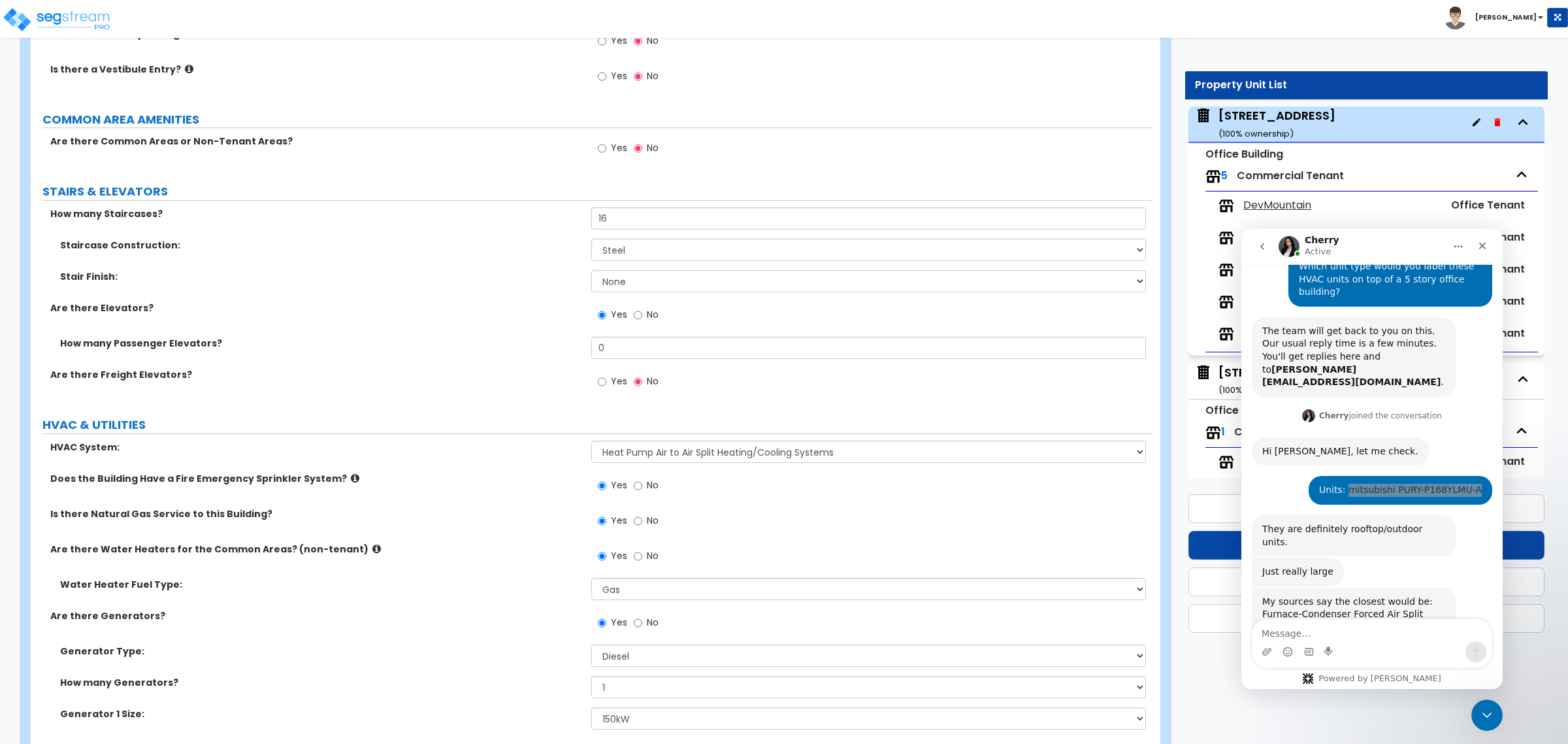
scroll to position [1616, 0]
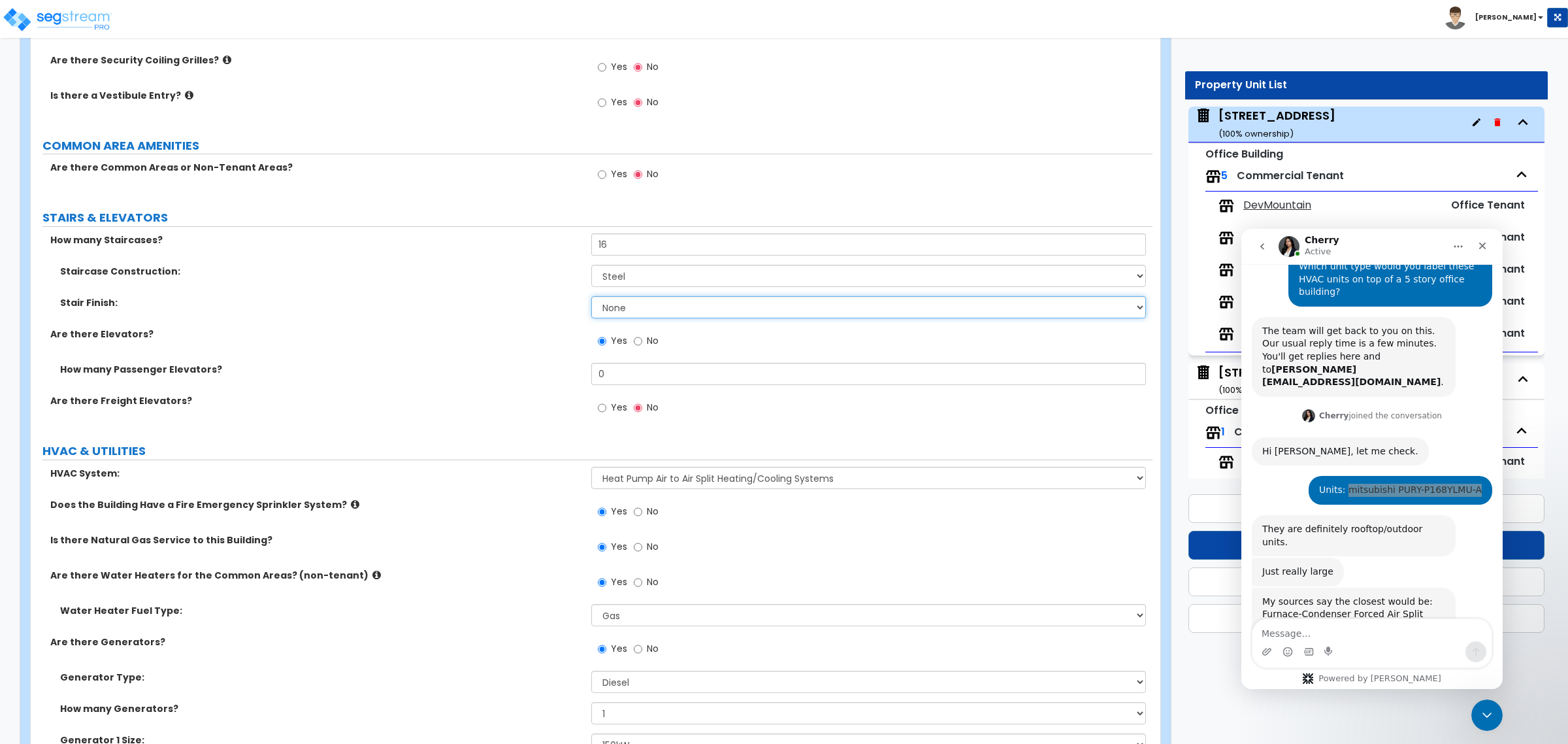
click at [613, 308] on select "None Tile Wood Laminate VCT Sheet Carpet Sheet Vinyl Carpet Tile" at bounding box center [868, 307] width 554 height 22
click at [613, 307] on select "None Tile Wood Laminate VCT Sheet Carpet Sheet Vinyl Carpet Tile" at bounding box center [868, 307] width 554 height 22
click at [475, 328] on div "Stair Finish: None Tile Wood Laminate VCT Sheet Carpet Sheet Vinyl Carpet Tile" at bounding box center [591, 312] width 1122 height 31
drag, startPoint x: 618, startPoint y: 379, endPoint x: 528, endPoint y: 379, distance: 90.0
click at [528, 379] on div "How many Passenger Elevators? 0" at bounding box center [591, 379] width 1122 height 31
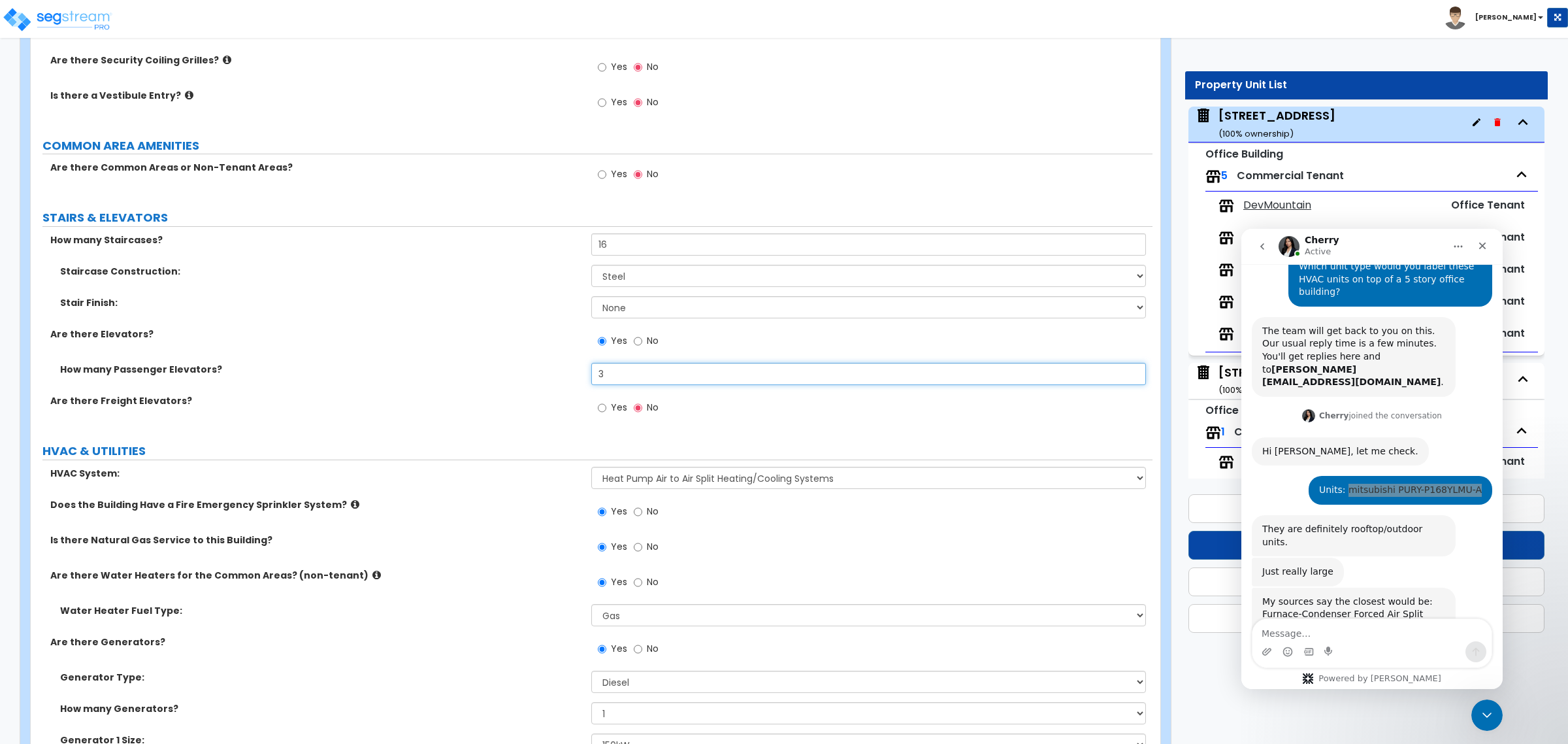
type input "3"
drag, startPoint x: 528, startPoint y: 383, endPoint x: 556, endPoint y: 405, distance: 35.6
click at [556, 403] on div "How many Staircases? 16 Staircase Construction: Please Choose One Concrete Stee…" at bounding box center [591, 331] width 1102 height 196
click at [575, 420] on div "Are there Freight Elevators? Yes No" at bounding box center [591, 411] width 1122 height 35
click at [462, 366] on label "How many Passenger Elevators?" at bounding box center [320, 369] width 521 height 13
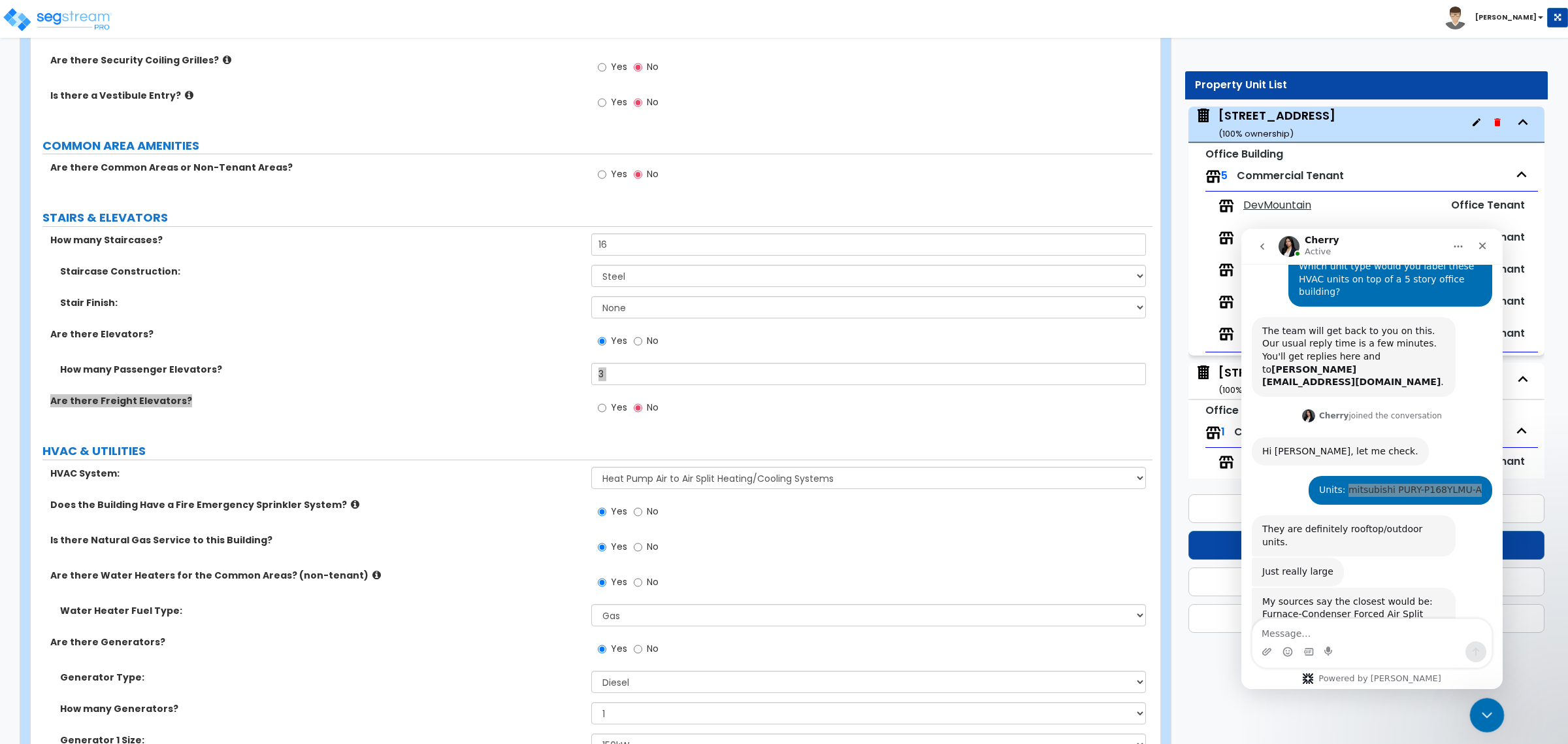
drag, startPoint x: 1485, startPoint y: 709, endPoint x: 2934, endPoint y: 1382, distance: 1597.7
click at [1484, 709] on icon "Close Intercom Messenger" at bounding box center [1485, 713] width 16 height 16
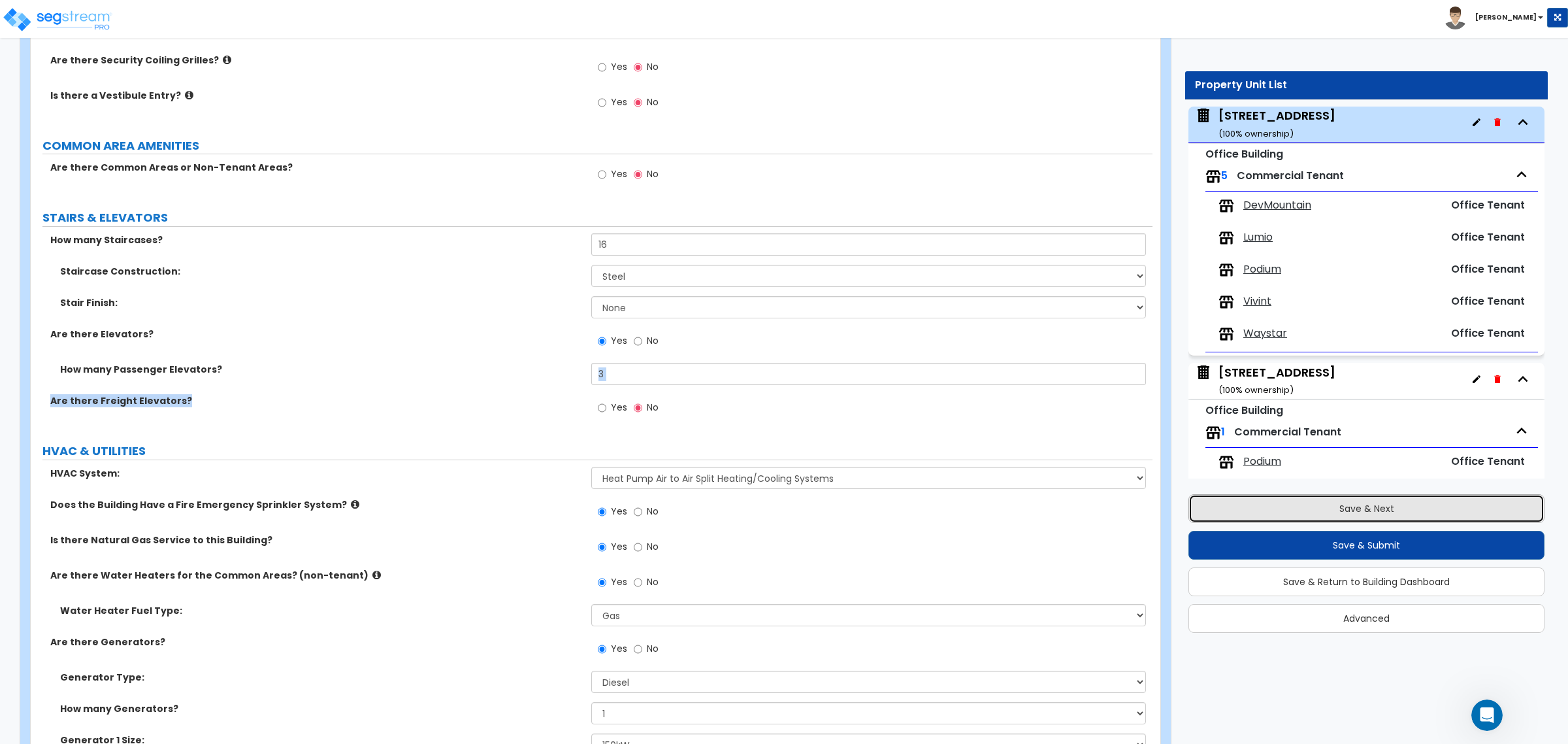
click at [1337, 503] on button "Save & Next" at bounding box center [1366, 508] width 356 height 29
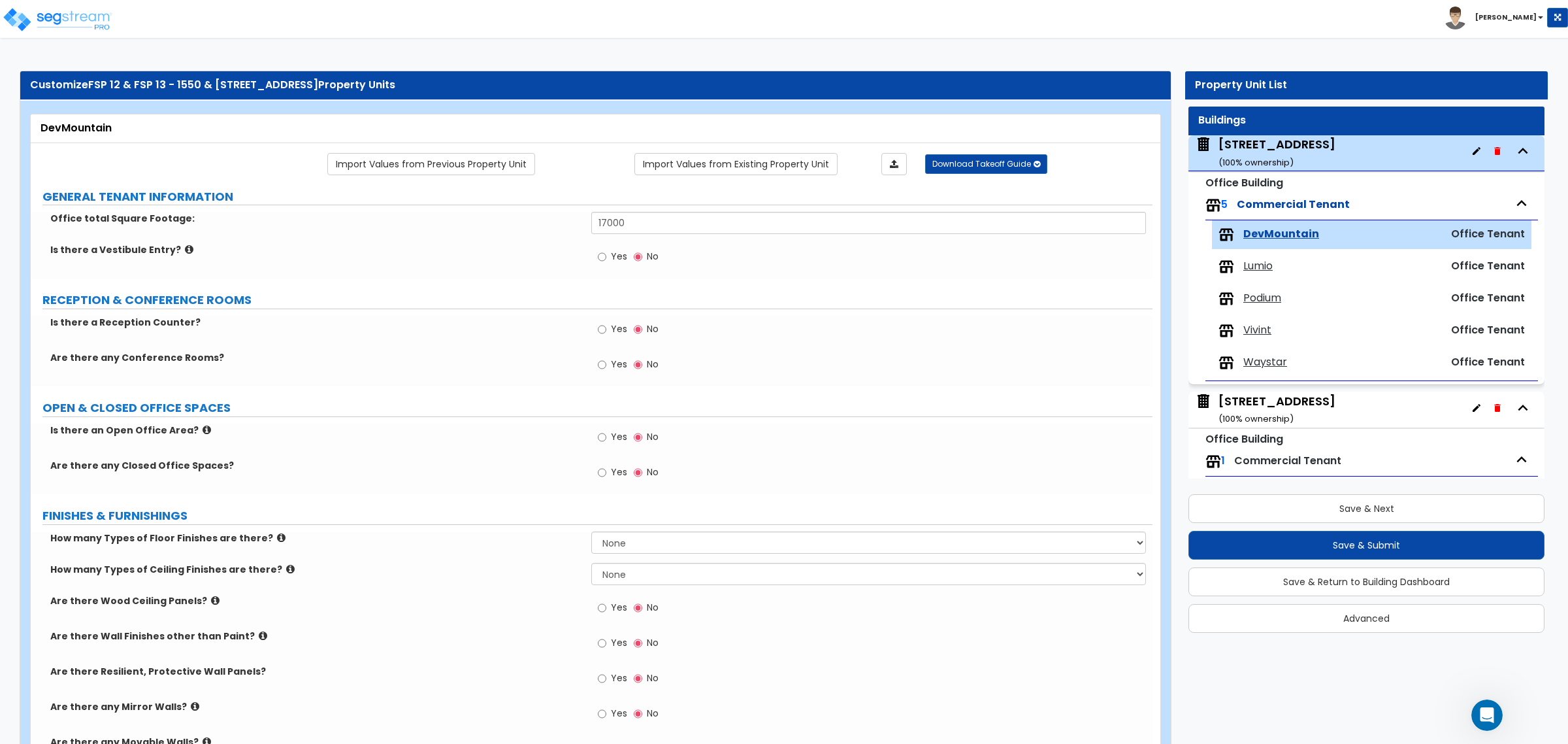
scroll to position [0, 0]
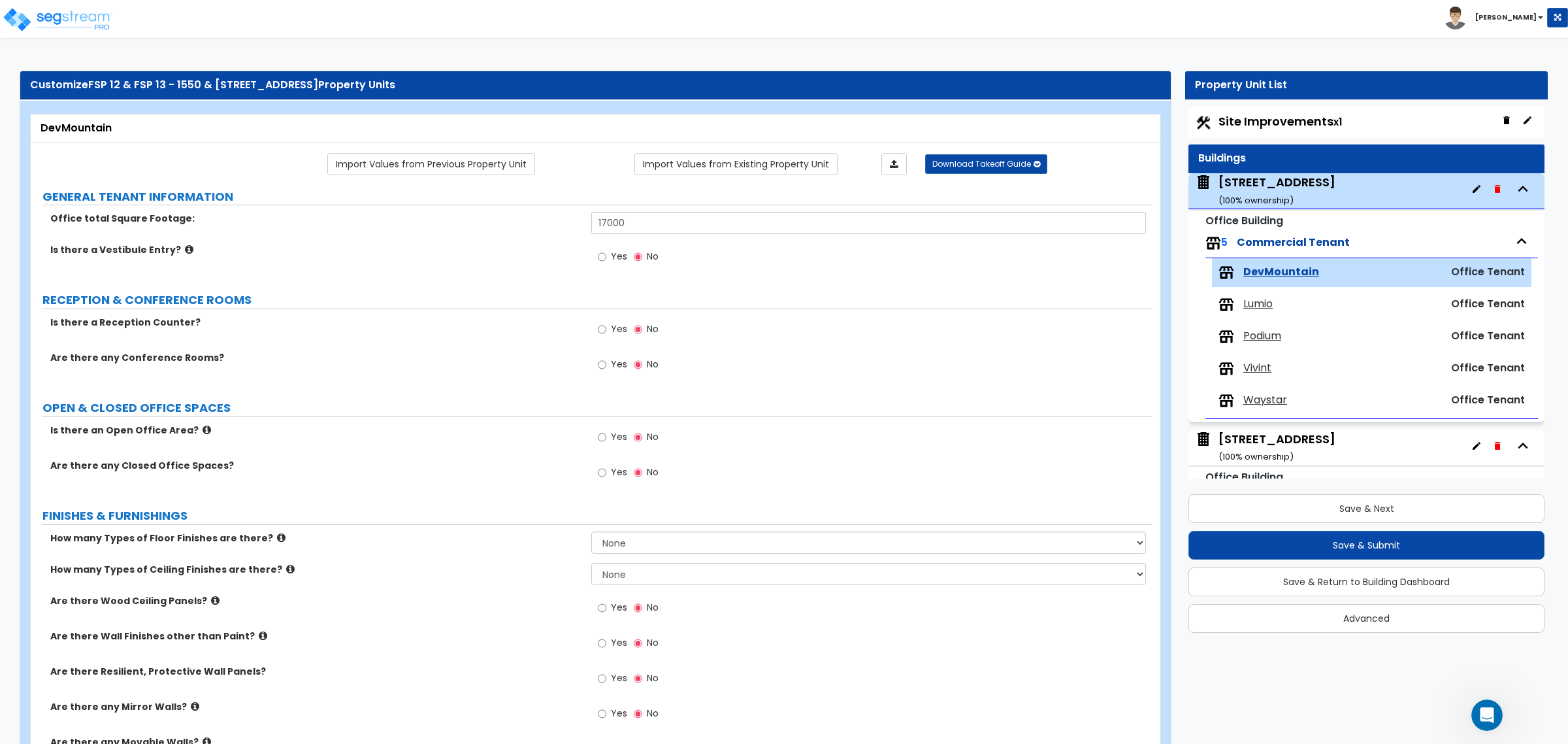
click at [1278, 191] on div "[STREET_ADDRESS] ( 100 % ownership)" at bounding box center [1277, 191] width 117 height 33
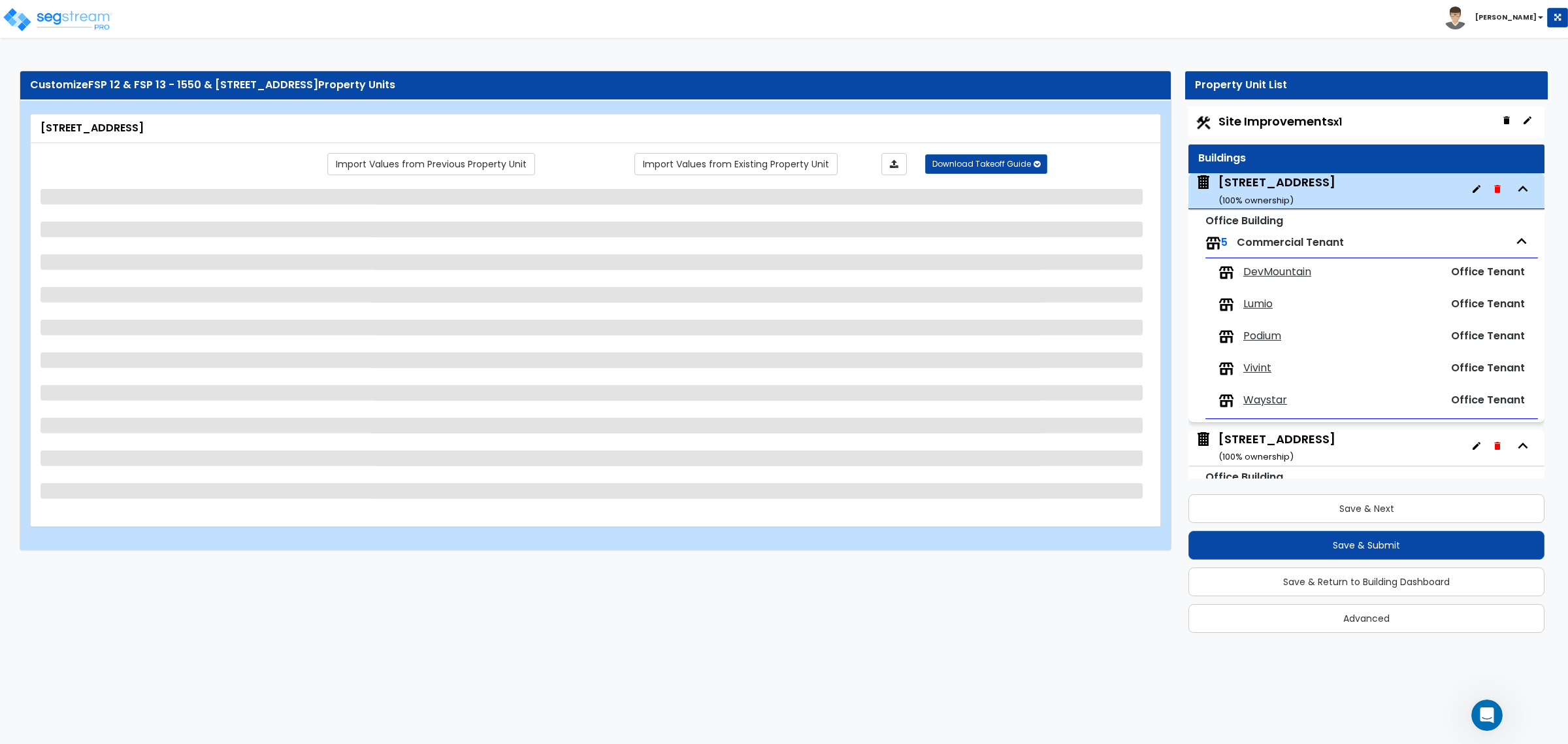
scroll to position [67, 0]
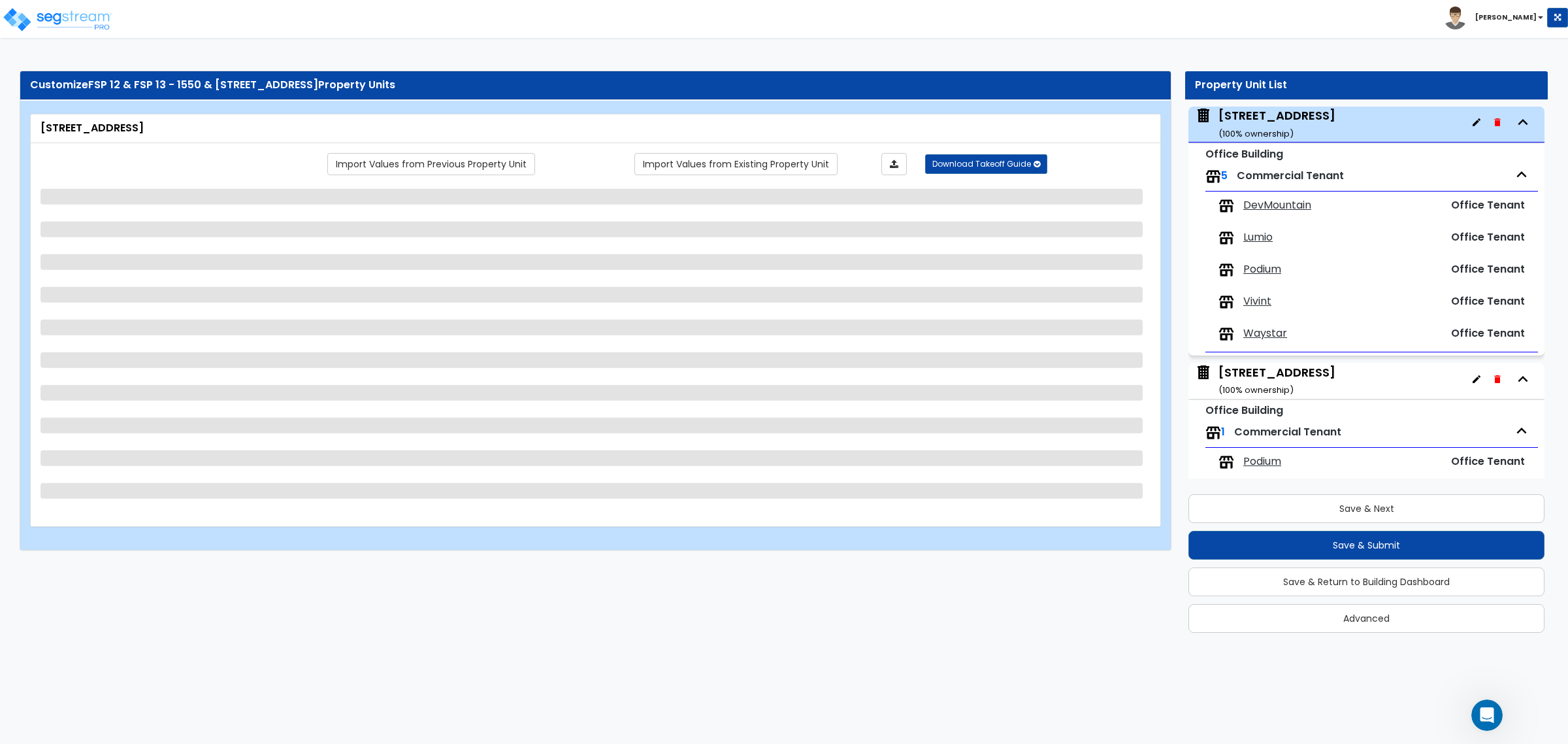
select select "4"
select select "2"
select select "3"
select select "5"
select select "13"
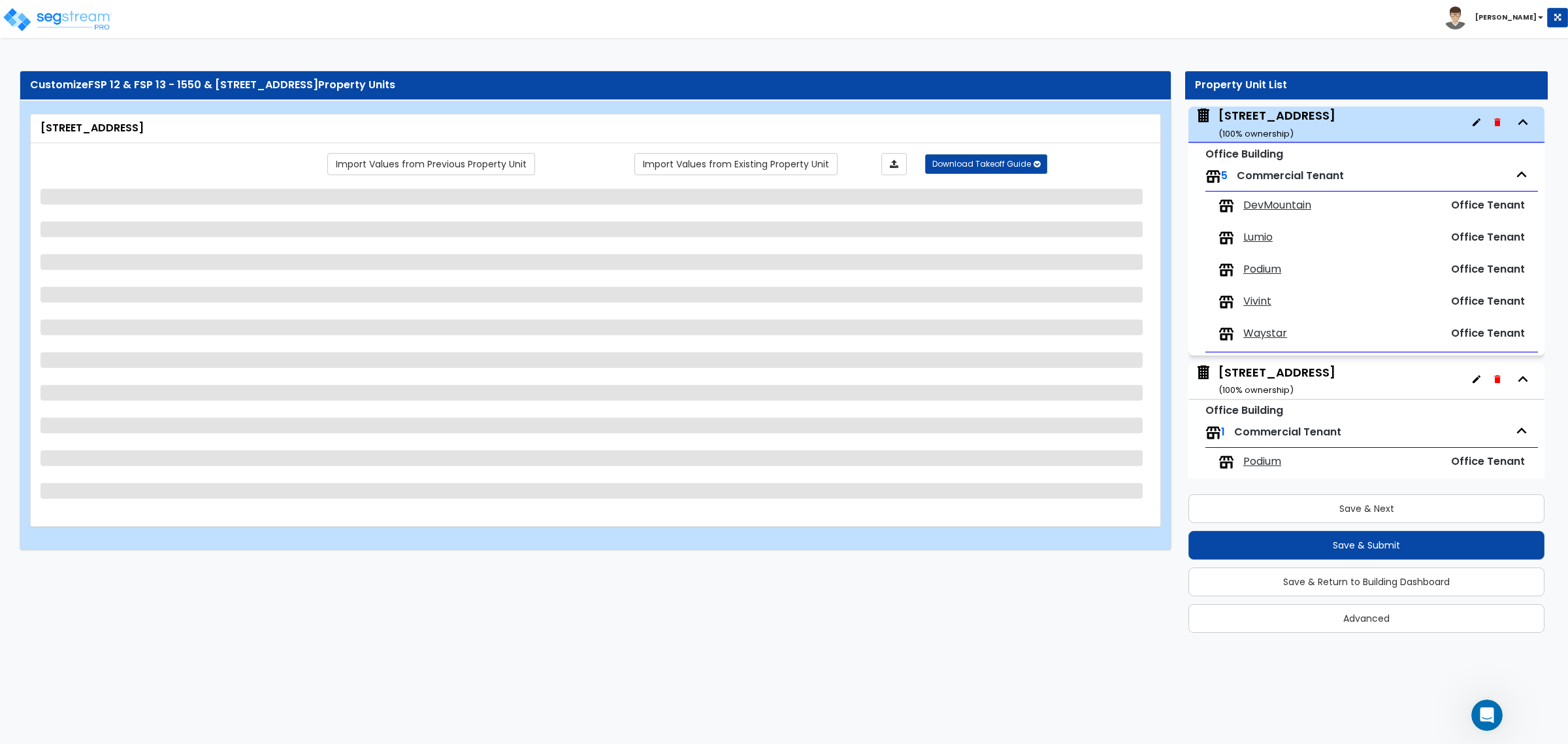
select select "8"
select select "6"
select select "2"
select select "3"
select select "2"
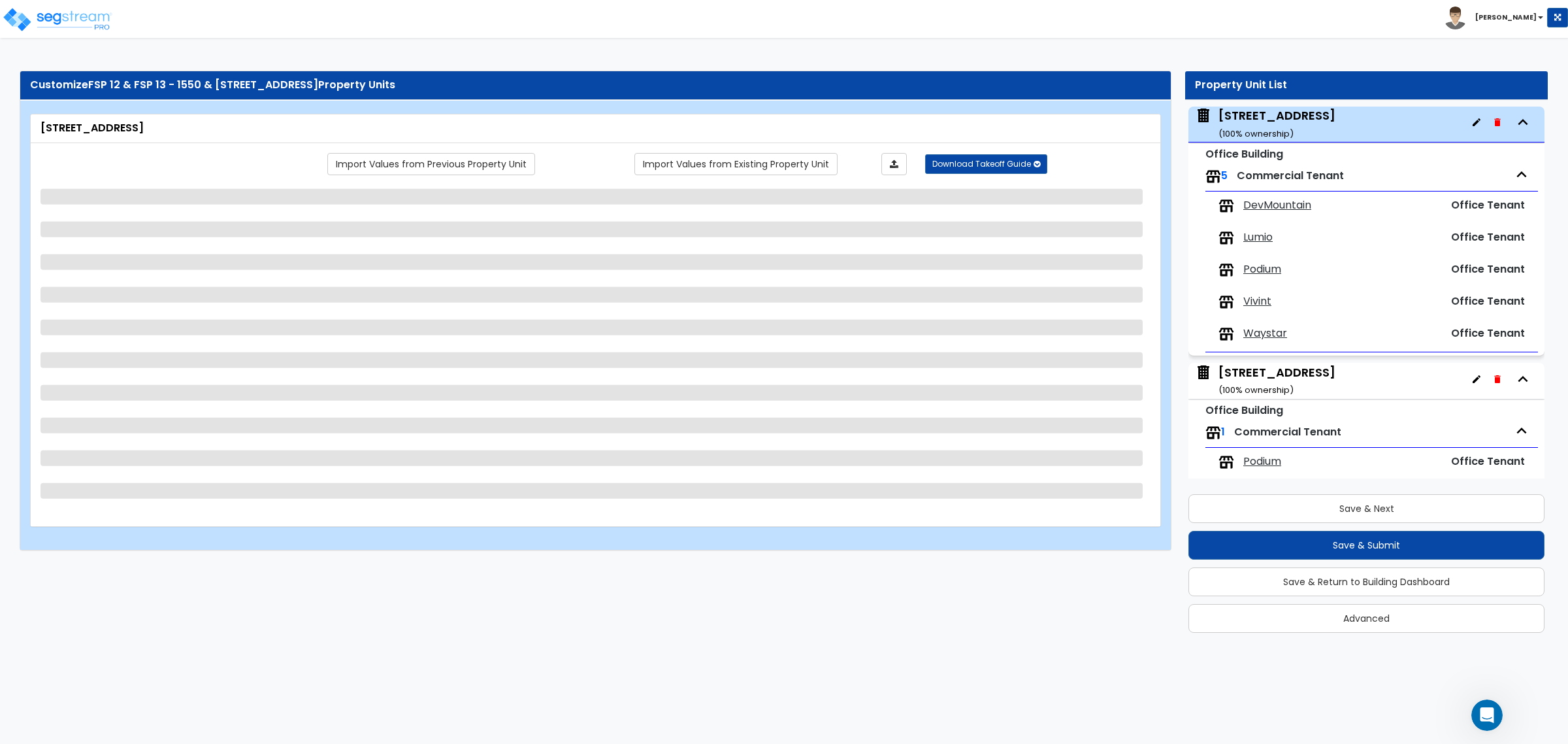
select select "3"
select select "2"
select select "1"
select select "6"
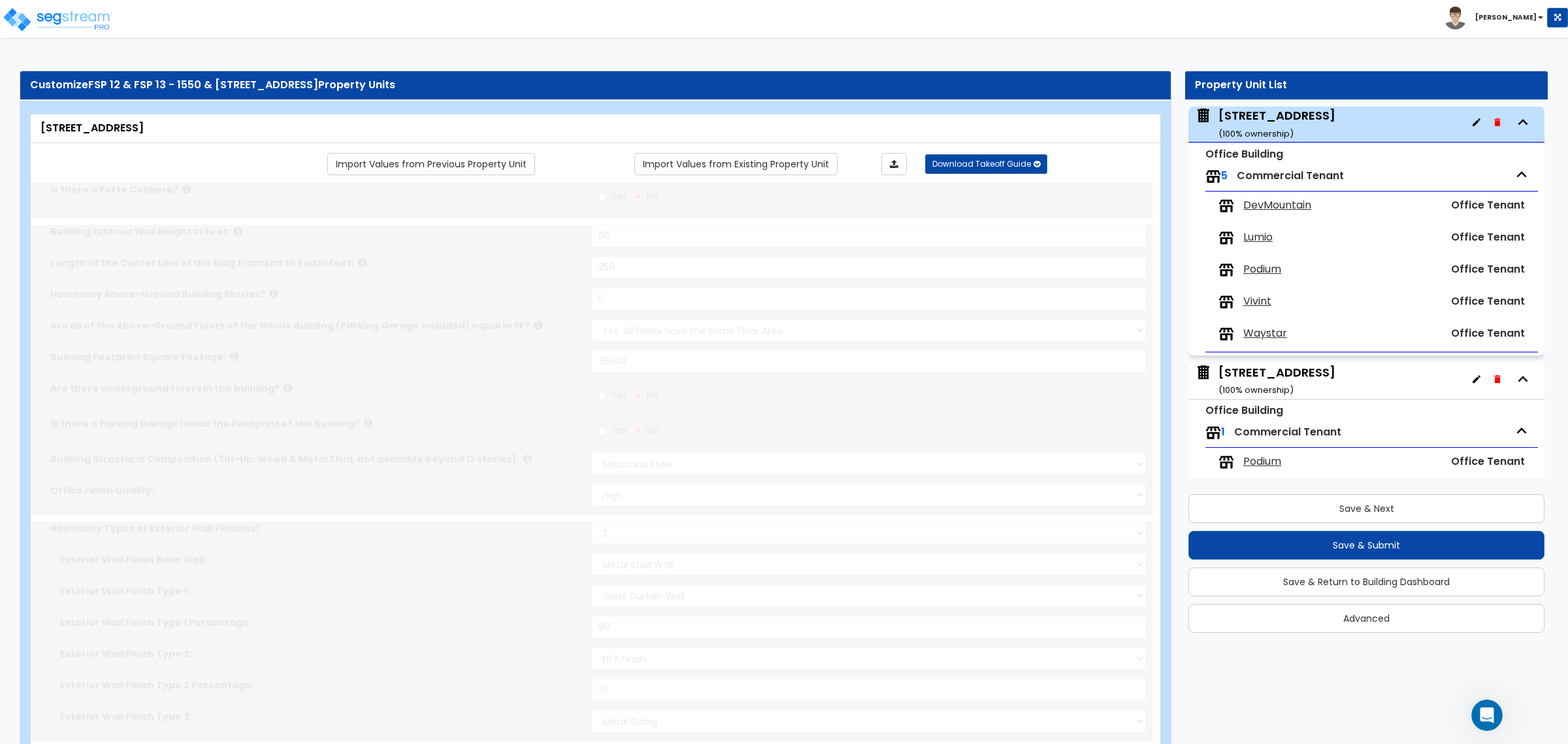
select select "1"
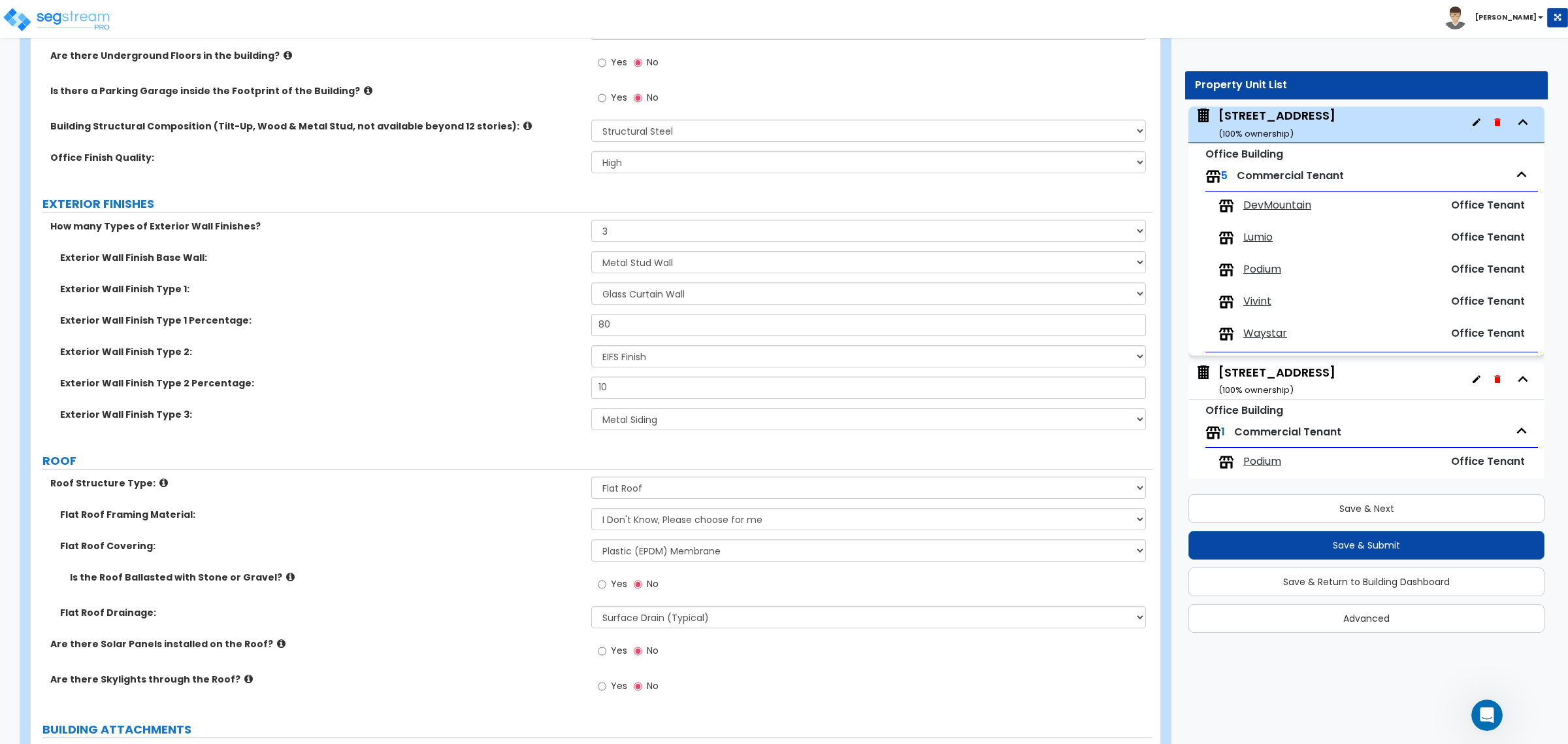
scroll to position [490, 0]
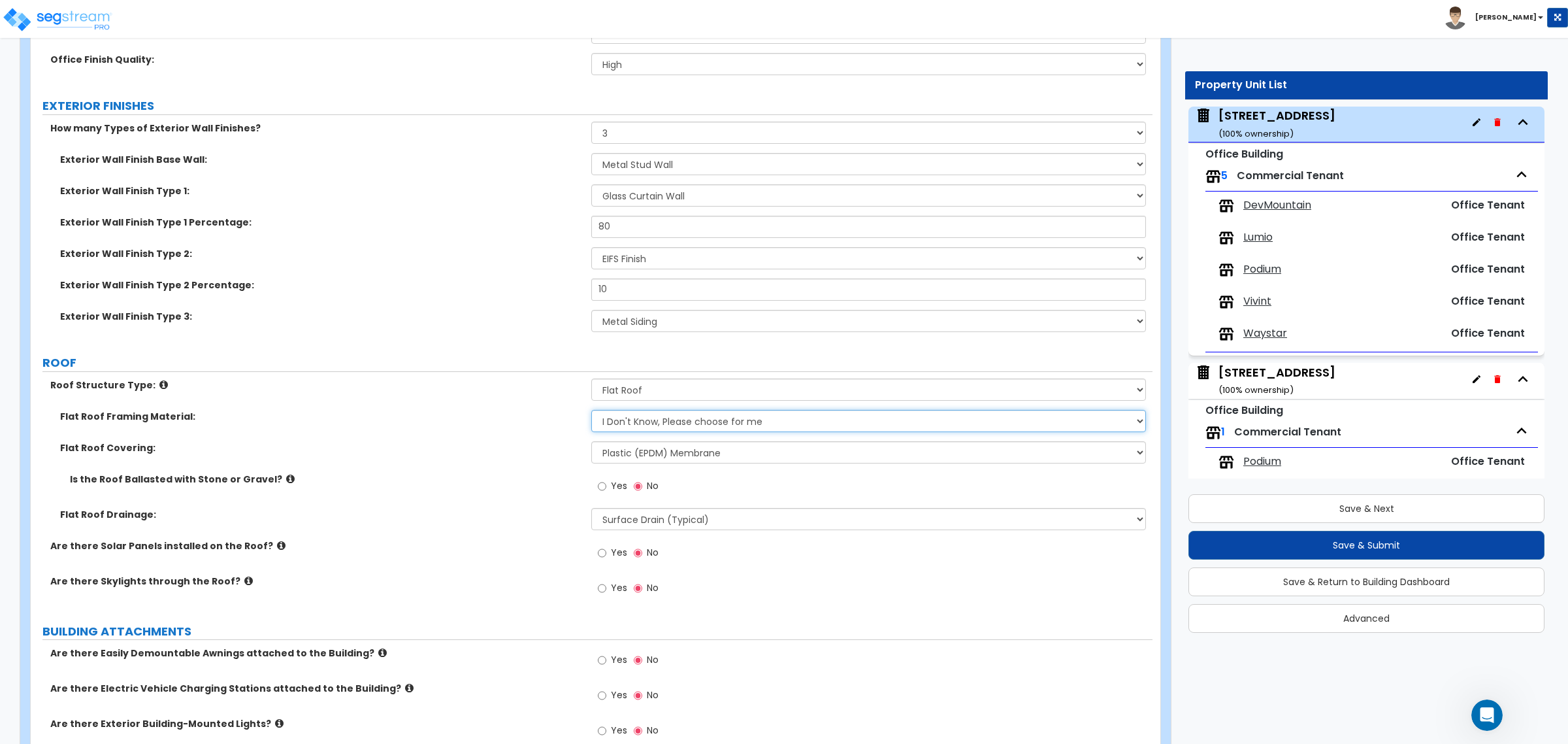
click at [665, 416] on select "I Don't Know, Please choose for me Metal Wood Concrete" at bounding box center [868, 420] width 554 height 22
select select "1"
click at [591, 410] on select "I Don't Know, Please choose for me Metal Wood Concrete" at bounding box center [868, 420] width 554 height 22
click at [517, 461] on div "Flat Roof Covering: Please Choose One Rolled Asphalt PVC Membrane Plastic (EPDM…" at bounding box center [591, 457] width 1122 height 31
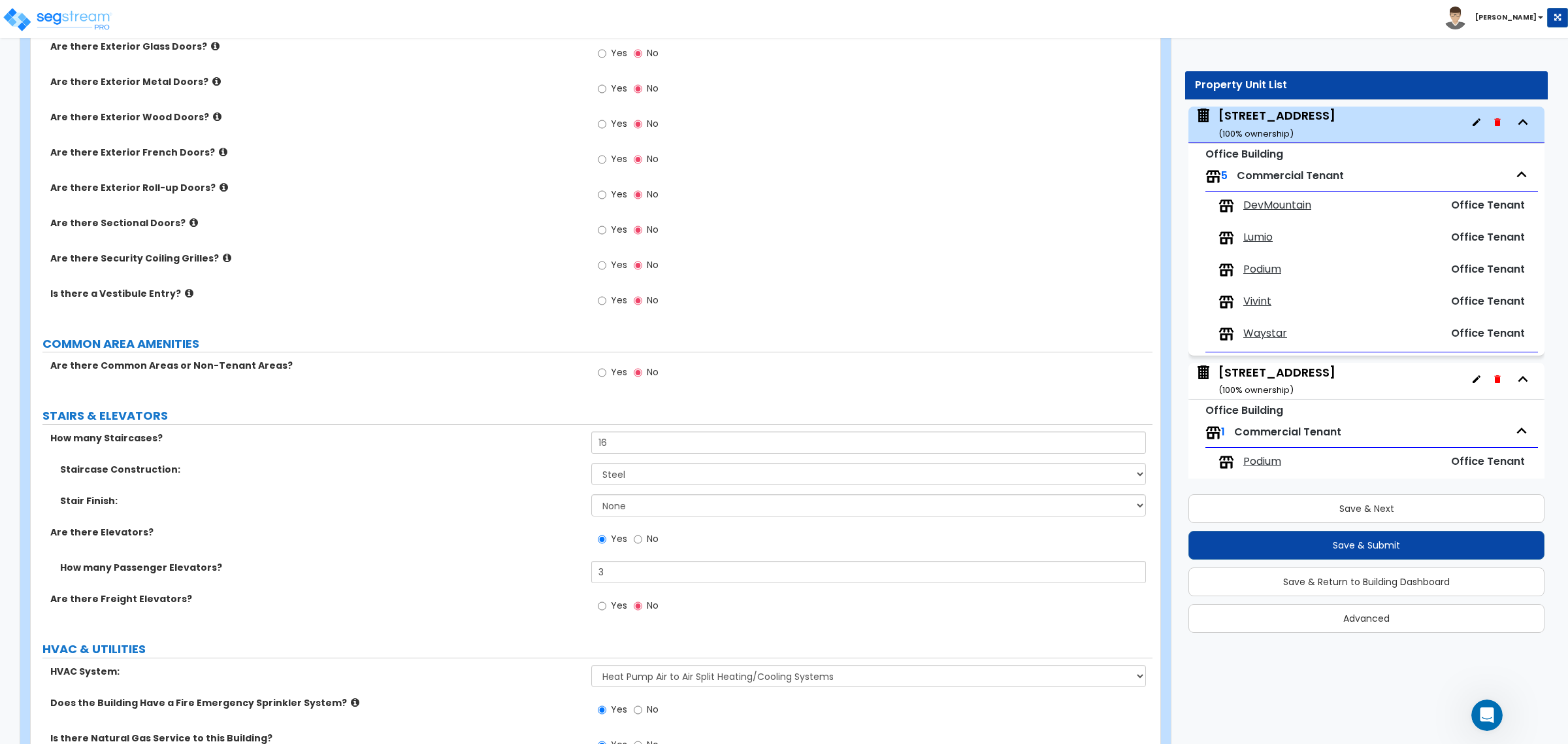
scroll to position [1389, 0]
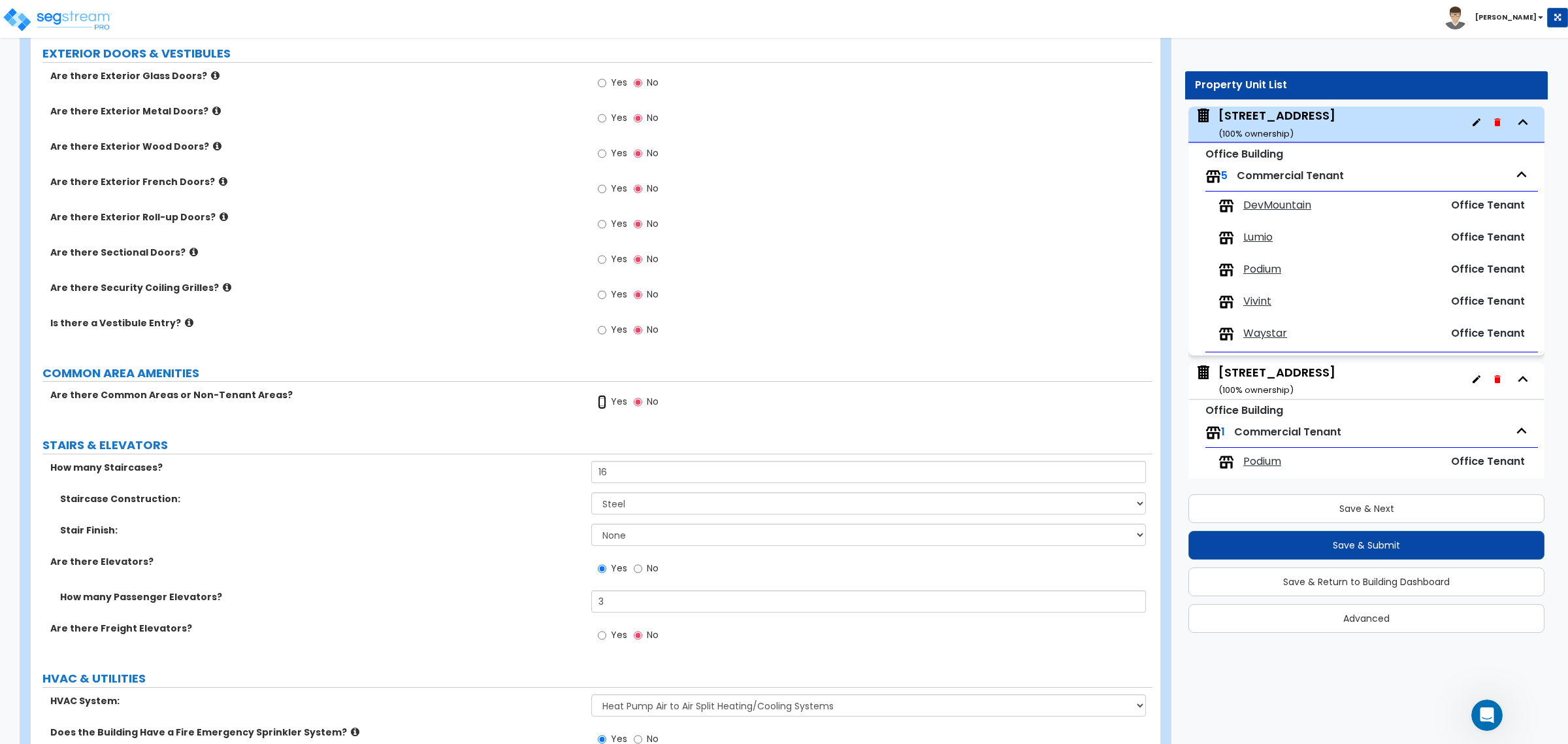
click at [600, 404] on input "Yes" at bounding box center [601, 402] width 9 height 14
radio input "true"
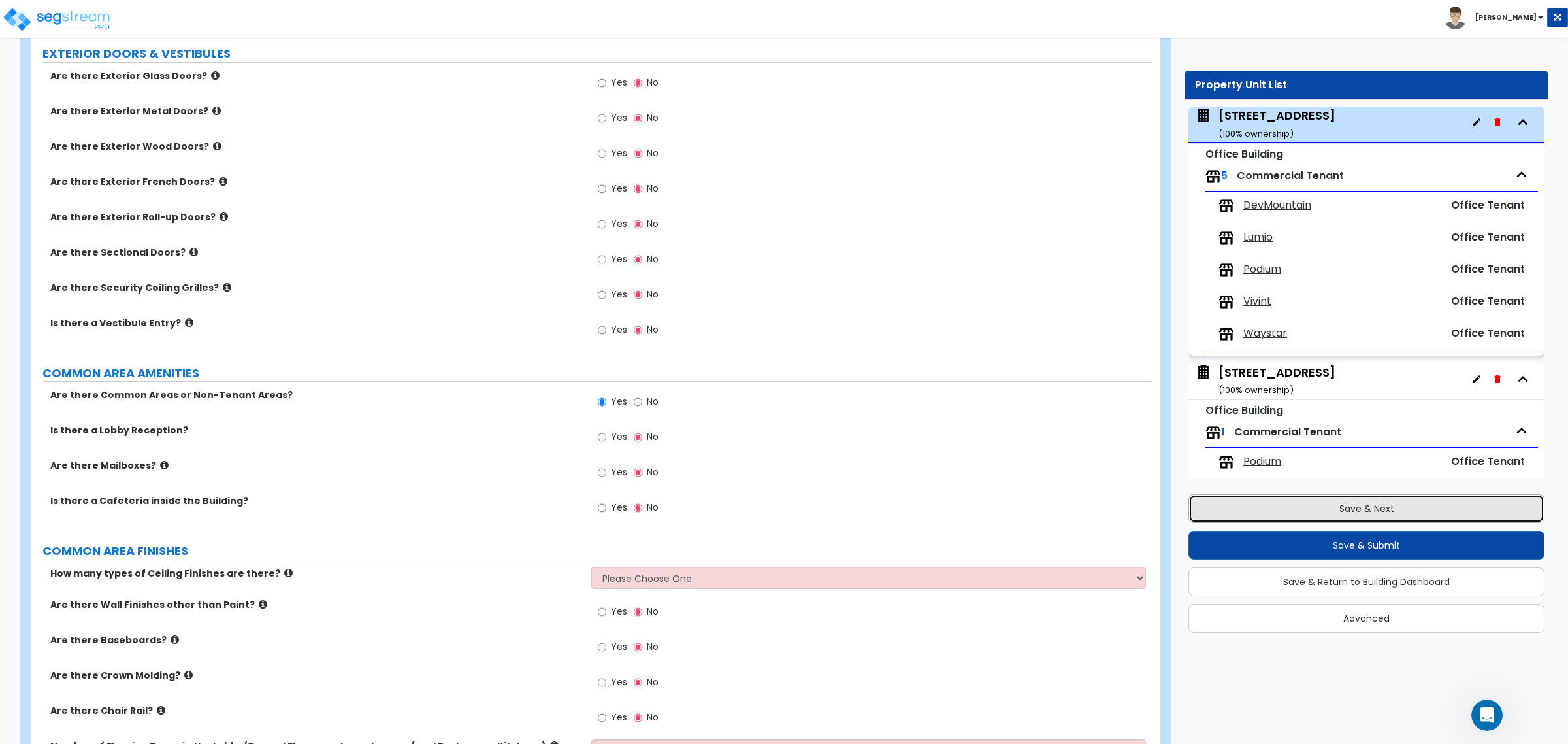
click at [1333, 505] on button "Save & Next" at bounding box center [1366, 508] width 356 height 29
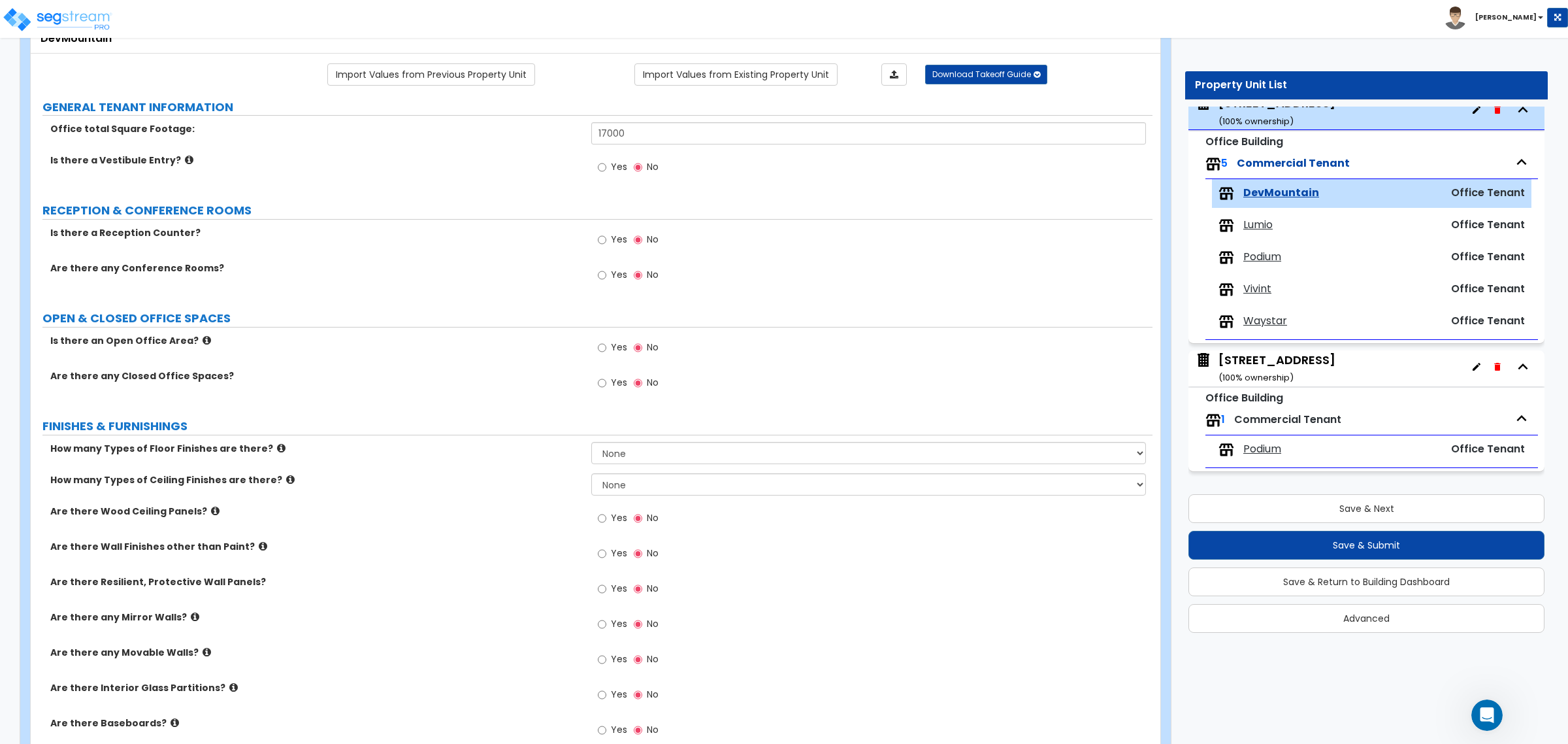
scroll to position [0, 0]
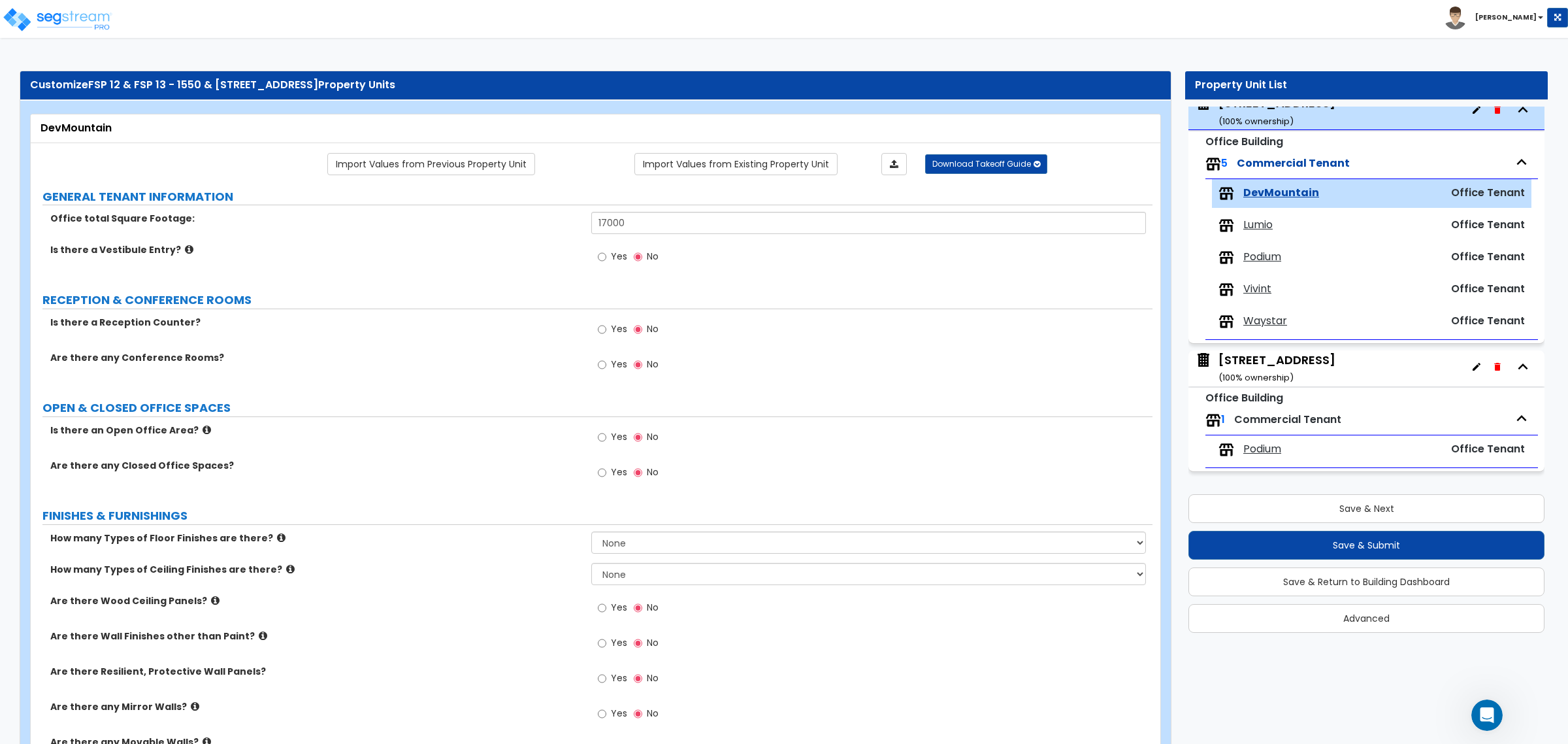
click at [1258, 288] on span "Vivint" at bounding box center [1257, 289] width 28 height 15
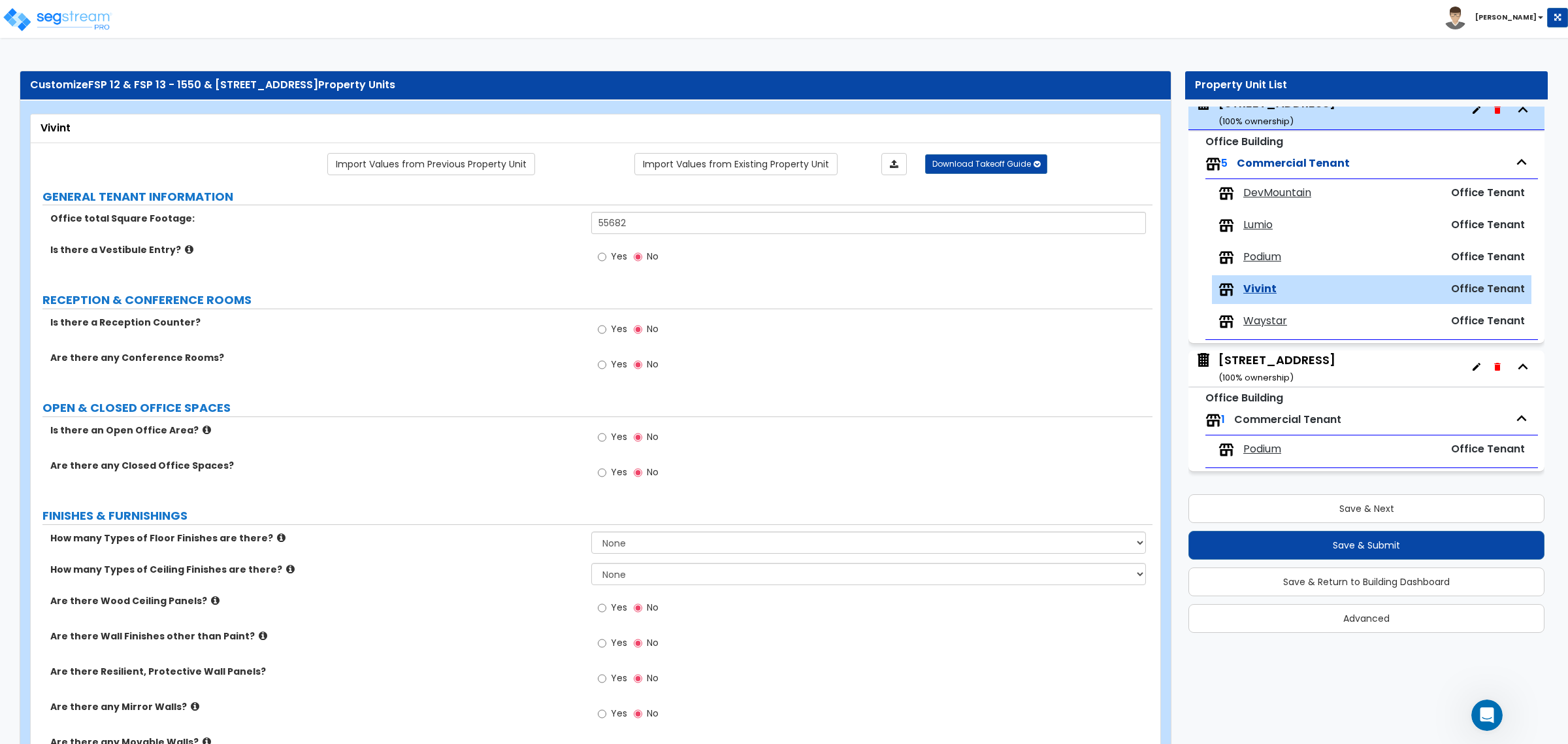
click at [1264, 324] on span "Waystar" at bounding box center [1265, 320] width 44 height 15
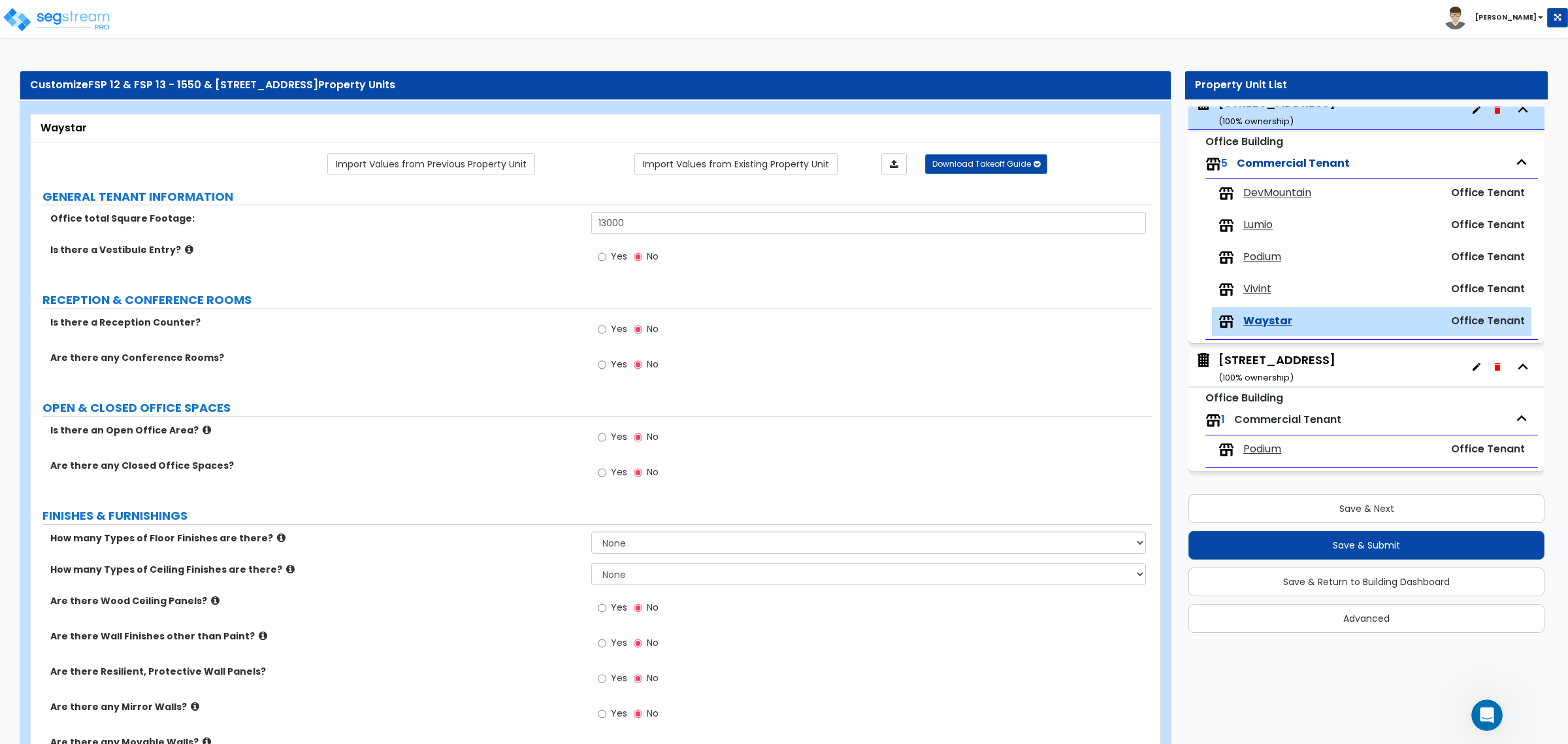
click at [1262, 252] on span "Podium" at bounding box center [1262, 257] width 38 height 15
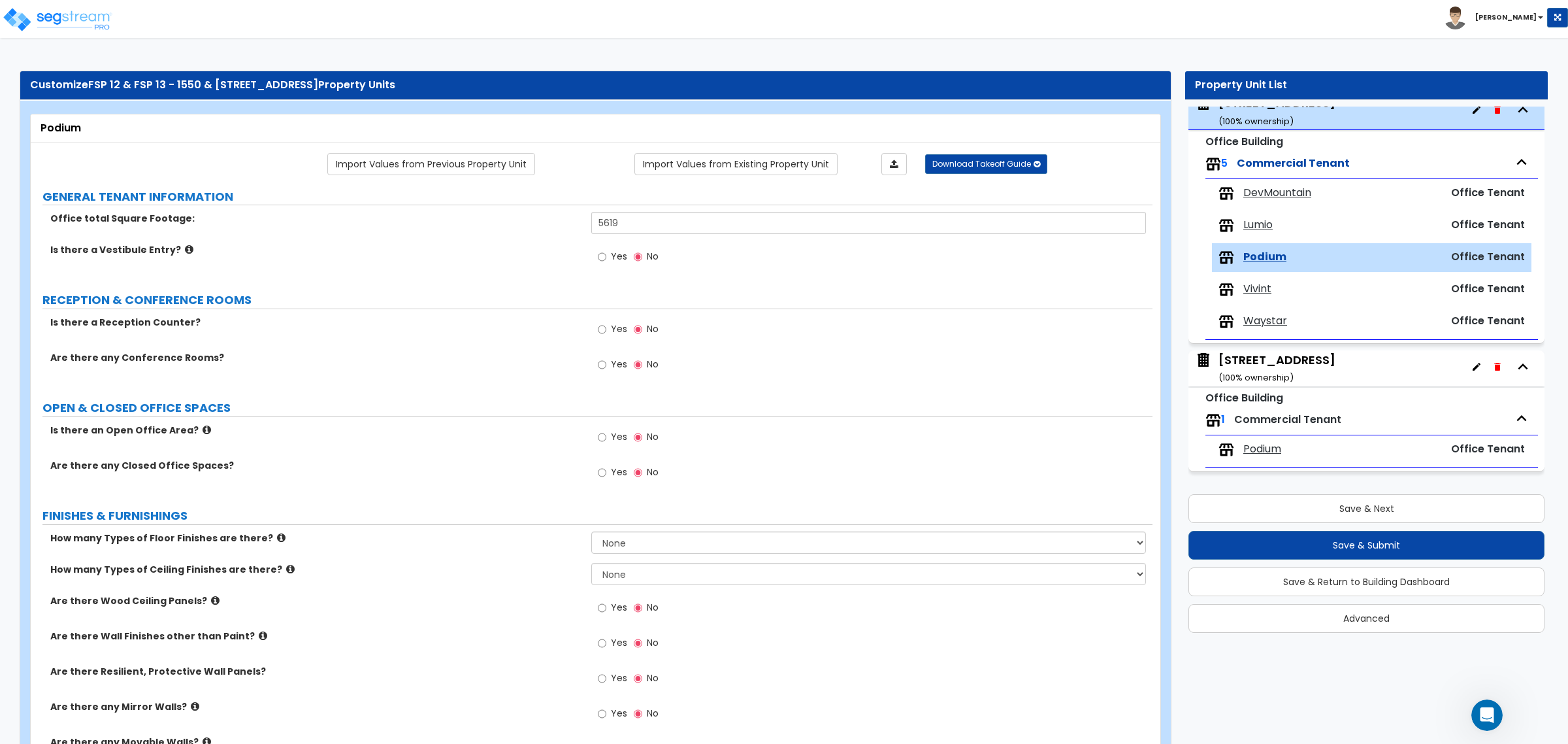
click at [1259, 225] on span "Lumio" at bounding box center [1257, 224] width 29 height 15
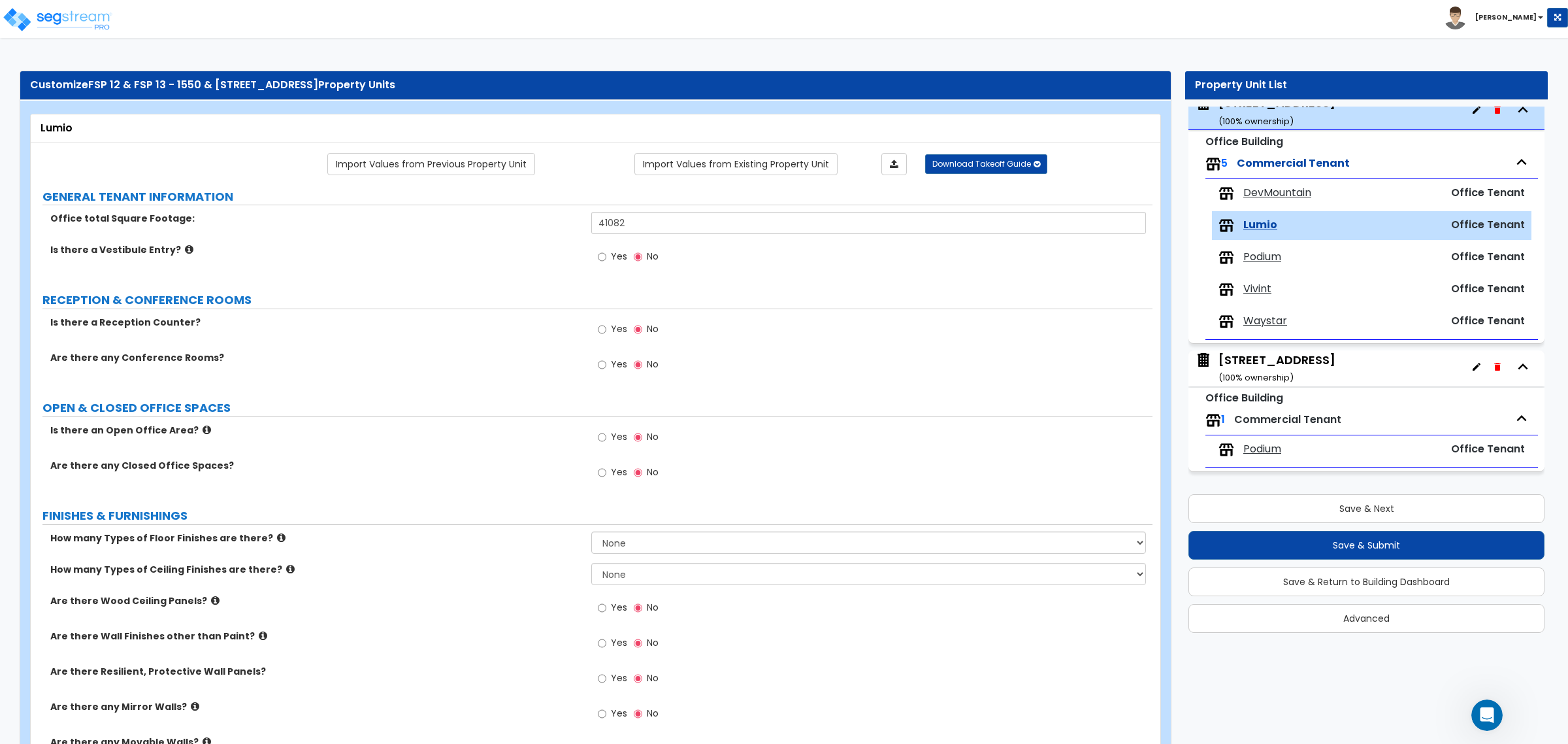
click at [1266, 191] on span "DevMountain" at bounding box center [1277, 193] width 68 height 15
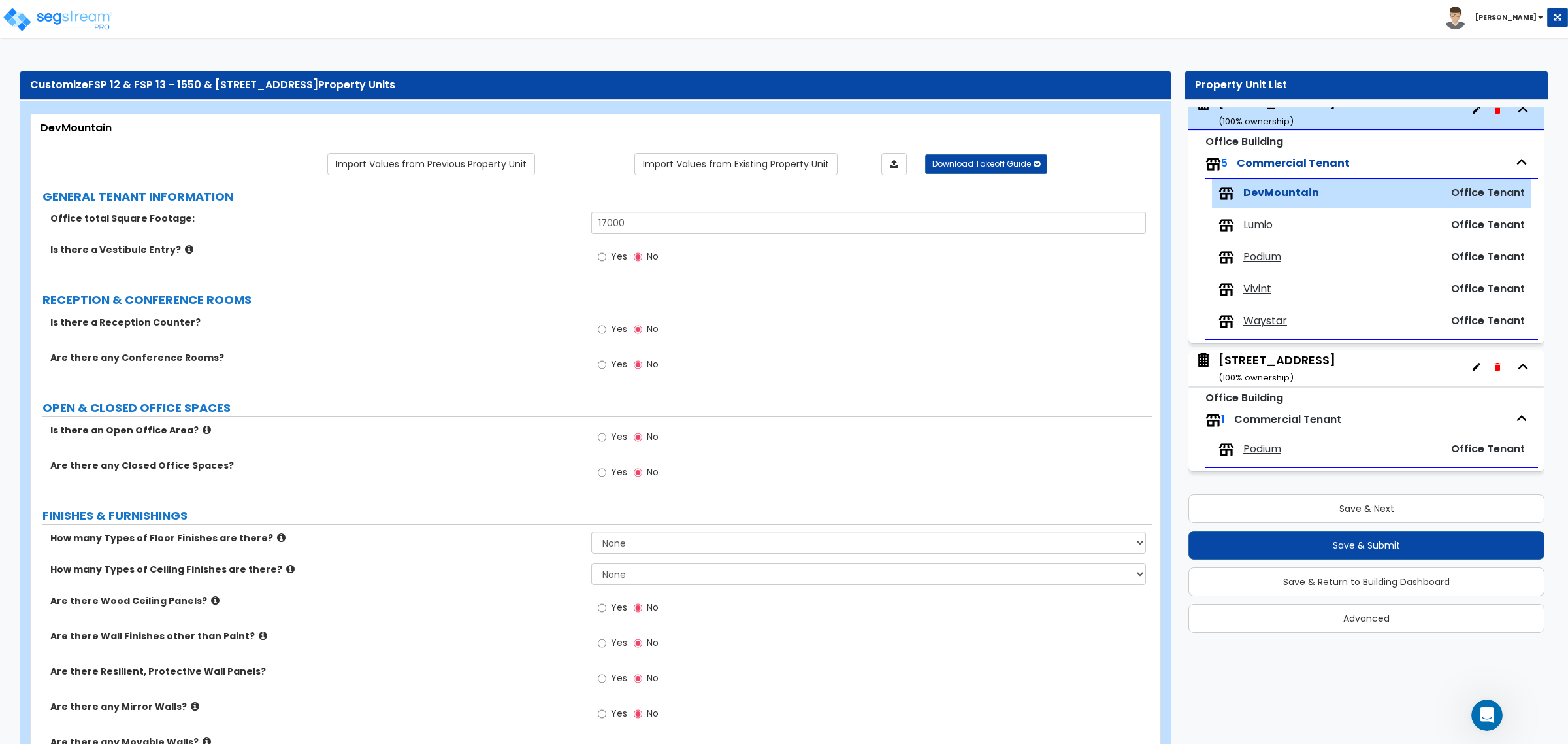
click at [799, 267] on div "Yes No" at bounding box center [871, 261] width 560 height 35
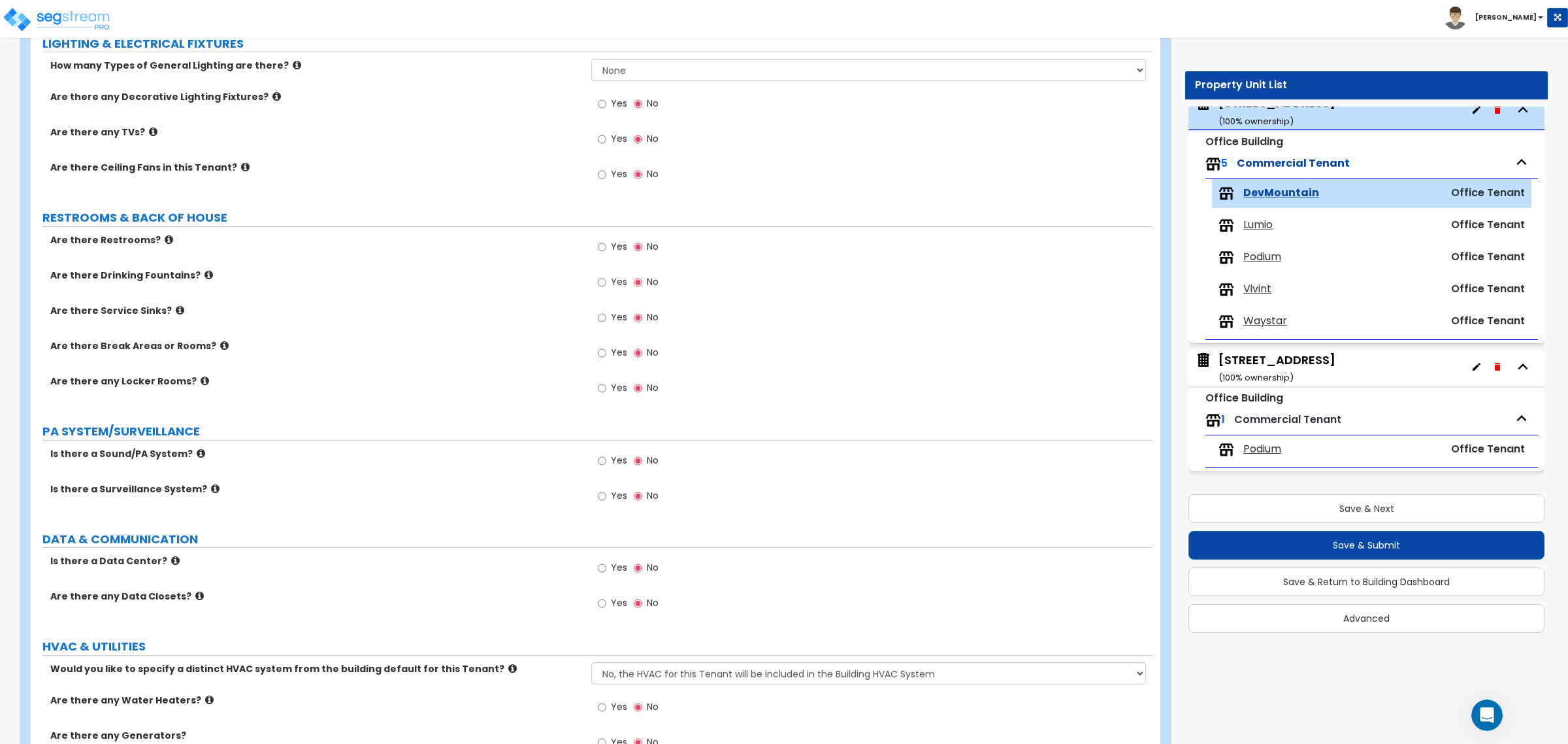
scroll to position [1147, 0]
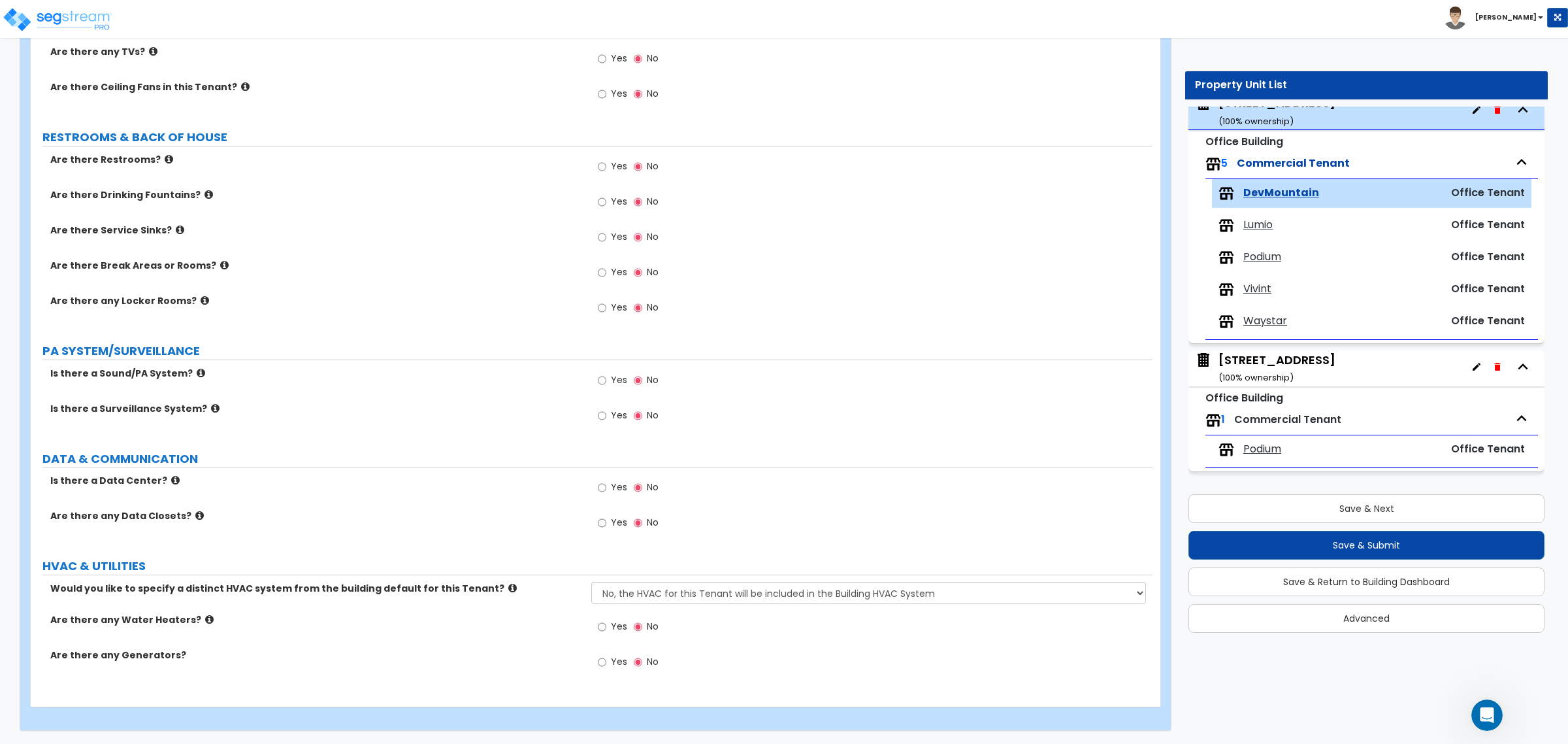
click at [205, 622] on icon at bounding box center [209, 619] width 9 height 9
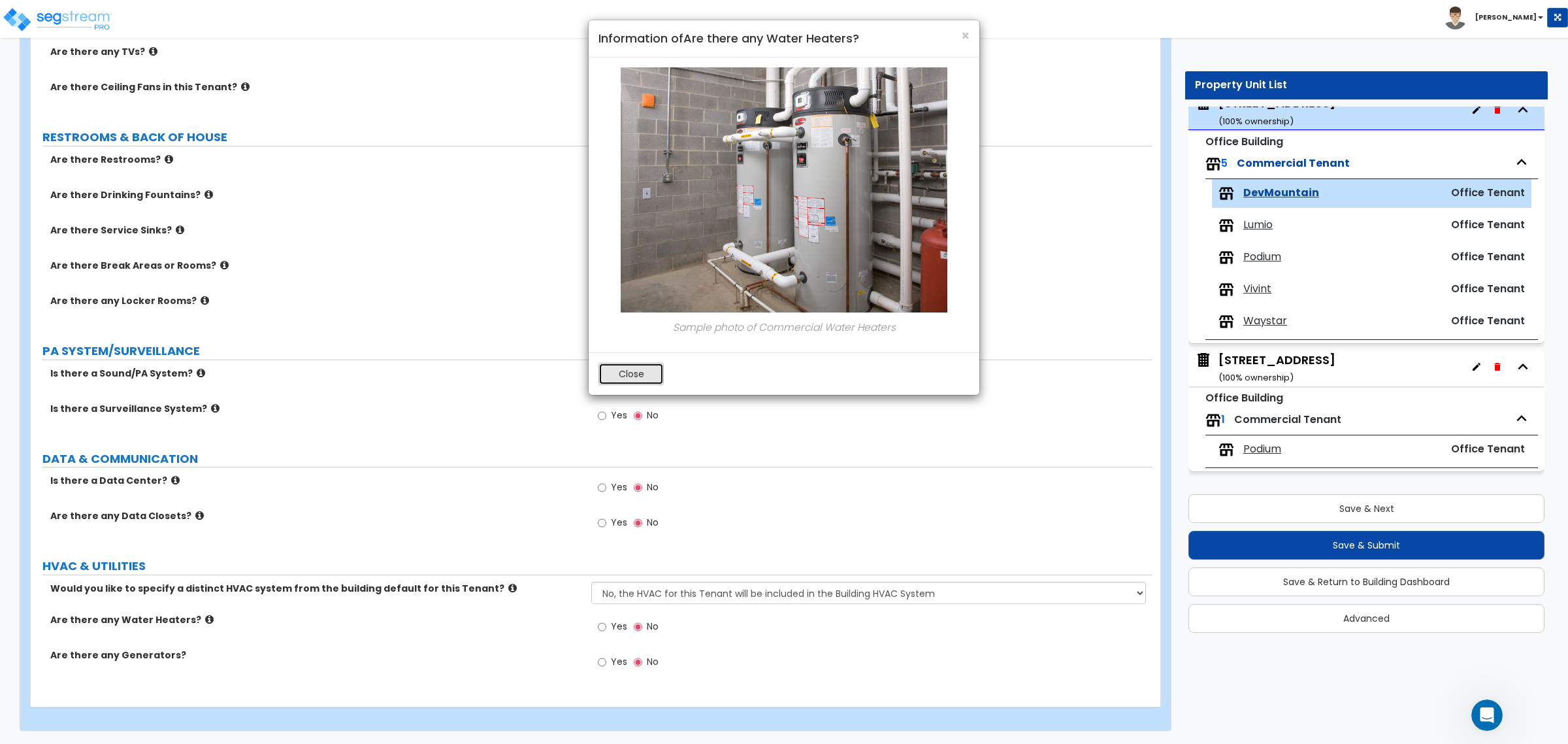
click at [648, 371] on button "Close" at bounding box center [631, 374] width 65 height 22
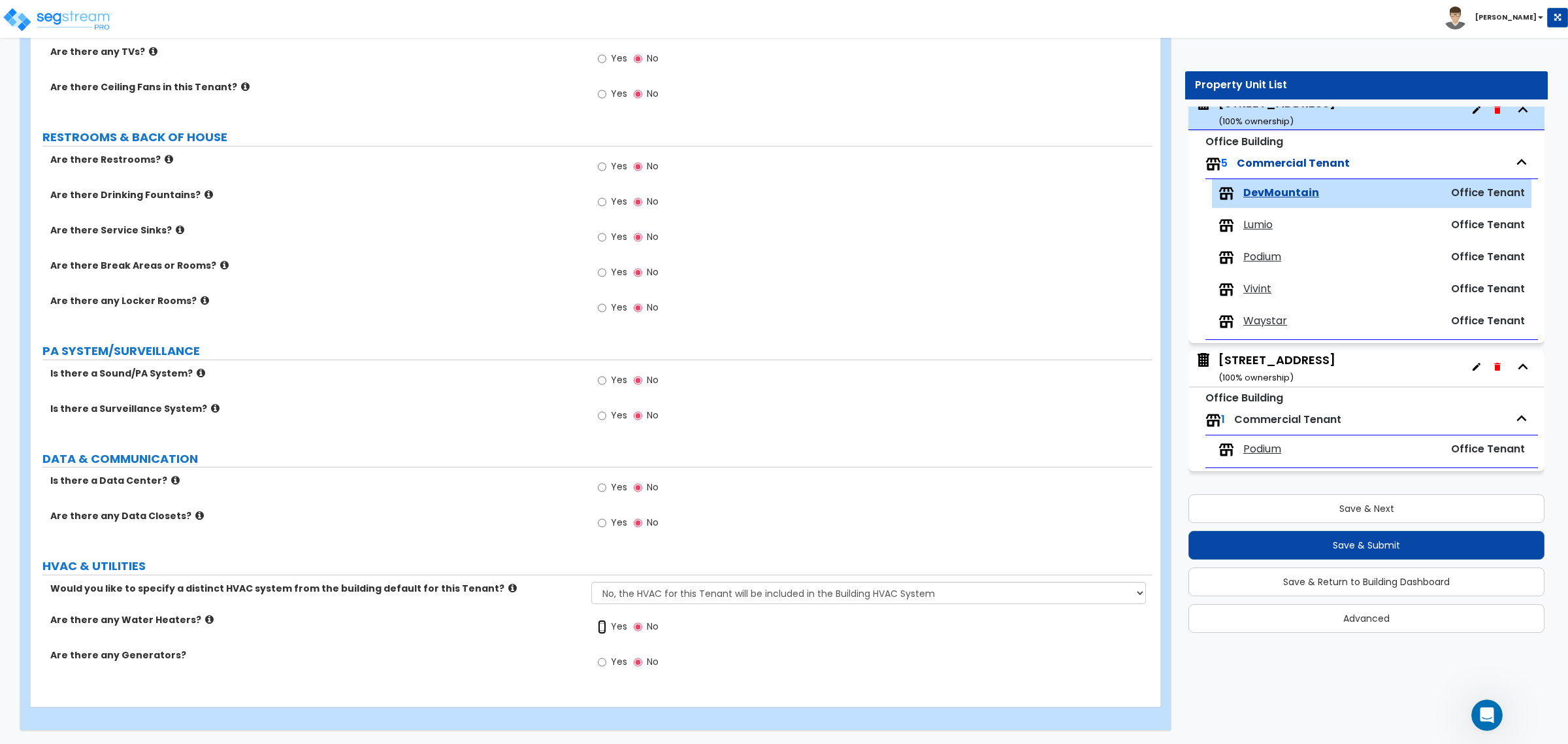
click at [603, 628] on input "Yes" at bounding box center [601, 627] width 9 height 14
radio input "true"
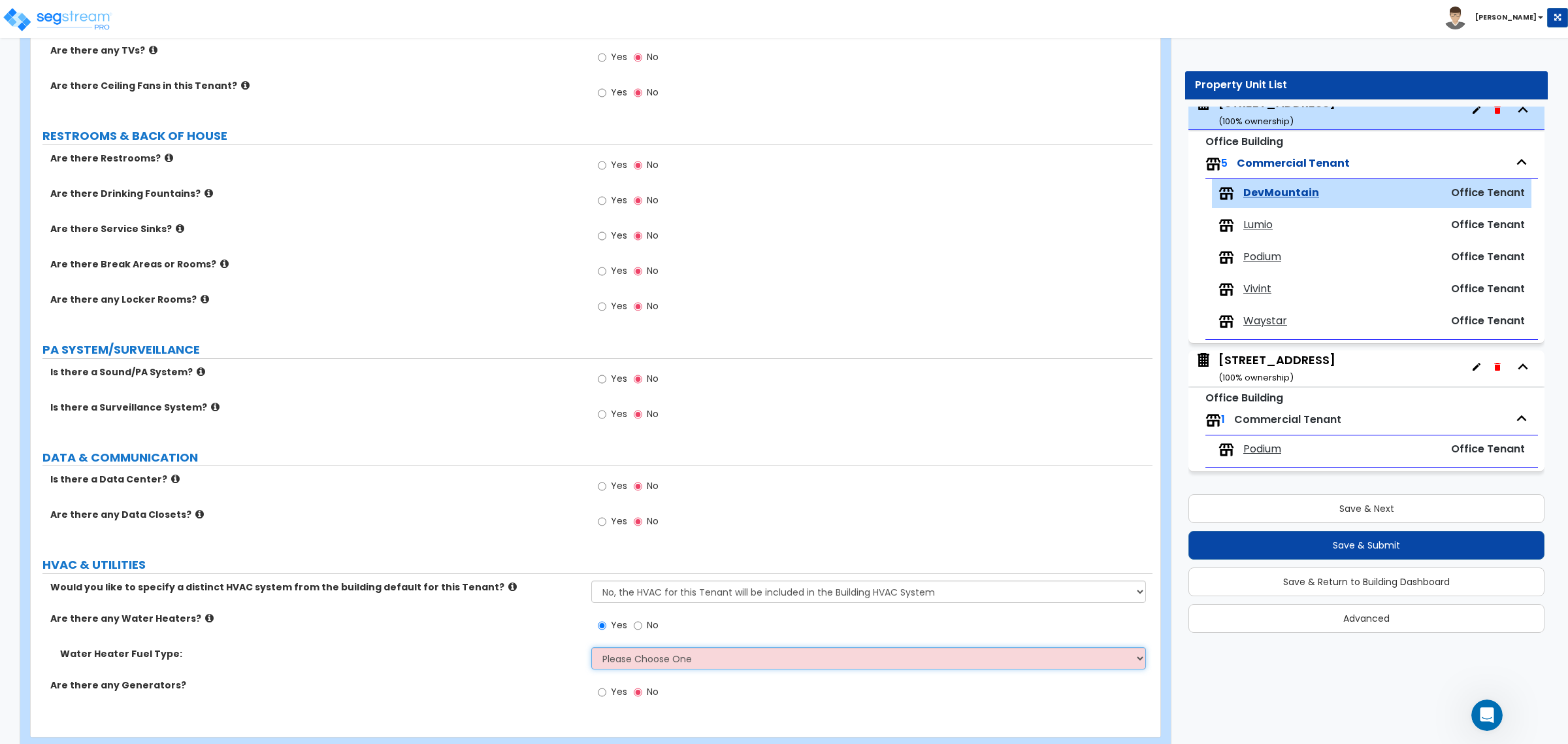
click at [632, 664] on select "Please Choose One Gas Electric" at bounding box center [868, 658] width 554 height 22
select select "1"
click at [591, 648] on select "Please Choose One Gas Electric" at bounding box center [868, 658] width 554 height 22
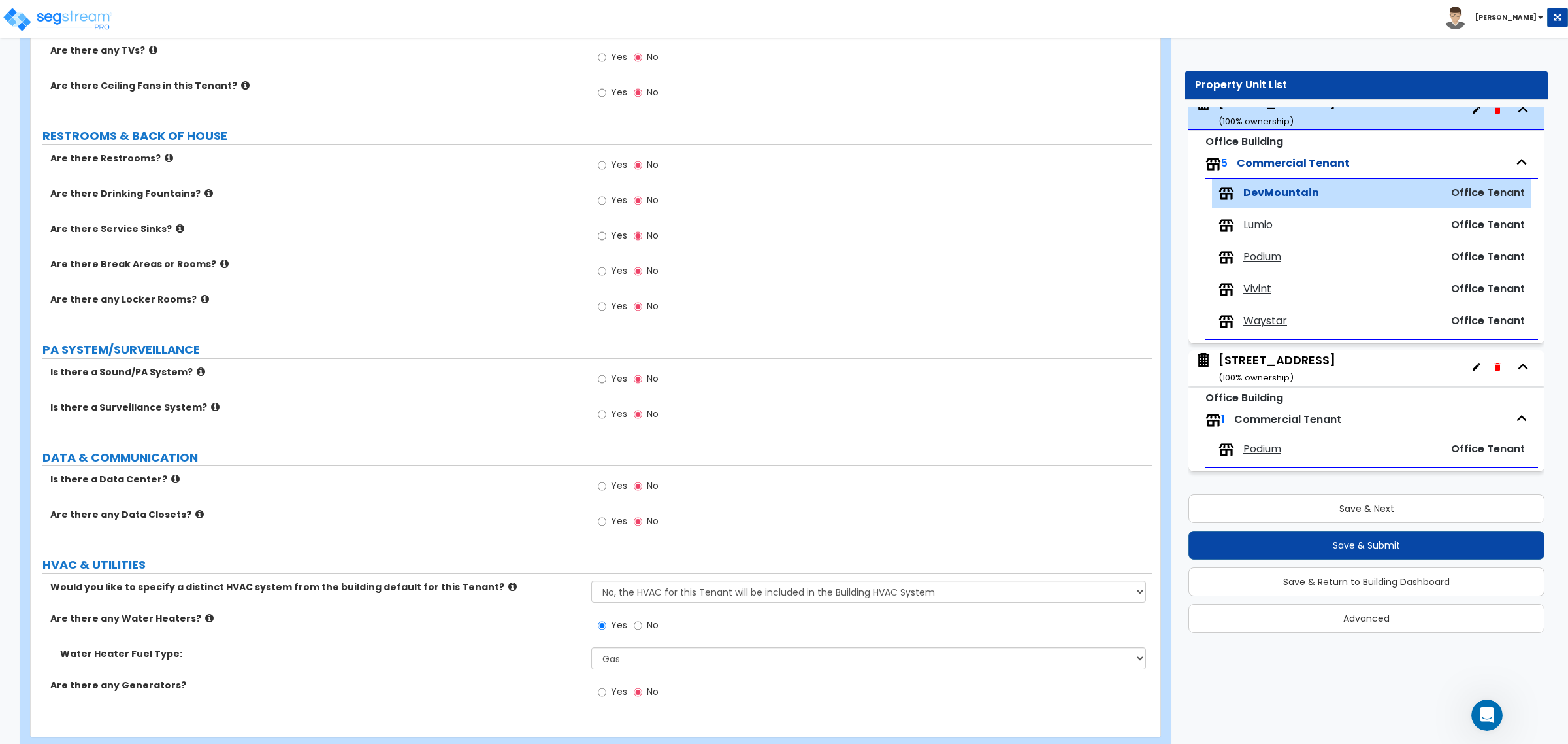
click at [808, 524] on div "Yes No" at bounding box center [871, 525] width 560 height 35
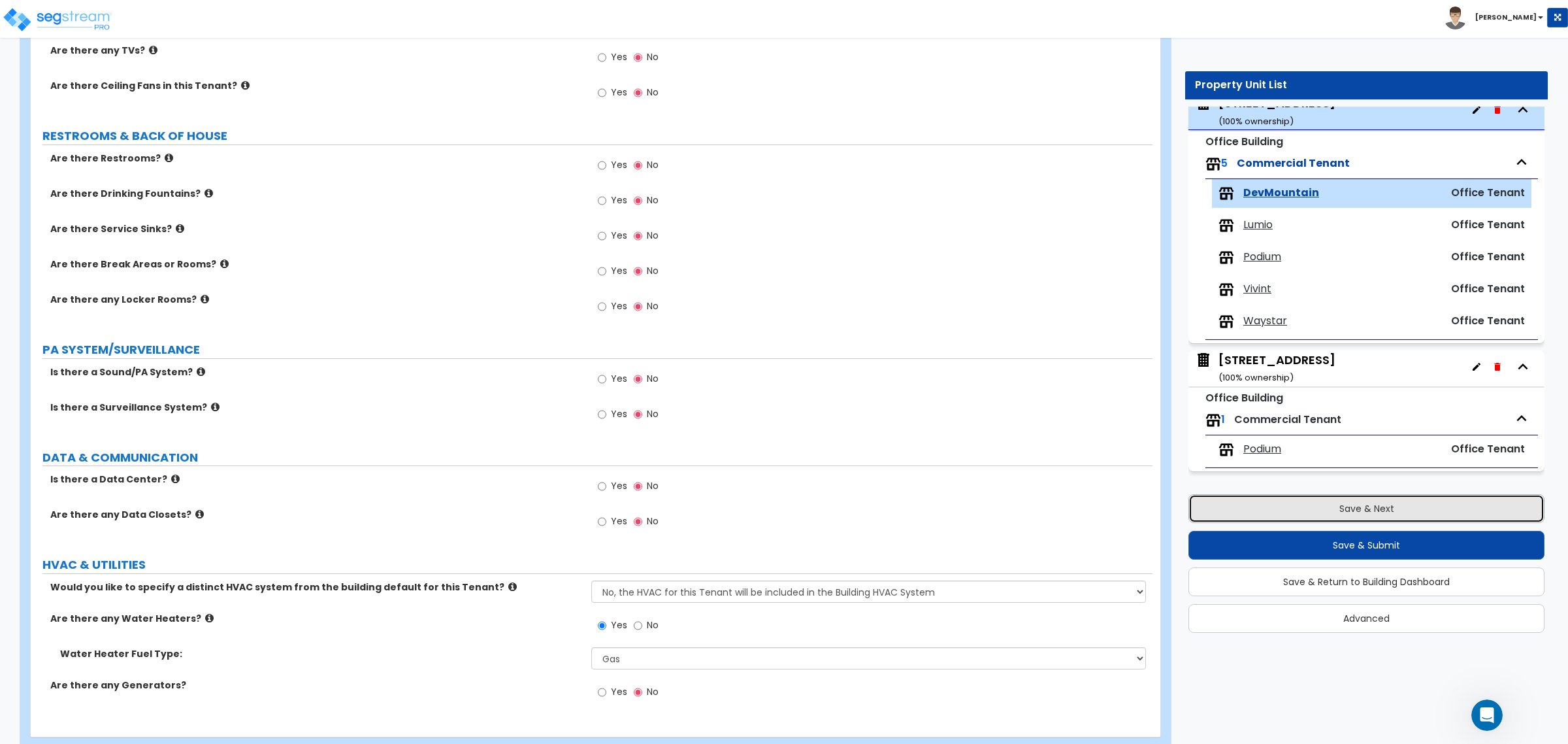
click at [1381, 516] on button "Save & Next" at bounding box center [1366, 508] width 356 height 29
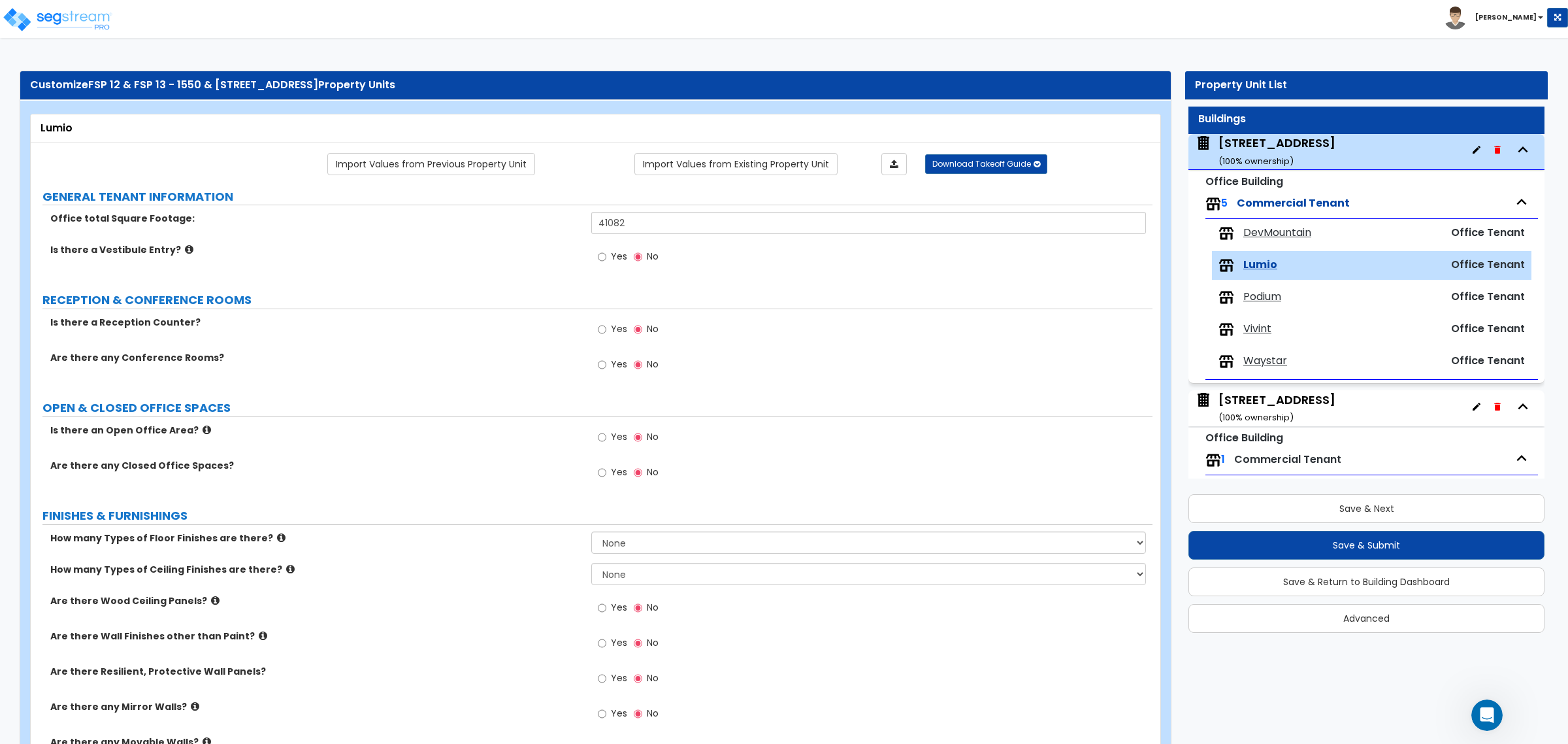
scroll to position [0, 0]
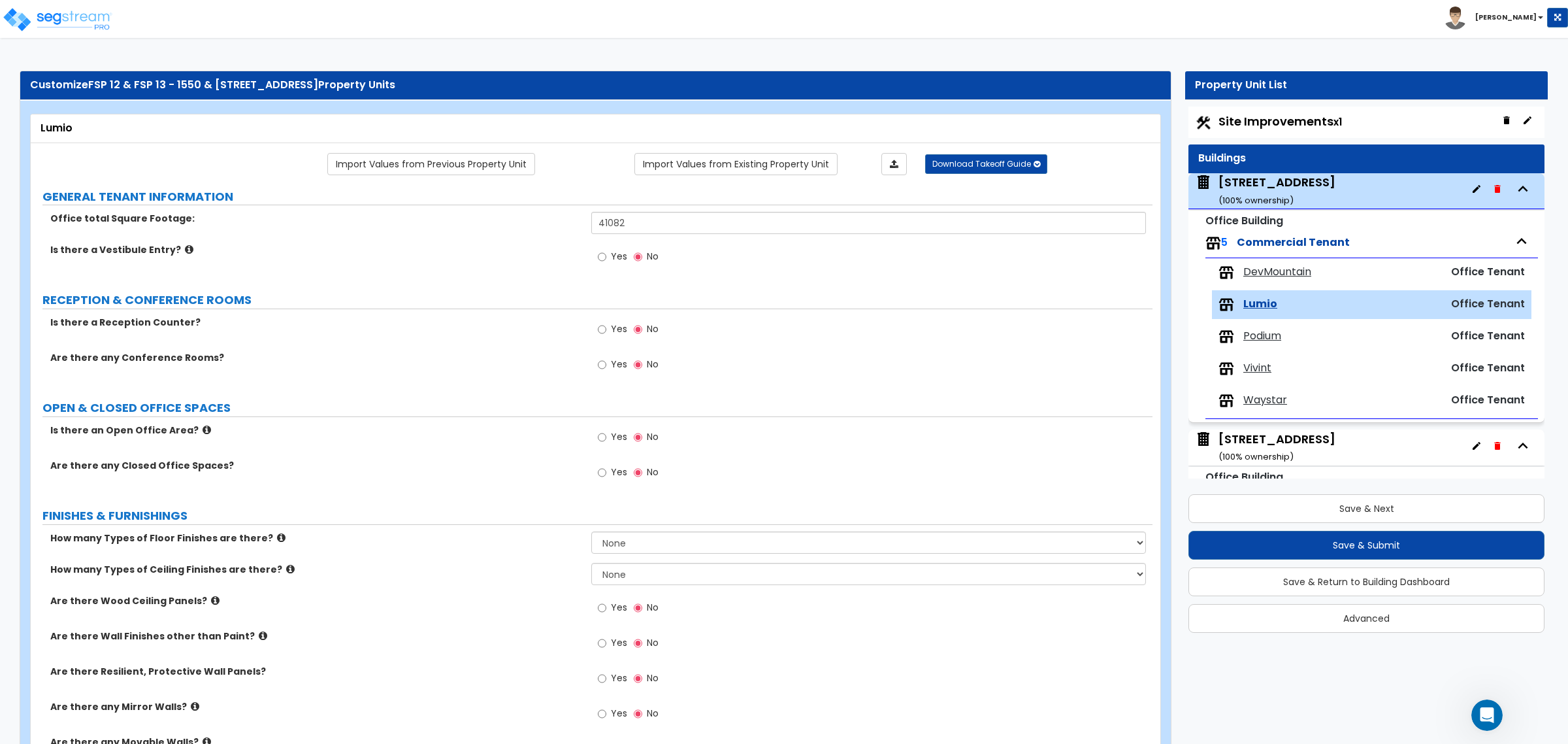
click at [1275, 183] on div "[STREET_ADDRESS] ( 100 % ownership)" at bounding box center [1277, 191] width 117 height 33
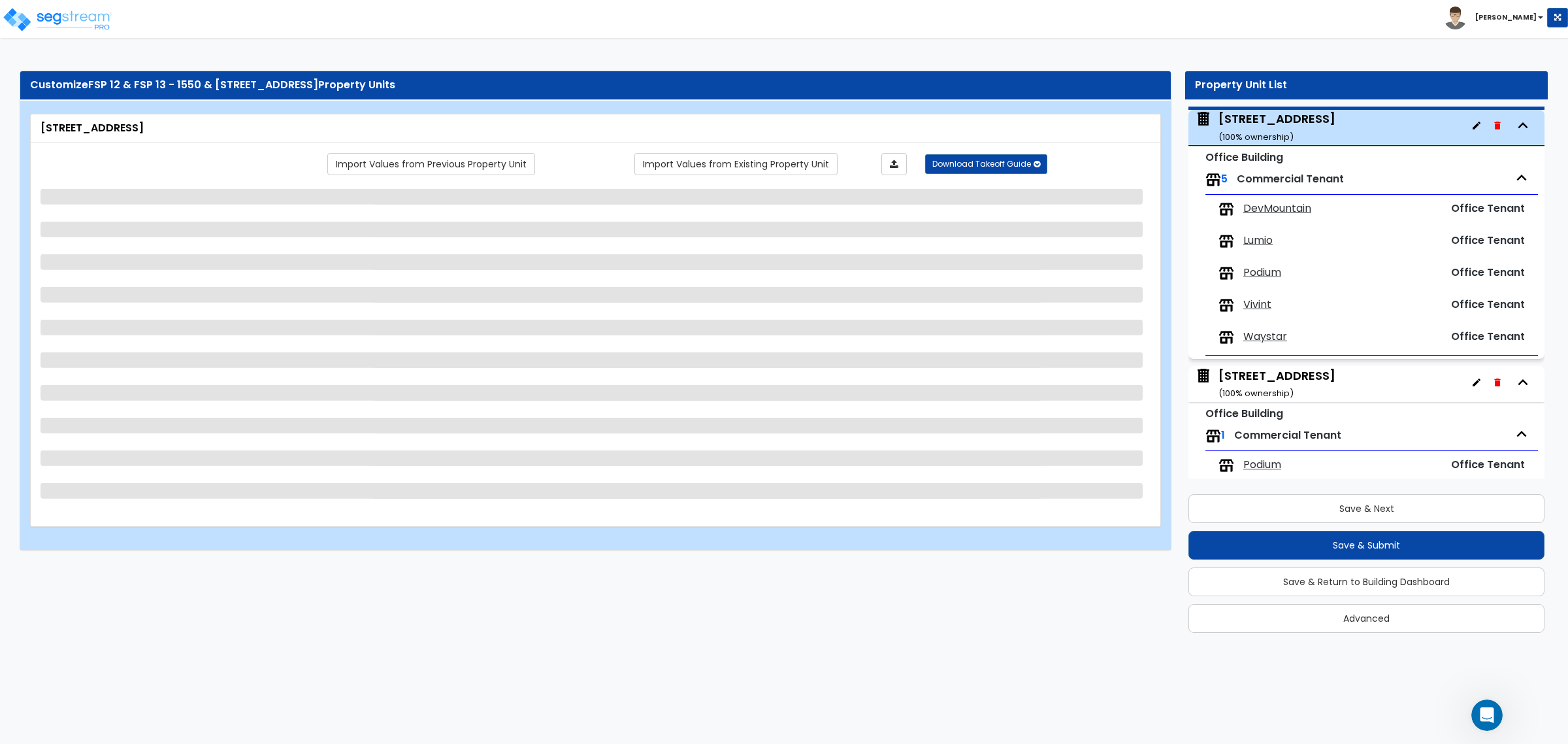
scroll to position [67, 0]
select select "4"
select select "2"
select select "3"
select select "5"
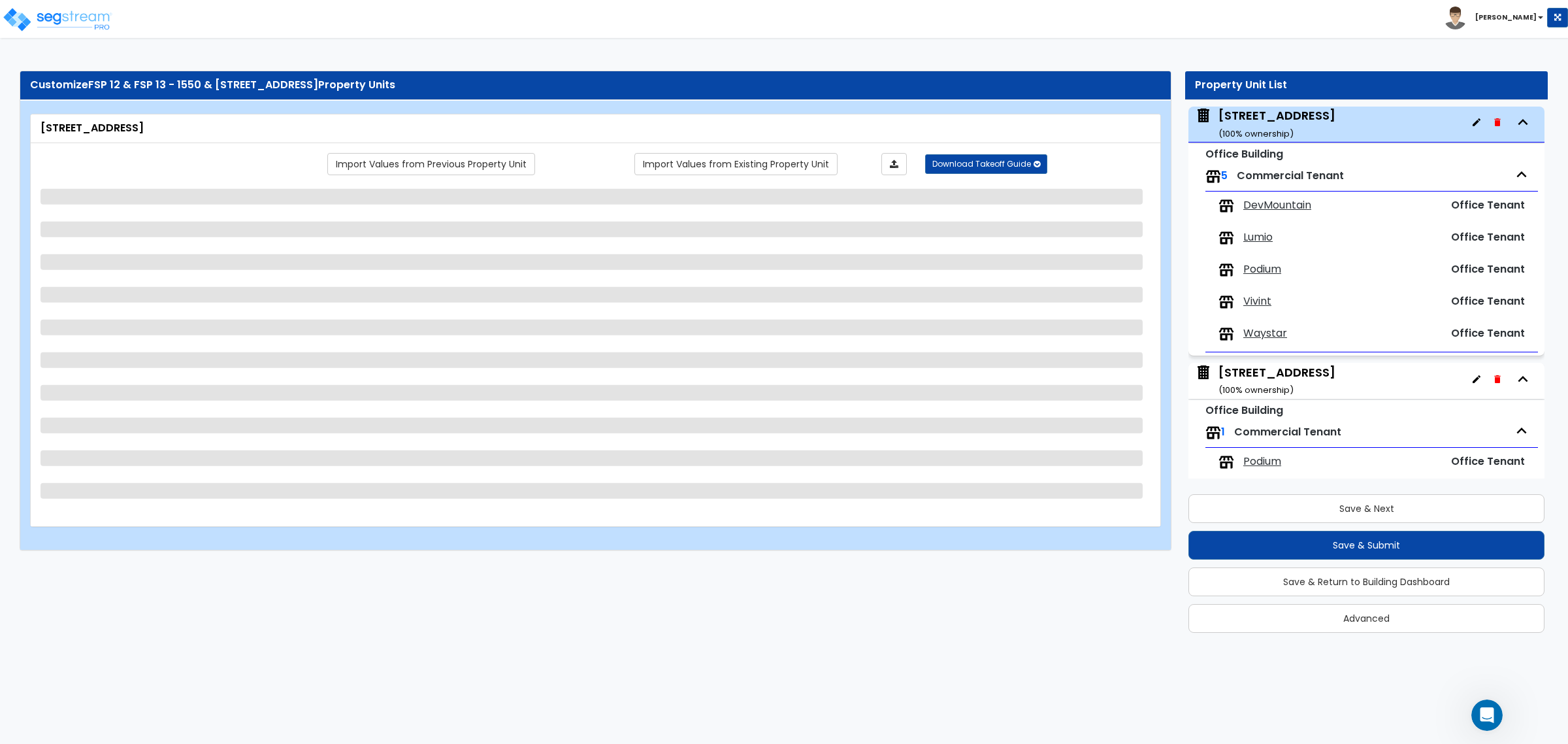
select select "13"
select select "8"
select select "6"
select select "2"
select select "1"
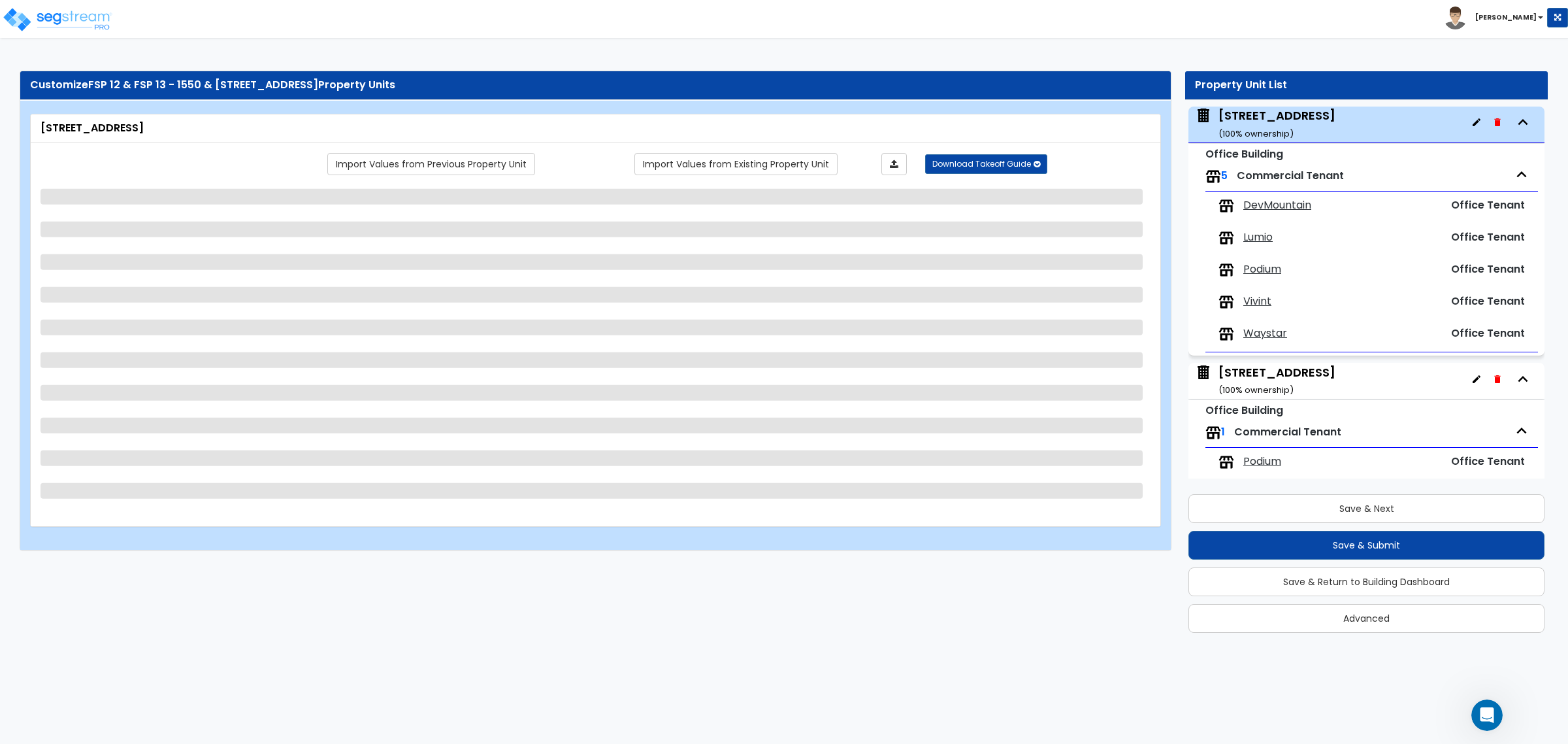
select select "3"
select select "2"
select select "3"
select select "2"
select select "1"
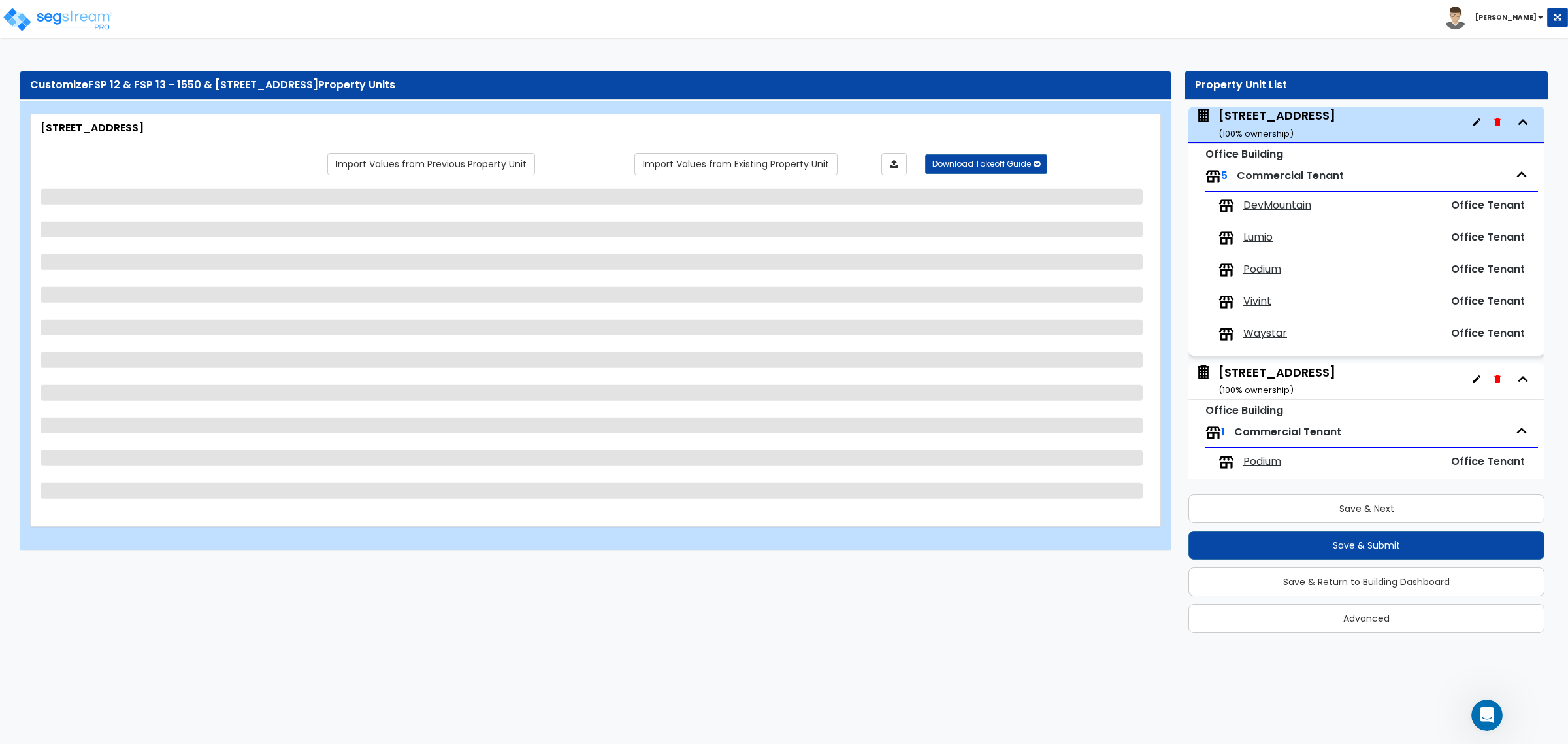
select select "6"
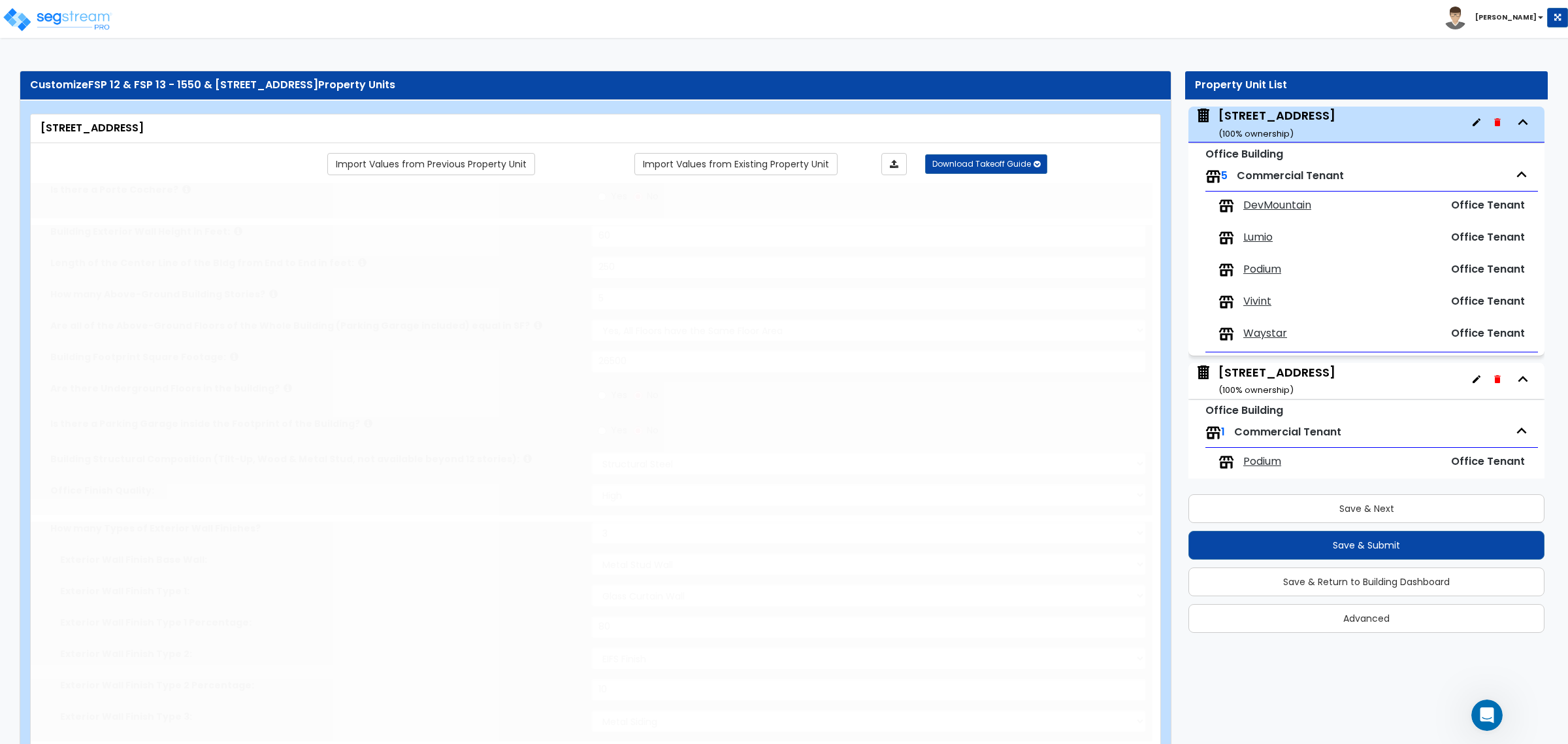
select select "1"
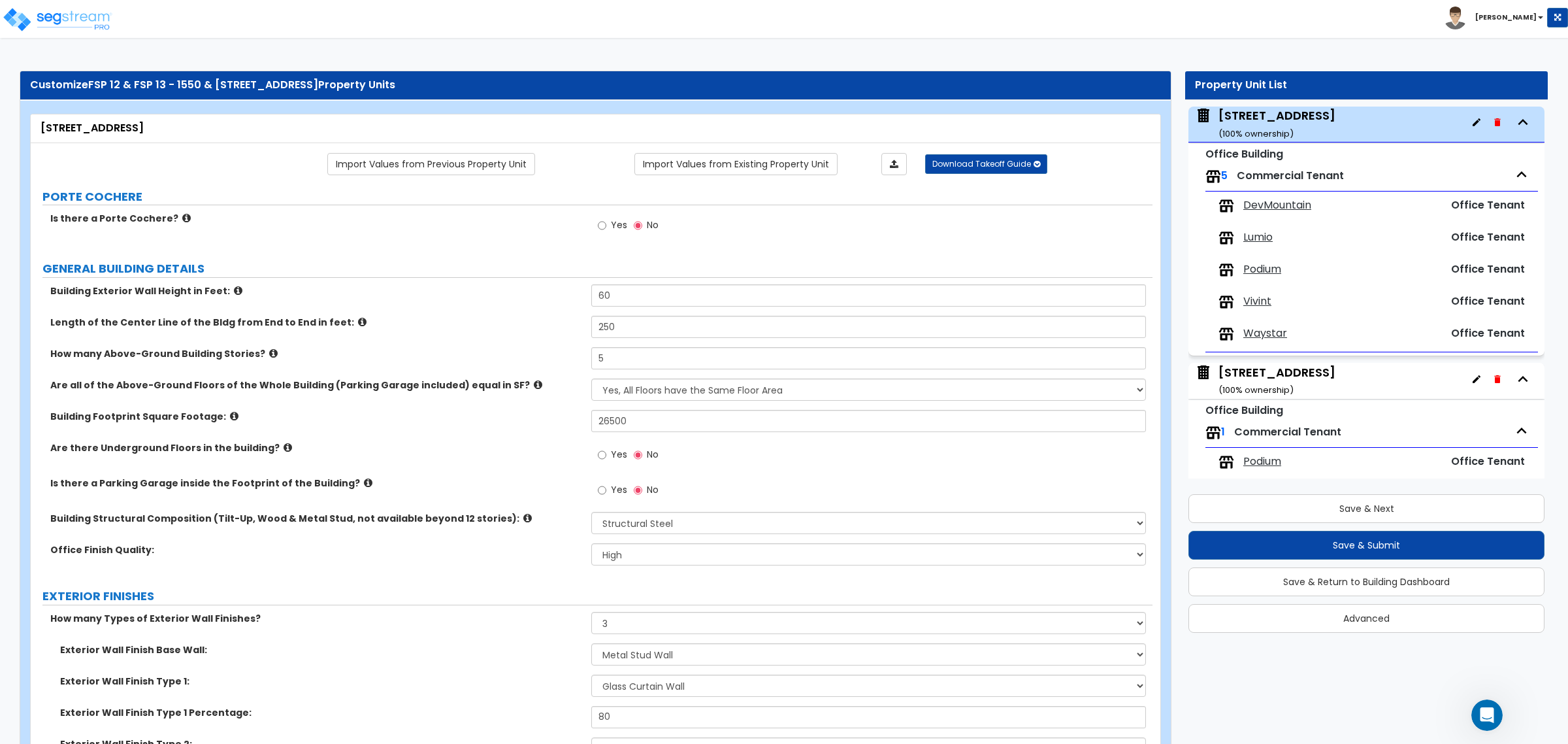
click at [560, 472] on div "Are there Underground Floors in the building? Yes No" at bounding box center [591, 458] width 1122 height 35
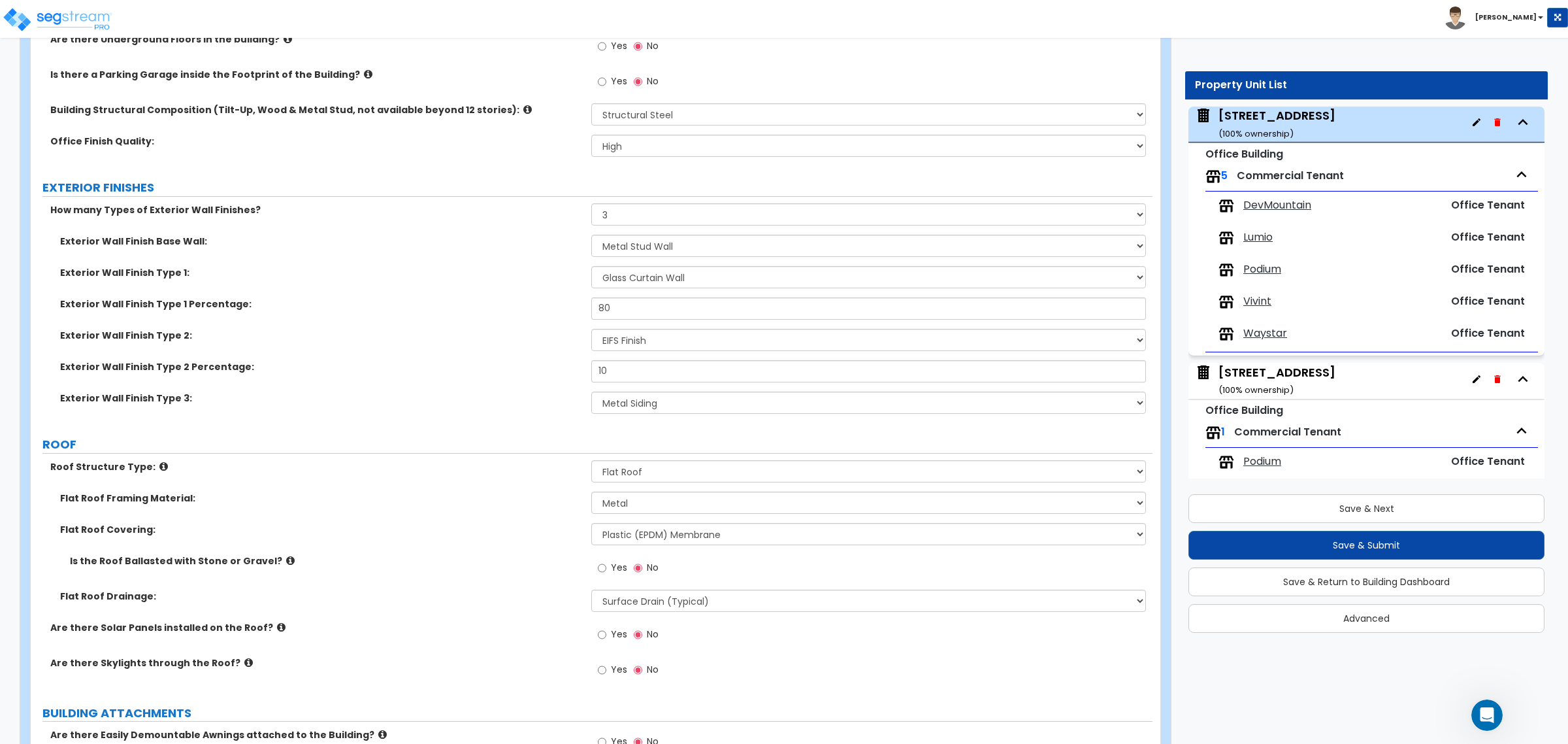
scroll to position [327, 0]
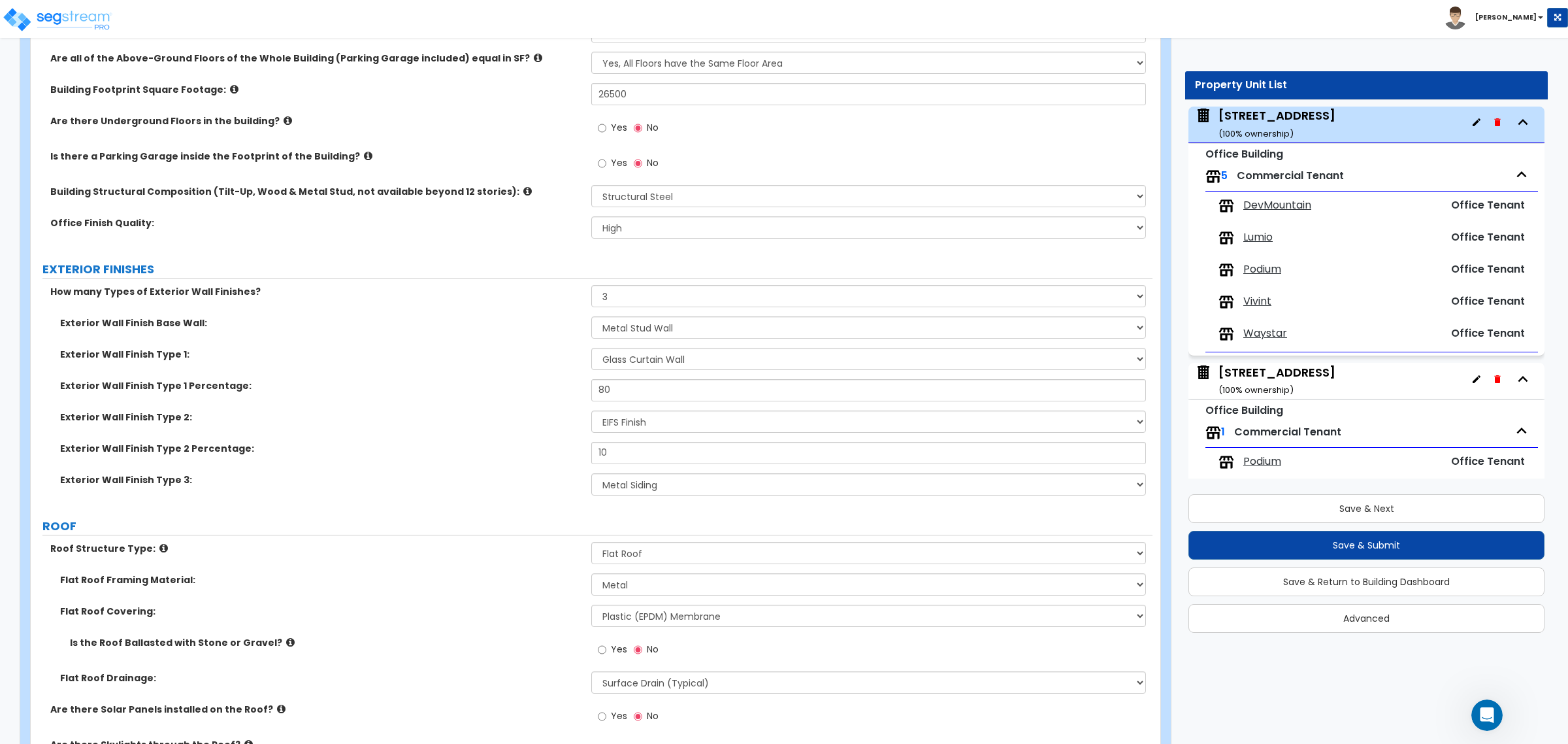
click at [469, 484] on label "Exterior Wall Finish Type 3:" at bounding box center [320, 479] width 521 height 13
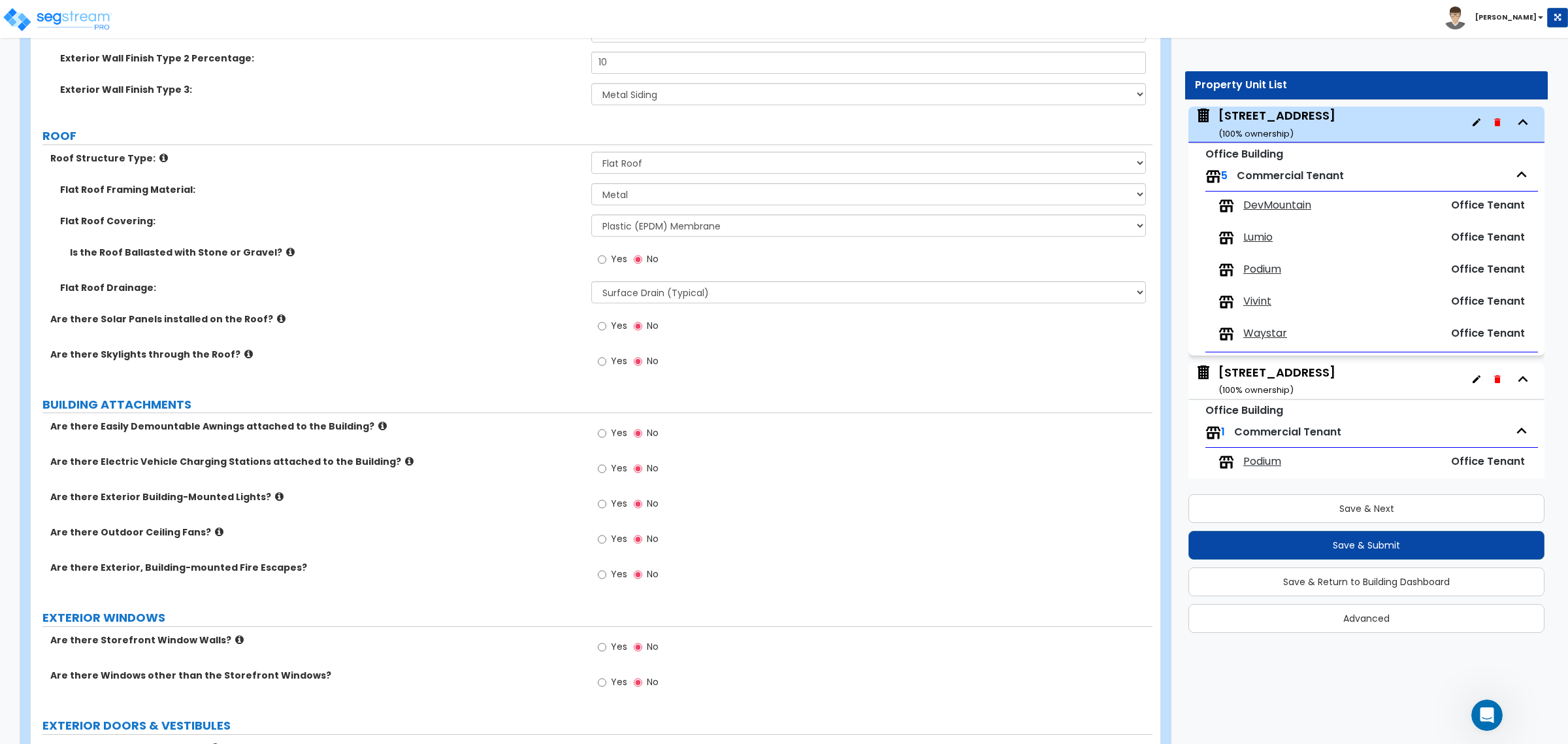
scroll to position [816, 0]
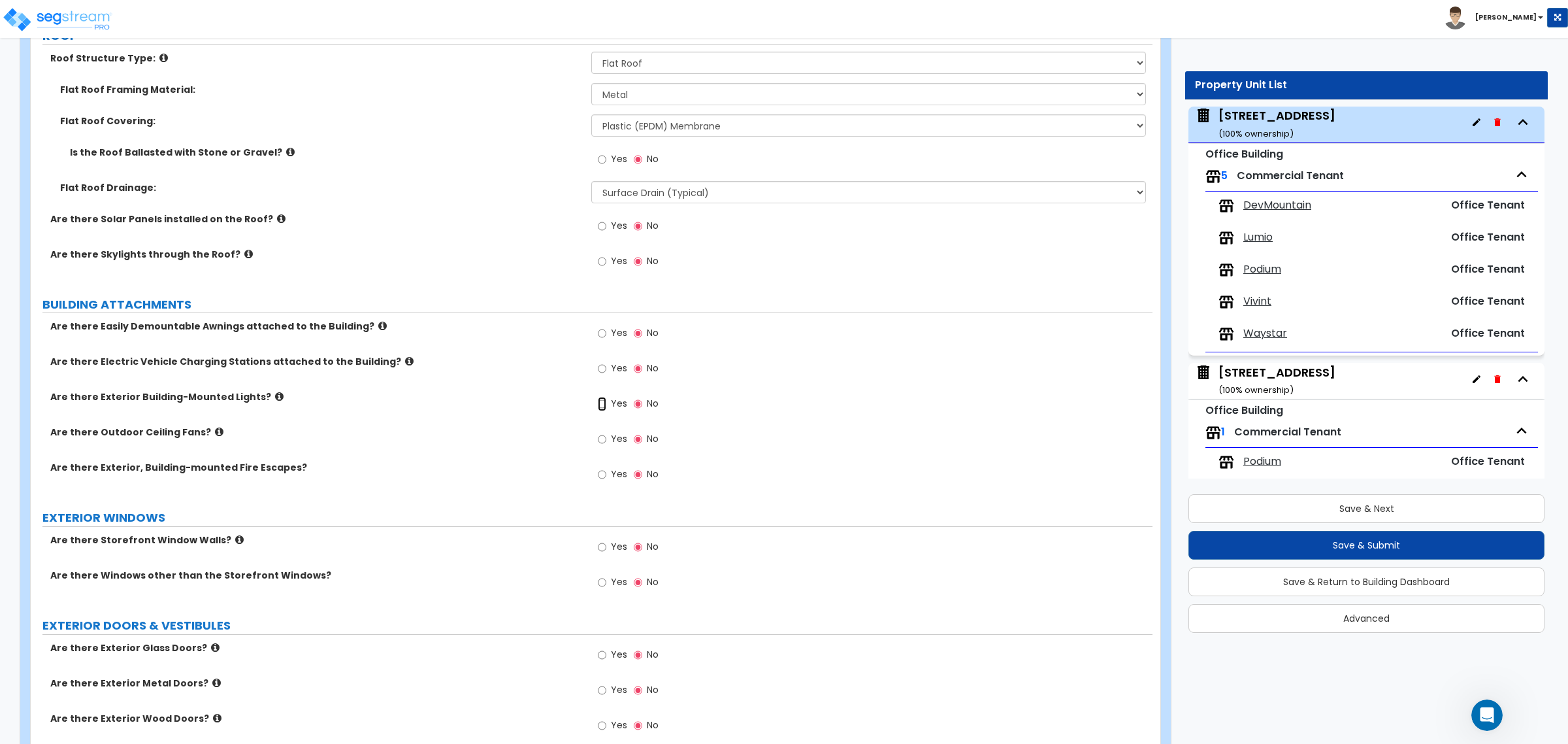
click at [600, 403] on input "Yes" at bounding box center [601, 404] width 9 height 14
radio input "true"
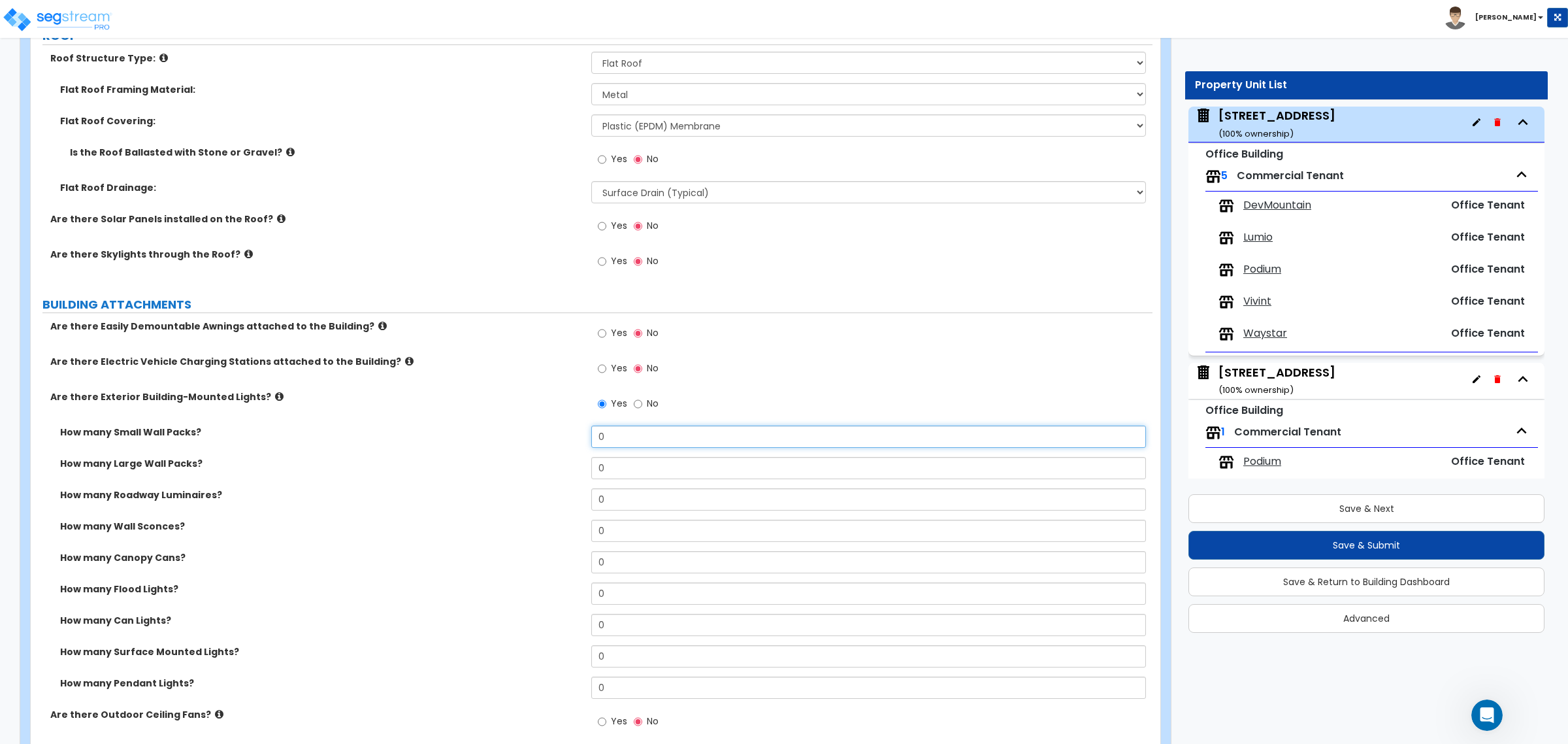
drag, startPoint x: 628, startPoint y: 439, endPoint x: 528, endPoint y: 439, distance: 100.0
click at [528, 439] on div "How many Small Wall Packs? 0" at bounding box center [591, 441] width 1122 height 31
type input "10"
click at [477, 494] on label "How many Roadway Luminaires?" at bounding box center [320, 494] width 521 height 13
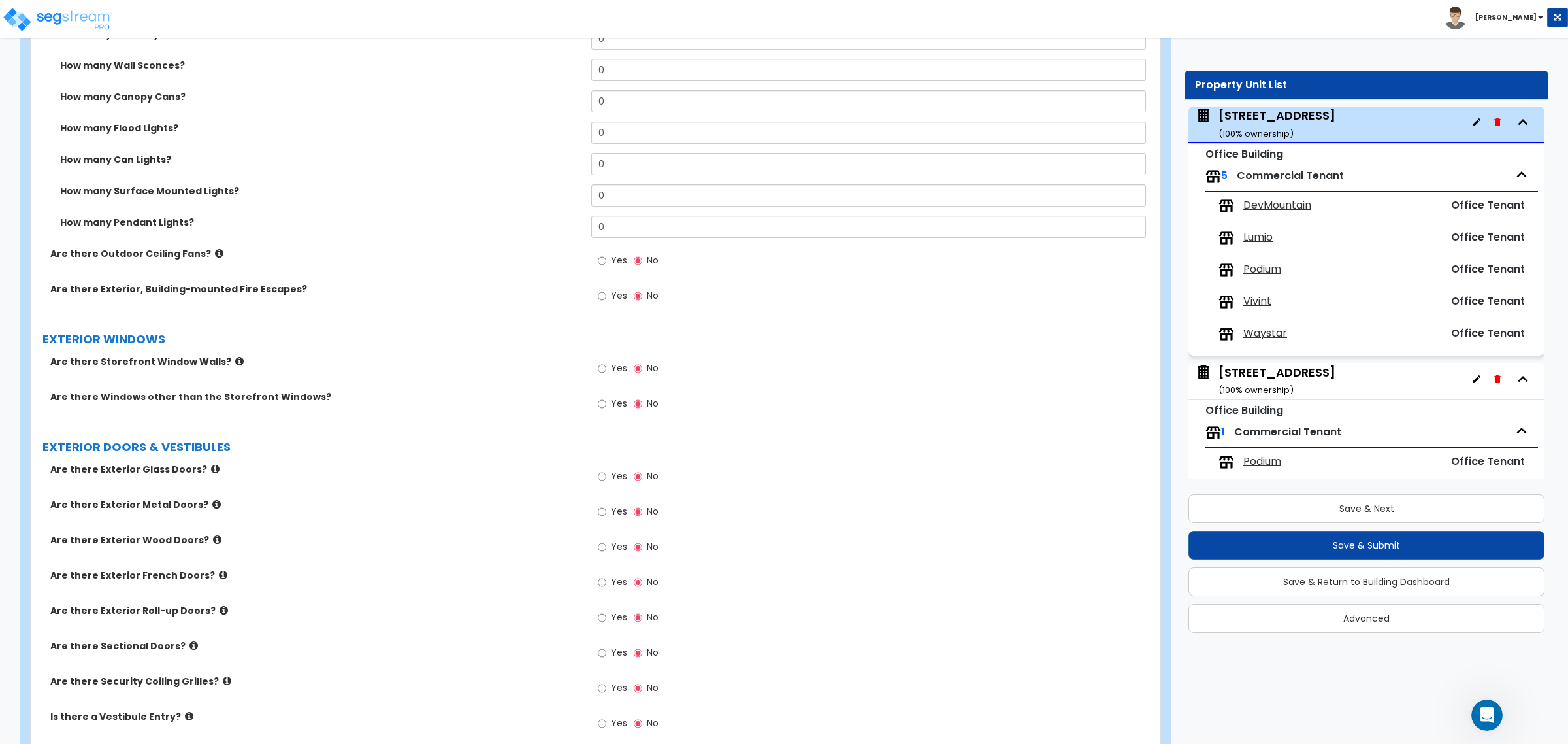
scroll to position [1307, 0]
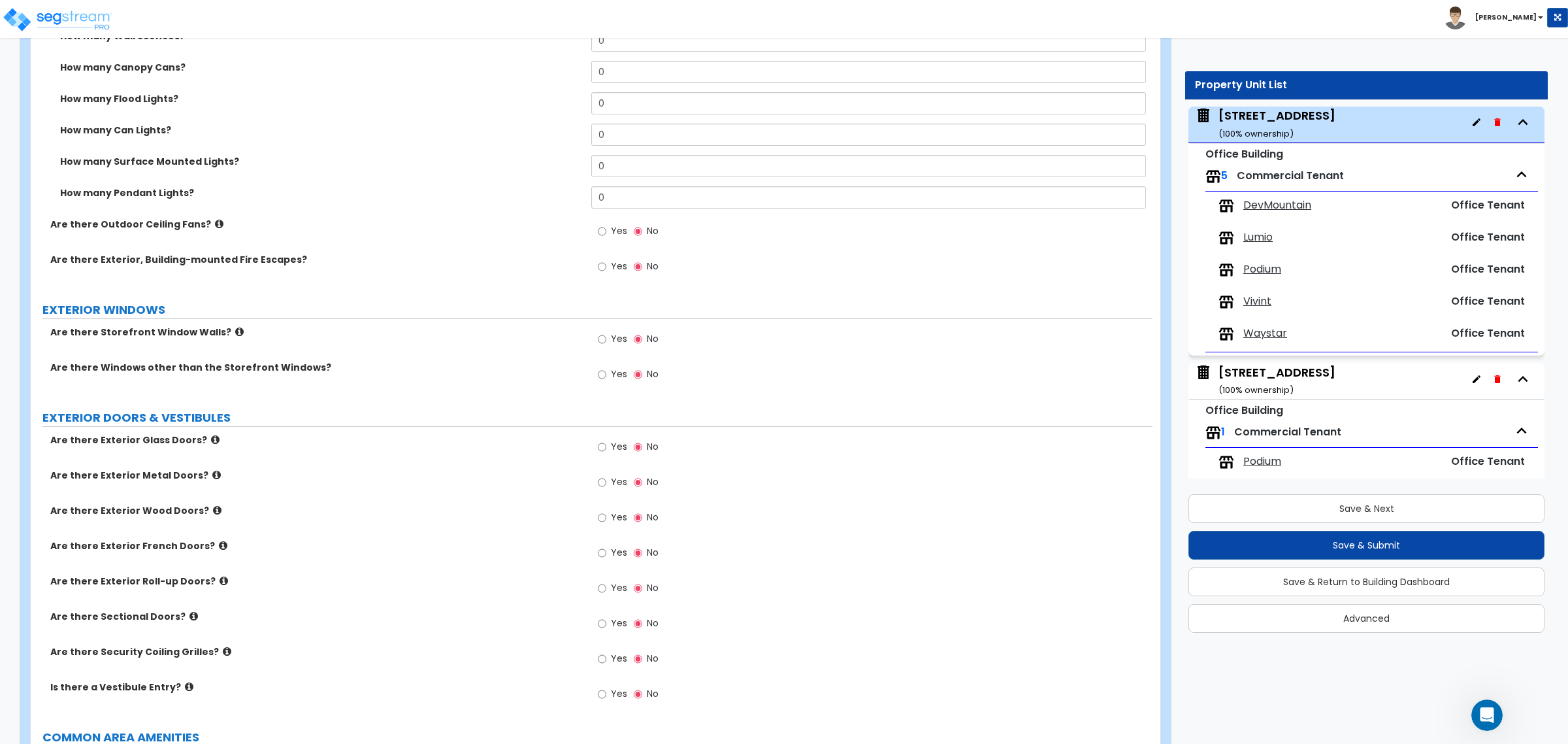
click at [235, 332] on icon at bounding box center [239, 331] width 9 height 9
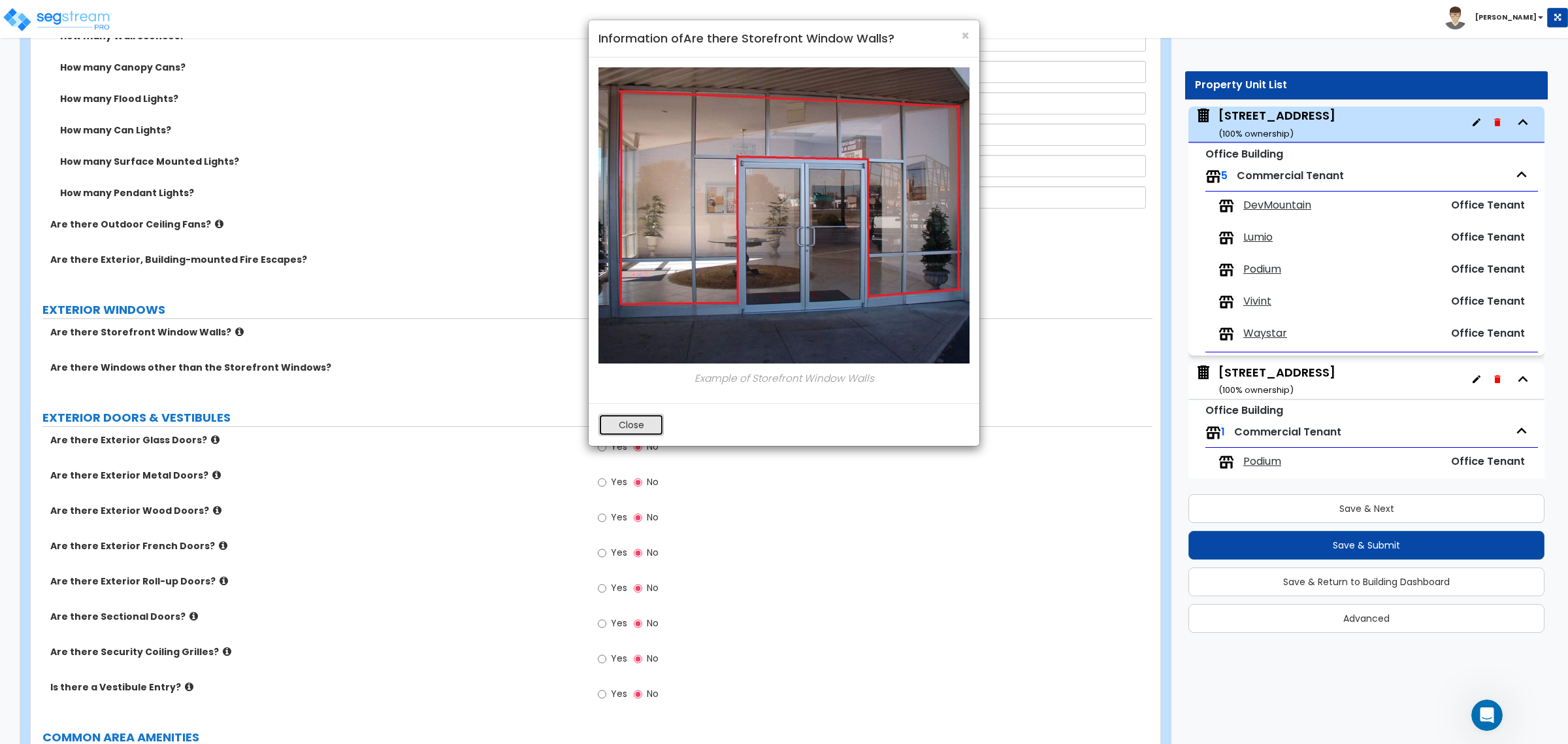
drag, startPoint x: 636, startPoint y: 428, endPoint x: 623, endPoint y: 409, distance: 23.0
click at [635, 428] on button "Close" at bounding box center [631, 424] width 65 height 22
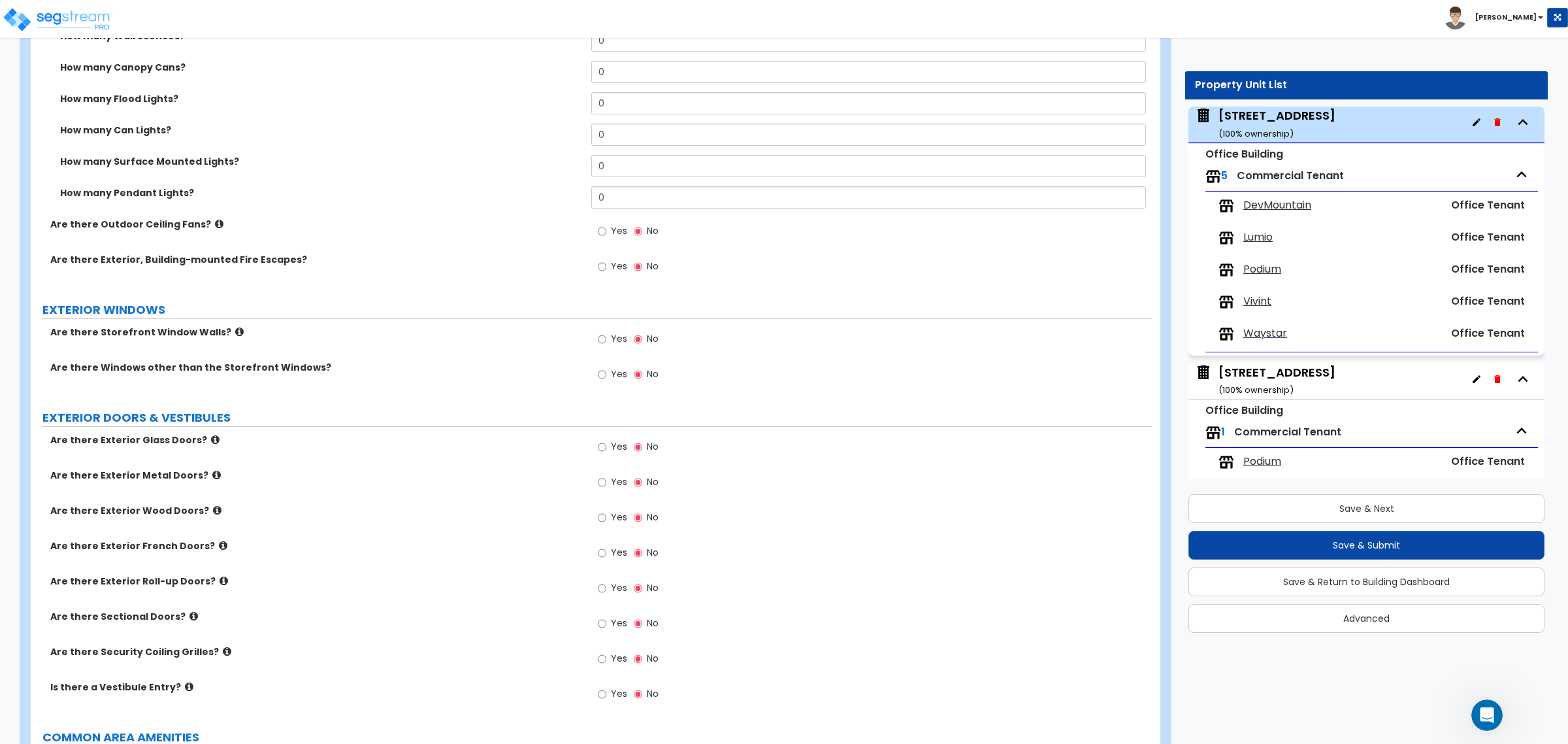
click at [1036, 478] on div "Yes No" at bounding box center [871, 486] width 560 height 35
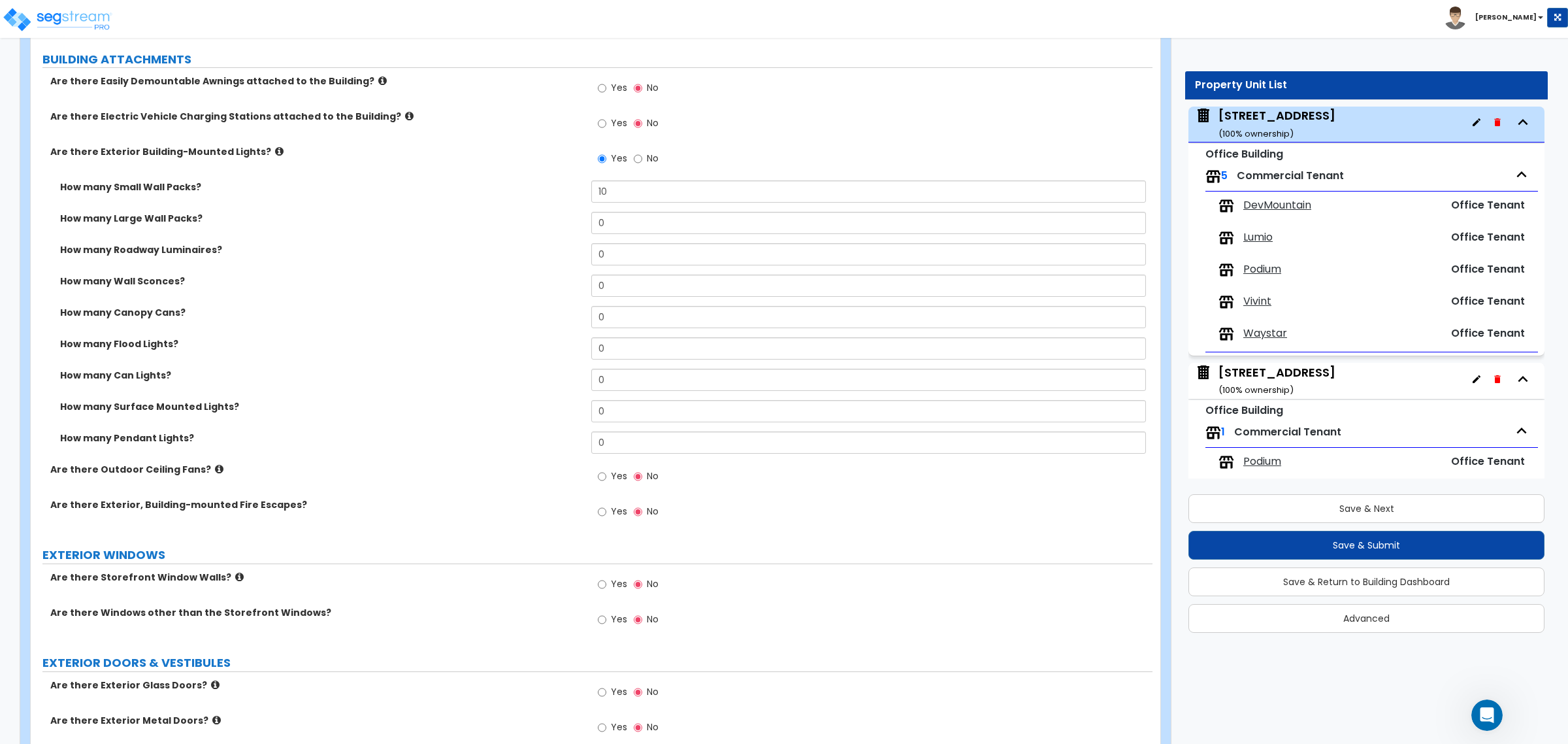
click at [420, 363] on div "How many Flood Lights? 0" at bounding box center [591, 353] width 1122 height 31
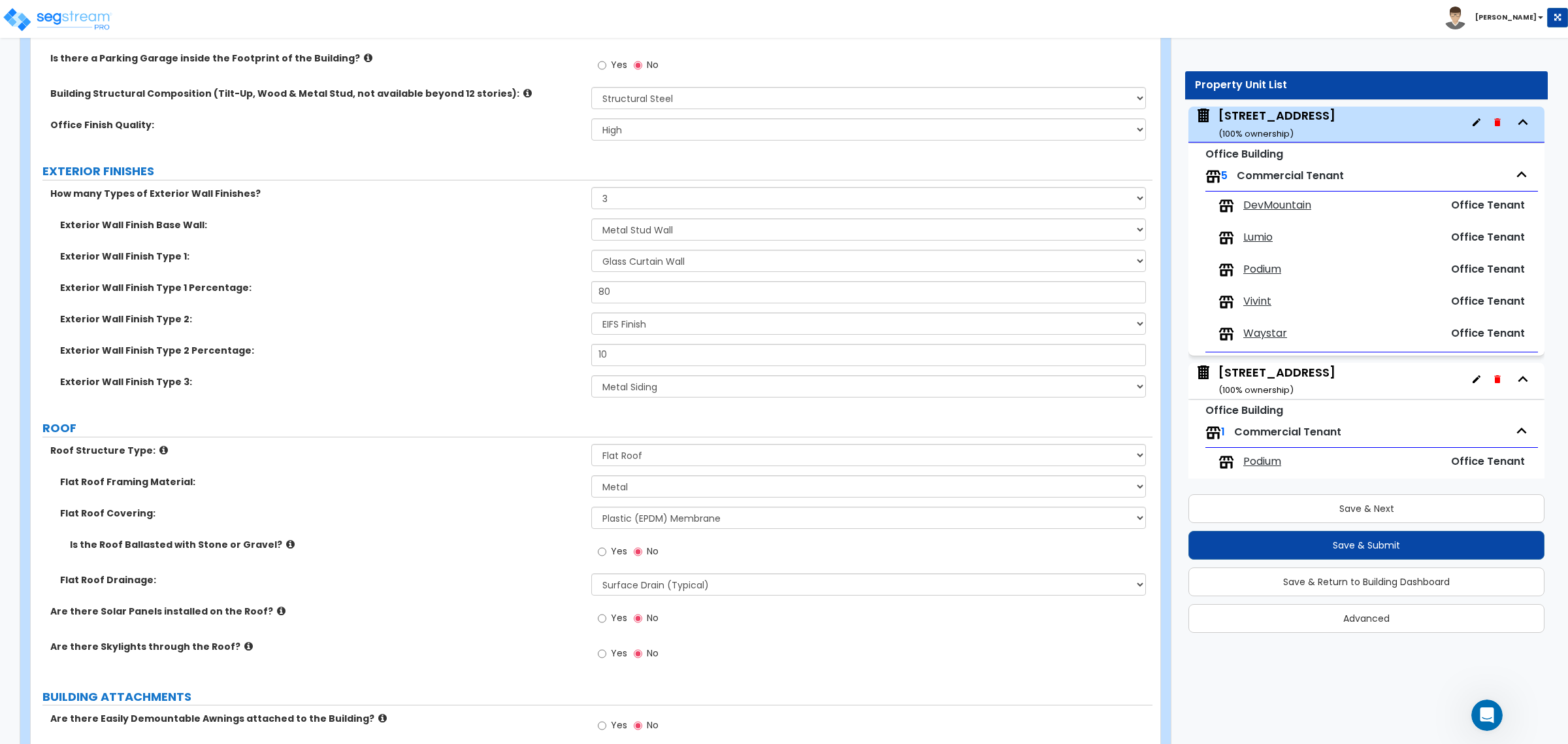
scroll to position [409, 0]
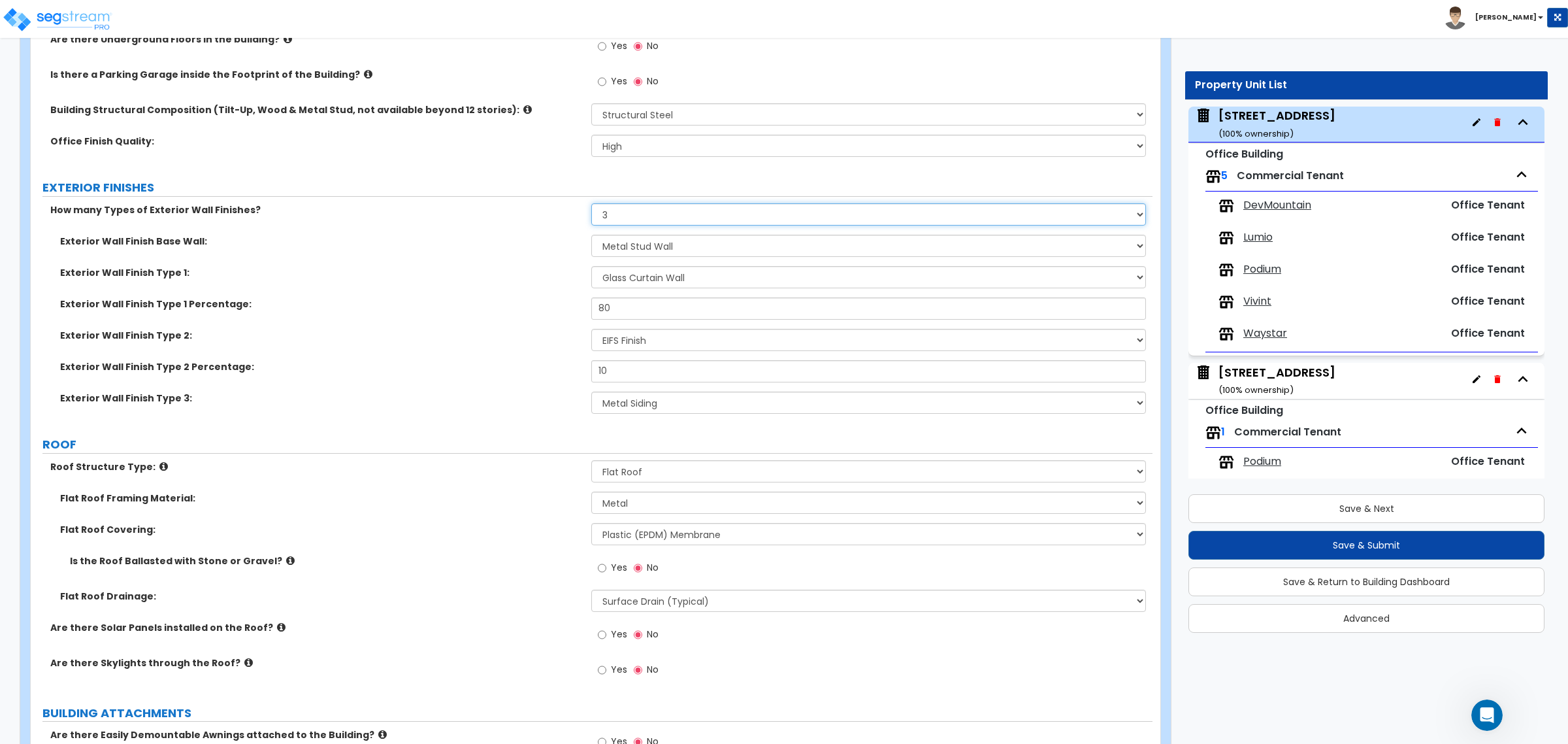
click at [632, 214] on select "None 1 2 3" at bounding box center [868, 214] width 554 height 22
click at [591, 204] on select "None 1 2 3" at bounding box center [868, 214] width 554 height 22
click at [512, 305] on label "Exterior Wall Finish Type 1 Percentage:" at bounding box center [320, 304] width 521 height 13
drag, startPoint x: 632, startPoint y: 314, endPoint x: 549, endPoint y: 311, distance: 83.1
click at [549, 311] on div "Exterior Wall Finish Type 1 Percentage: 80" at bounding box center [591, 313] width 1122 height 31
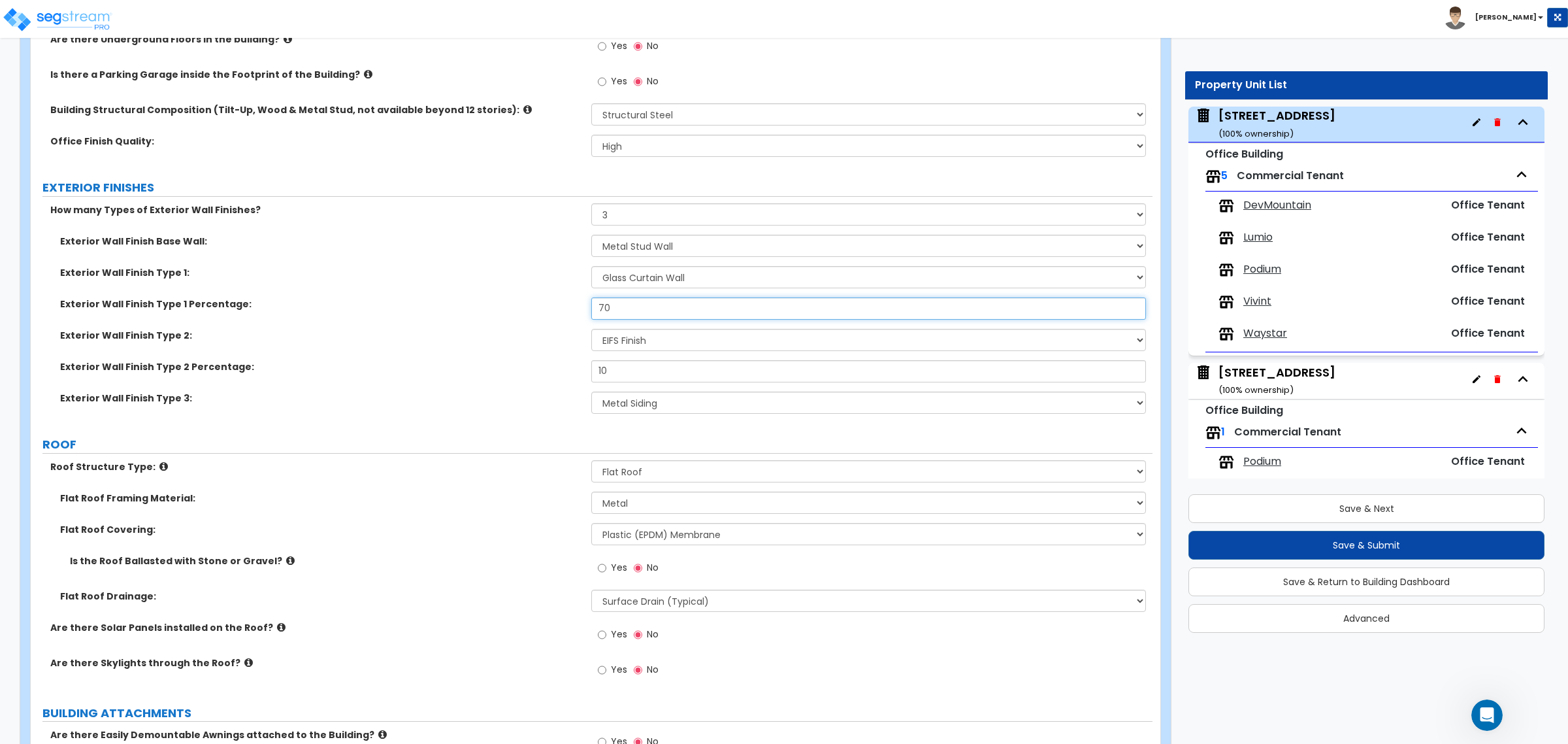
type input "70"
drag, startPoint x: 572, startPoint y: 373, endPoint x: 537, endPoint y: 380, distance: 35.7
click at [540, 373] on div "Exterior Wall Finish Type 2 Percentage: 10" at bounding box center [591, 376] width 1122 height 31
type input "15"
drag, startPoint x: 534, startPoint y: 373, endPoint x: 532, endPoint y: 357, distance: 16.1
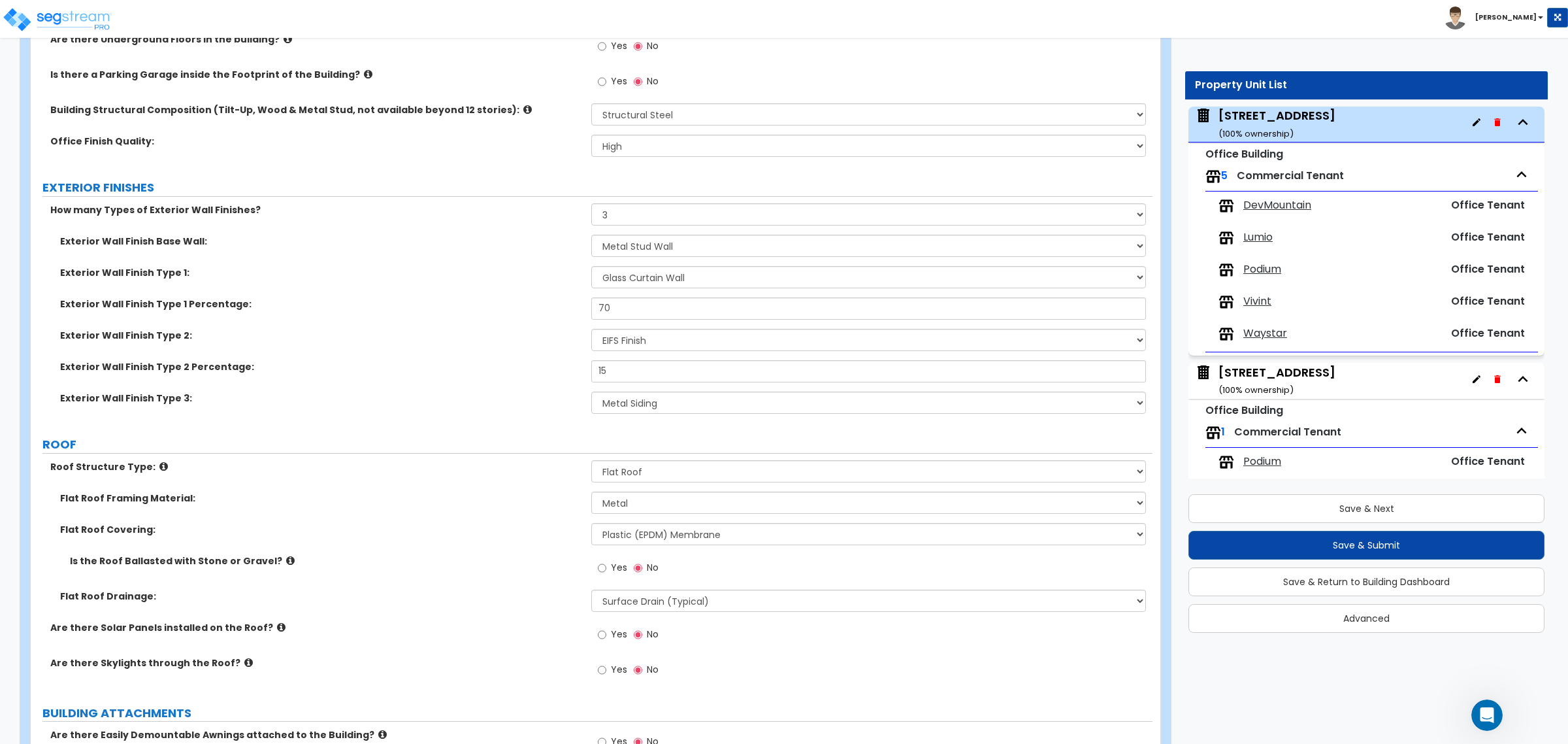
click at [534, 373] on label "Exterior Wall Finish Type 2 Percentage:" at bounding box center [320, 366] width 521 height 13
drag, startPoint x: 526, startPoint y: 347, endPoint x: 570, endPoint y: 466, distance: 126.9
click at [500, 373] on label "Exterior Wall Finish Type 2 Percentage:" at bounding box center [320, 366] width 521 height 13
click at [483, 415] on div "Exterior Wall Finish Type 3: Please Choose One No Finish/Shared Wall No Wall Br…" at bounding box center [591, 407] width 1122 height 31
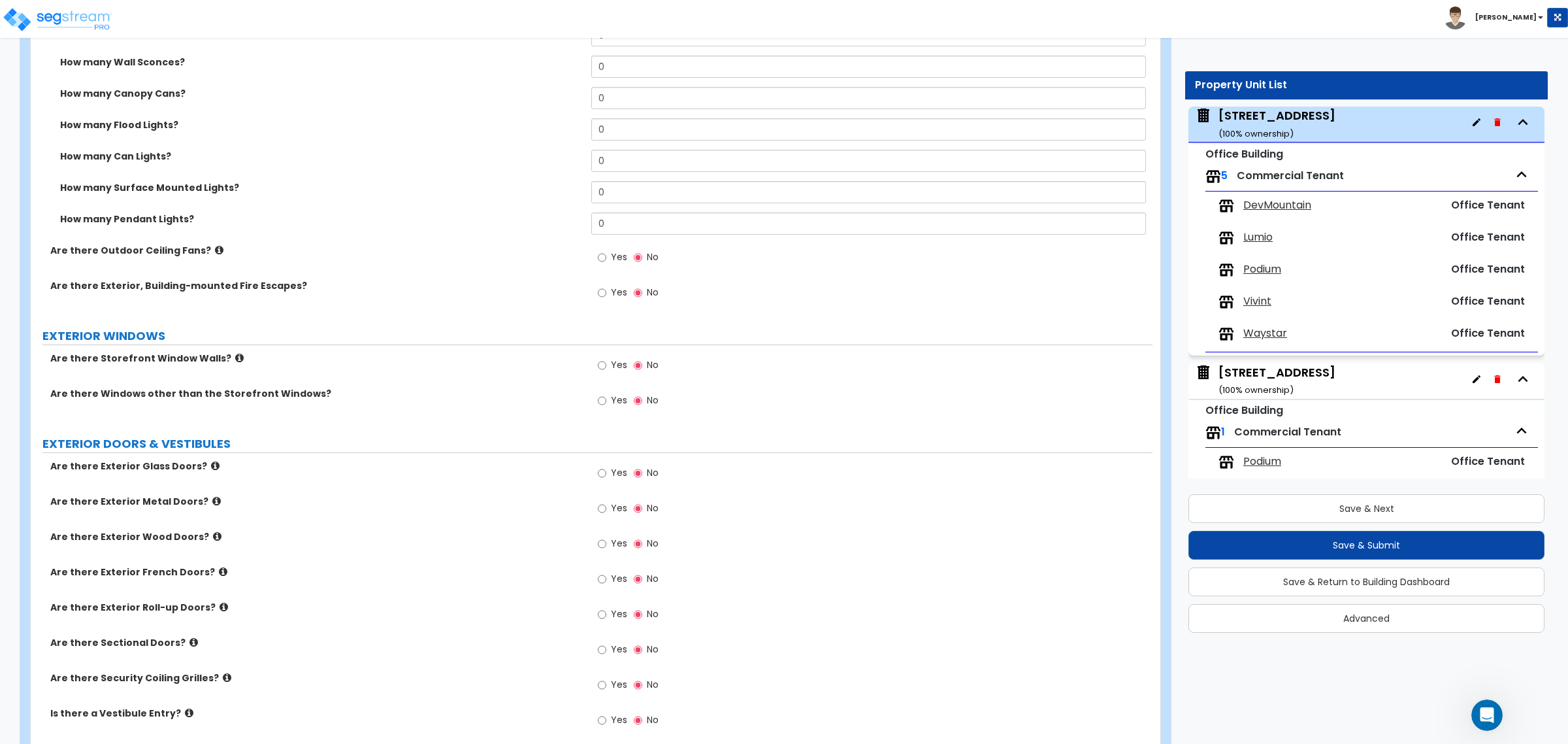
scroll to position [1307, 0]
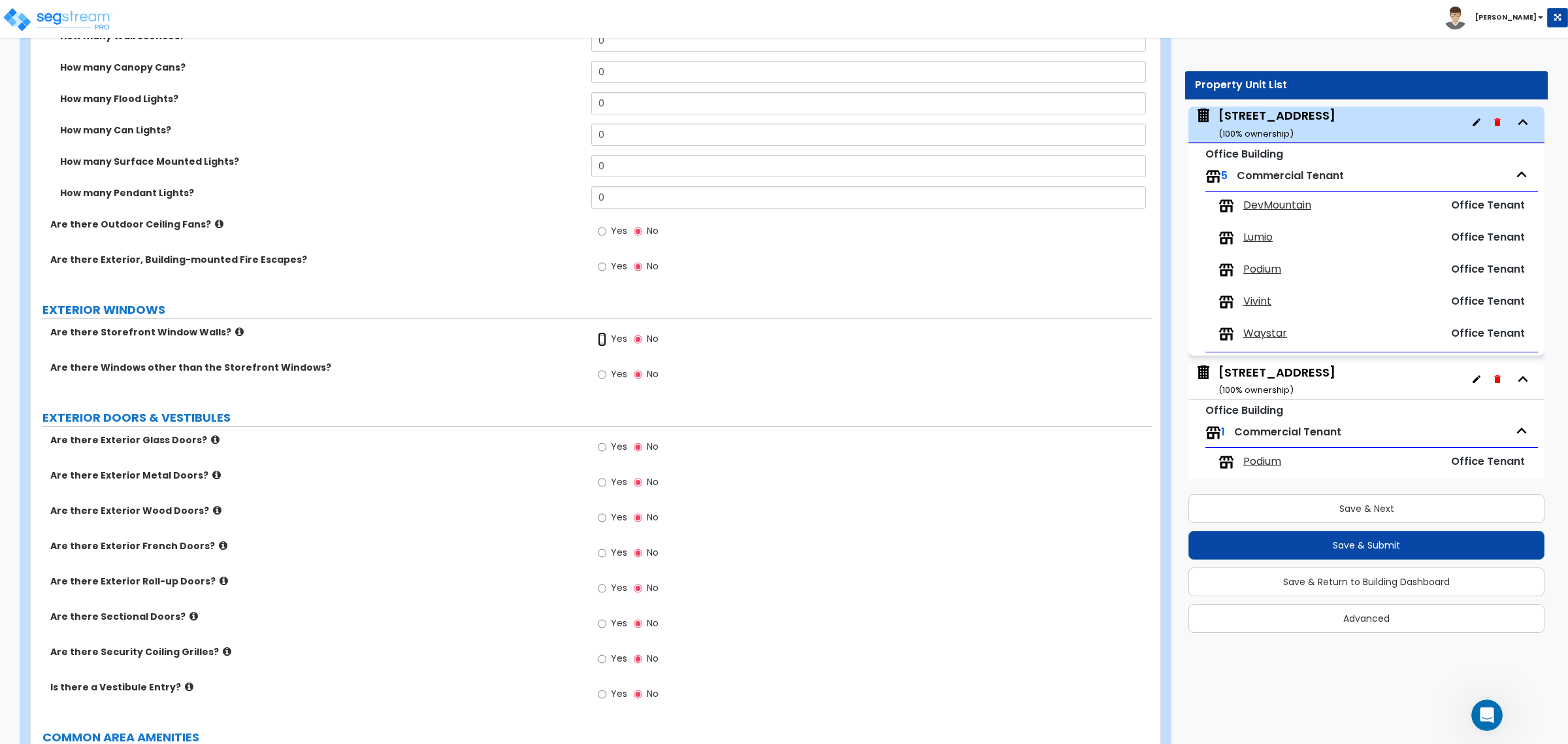
click at [601, 337] on input "Yes" at bounding box center [601, 339] width 9 height 14
radio input "true"
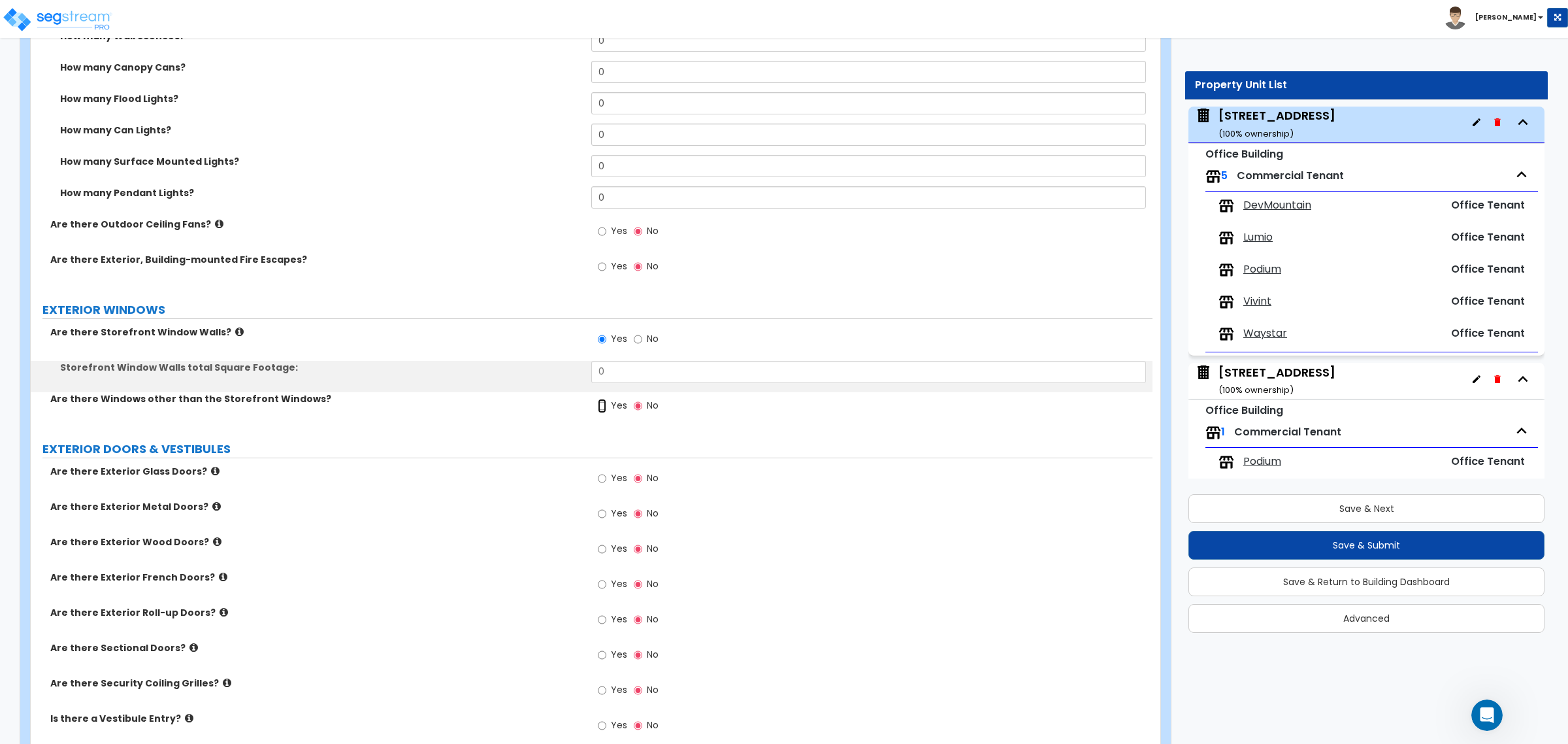
click at [603, 405] on input "Yes" at bounding box center [601, 405] width 9 height 14
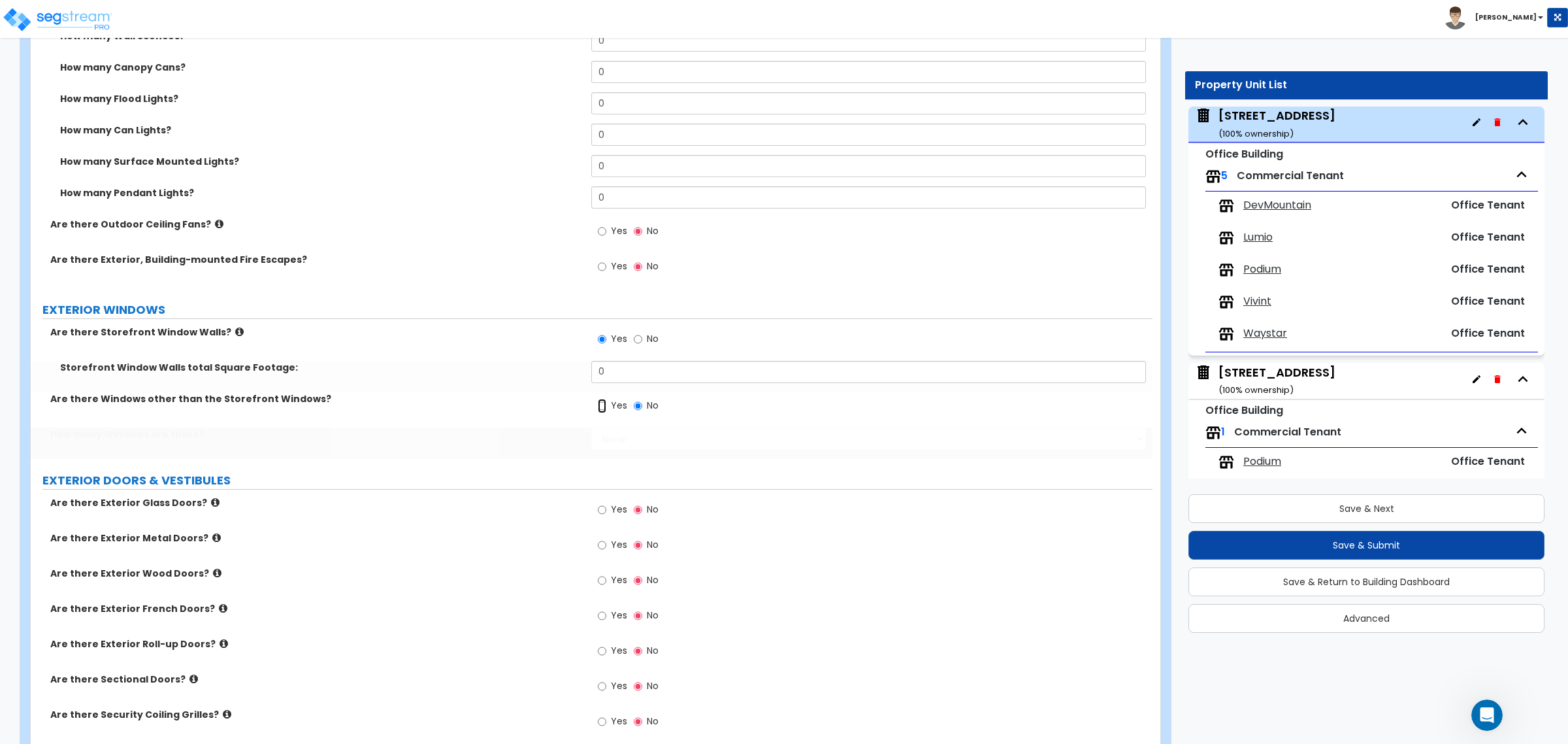
radio input "true"
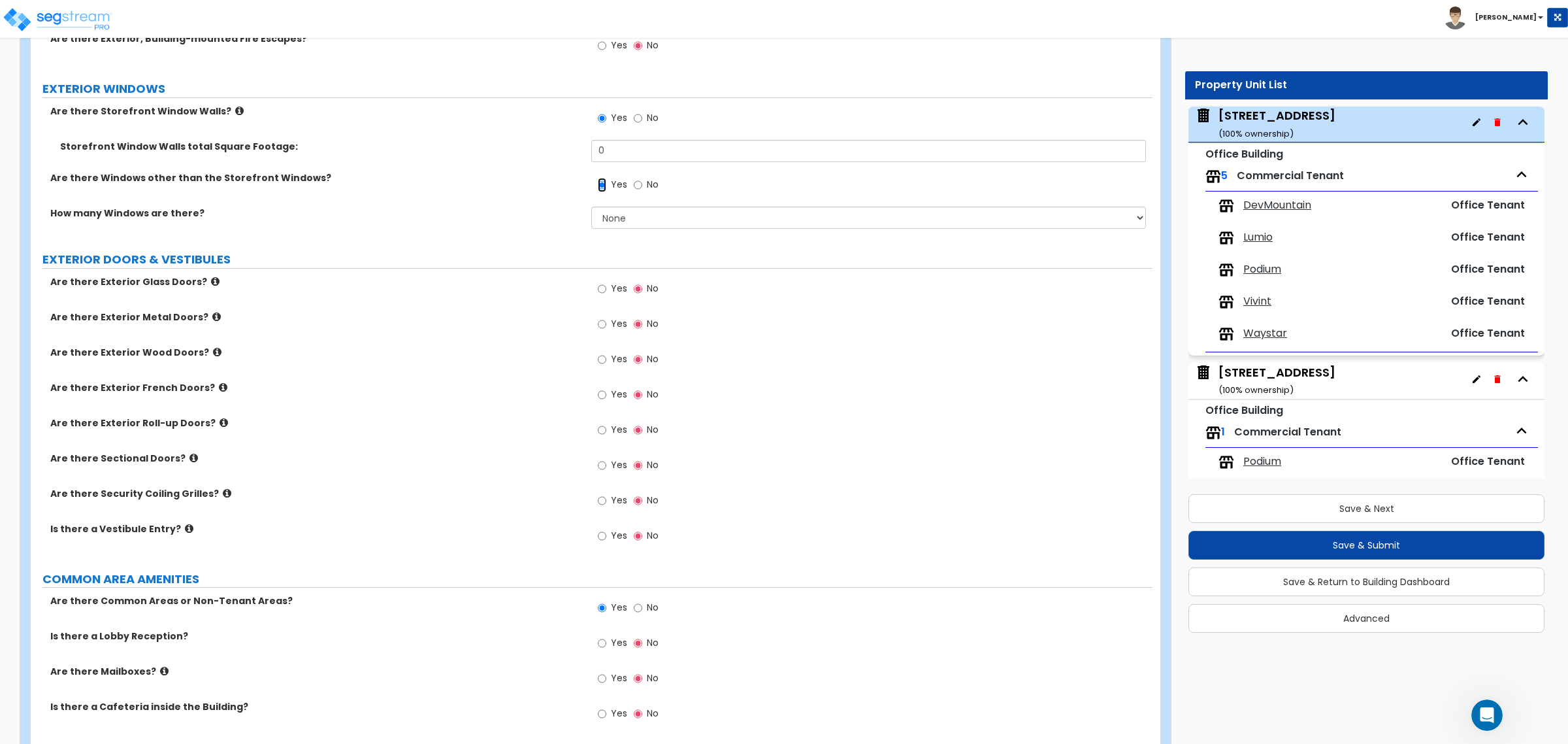
scroll to position [1552, 0]
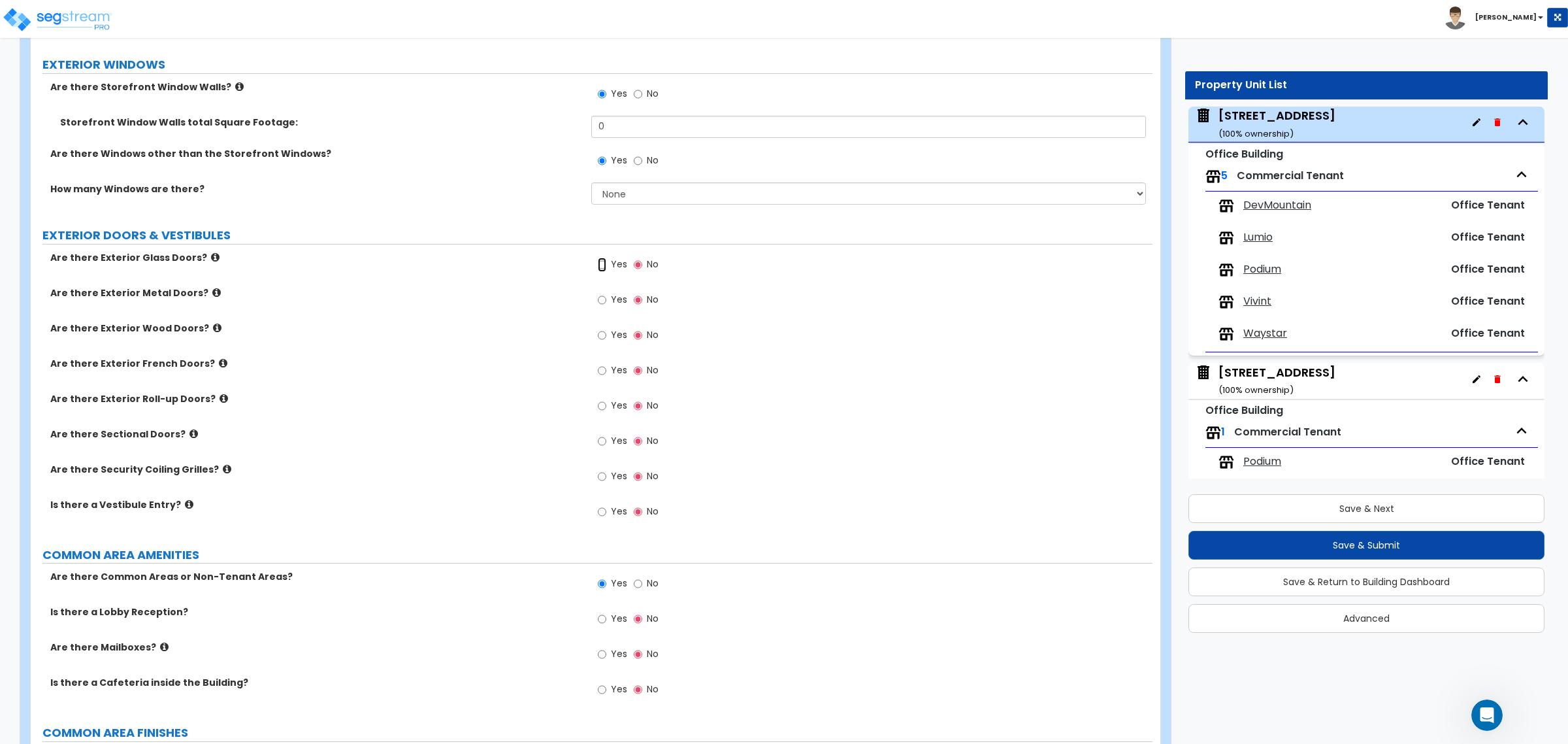
click at [601, 268] on input "Yes" at bounding box center [601, 265] width 9 height 14
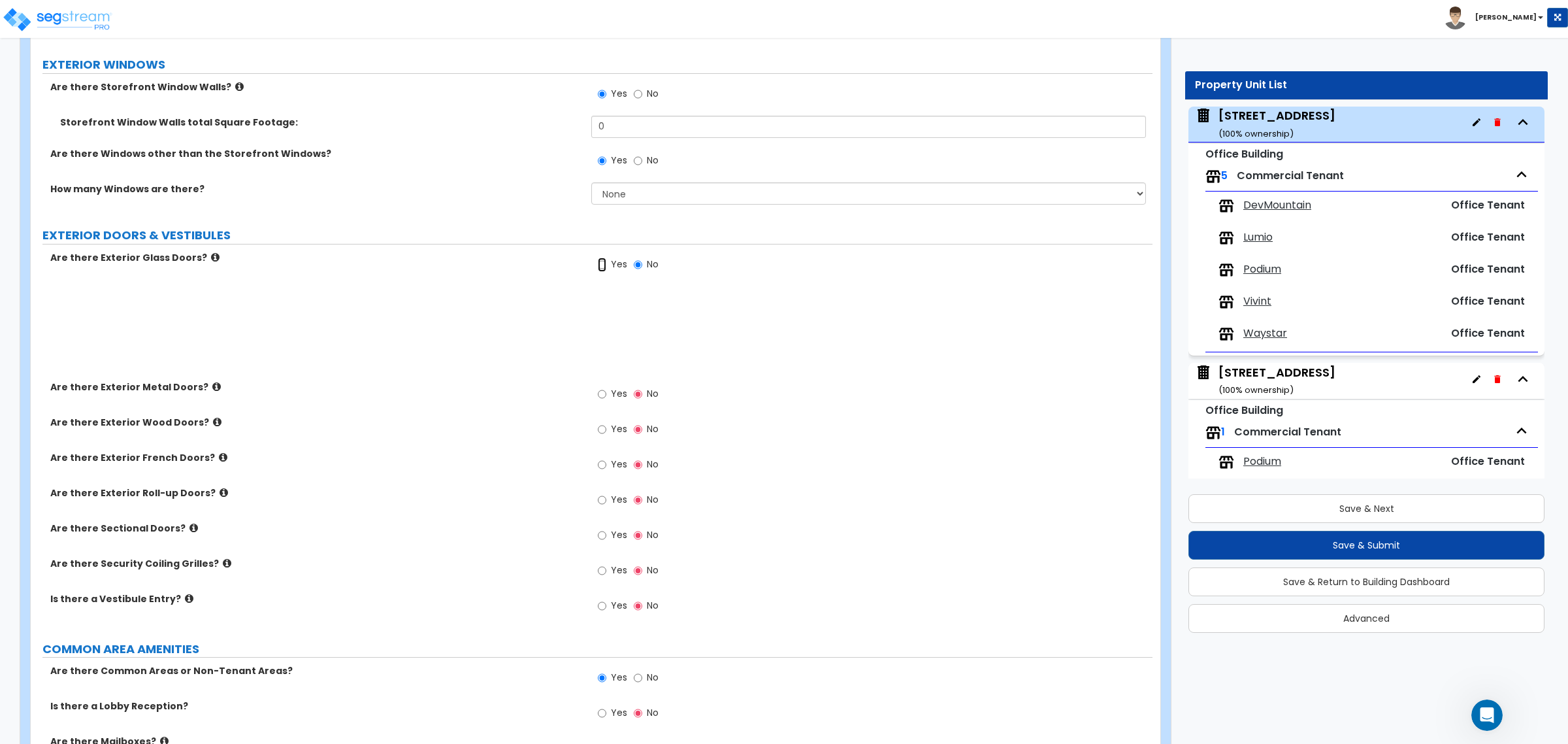
radio input "true"
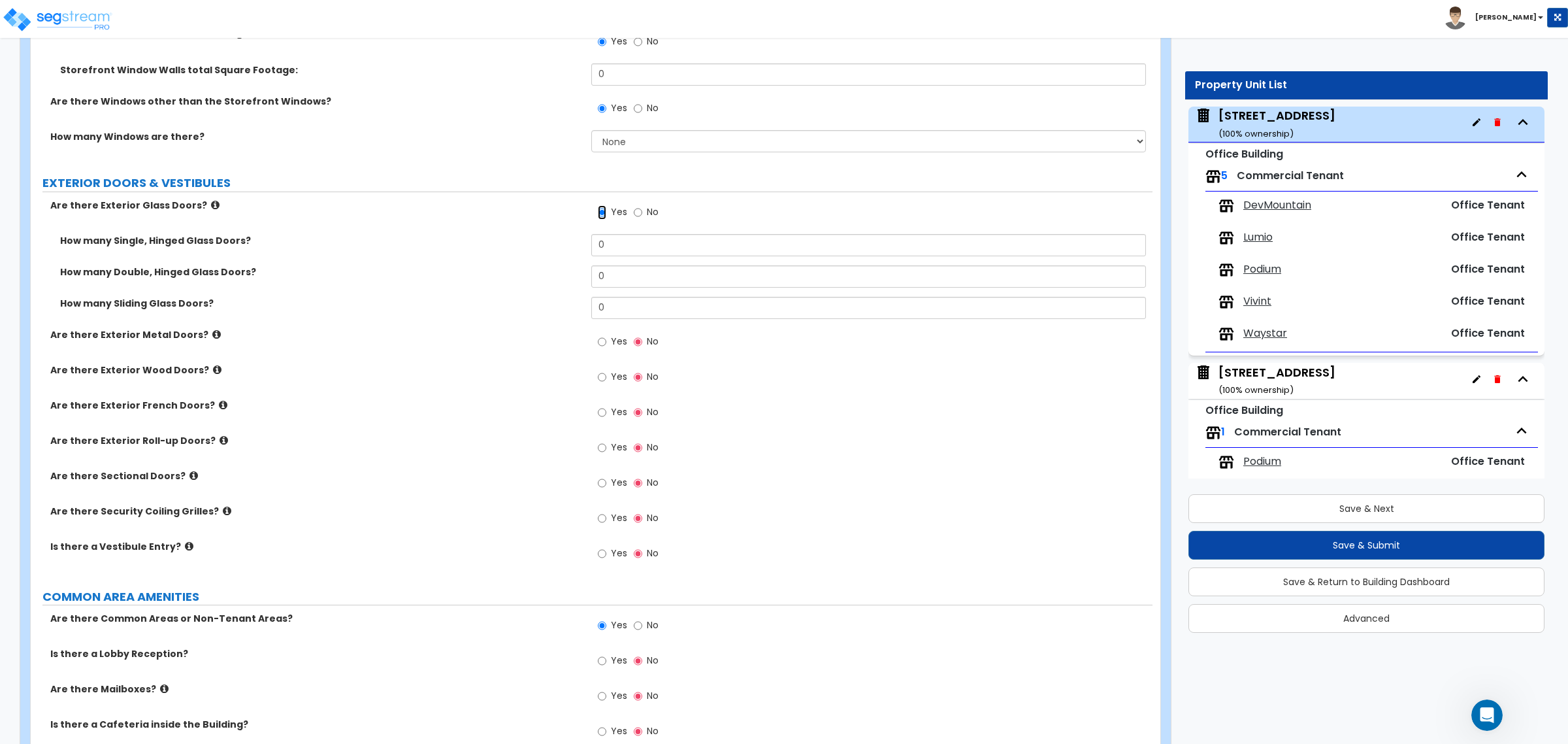
scroll to position [1634, 0]
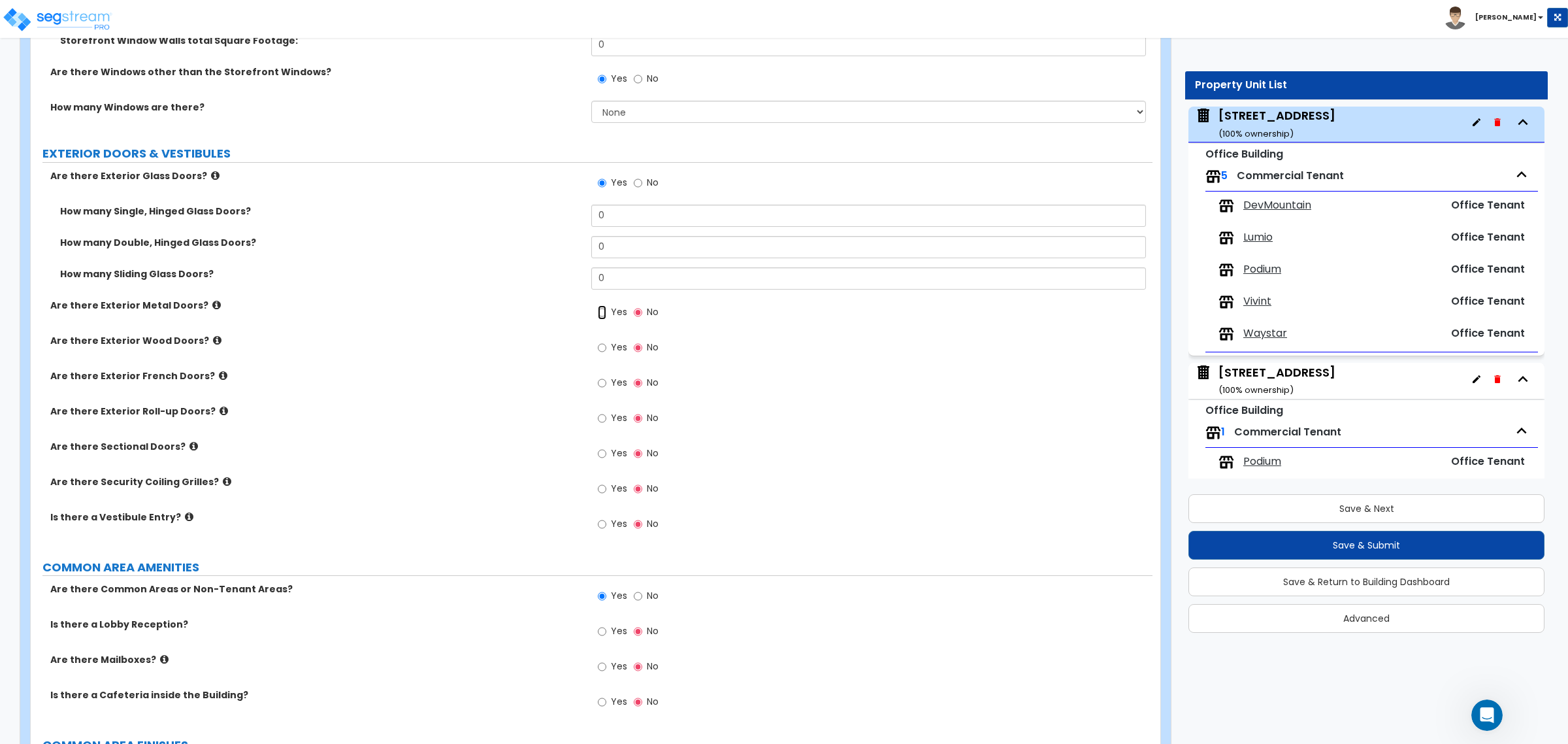
click at [601, 310] on input "Yes" at bounding box center [601, 313] width 9 height 14
radio input "true"
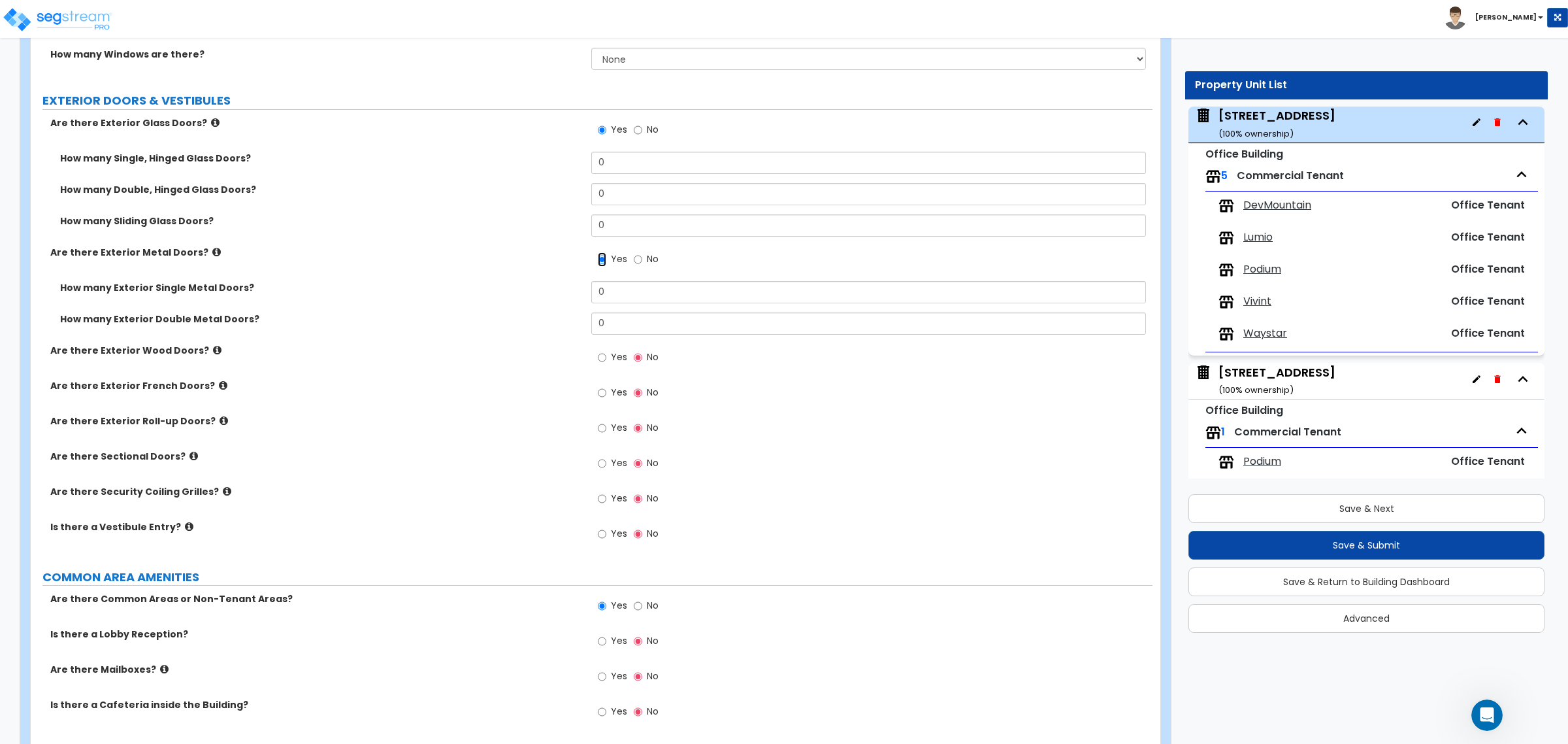
scroll to position [1716, 0]
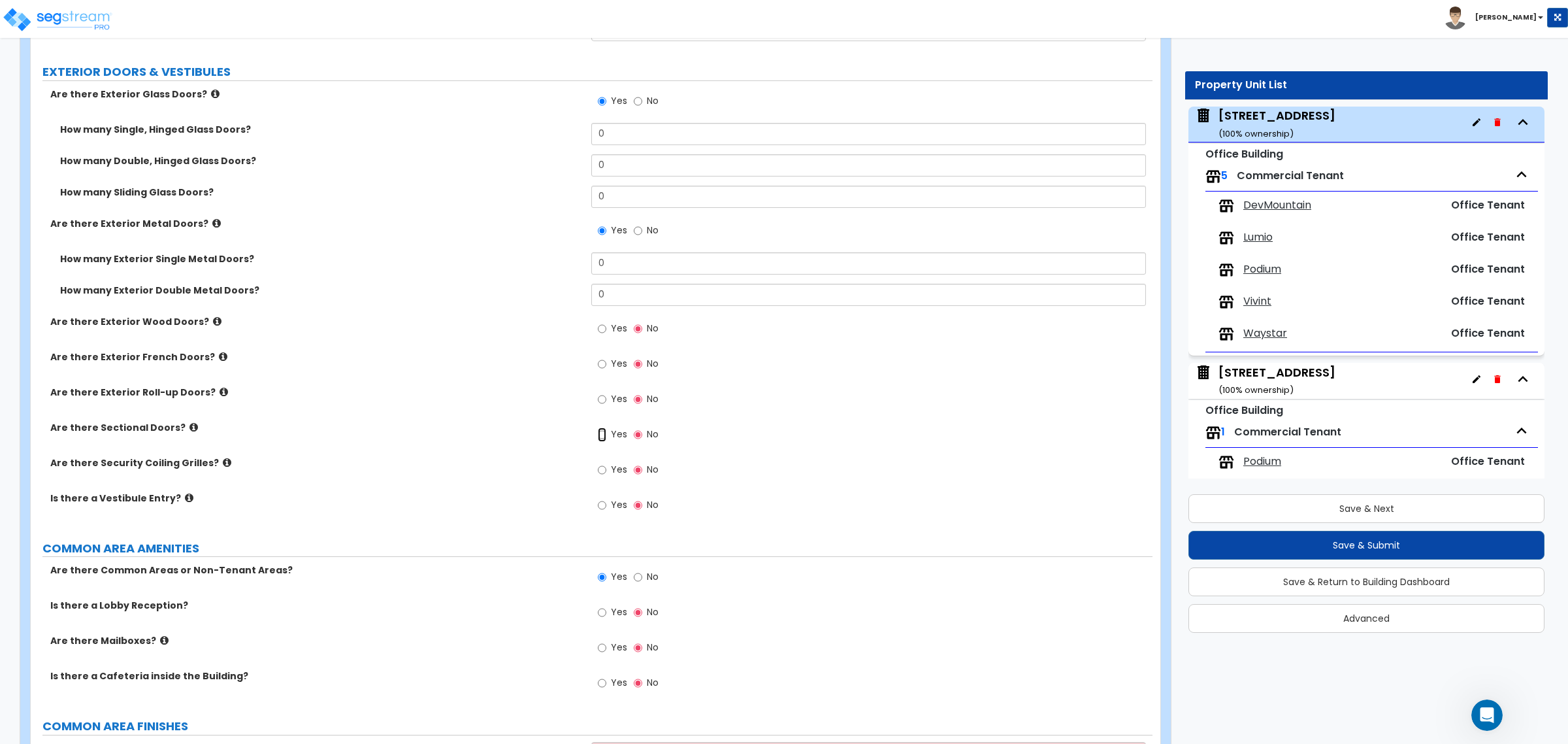
click at [599, 440] on input "Yes" at bounding box center [601, 435] width 9 height 14
radio input "true"
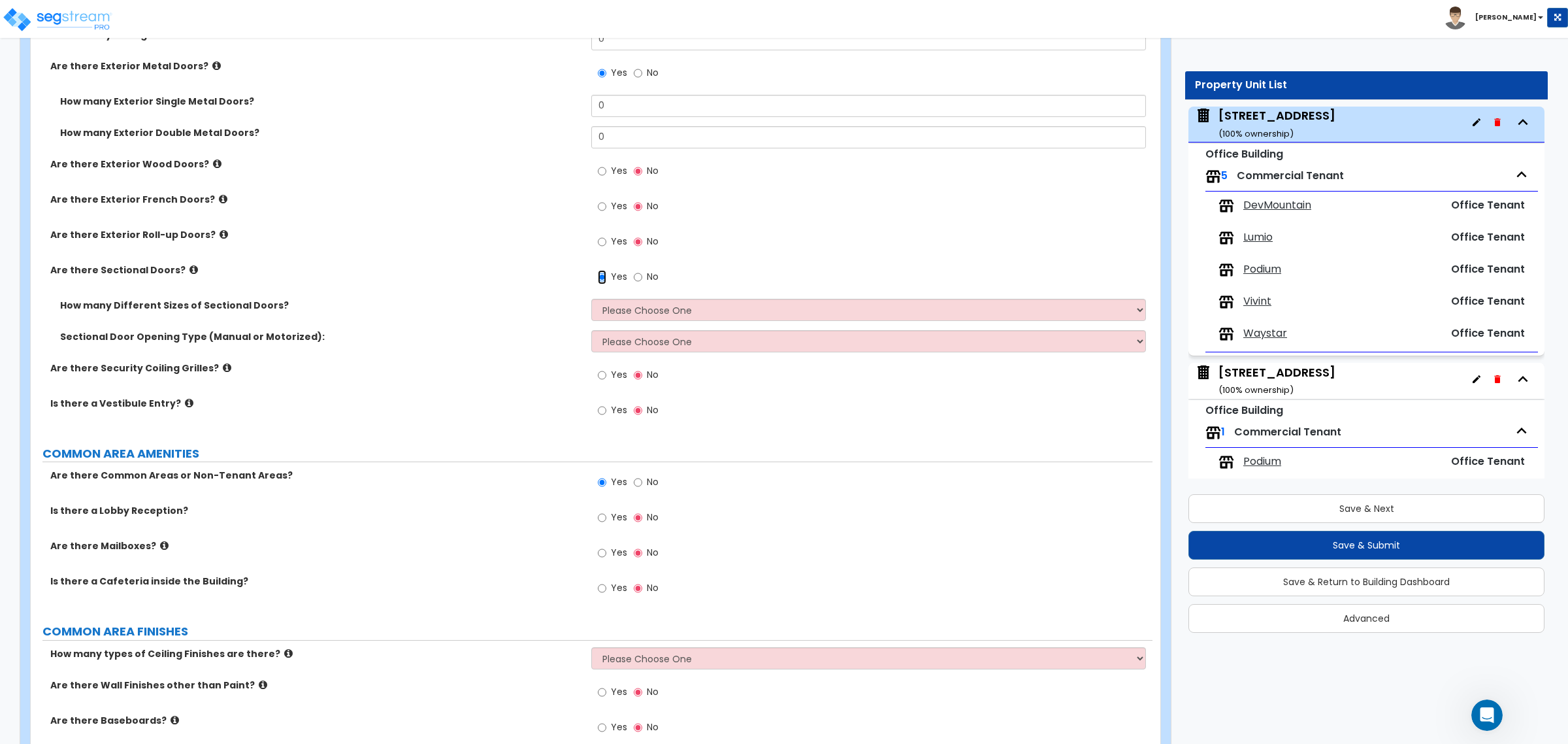
scroll to position [1879, 0]
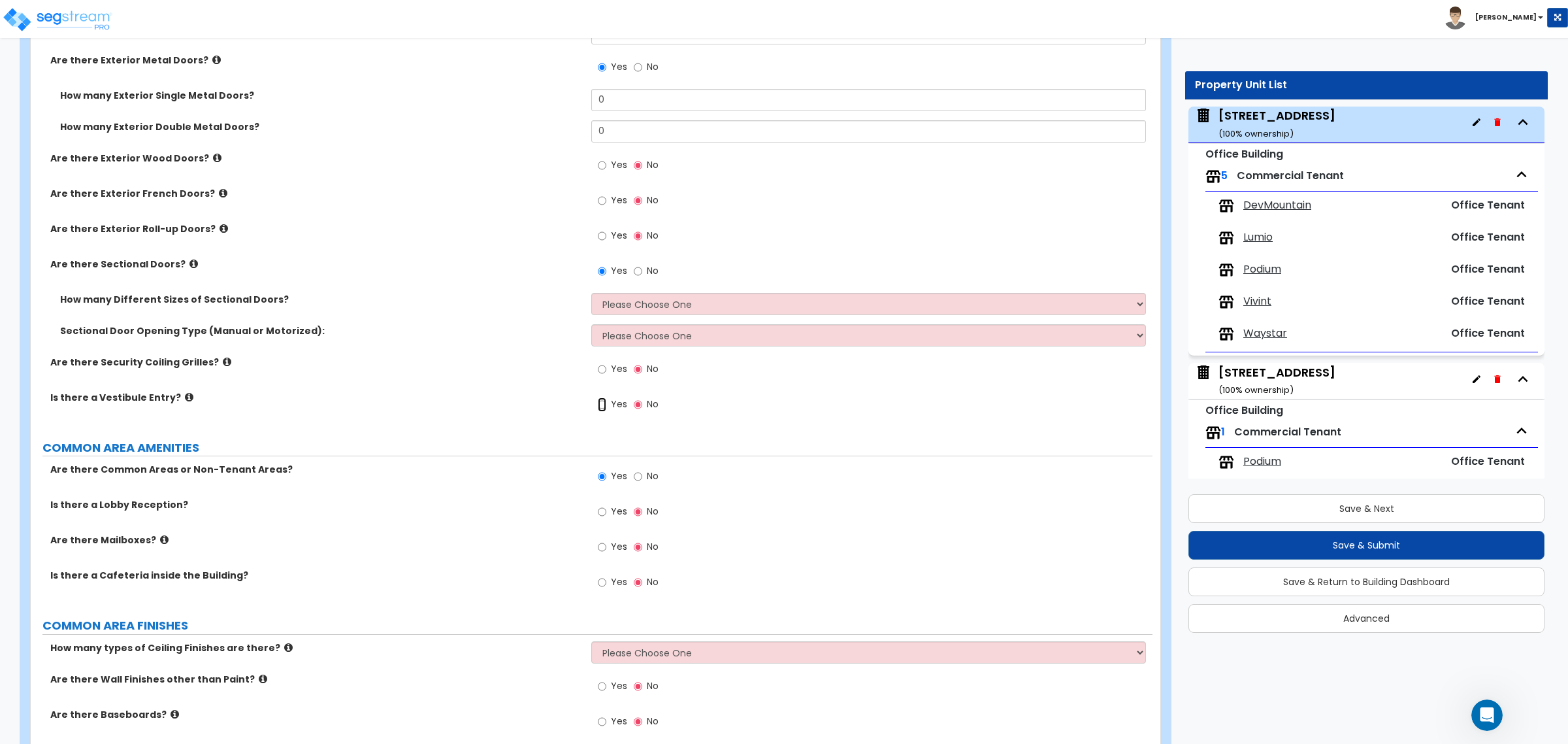
click at [605, 406] on input "Yes" at bounding box center [601, 405] width 9 height 14
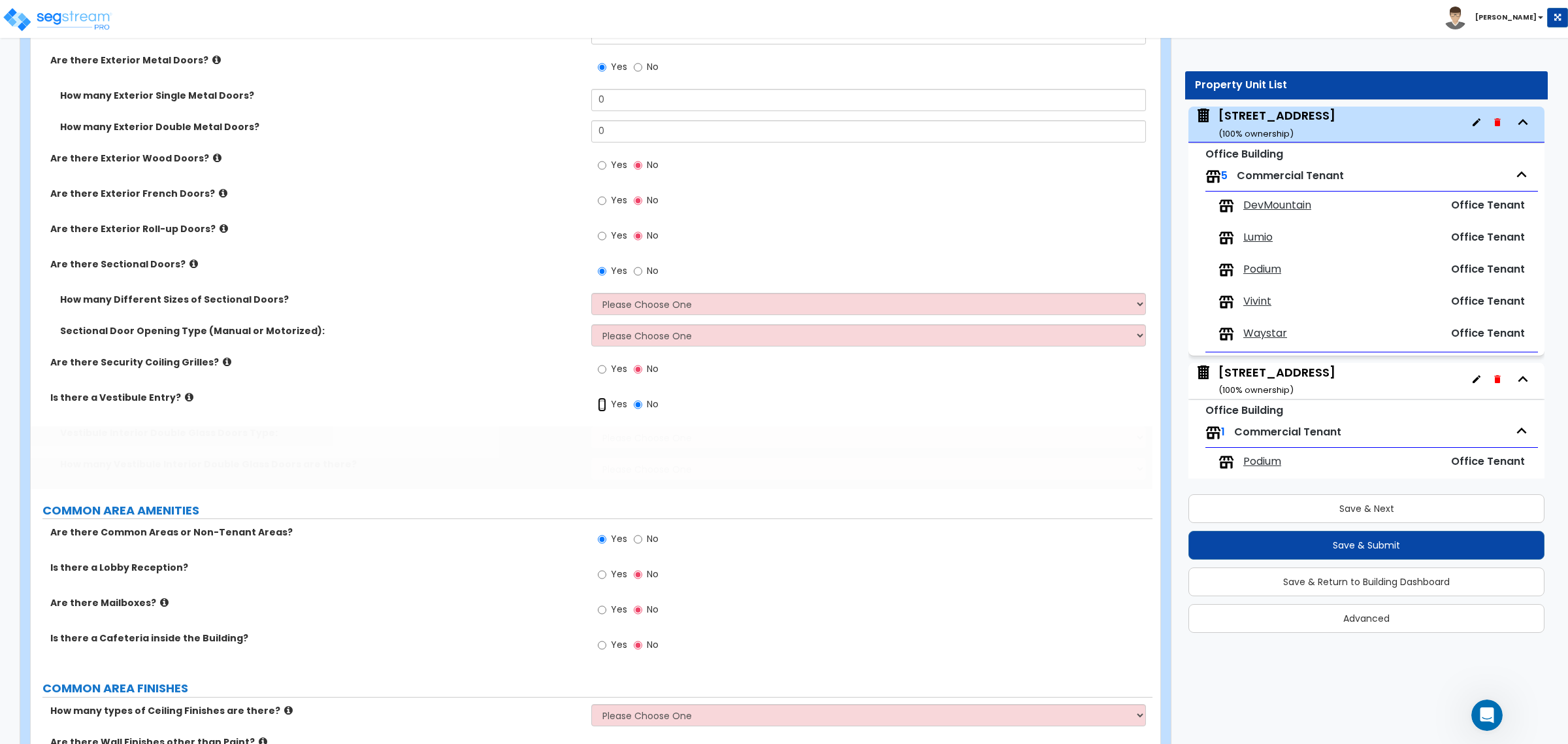
radio input "true"
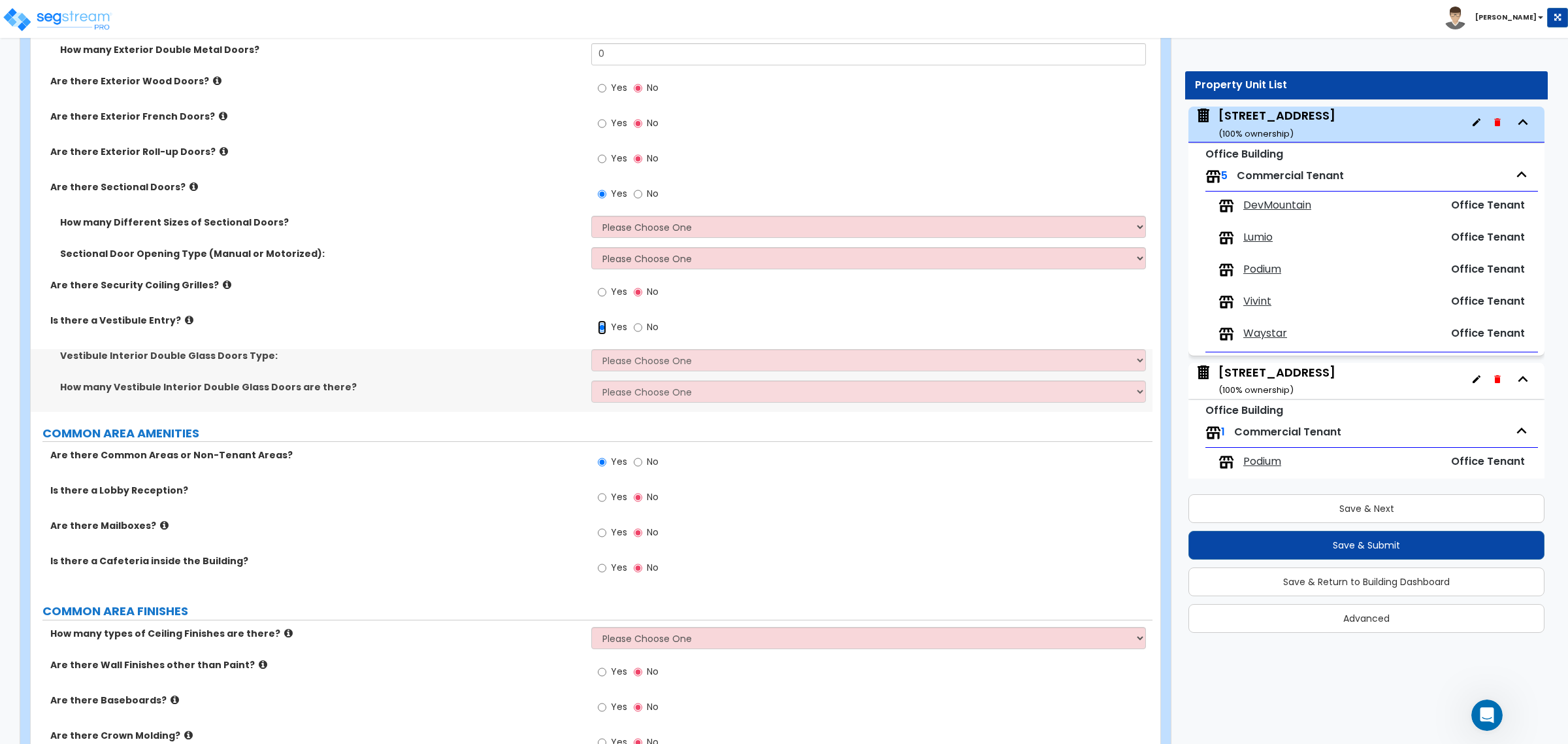
scroll to position [2042, 0]
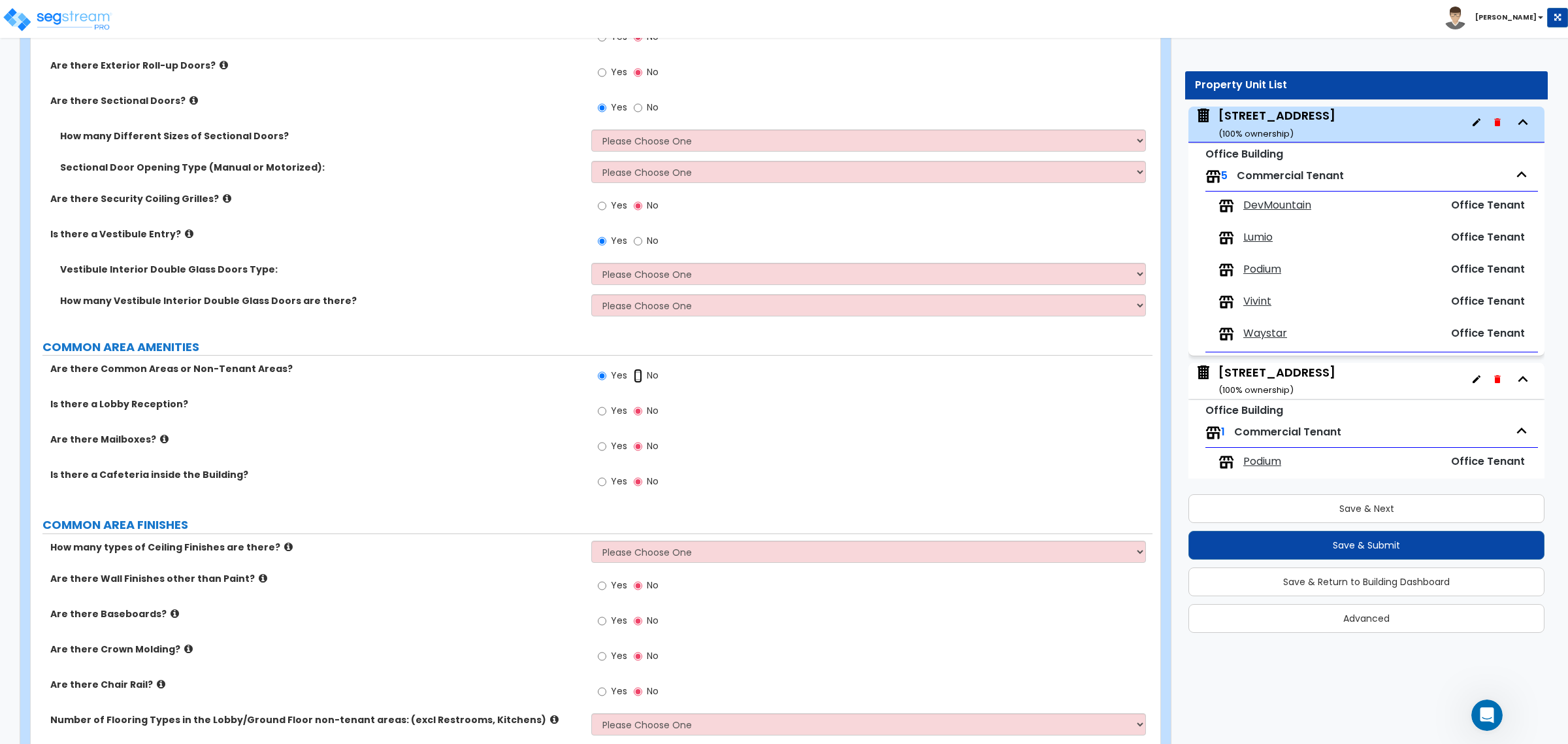
click at [635, 376] on input "No" at bounding box center [638, 376] width 9 height 14
radio input "false"
radio input "true"
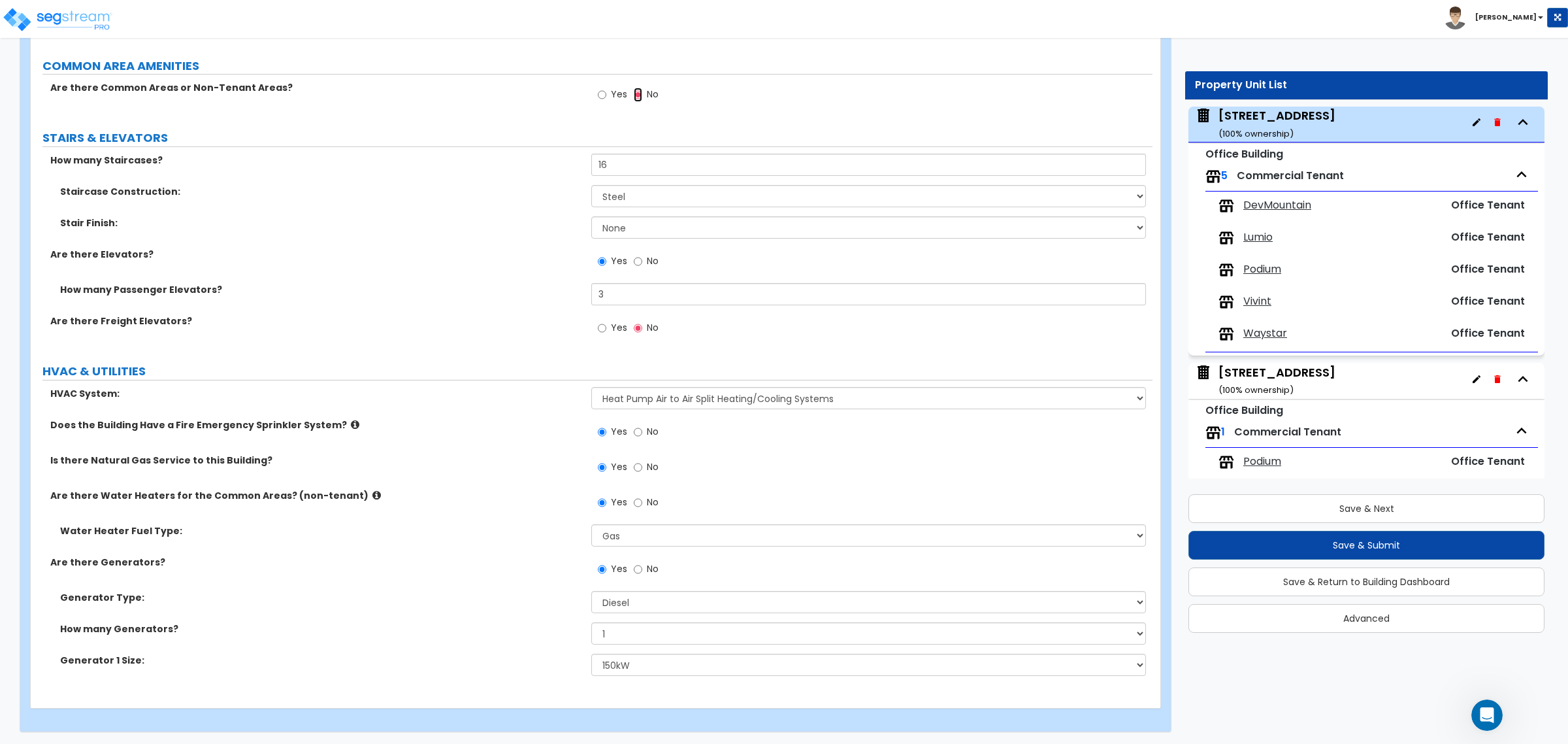
scroll to position [2325, 0]
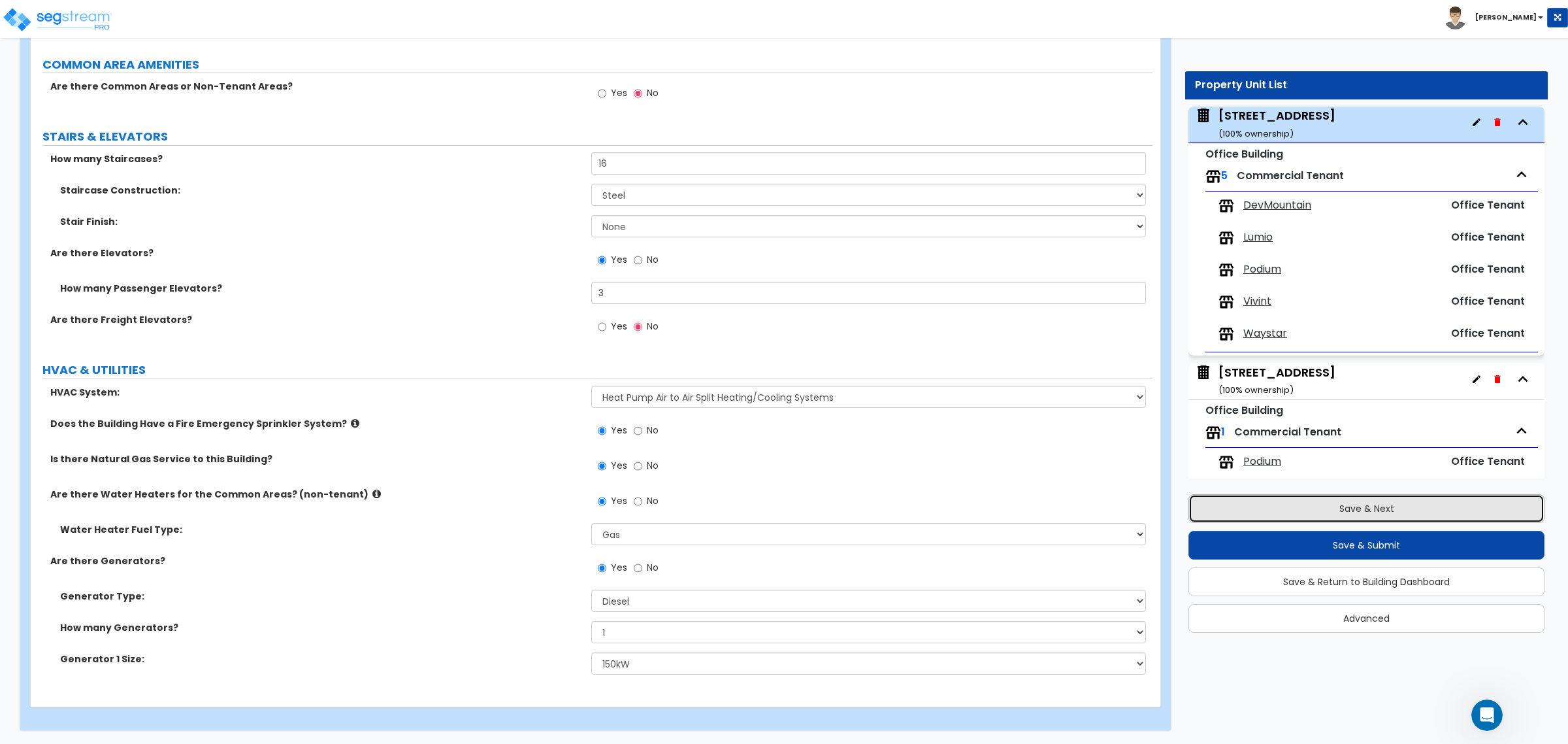
click at [1353, 515] on button "Save & Next" at bounding box center [1366, 508] width 356 height 29
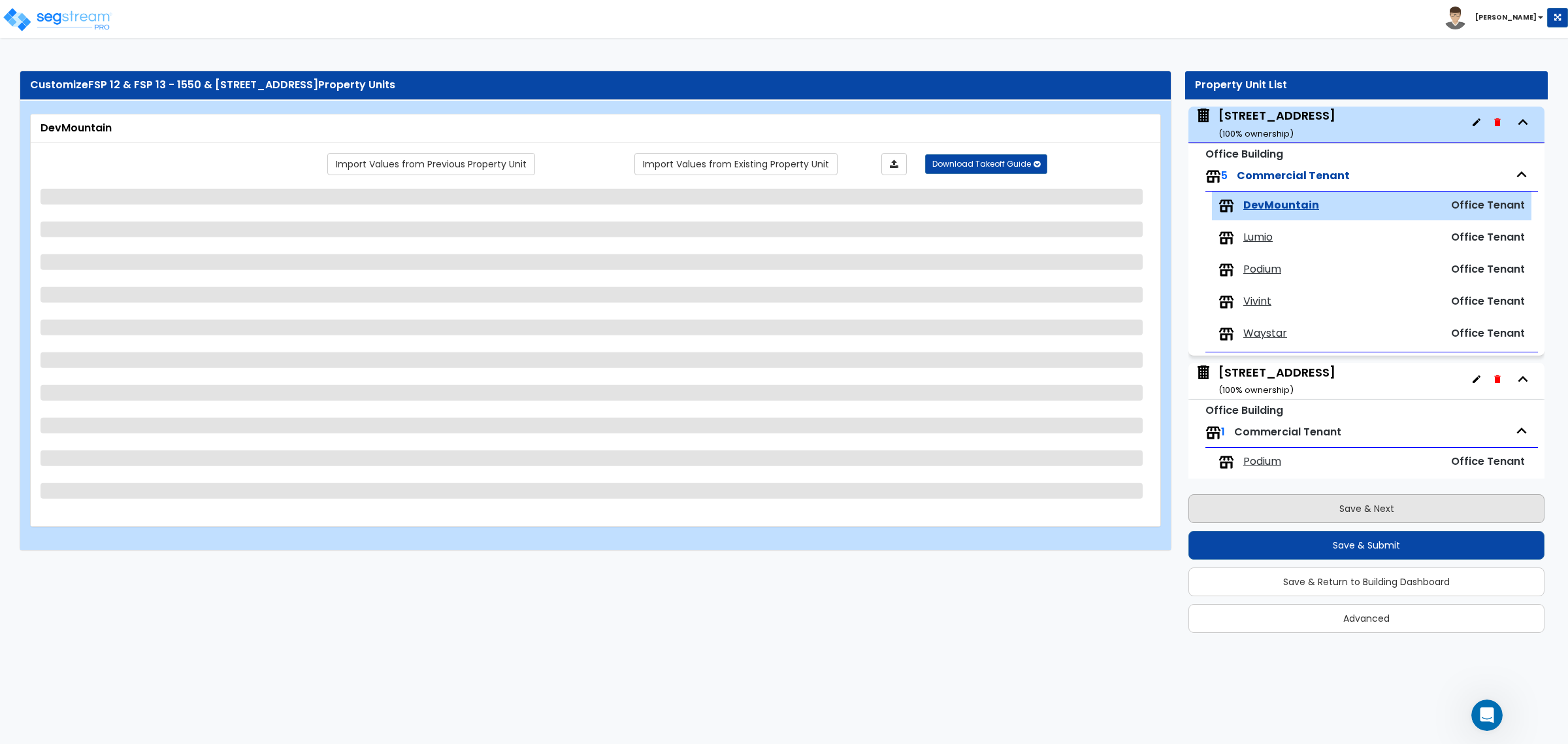
scroll to position [80, 0]
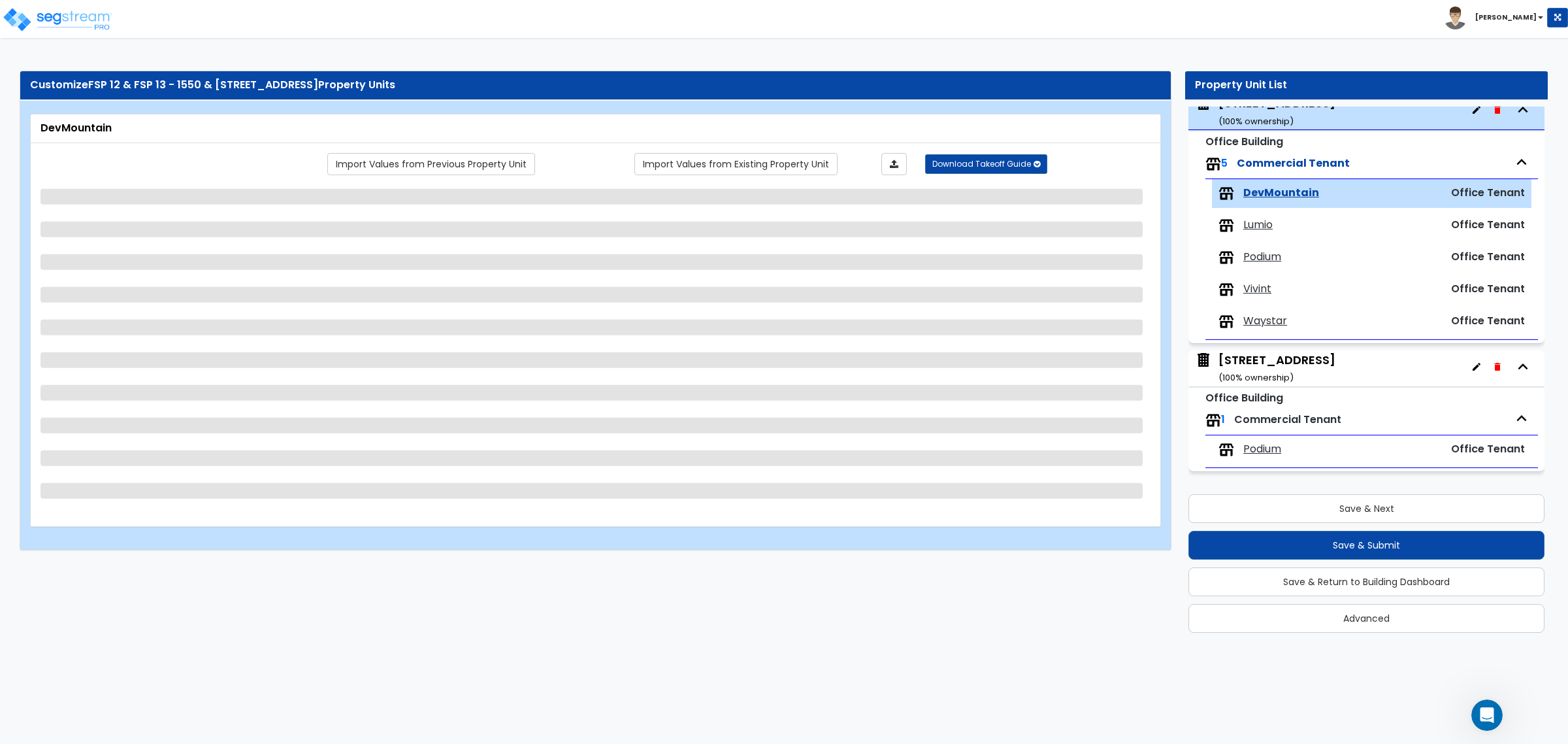
select select "1"
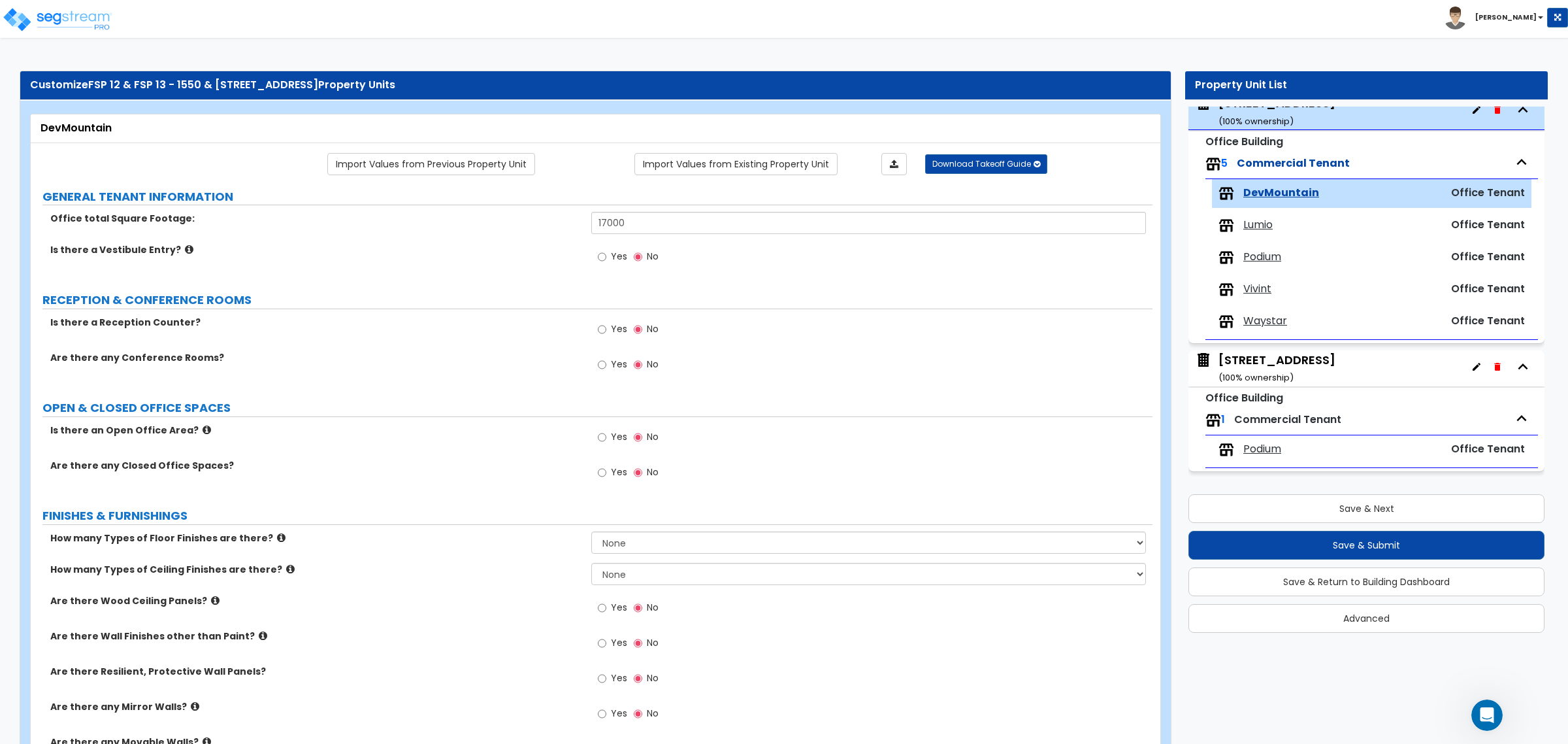
scroll to position [356, 0]
